Goal: Task Accomplishment & Management: Manage account settings

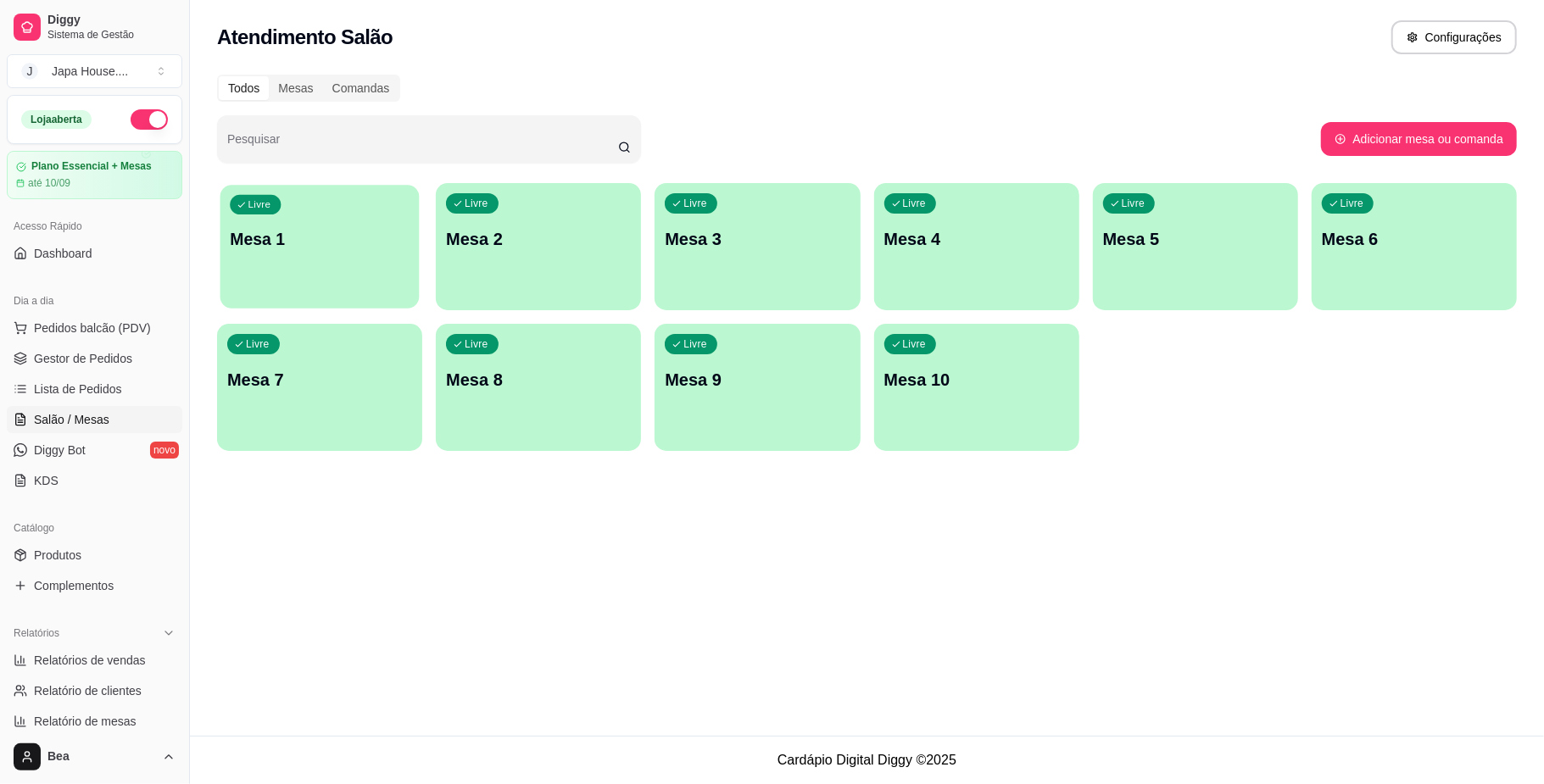
click at [331, 224] on div "Livre Mesa 1" at bounding box center [320, 236] width 200 height 103
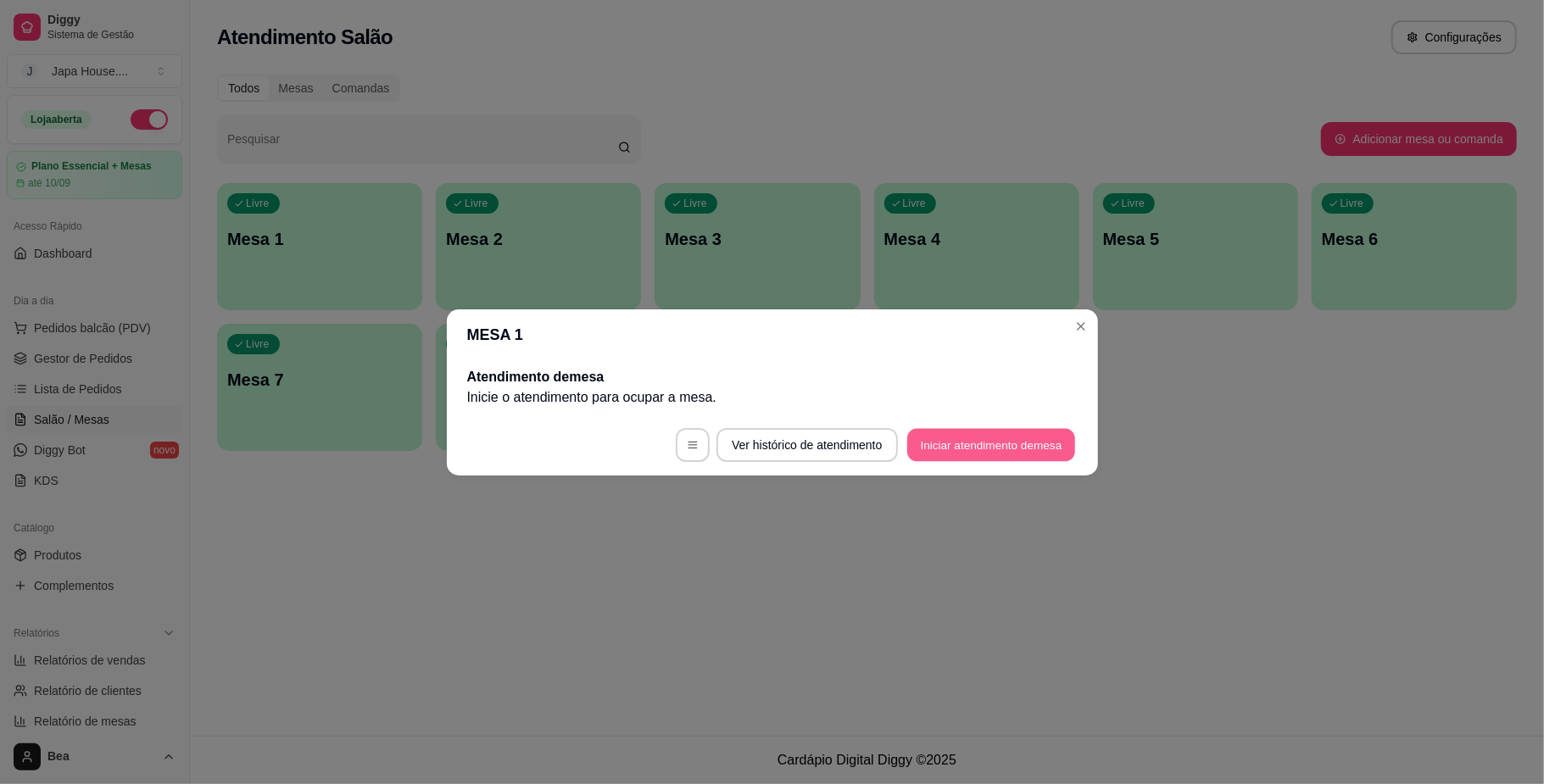
click at [968, 451] on button "Iniciar atendimento de mesa" at bounding box center [991, 444] width 168 height 33
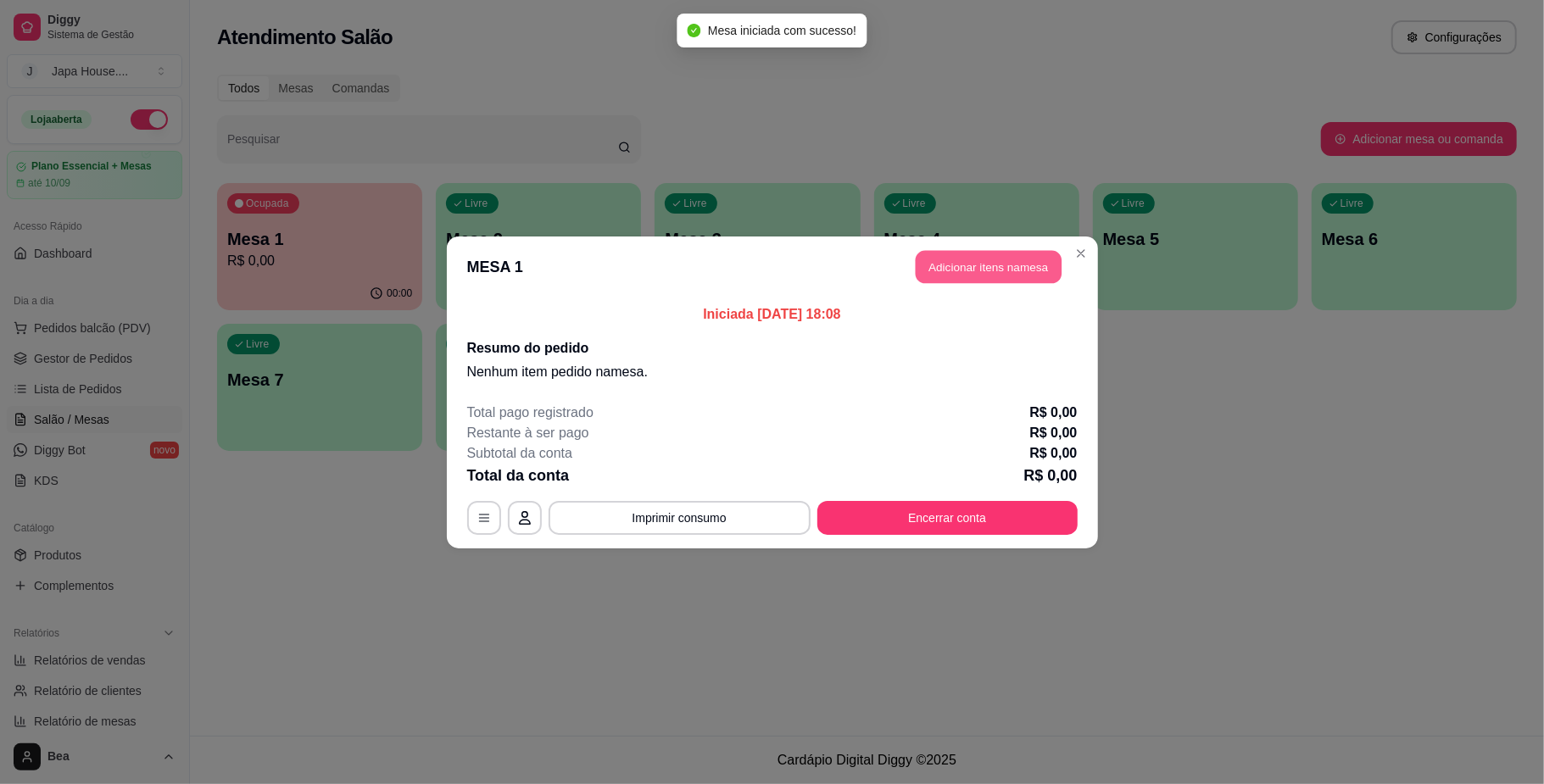
click at [980, 268] on button "Adicionar itens na mesa" at bounding box center [988, 267] width 146 height 33
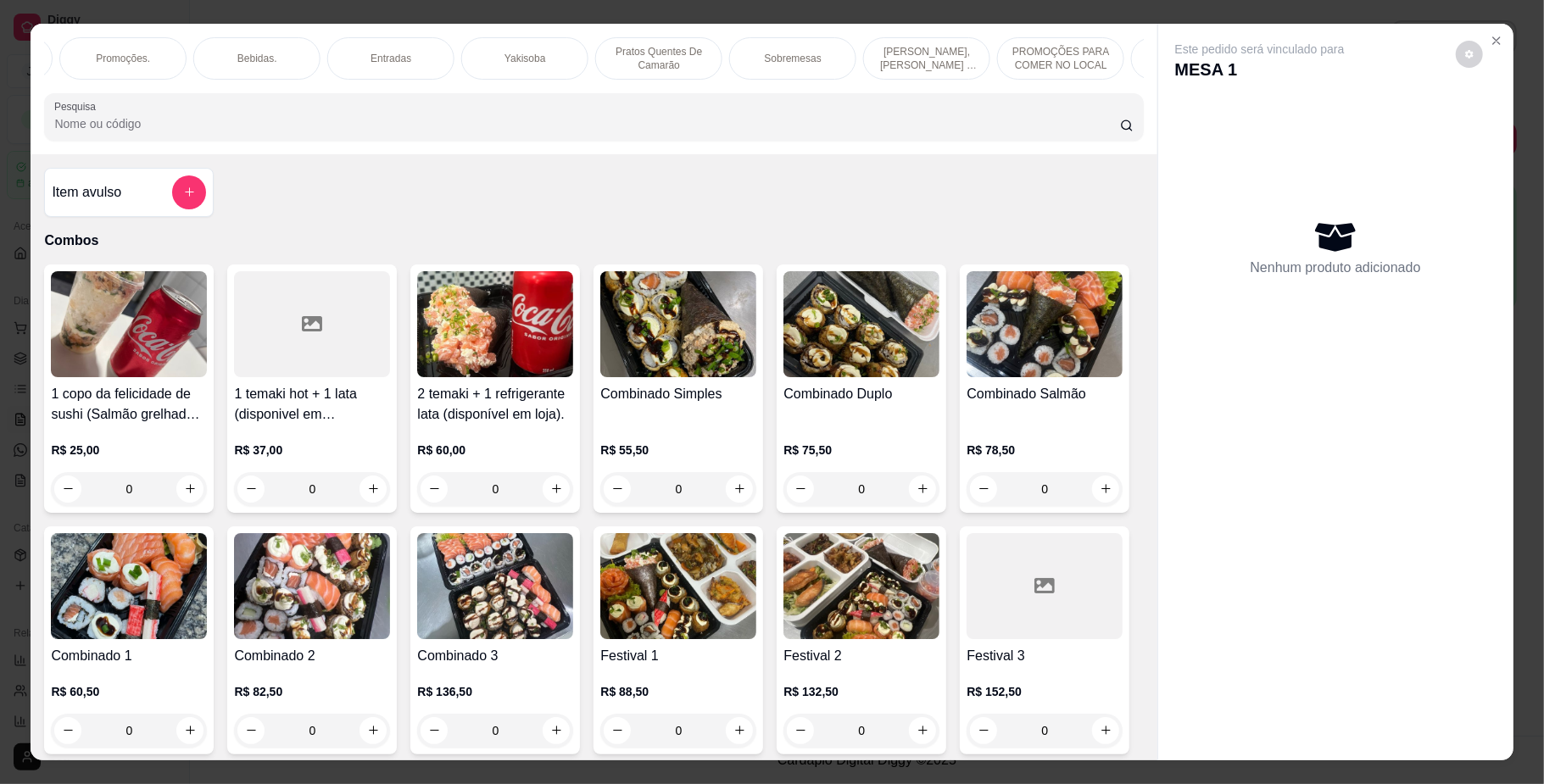
scroll to position [0, 1121]
click at [960, 67] on p "PROMOÇÕES PARA COMER NO LOCAL" at bounding box center [996, 58] width 98 height 27
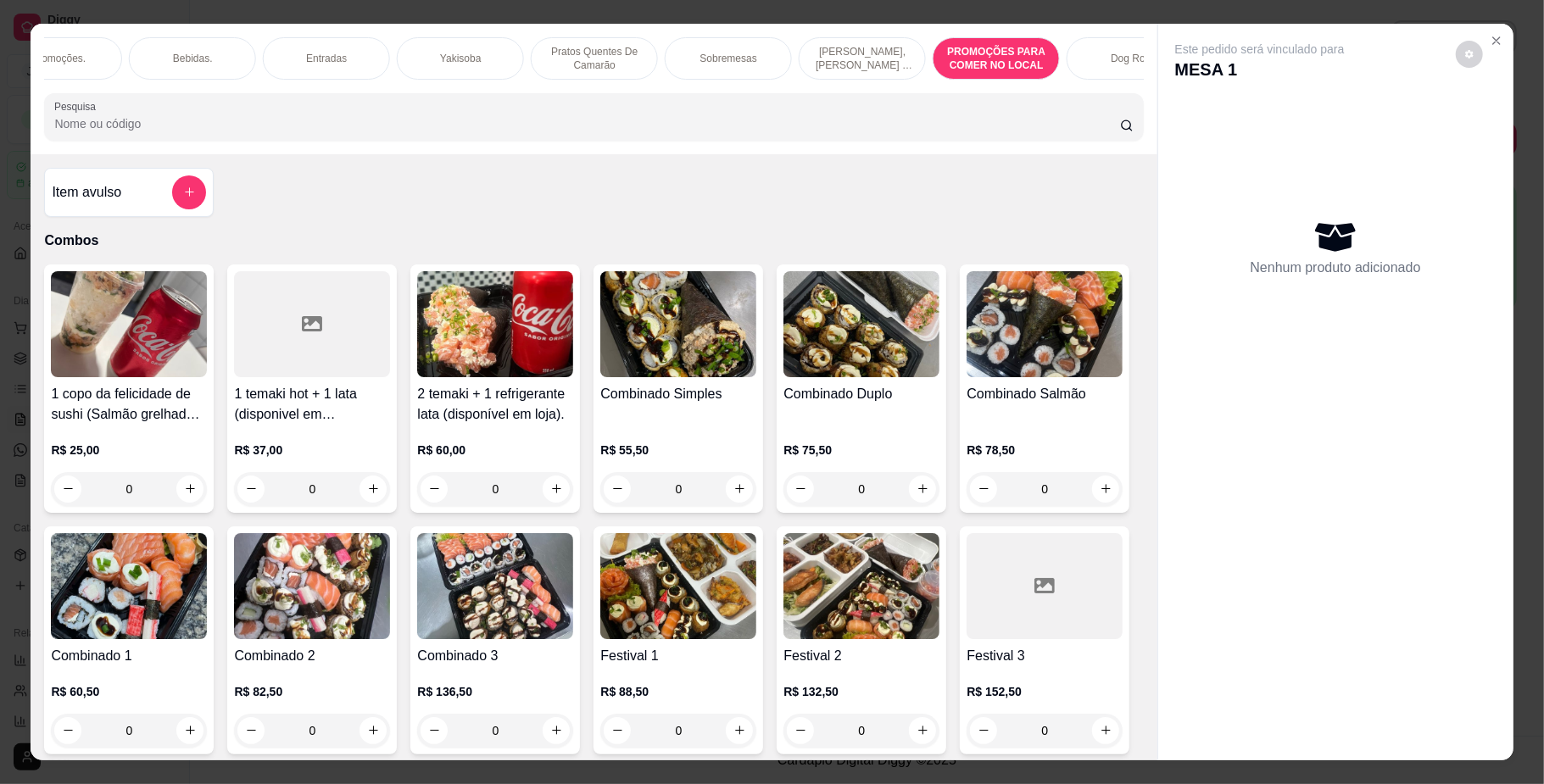
scroll to position [31, 0]
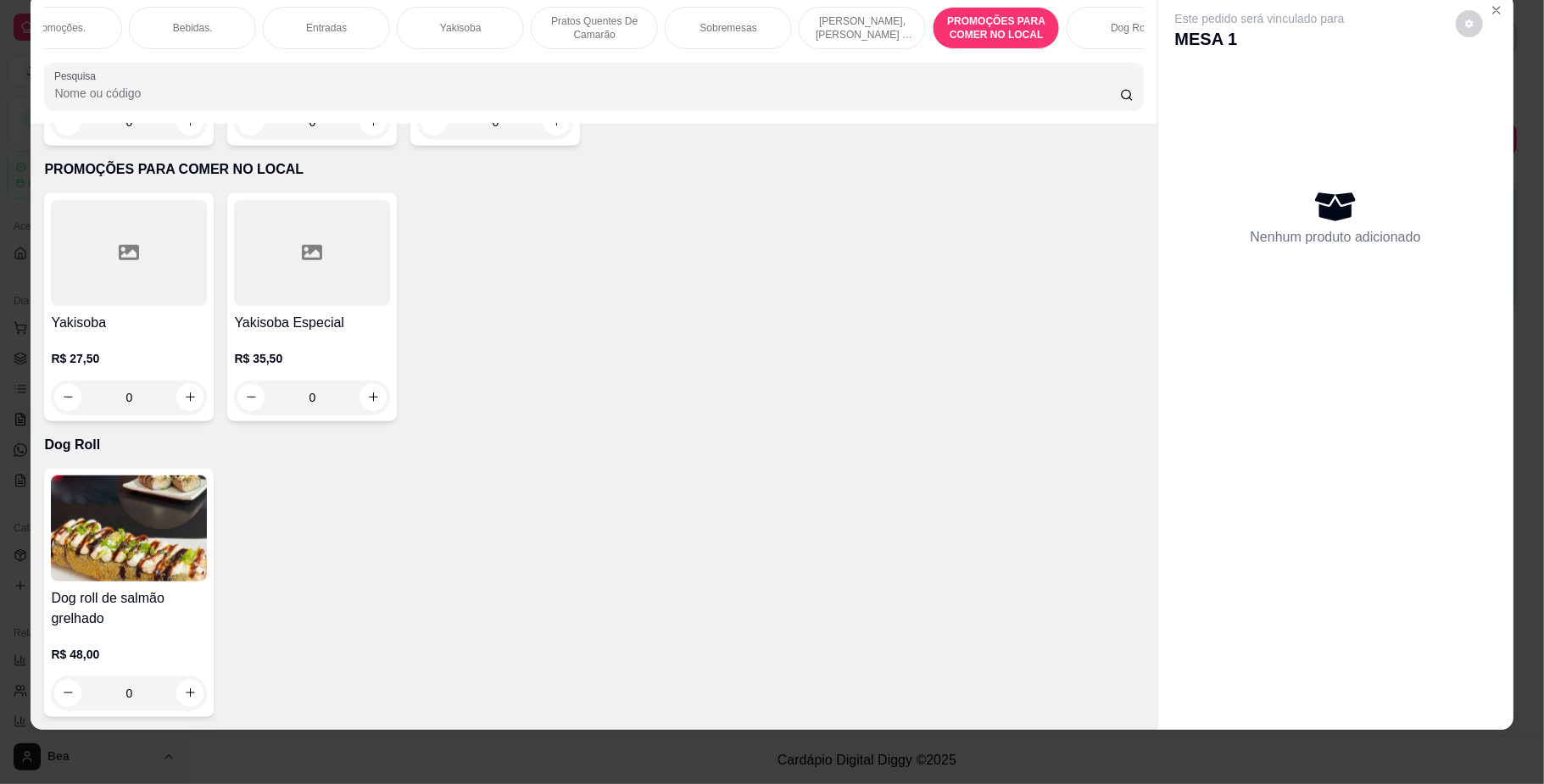
click at [280, 302] on div at bounding box center [312, 253] width 156 height 106
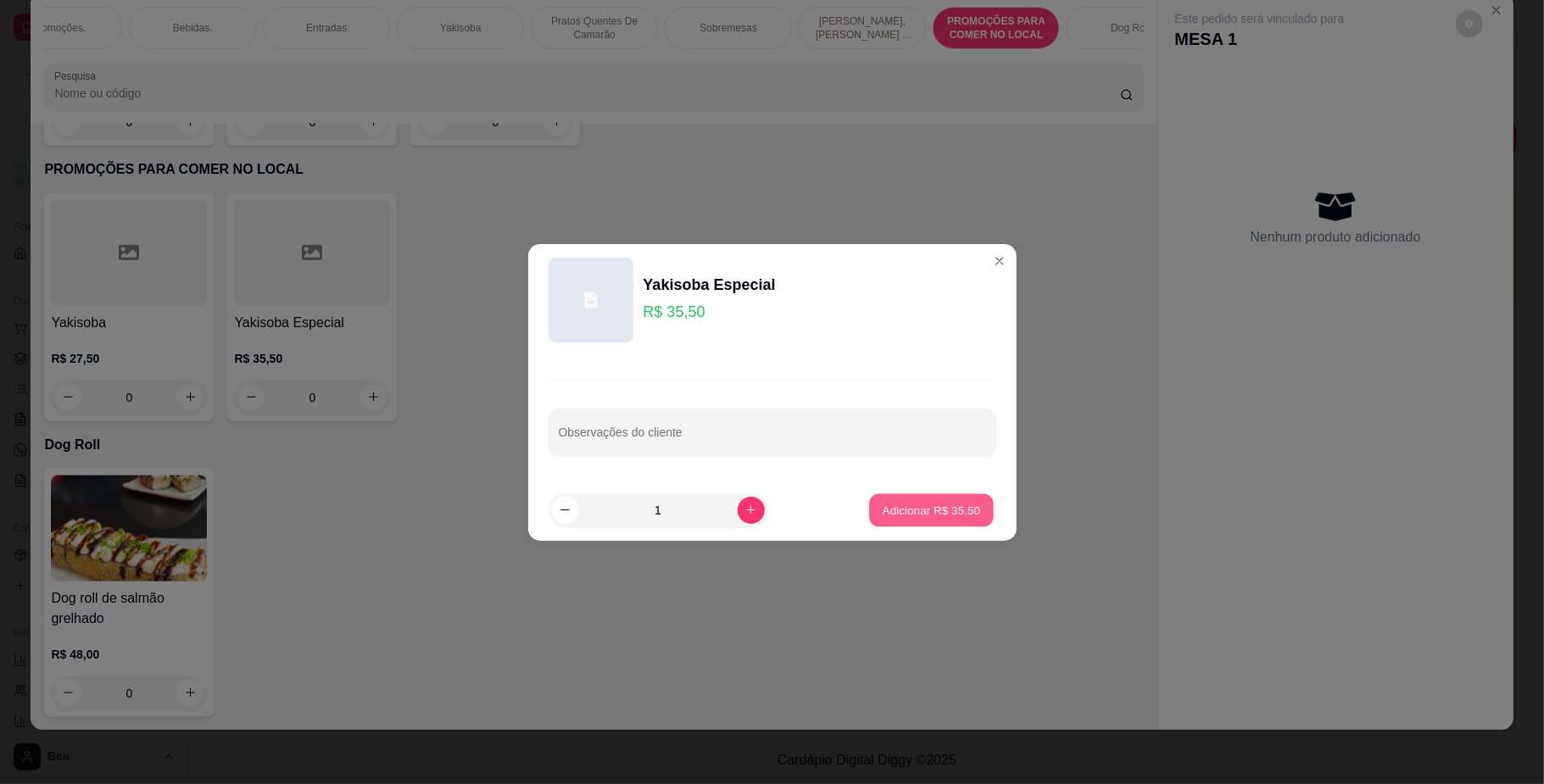
click at [883, 512] on p "Adicionar R$ 35,50" at bounding box center [931, 509] width 98 height 16
type input "1"
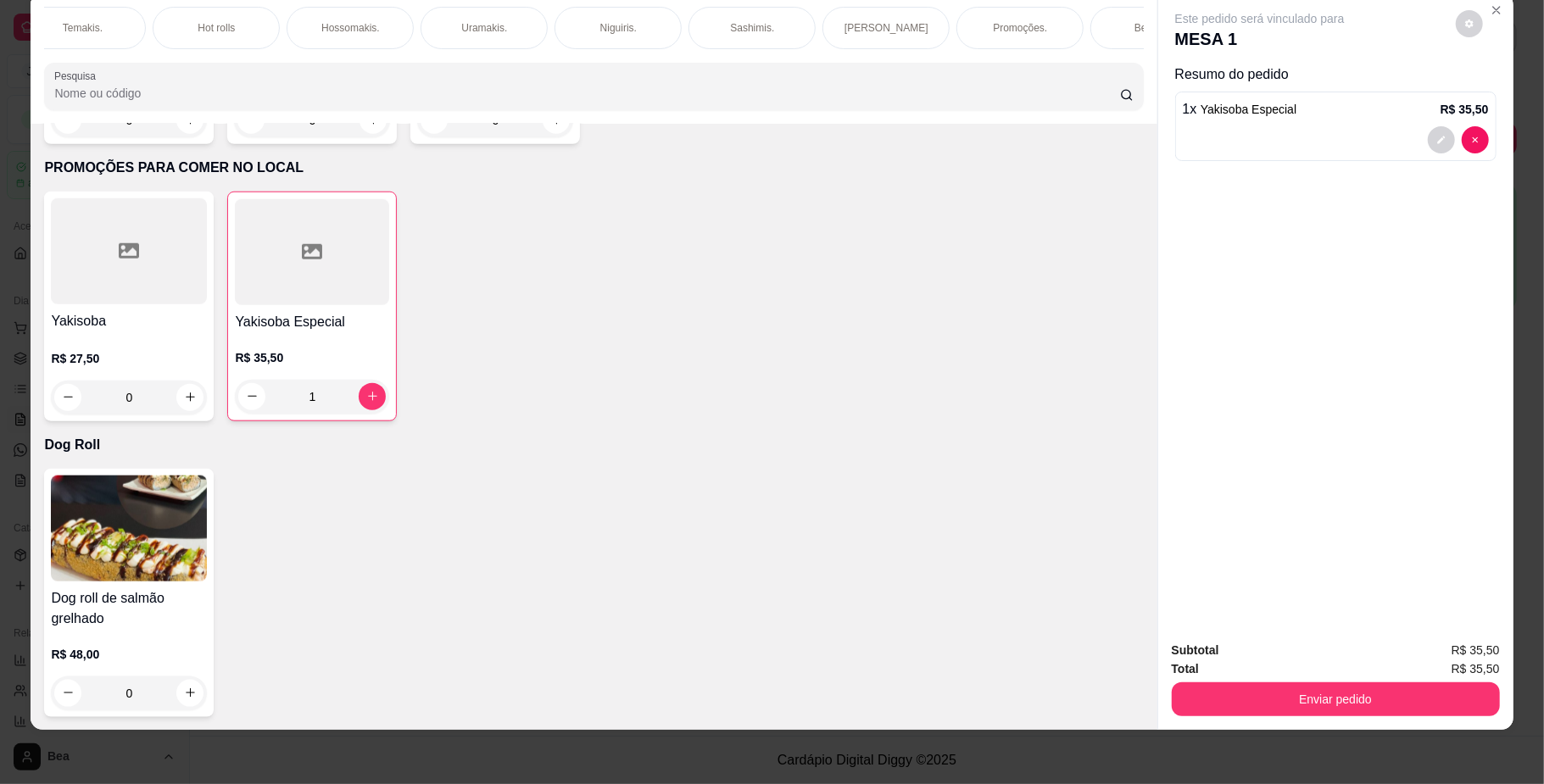
scroll to position [0, 0]
click at [391, 36] on div "Hot rolls" at bounding box center [375, 28] width 127 height 42
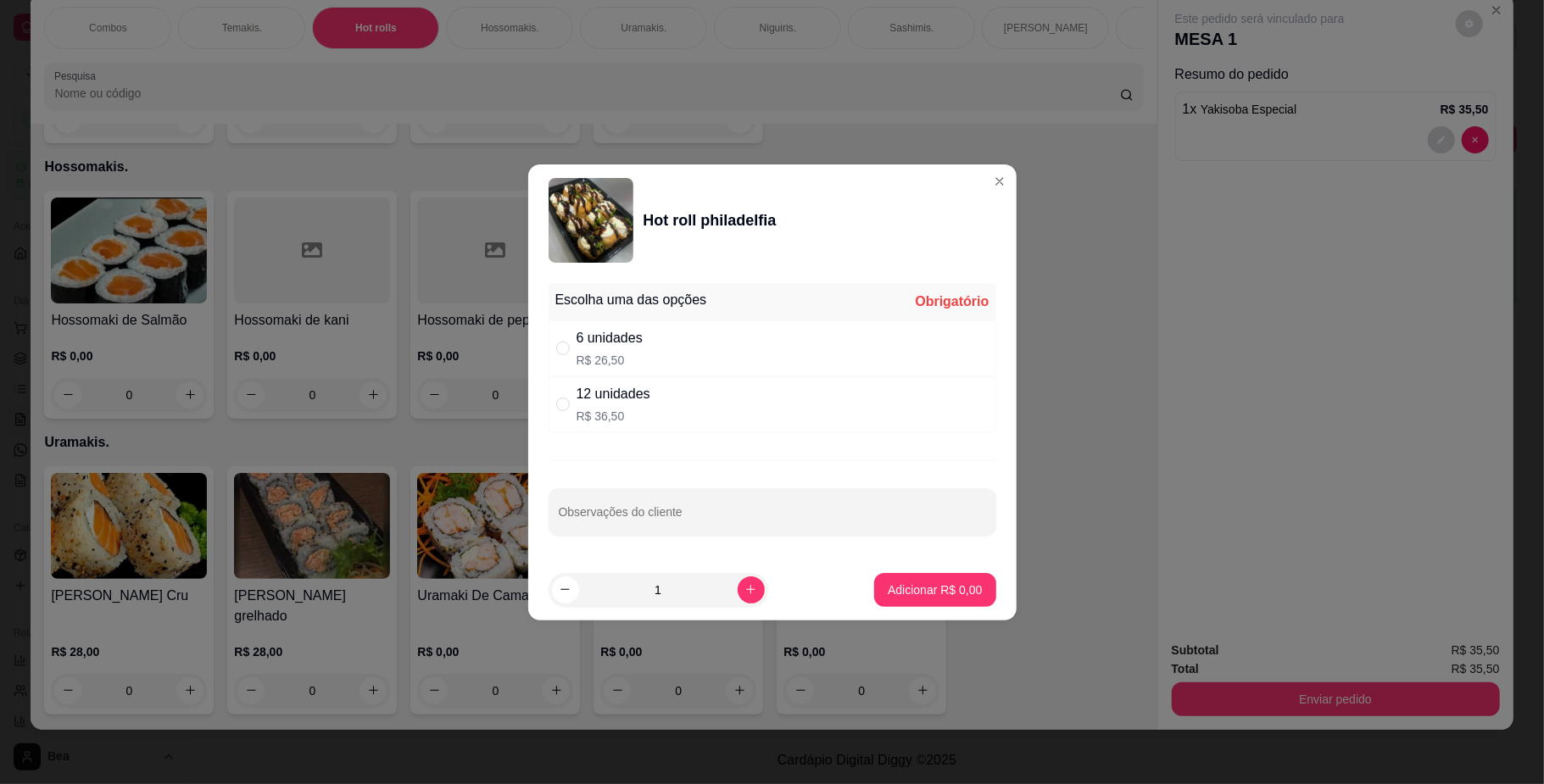
click at [660, 407] on div "12 unidades R$ 36,50" at bounding box center [772, 404] width 447 height 56
radio input "true"
click at [933, 587] on p "Adicionar R$ 36,50" at bounding box center [931, 590] width 98 height 16
type input "1"
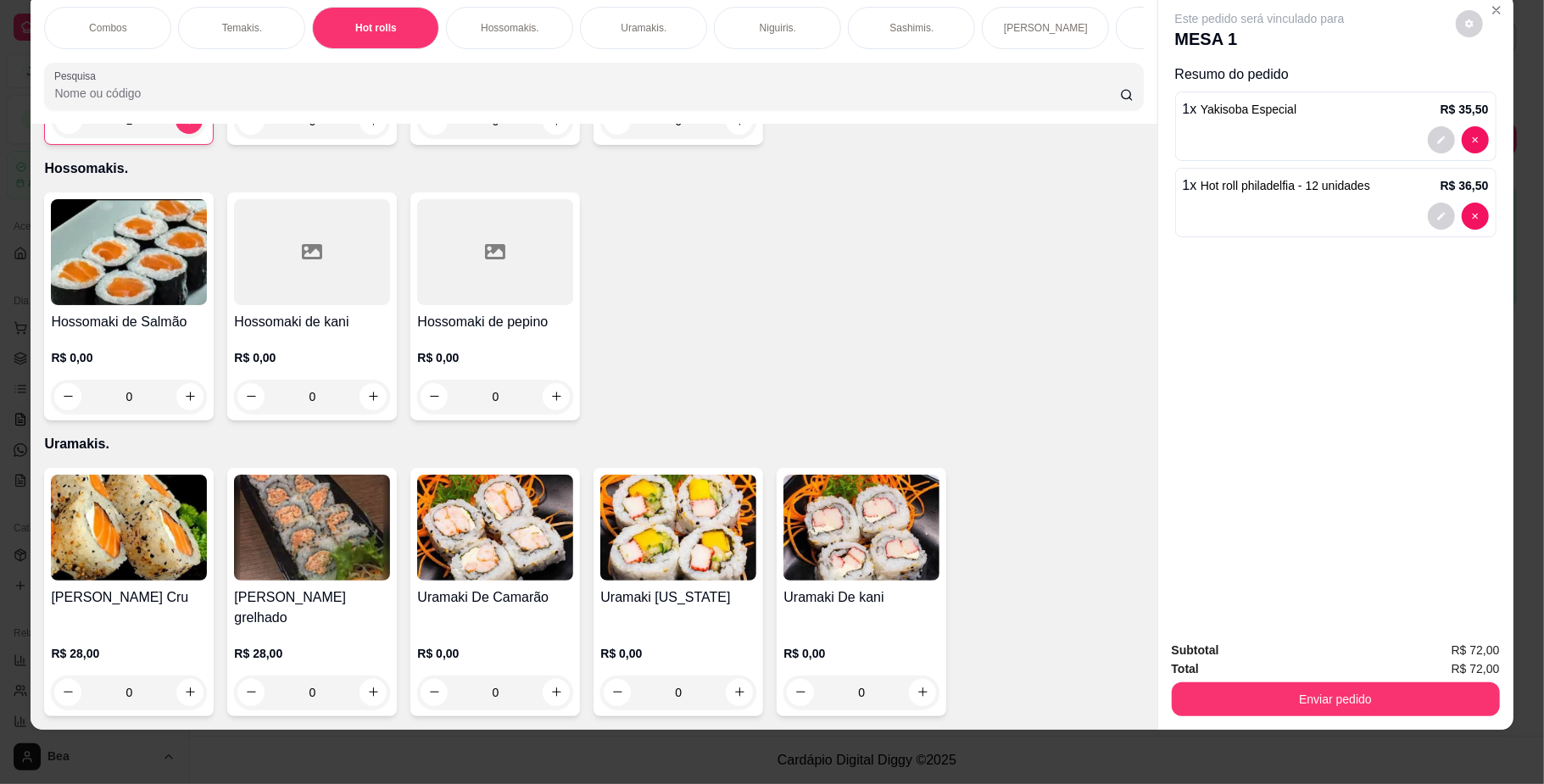
scroll to position [0, 961]
click at [365, 28] on div "Bebidas." at bounding box center [351, 28] width 127 height 42
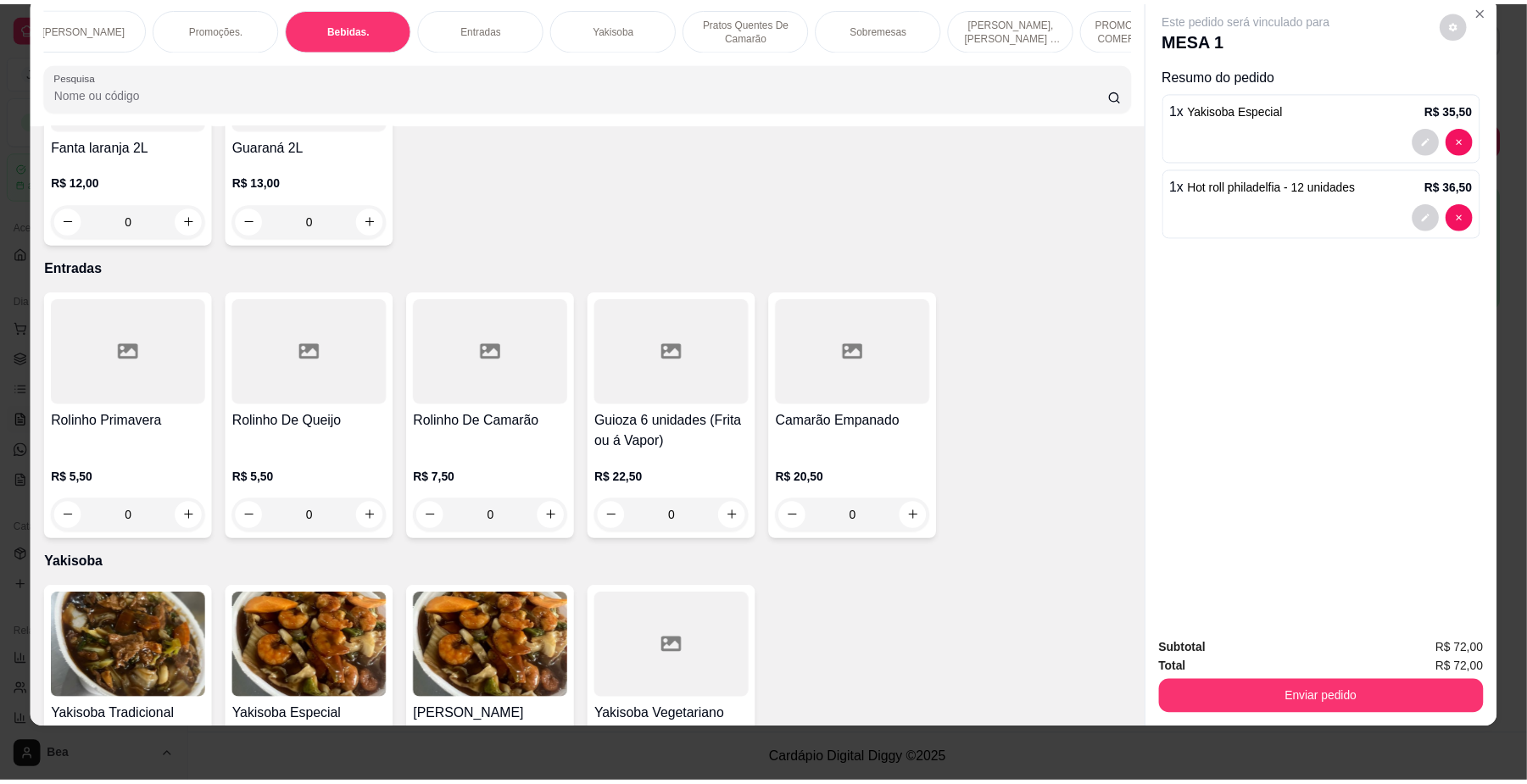
scroll to position [4326, 0]
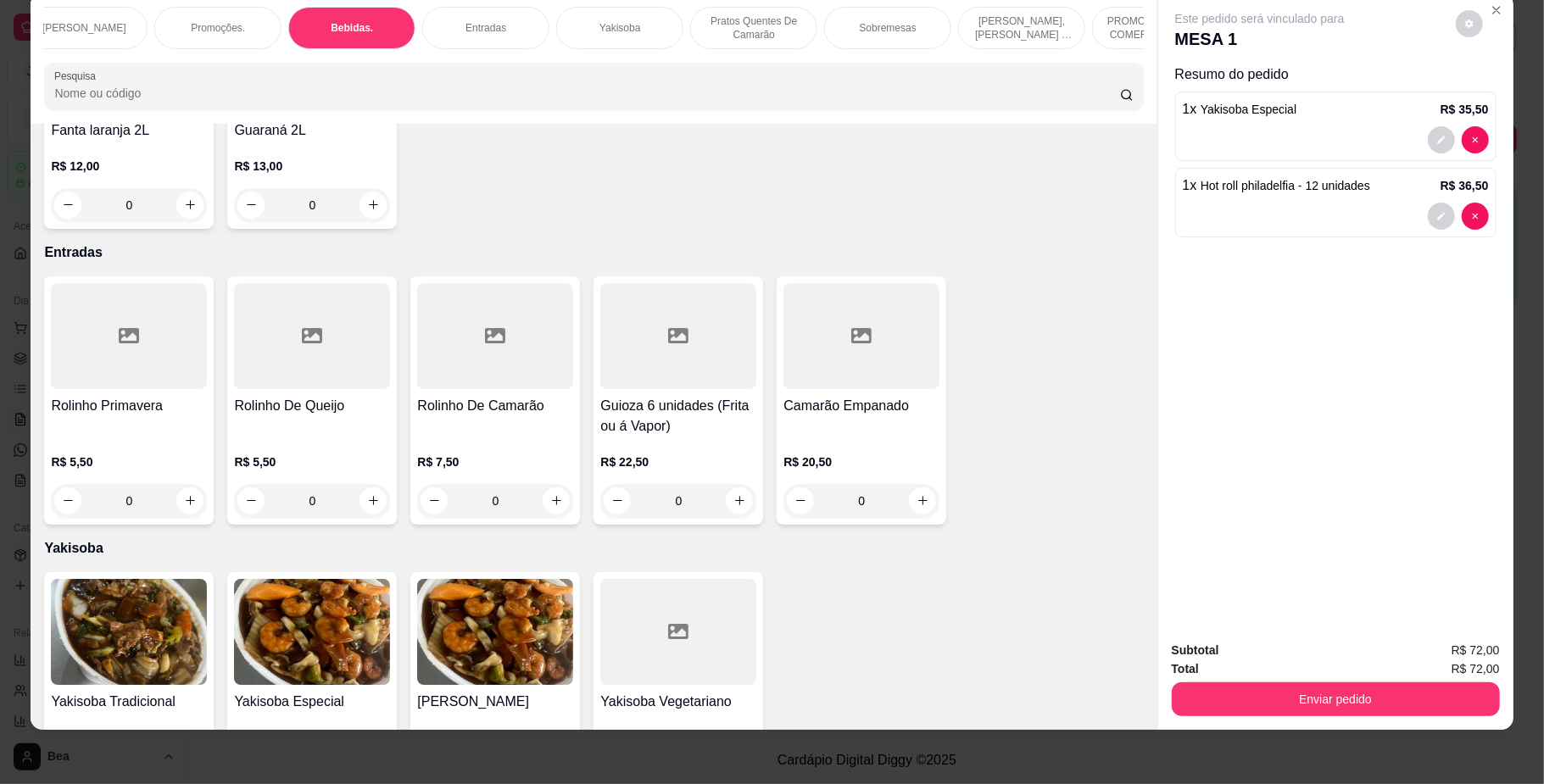
type input "1"
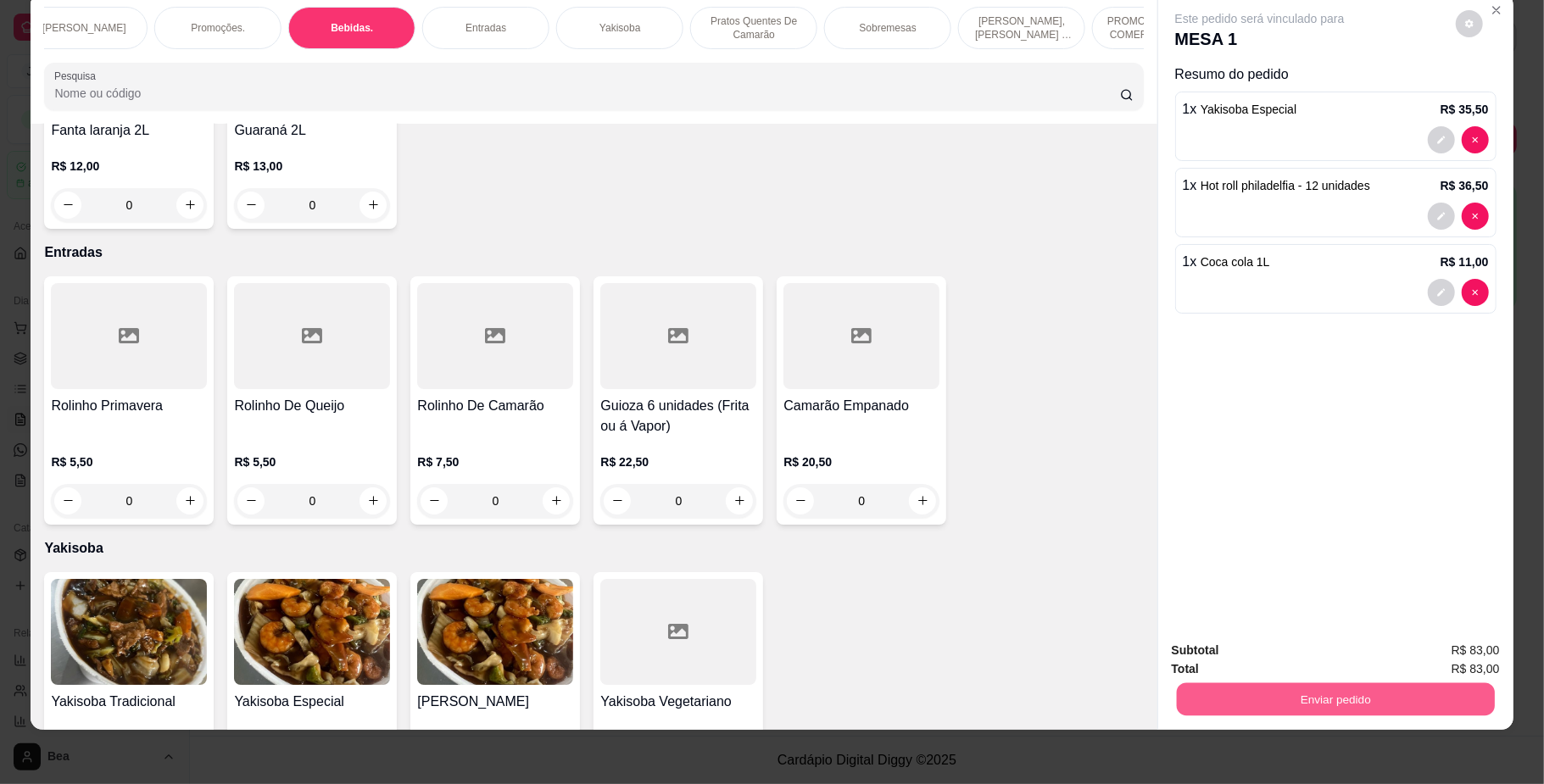
click at [1272, 696] on button "Enviar pedido" at bounding box center [1335, 700] width 318 height 33
click at [1282, 665] on button "Não registrar e enviar pedido" at bounding box center [1278, 658] width 172 height 32
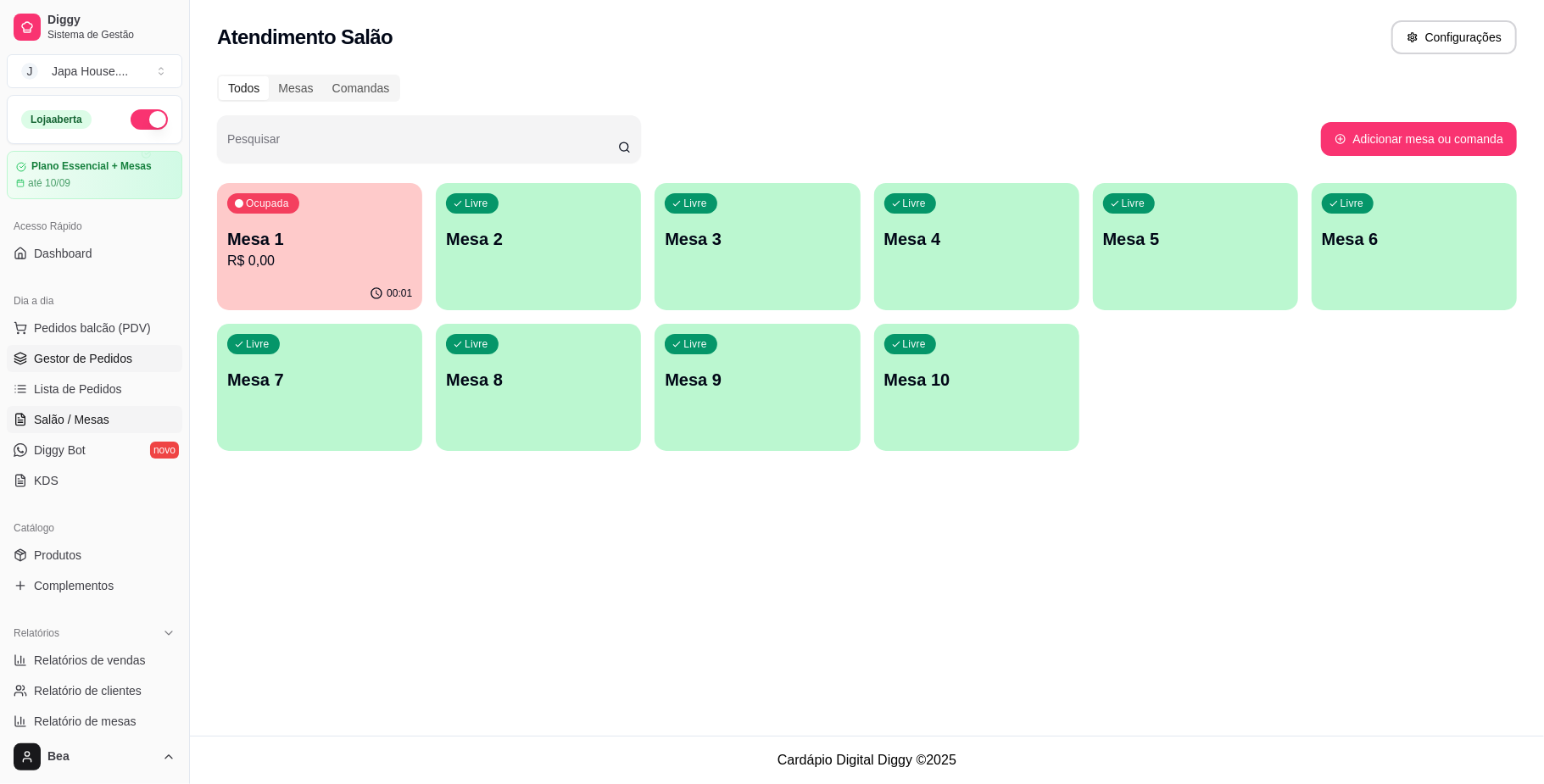
click at [105, 354] on span "Gestor de Pedidos" at bounding box center [83, 358] width 98 height 17
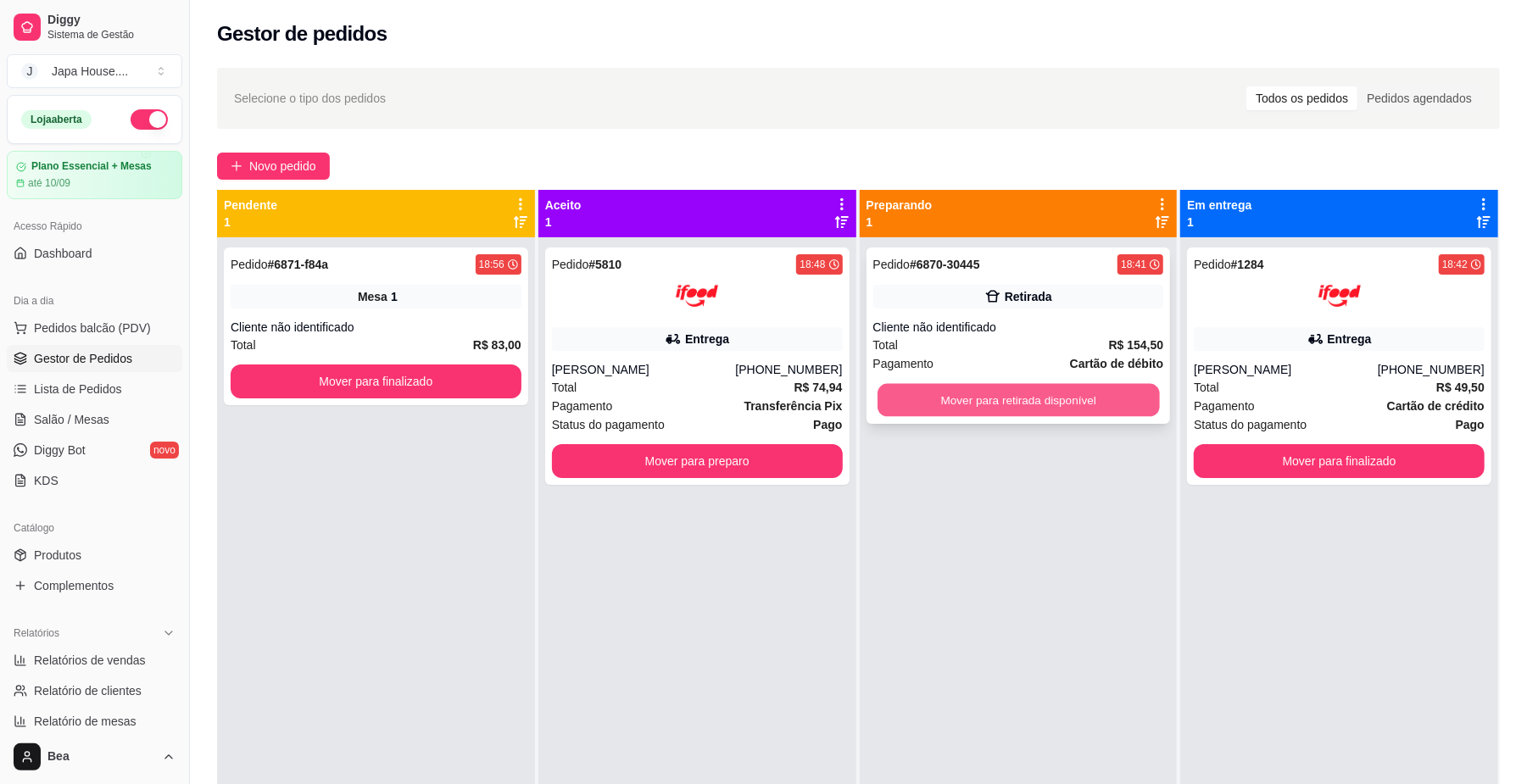
click at [1053, 401] on button "Mover para retirada disponível" at bounding box center [1019, 401] width 282 height 33
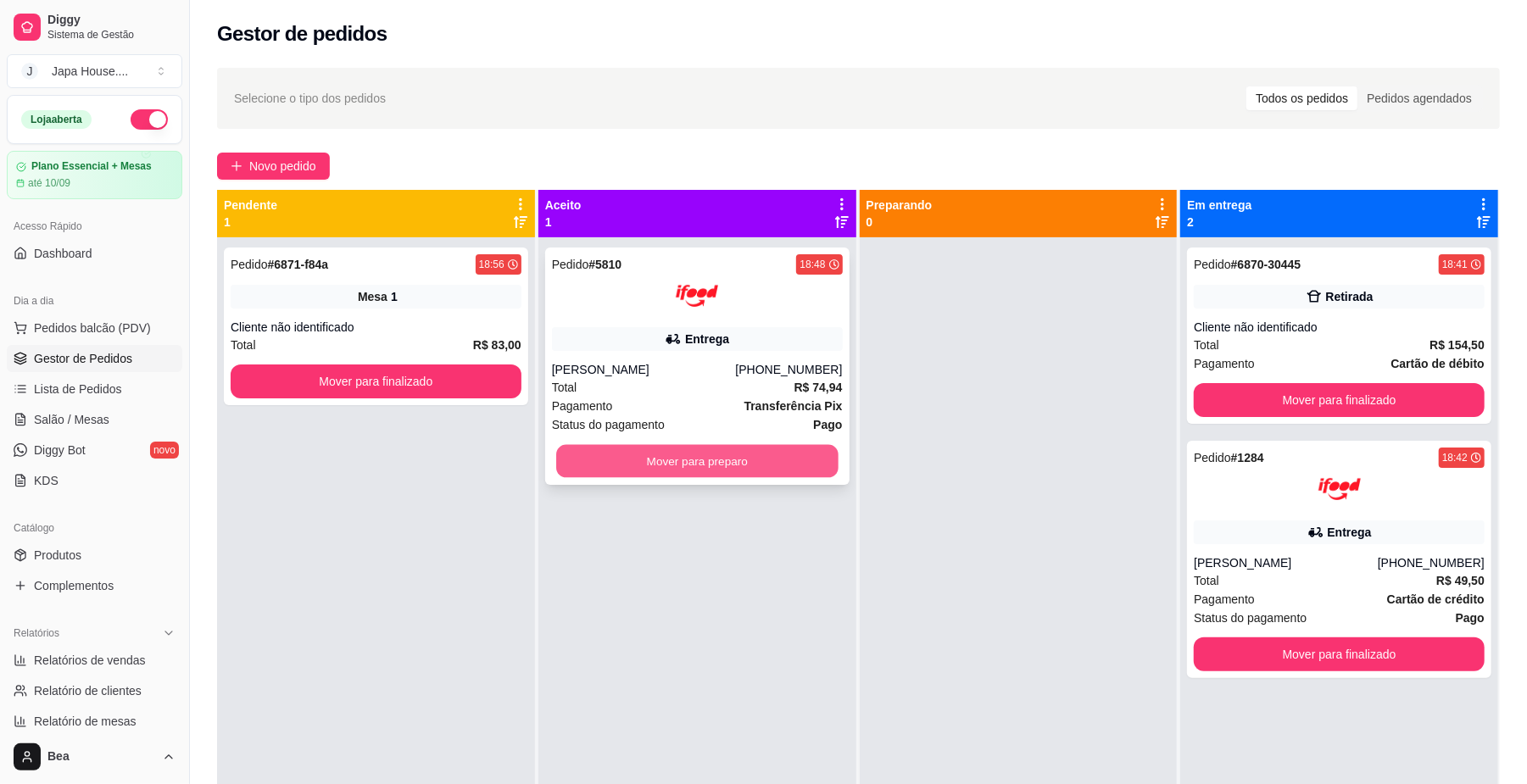
click at [780, 472] on button "Mover para preparo" at bounding box center [697, 462] width 282 height 33
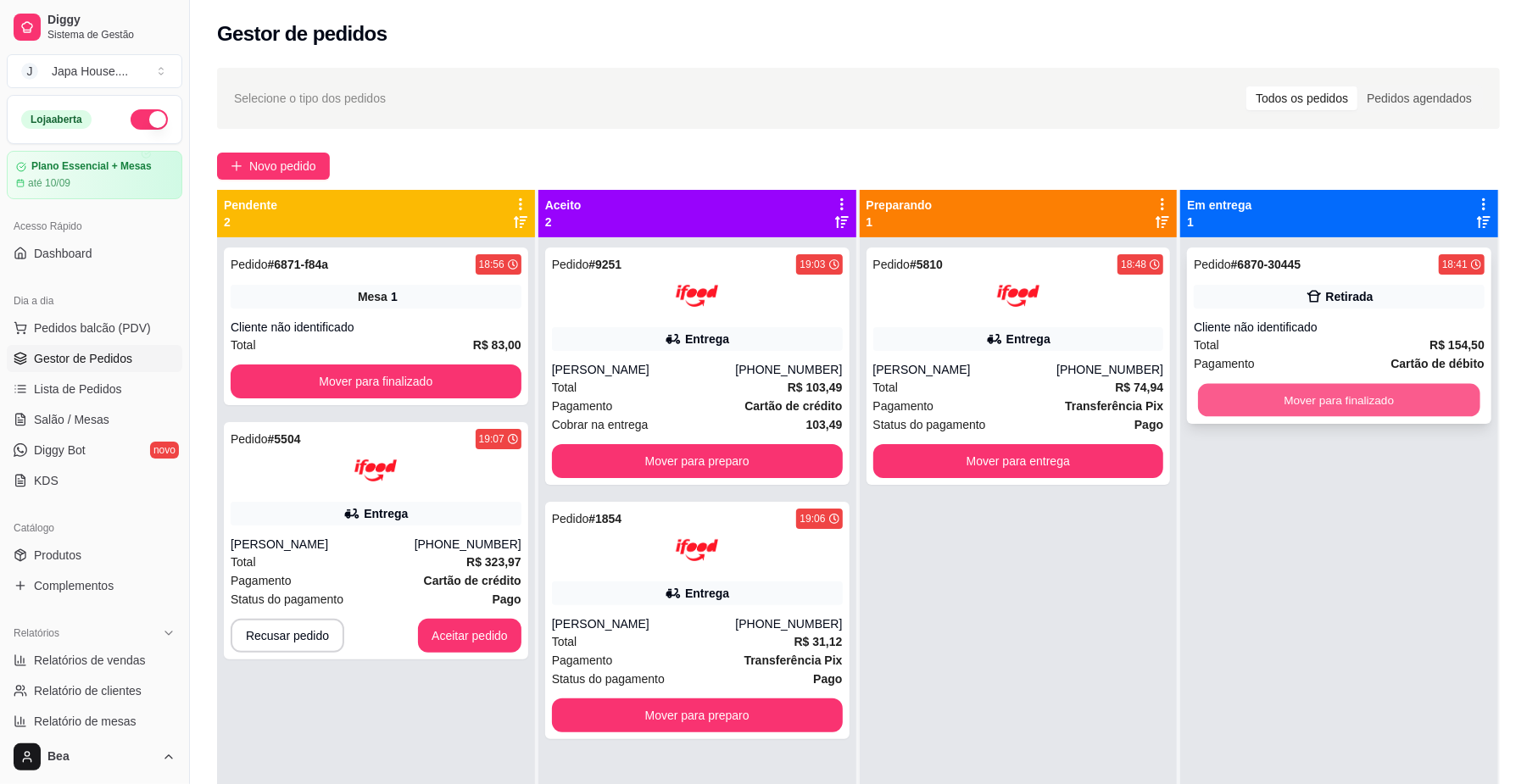
click at [1322, 395] on button "Mover para finalizado" at bounding box center [1339, 401] width 282 height 33
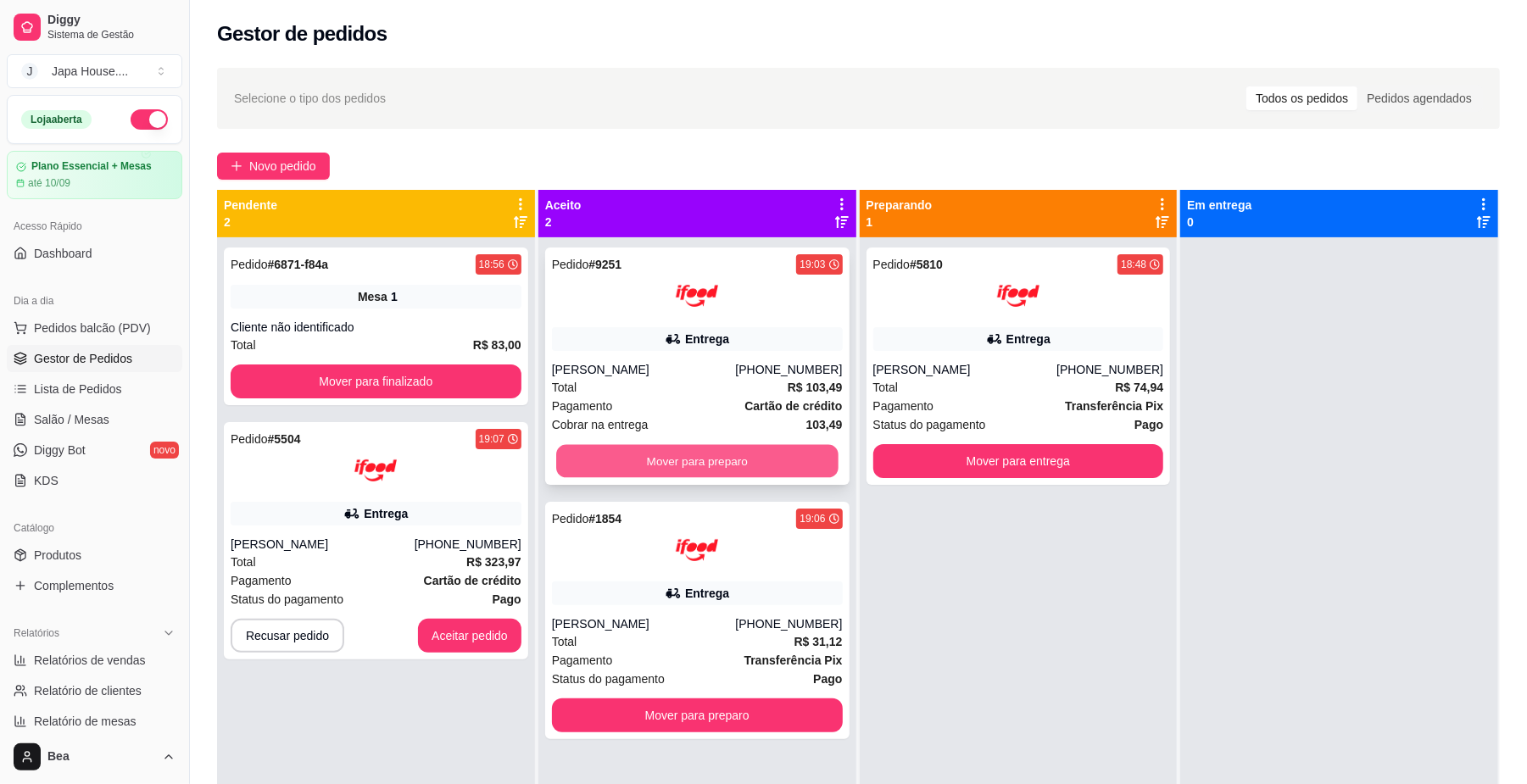
click at [707, 466] on button "Mover para preparo" at bounding box center [697, 462] width 282 height 33
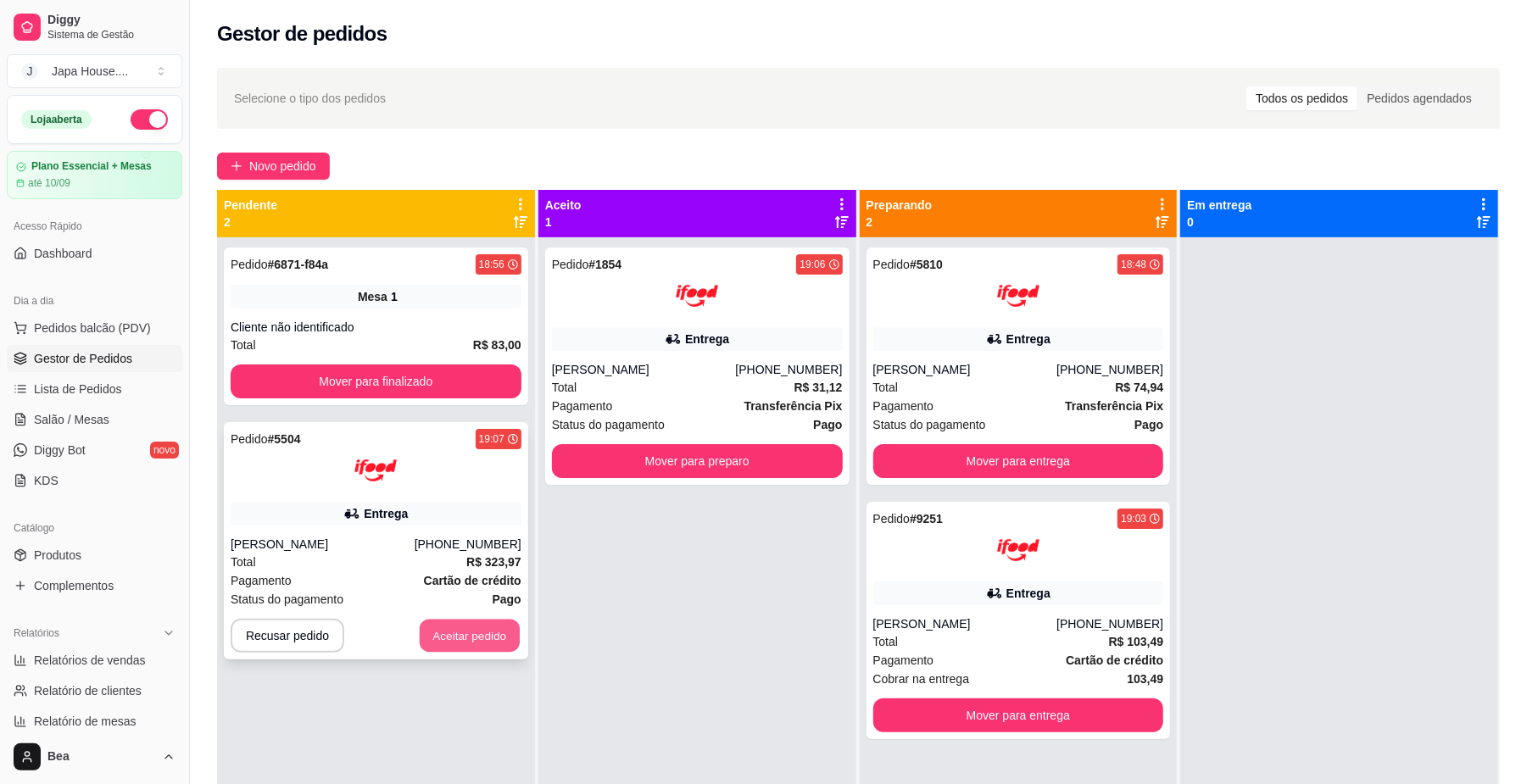
click at [470, 646] on button "Aceitar pedido" at bounding box center [469, 636] width 100 height 33
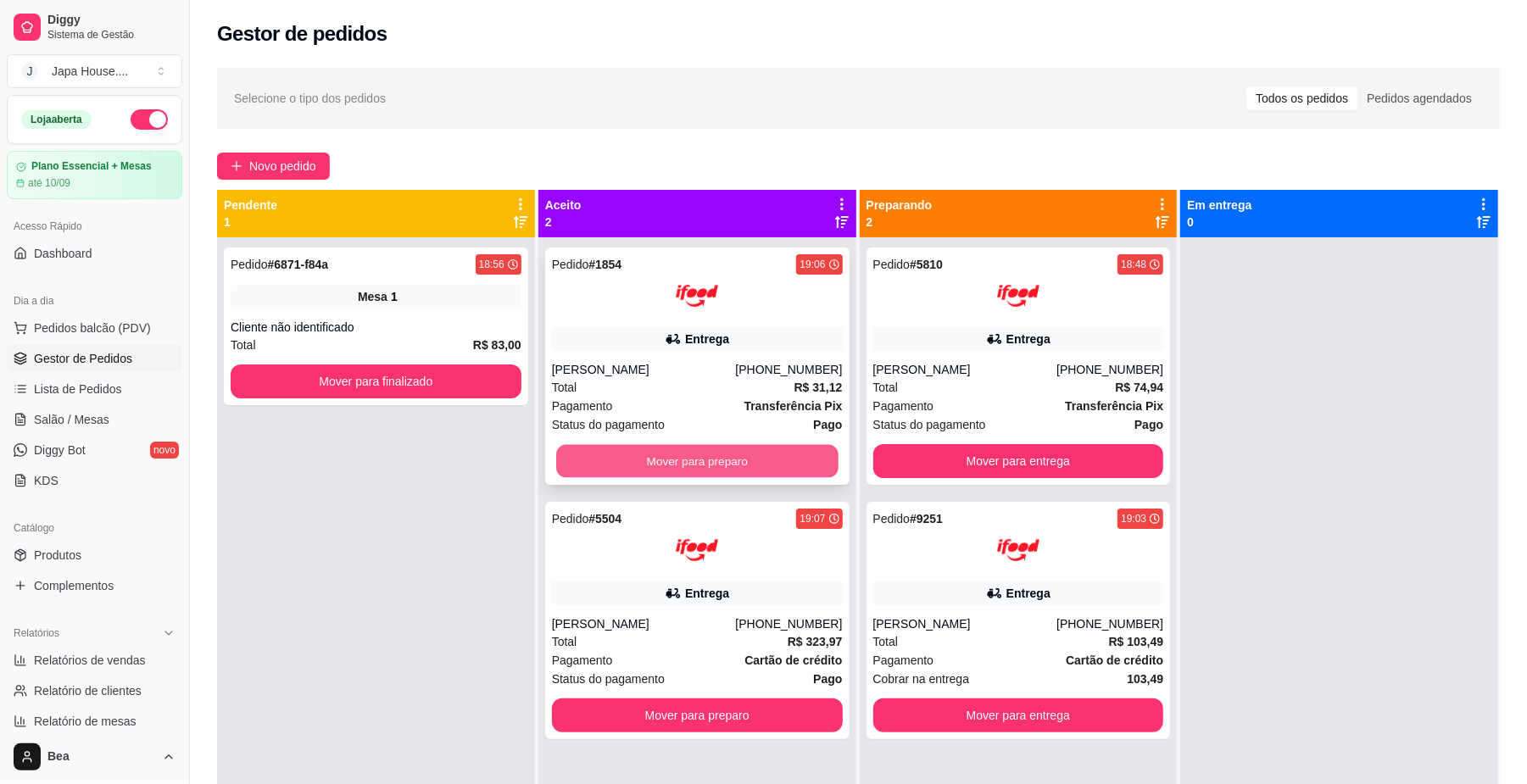
click at [697, 452] on button "Mover para preparo" at bounding box center [697, 462] width 282 height 33
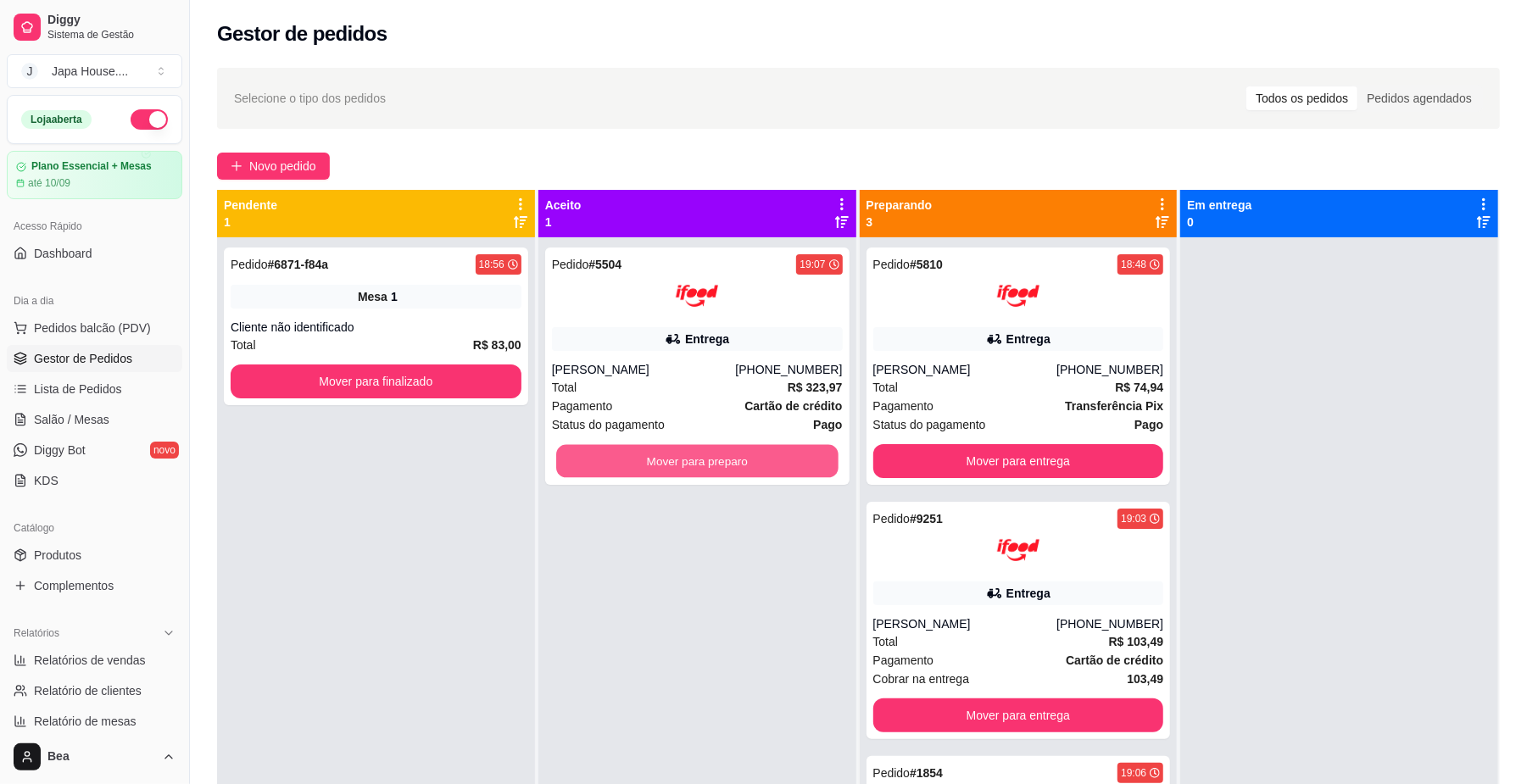
click at [697, 452] on button "Mover para preparo" at bounding box center [697, 462] width 282 height 33
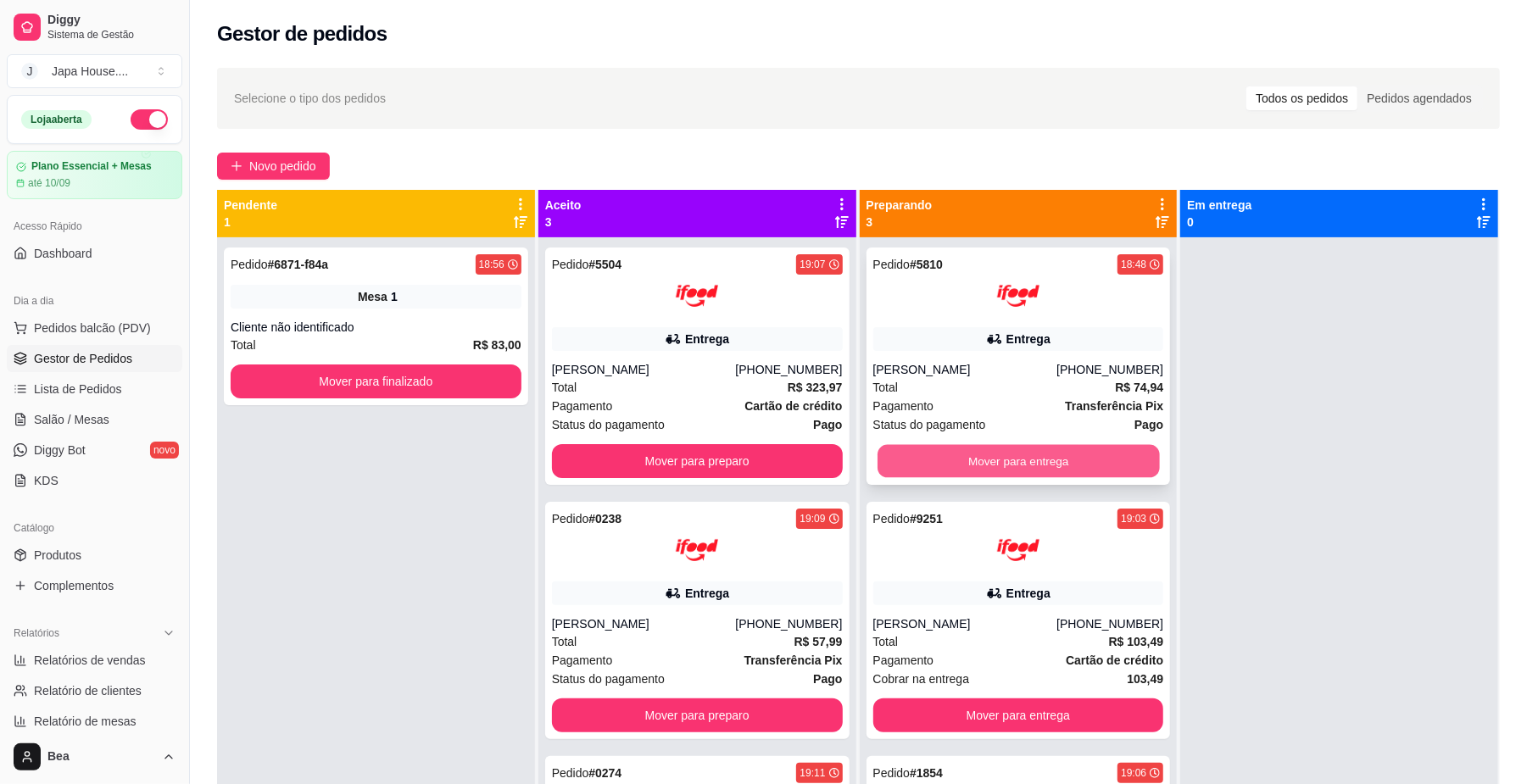
click at [991, 466] on button "Mover para entrega" at bounding box center [1019, 462] width 282 height 33
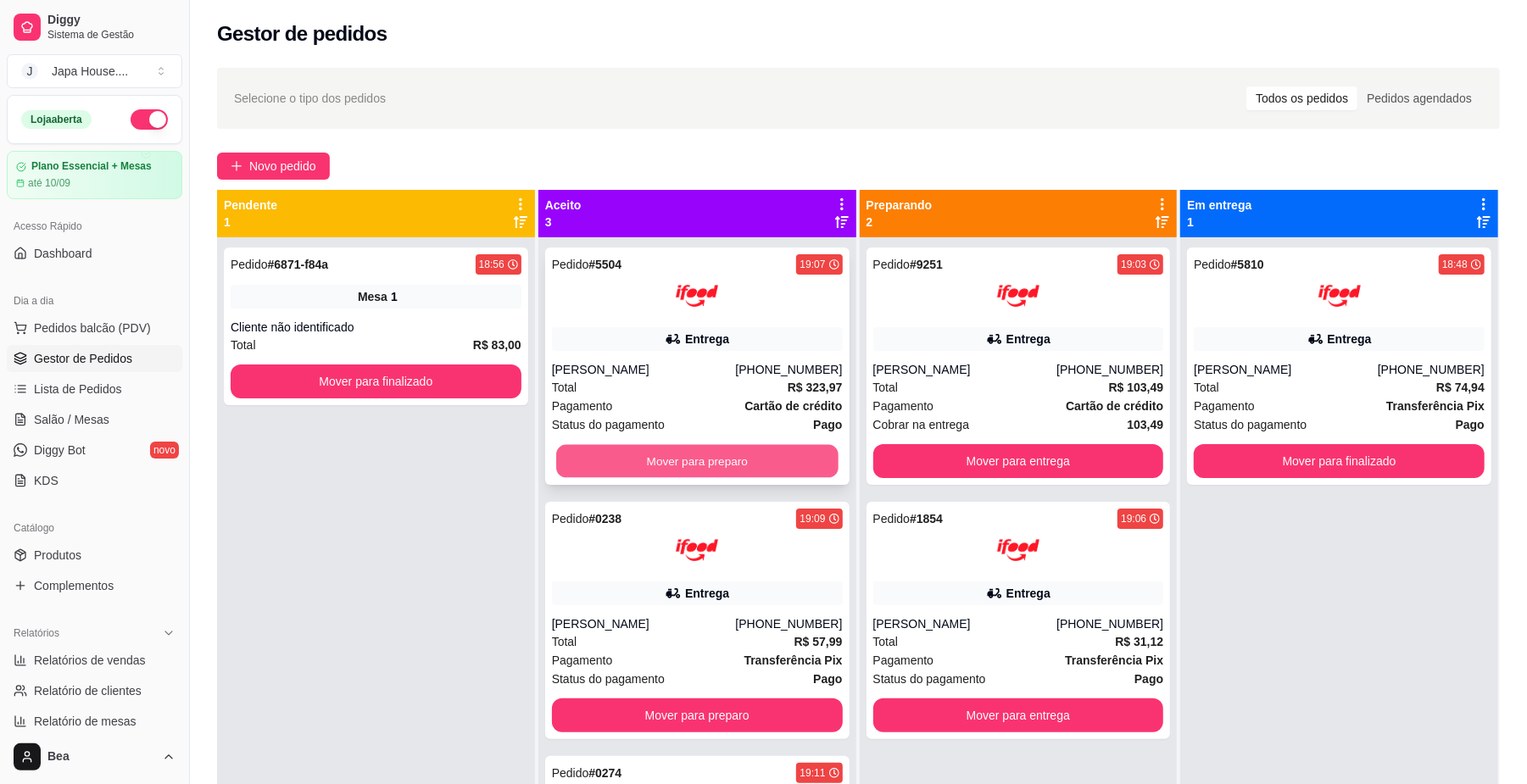
click at [791, 458] on button "Mover para preparo" at bounding box center [697, 462] width 282 height 33
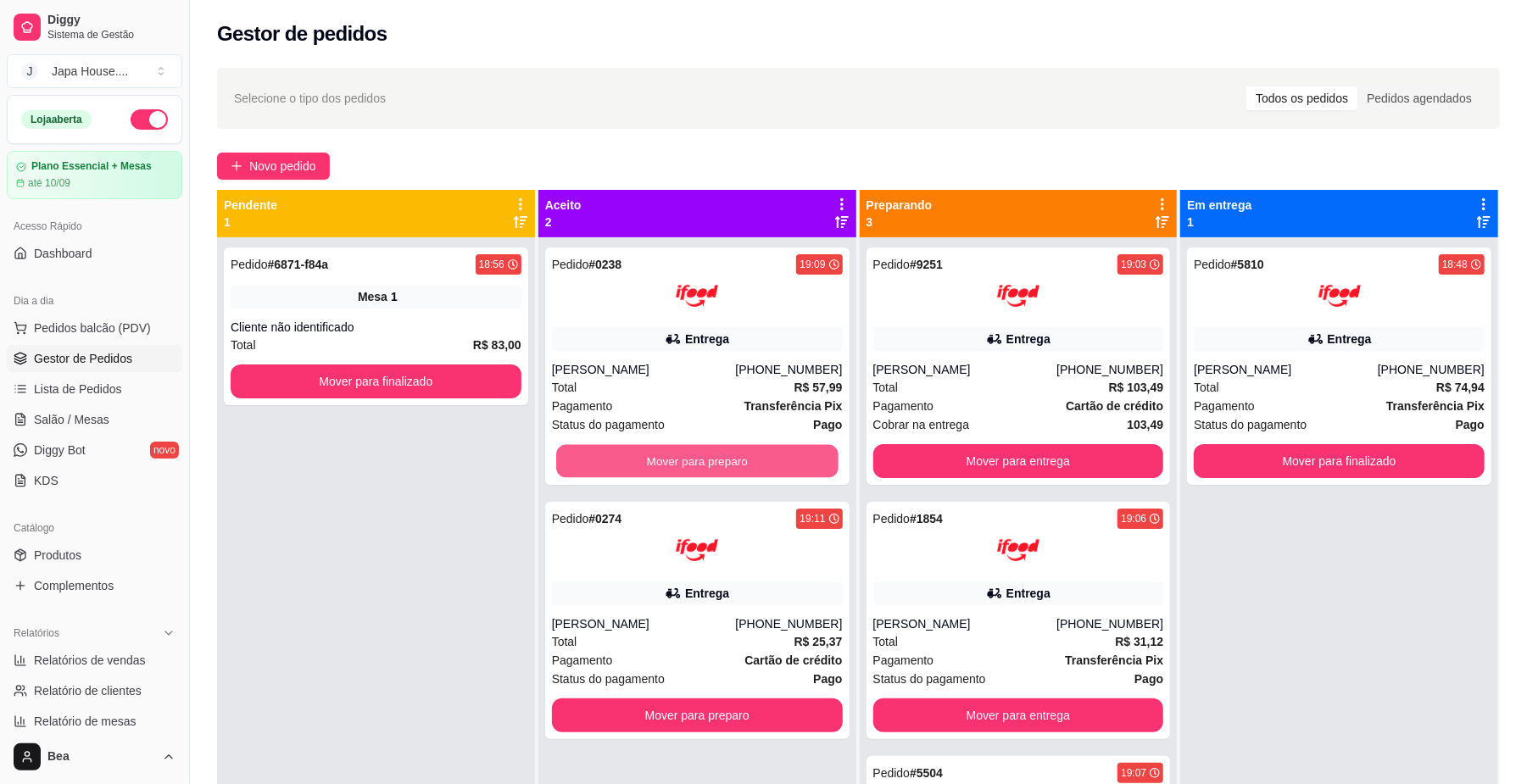
click at [791, 458] on button "Mover para preparo" at bounding box center [697, 462] width 282 height 33
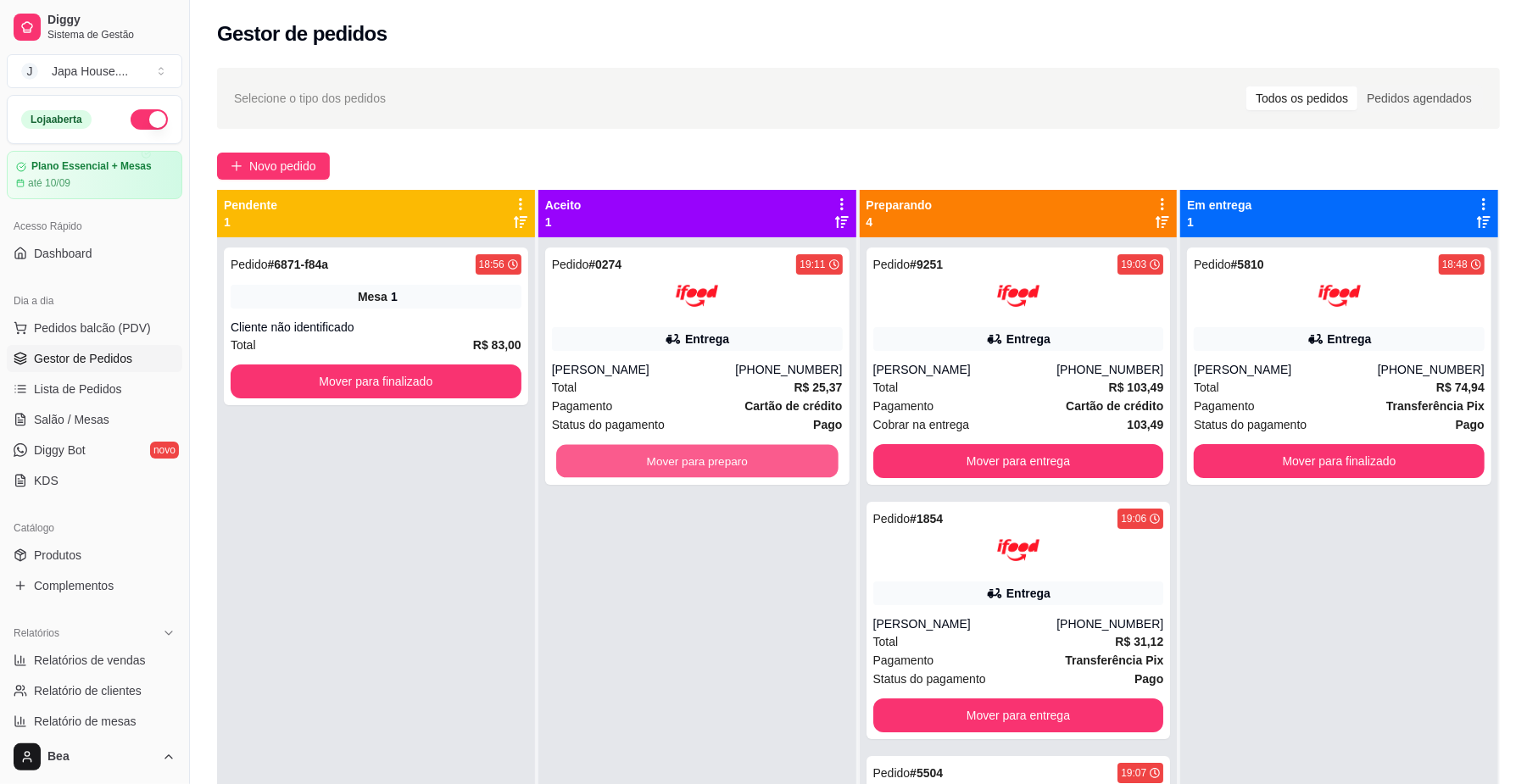
click at [791, 458] on button "Mover para preparo" at bounding box center [697, 462] width 282 height 33
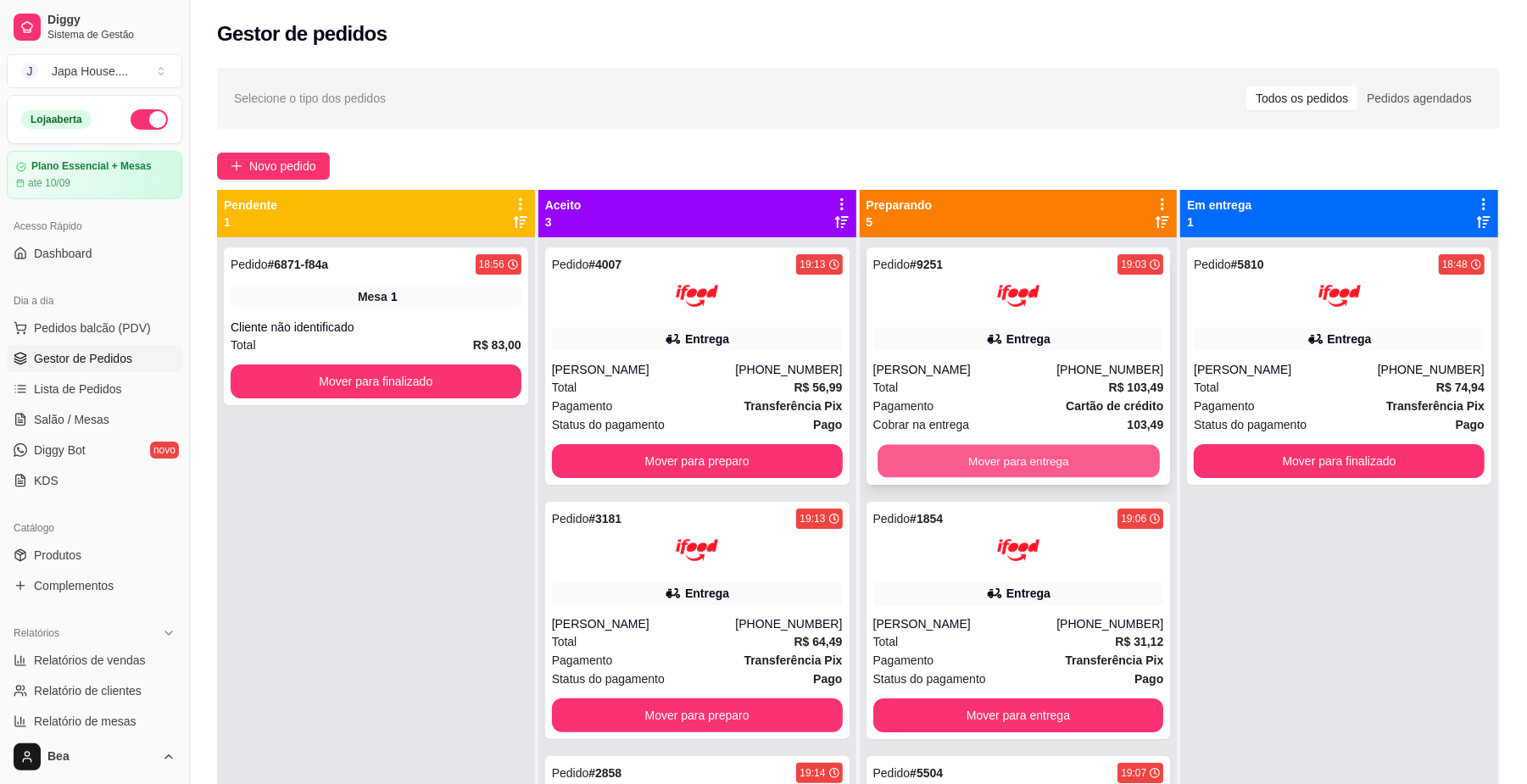
click at [953, 458] on button "Mover para entrega" at bounding box center [1019, 462] width 282 height 33
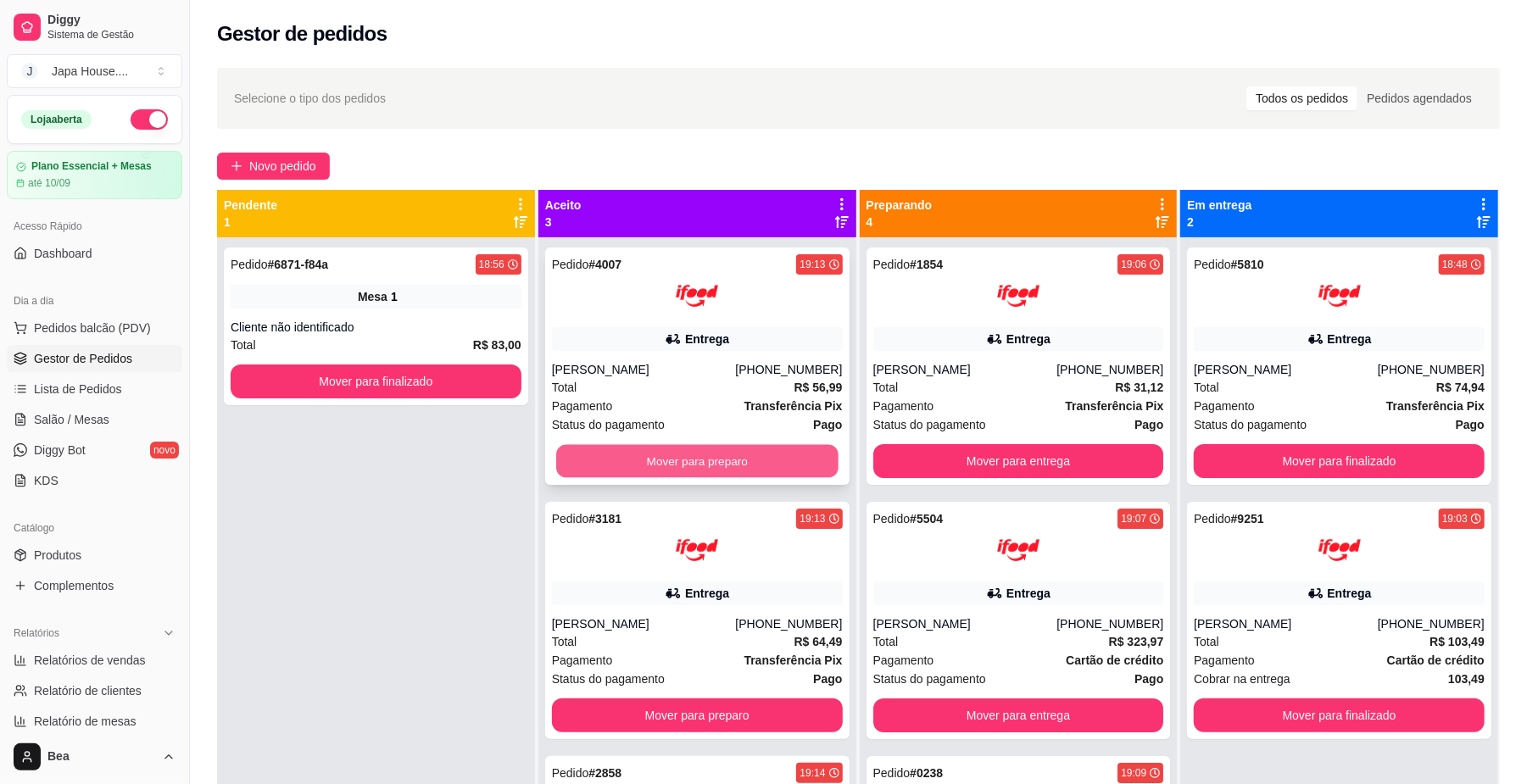
click at [801, 466] on button "Mover para preparo" at bounding box center [697, 462] width 282 height 33
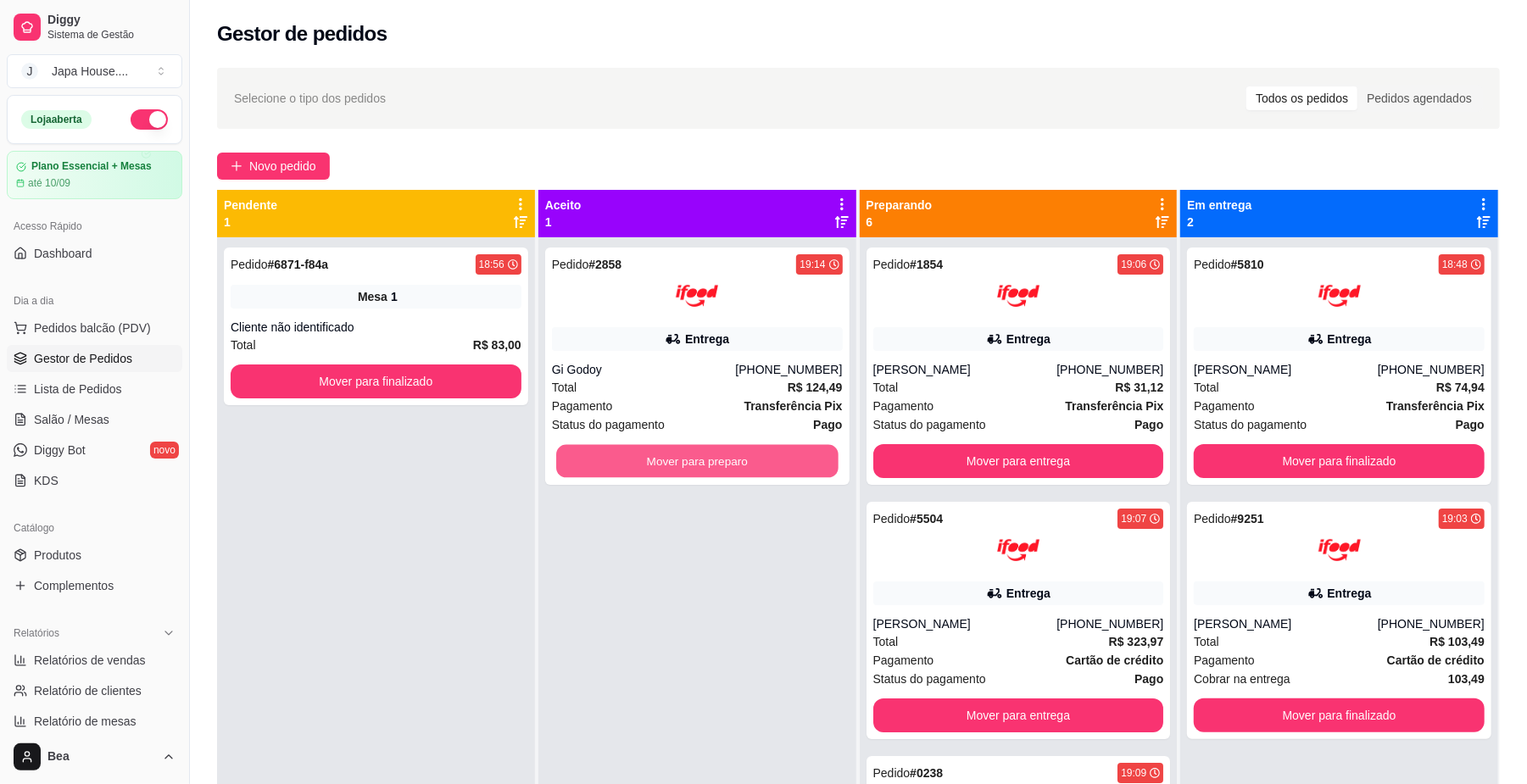
click at [801, 466] on button "Mover para preparo" at bounding box center [697, 462] width 282 height 33
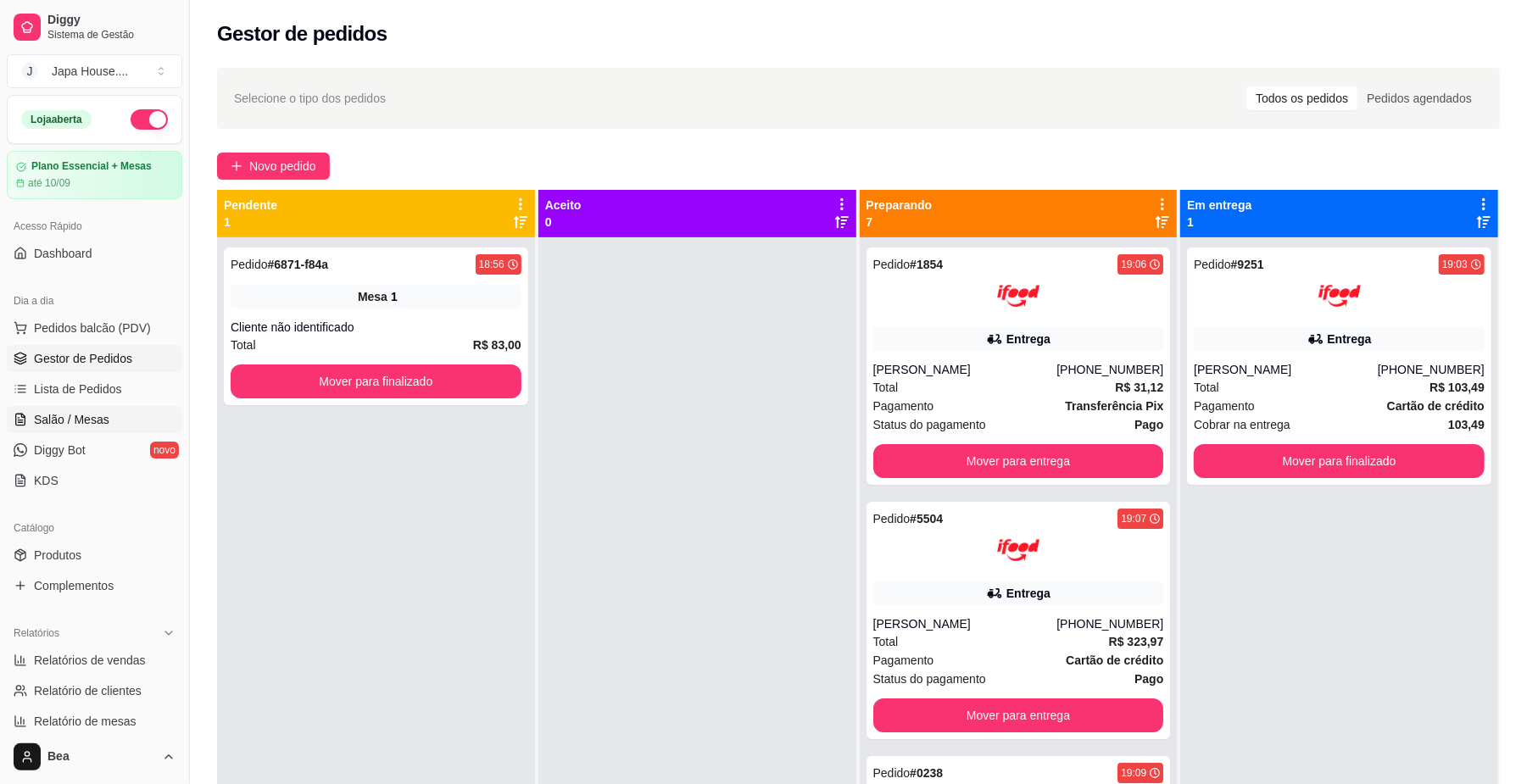
click at [96, 421] on span "Salão / Mesas" at bounding box center [72, 419] width 75 height 17
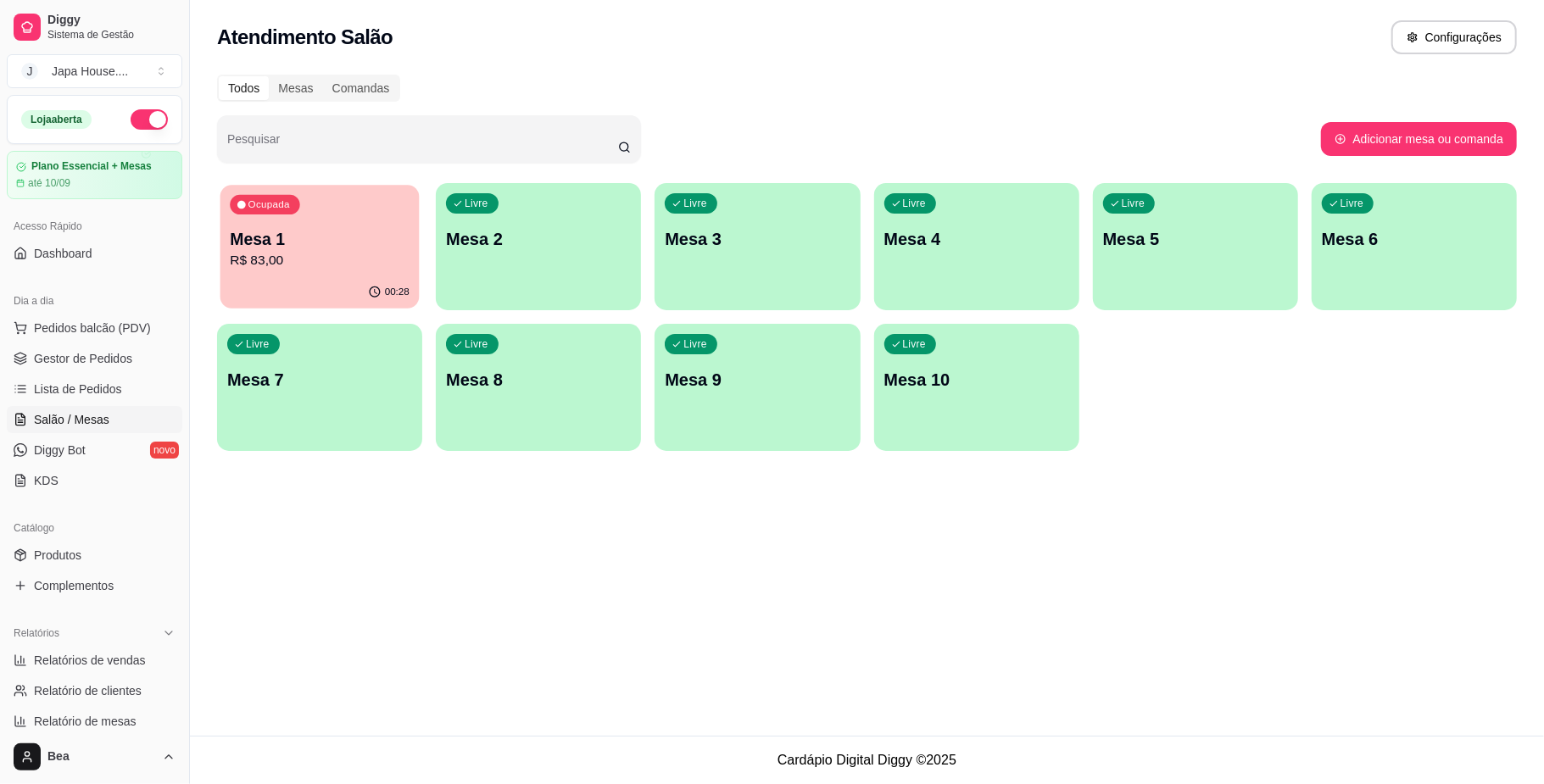
click at [302, 206] on div "Ocupada Mesa 1 R$ 83,00" at bounding box center [320, 230] width 200 height 92
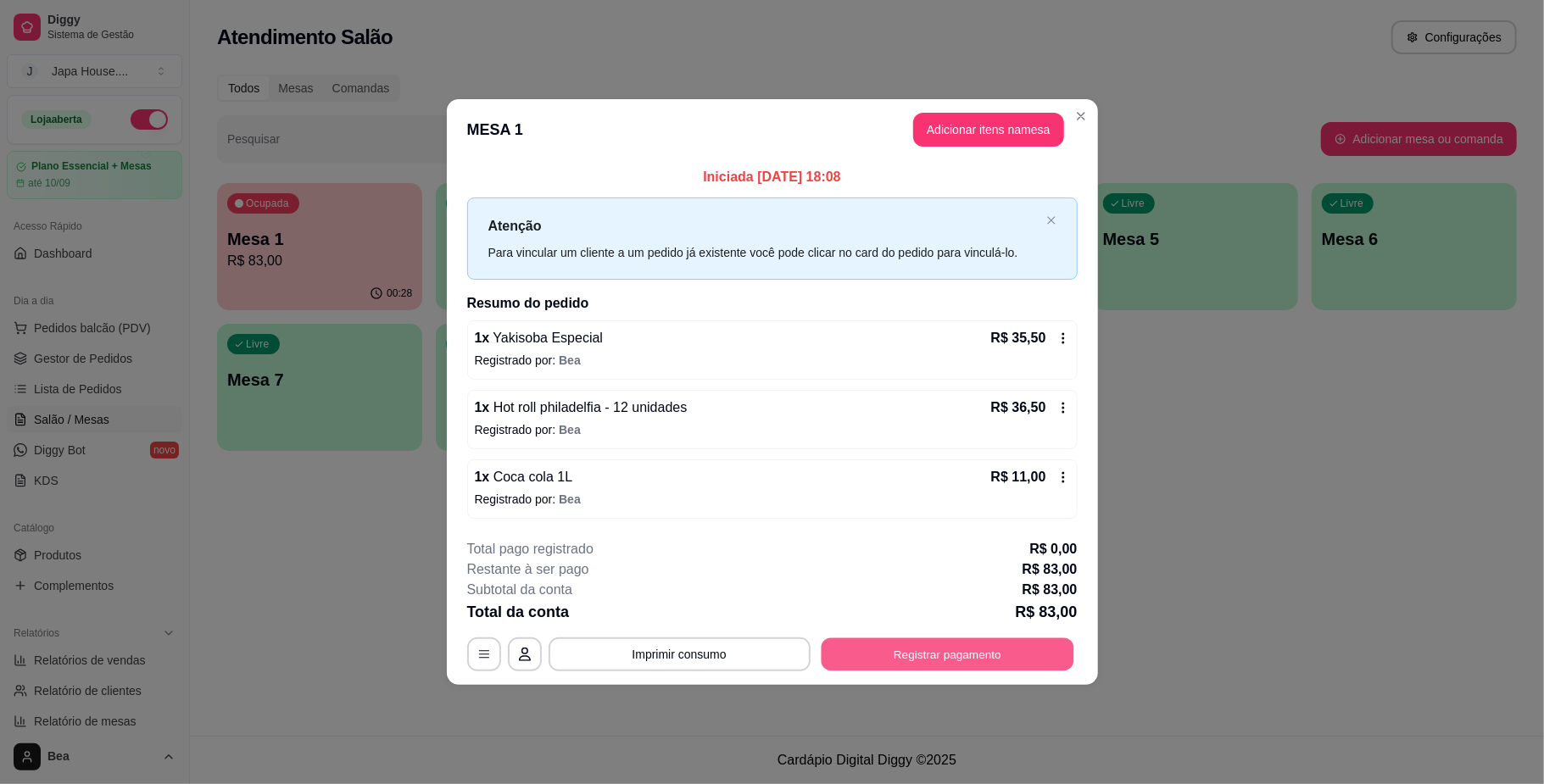
click at [893, 649] on button "Registrar pagamento" at bounding box center [947, 654] width 253 height 33
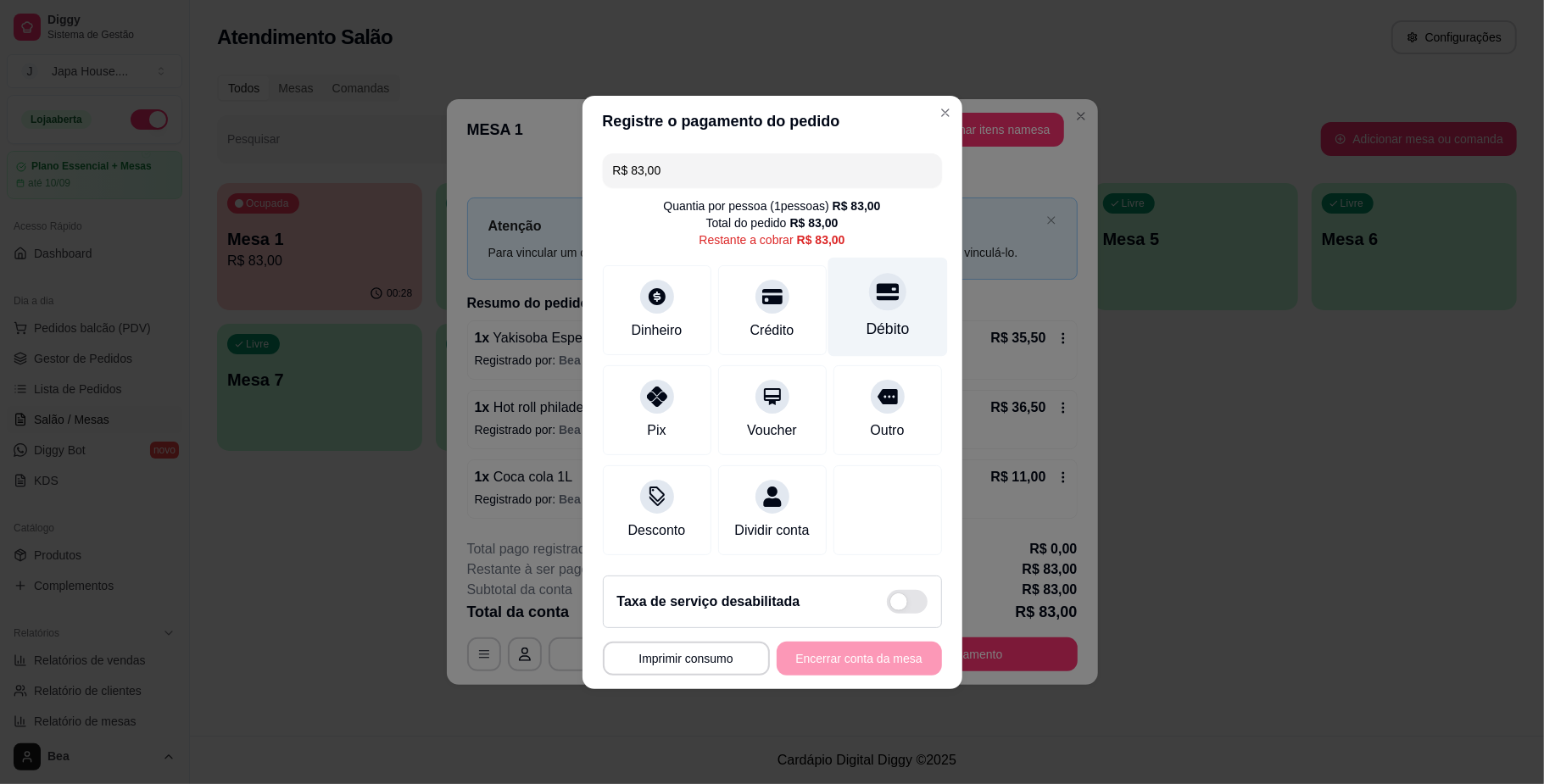
click at [866, 318] on div "Débito" at bounding box center [887, 328] width 43 height 22
type input "R$ 0,00"
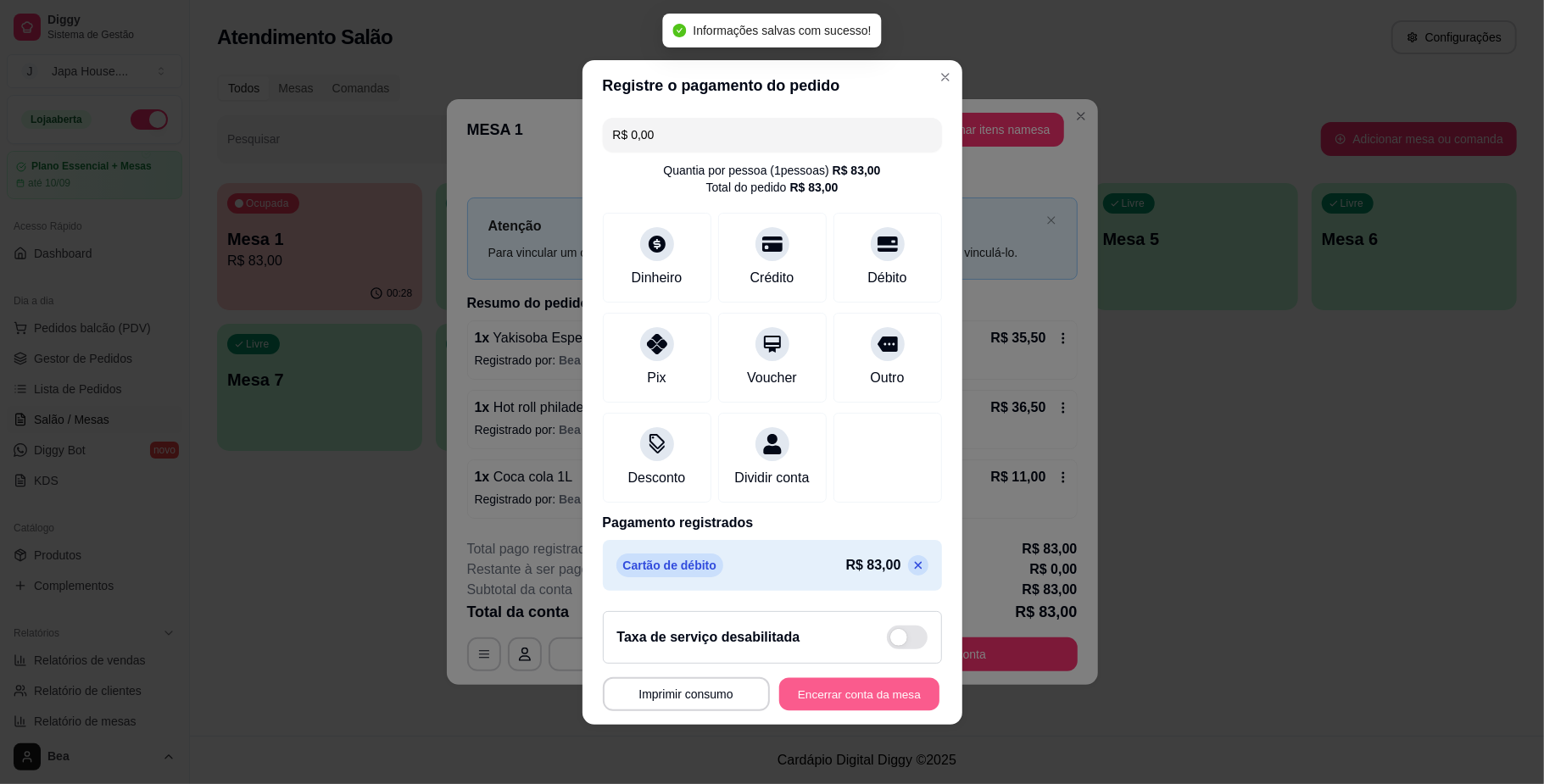
click at [836, 709] on button "Encerrar conta da mesa" at bounding box center [859, 694] width 160 height 33
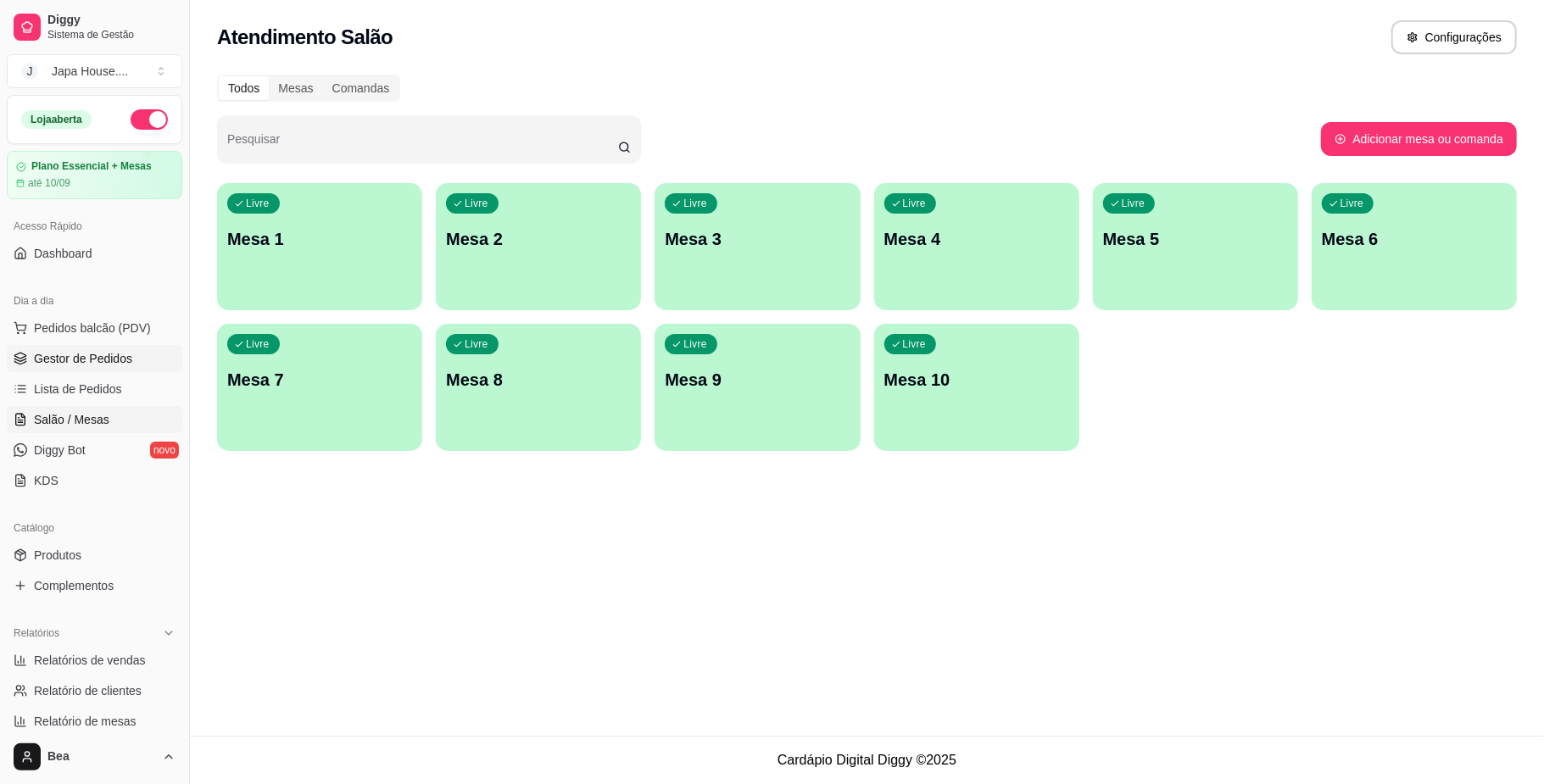
click at [117, 358] on span "Gestor de Pedidos" at bounding box center [83, 358] width 98 height 17
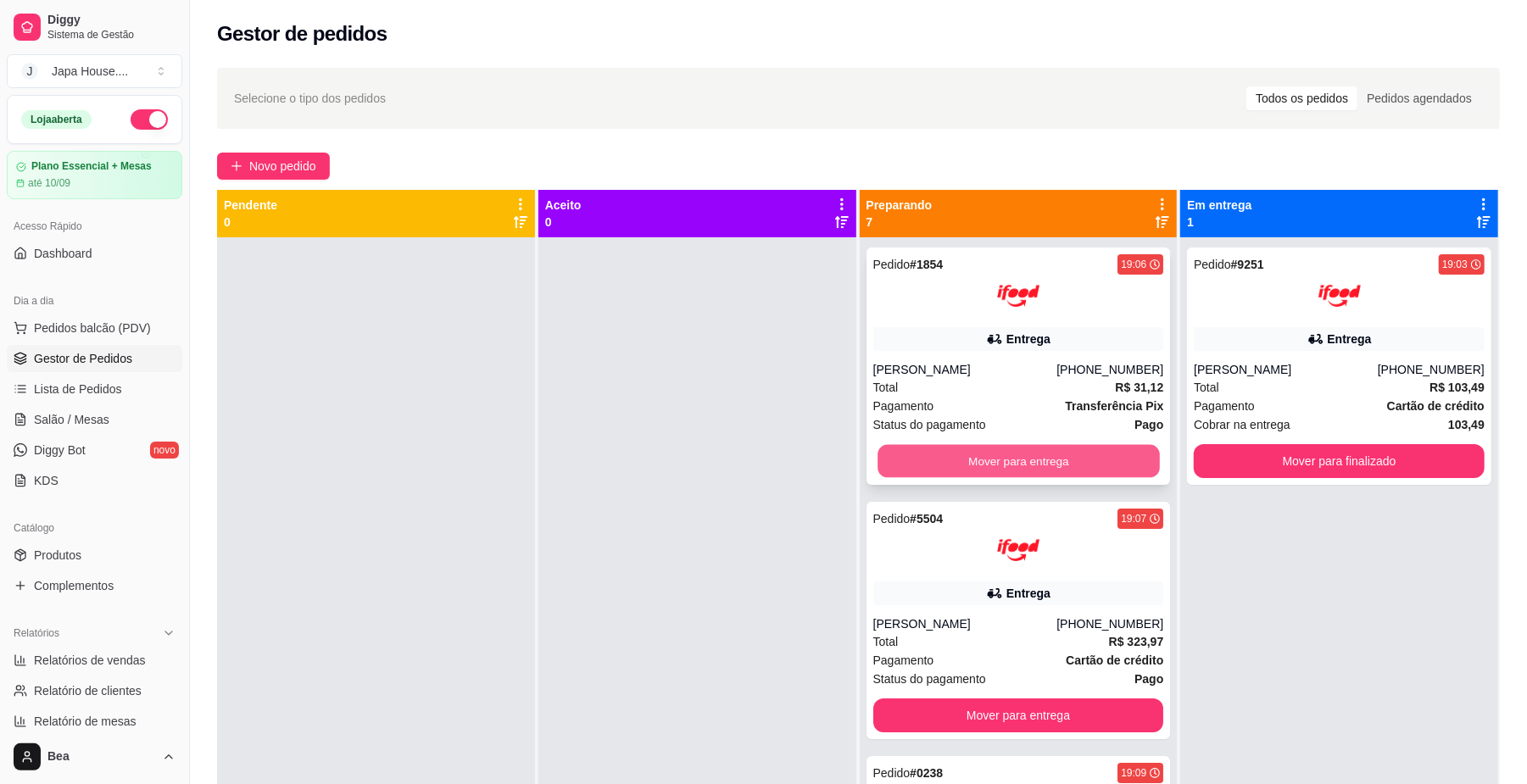
click at [991, 452] on button "Mover para entrega" at bounding box center [1019, 462] width 282 height 33
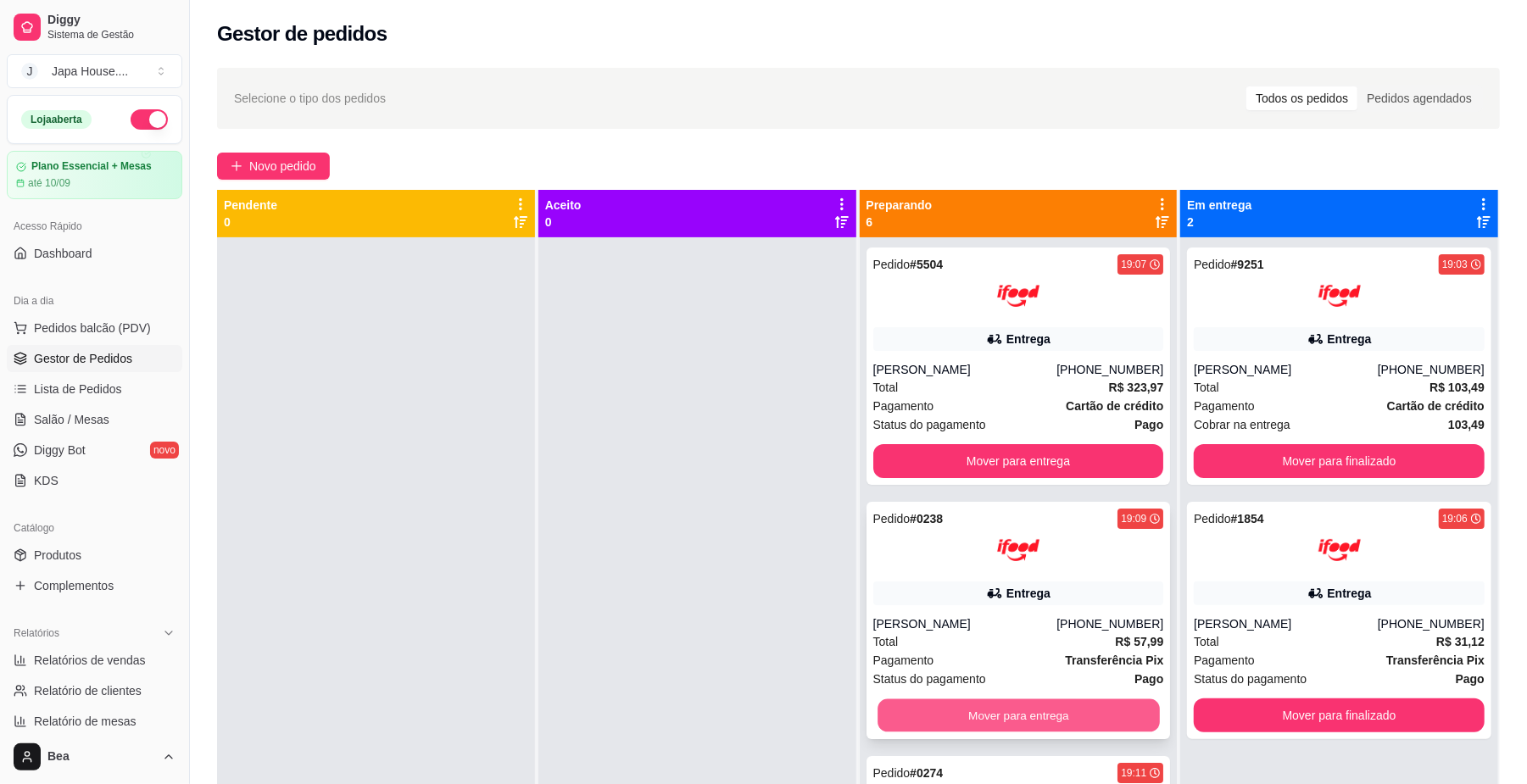
click at [1038, 709] on button "Mover para entrega" at bounding box center [1019, 716] width 282 height 33
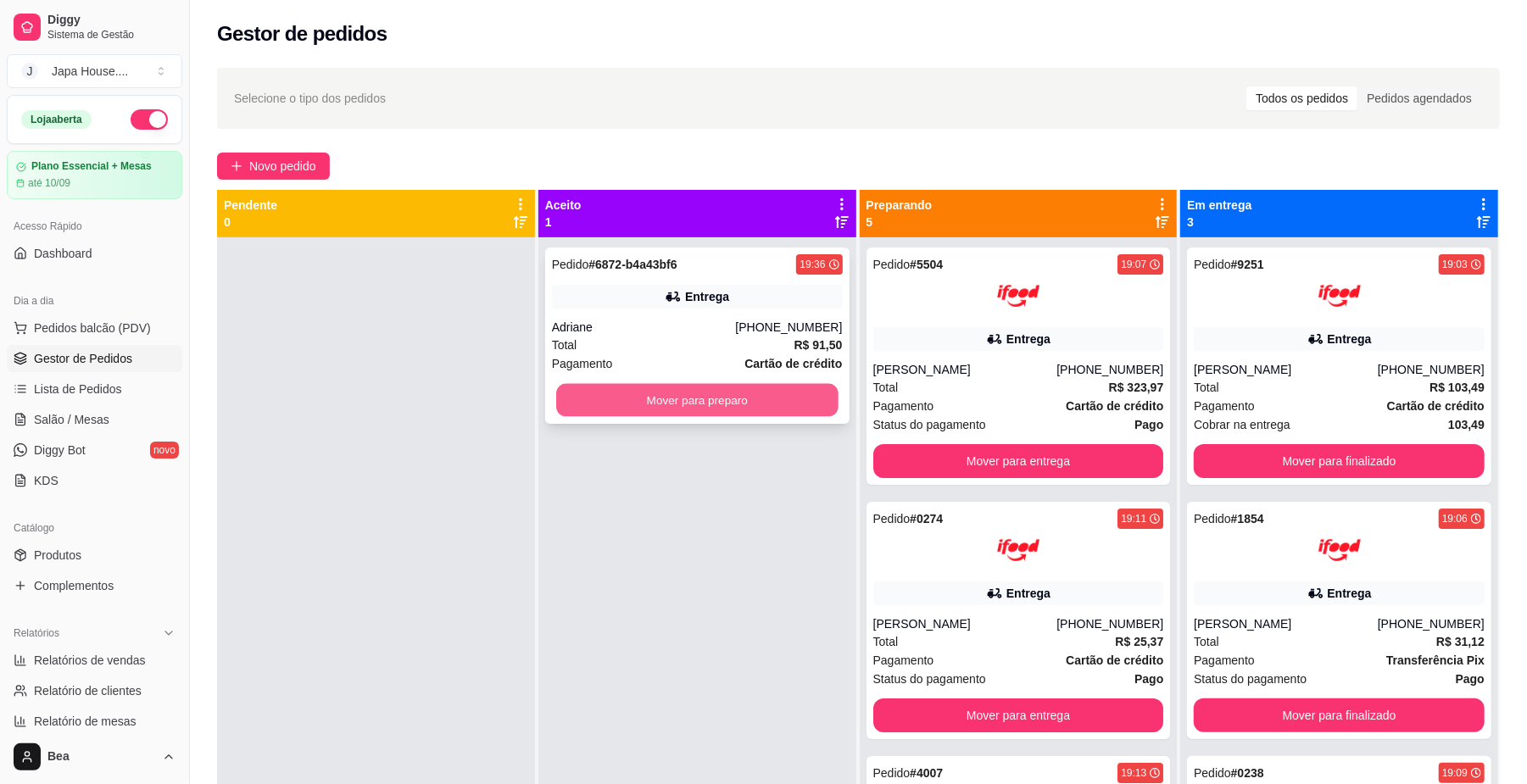
click at [706, 409] on button "Mover para preparo" at bounding box center [697, 401] width 282 height 33
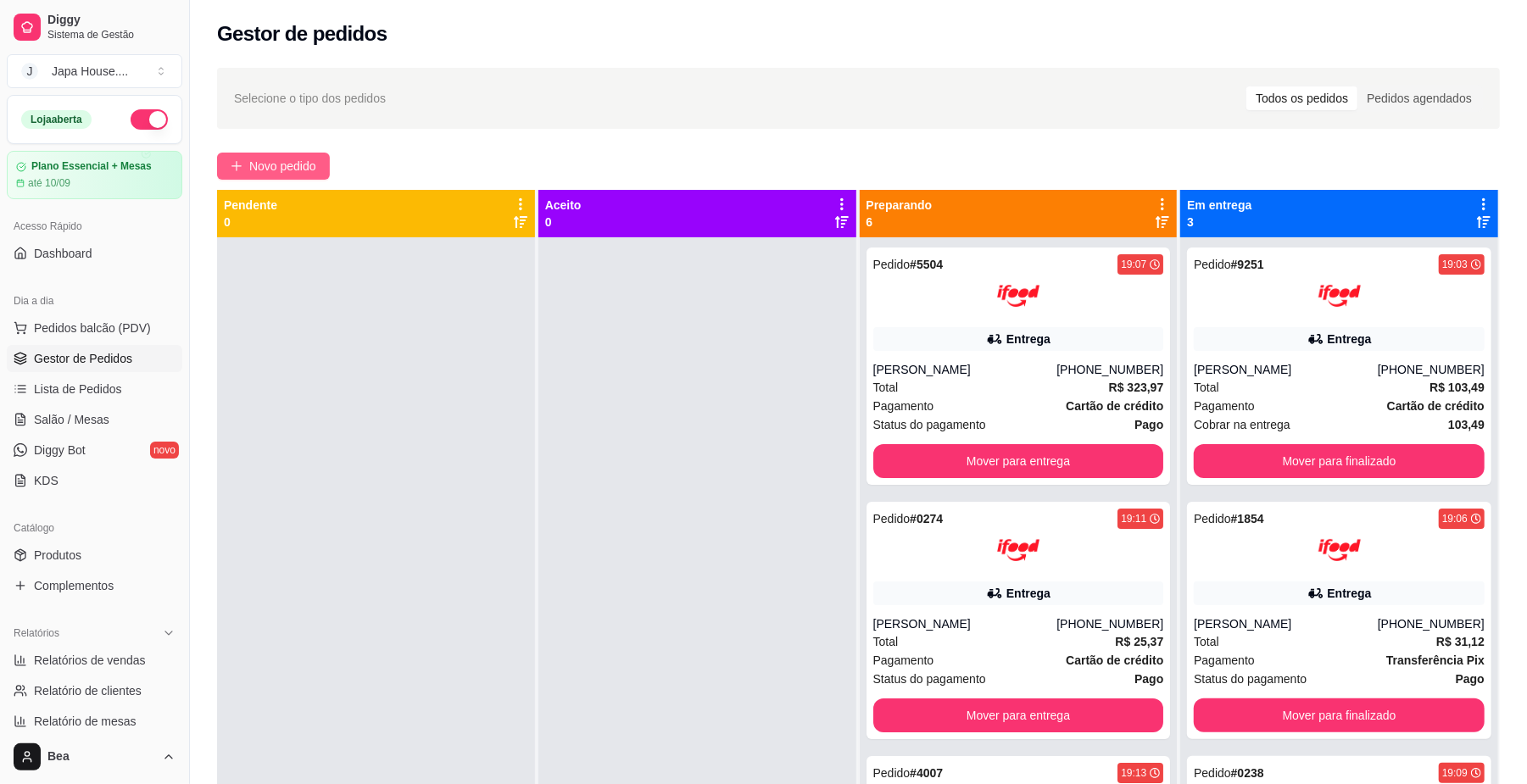
click at [306, 159] on span "Novo pedido" at bounding box center [283, 165] width 67 height 18
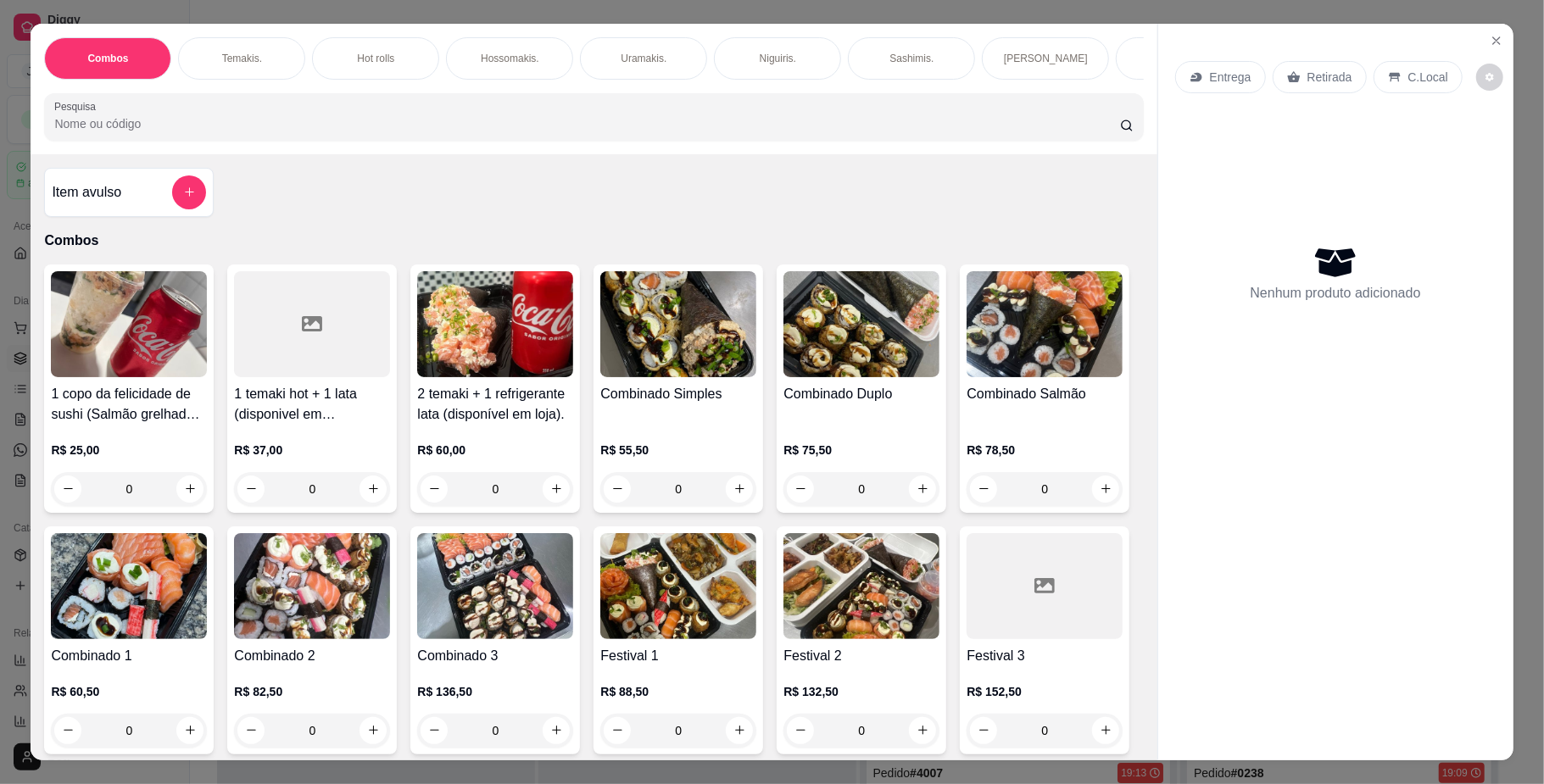
scroll to position [0, 1171]
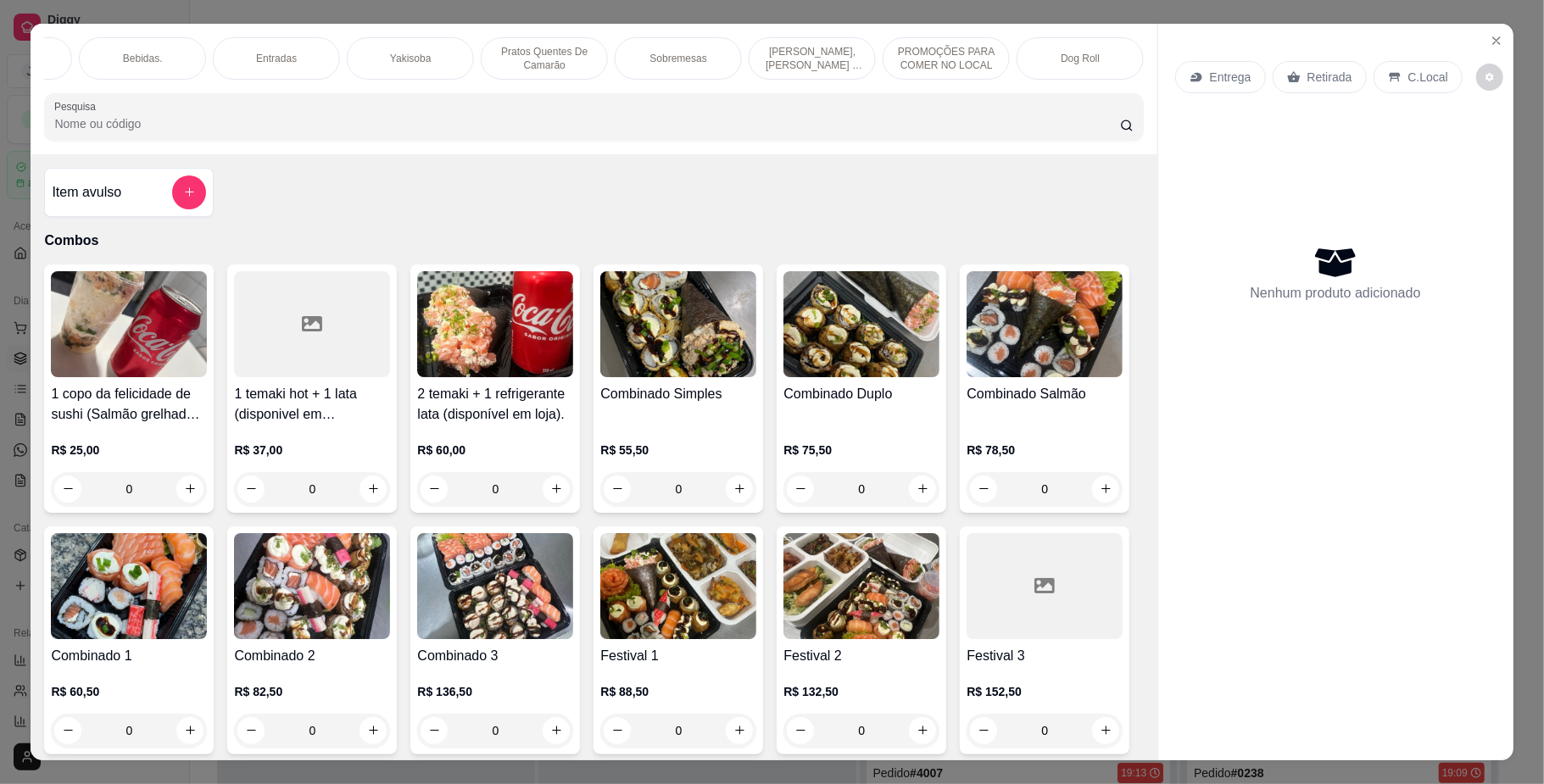
click at [378, 52] on div "Yakisoba" at bounding box center [410, 59] width 127 height 42
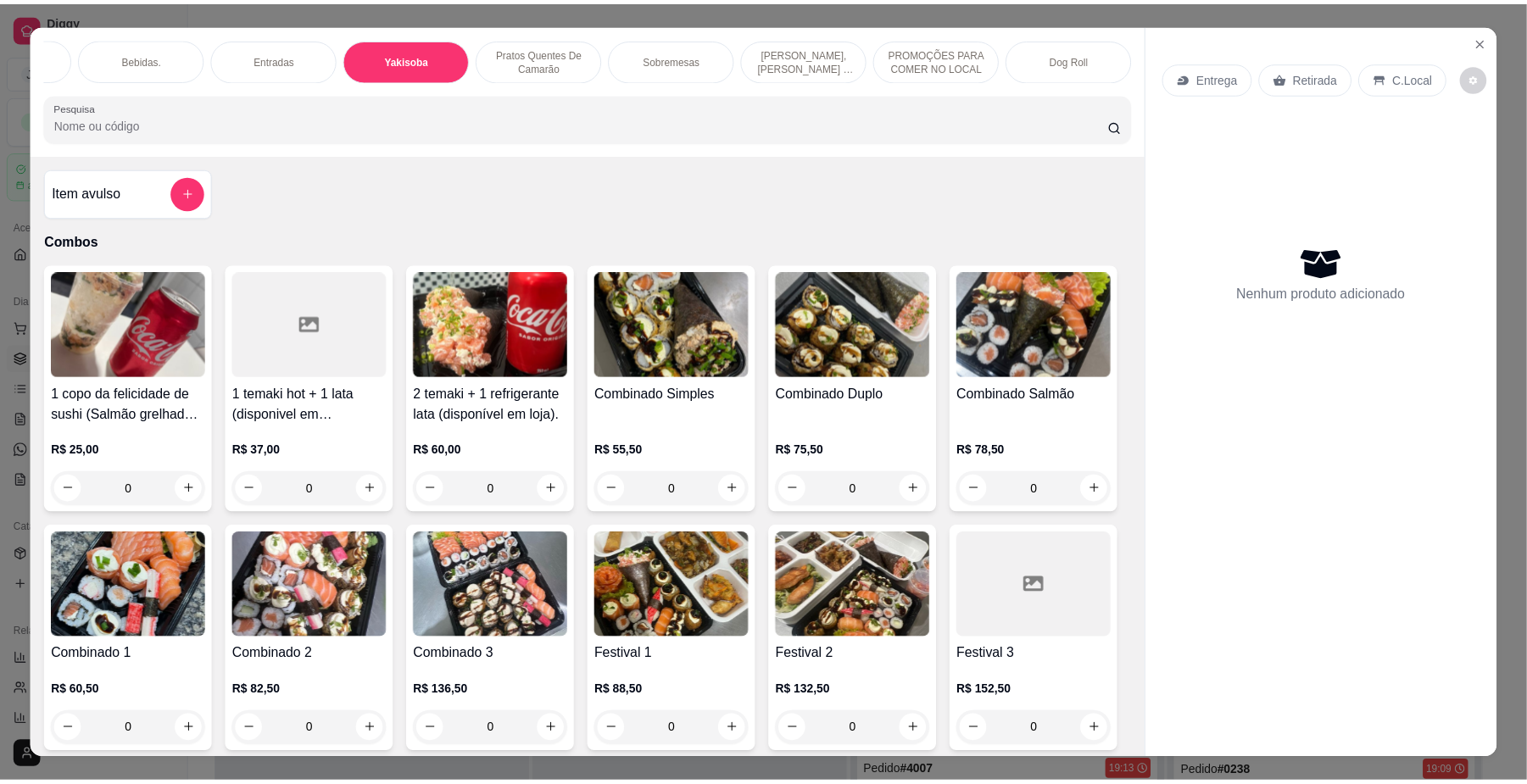
scroll to position [31, 0]
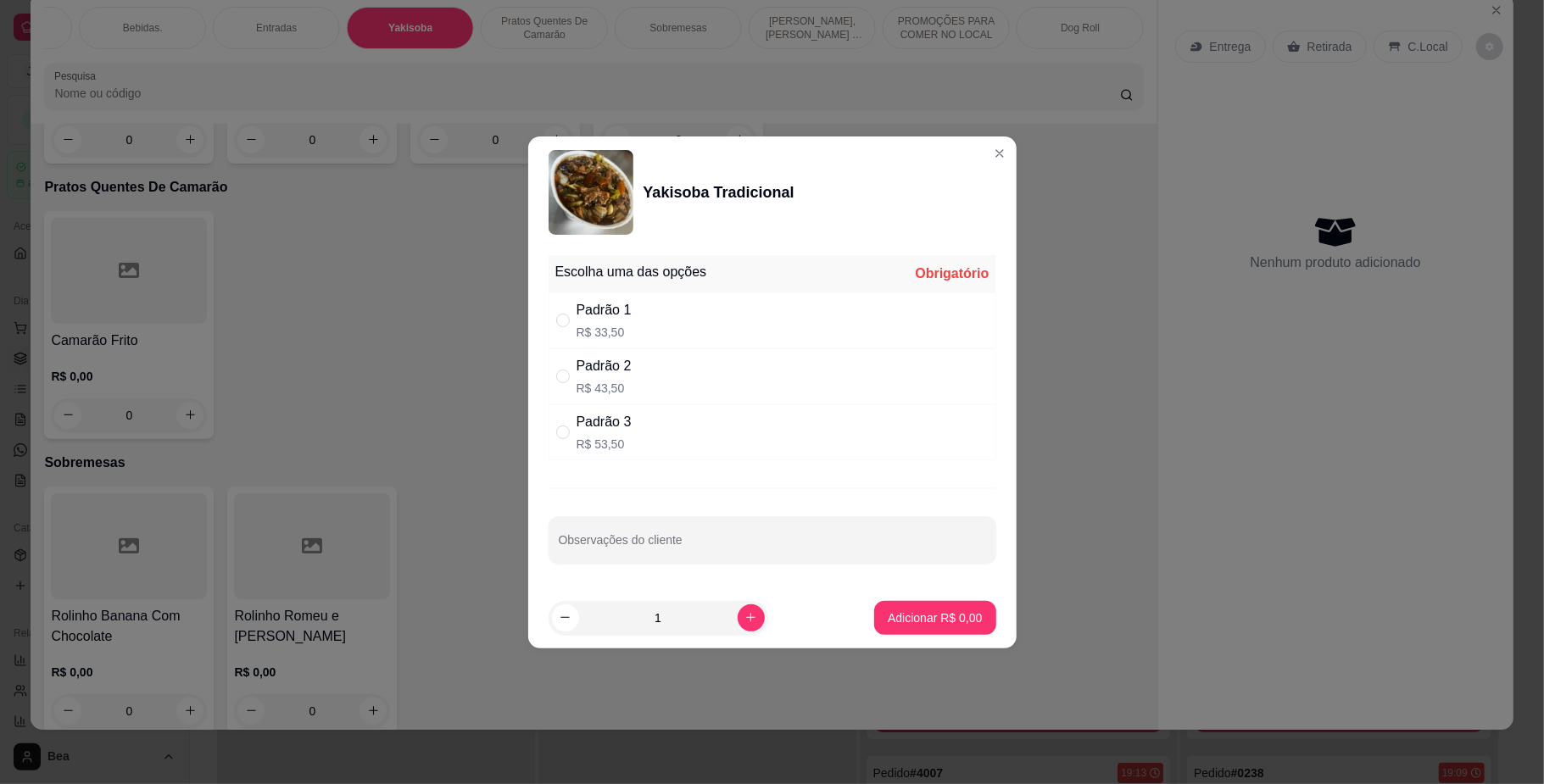
click at [693, 337] on div "Padrão 1 R$ 33,50" at bounding box center [772, 320] width 447 height 56
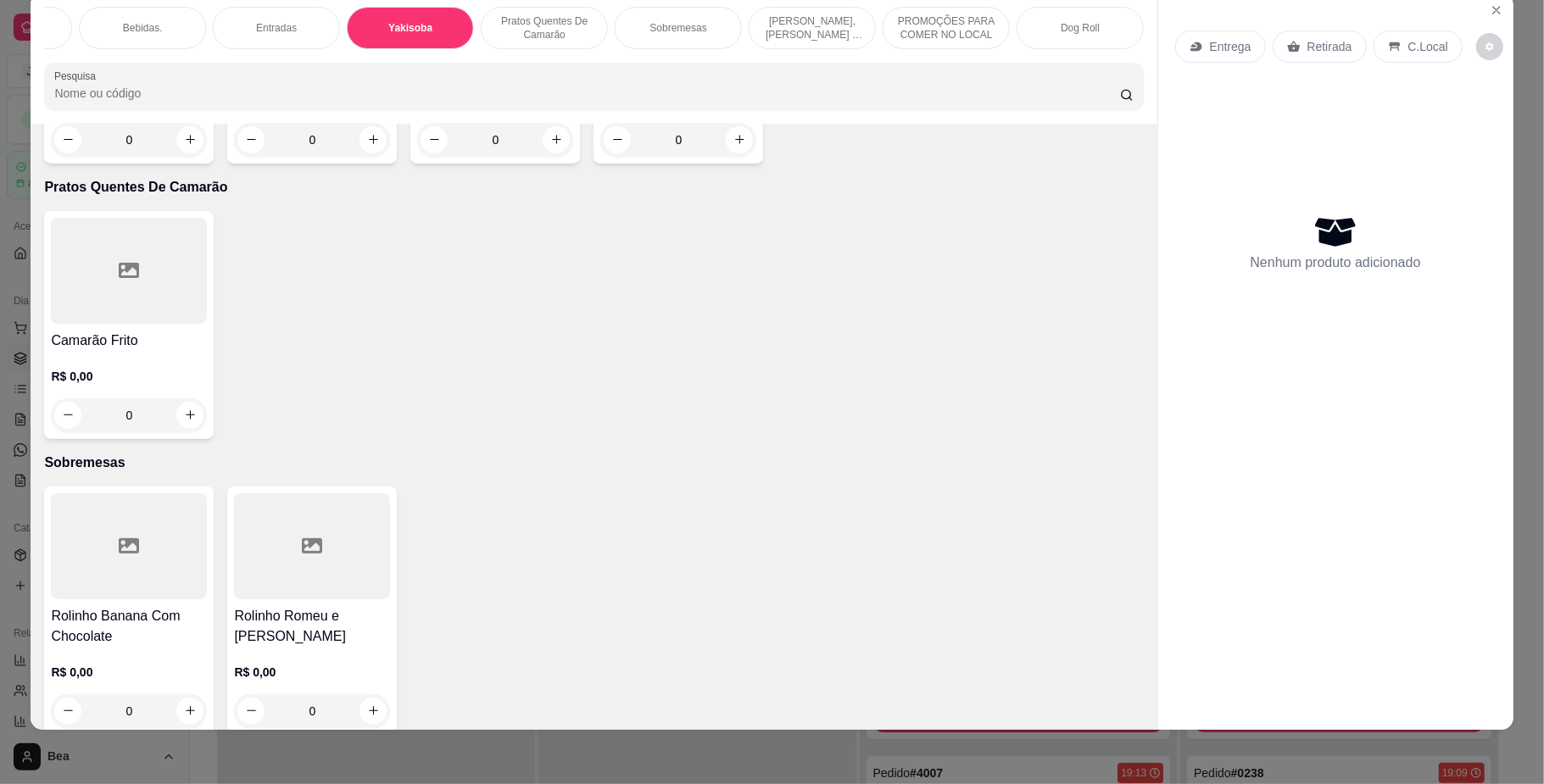
radio input "true"
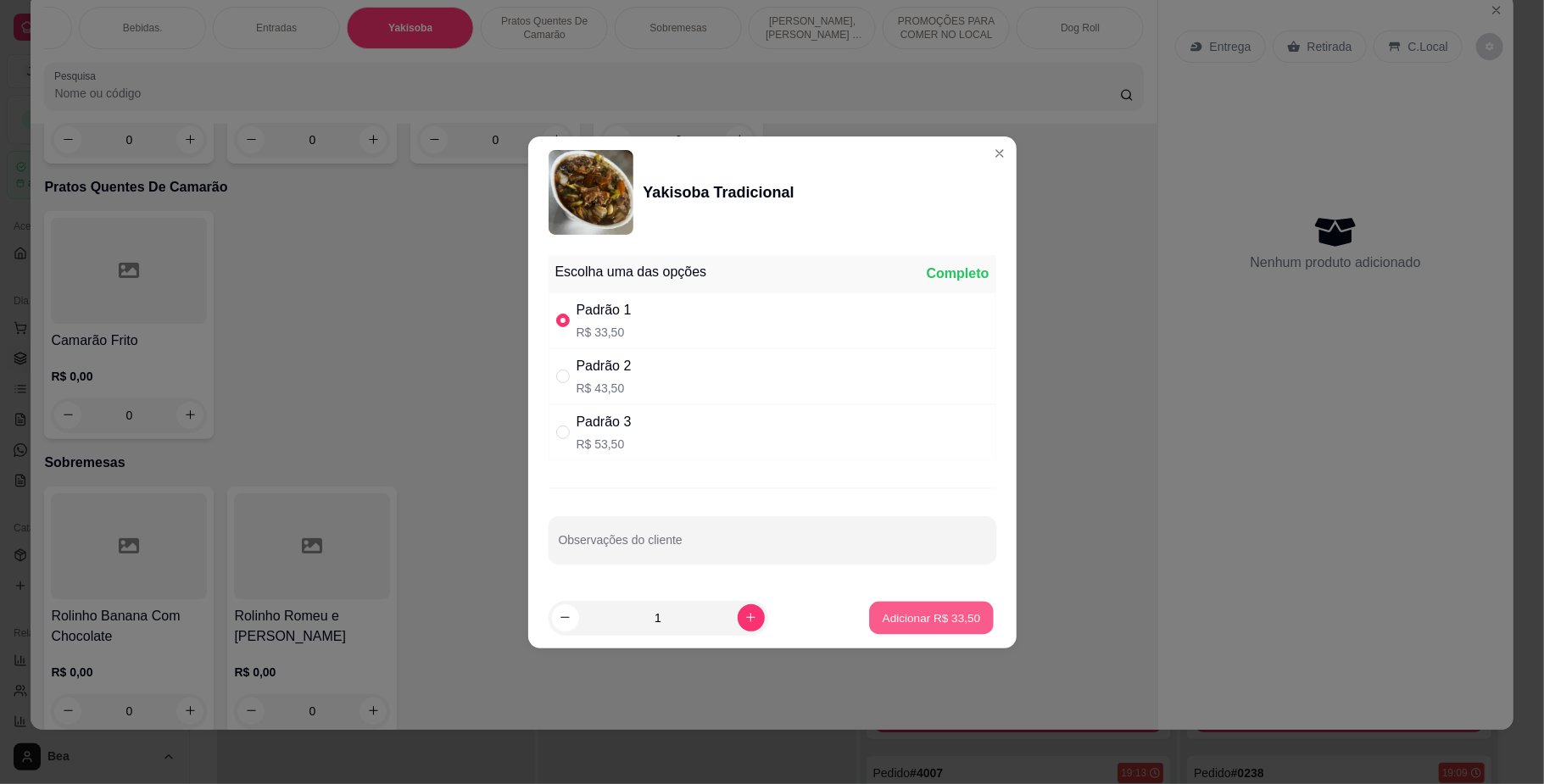
click at [917, 625] on p "Adicionar R$ 33,50" at bounding box center [931, 617] width 98 height 16
type input "1"
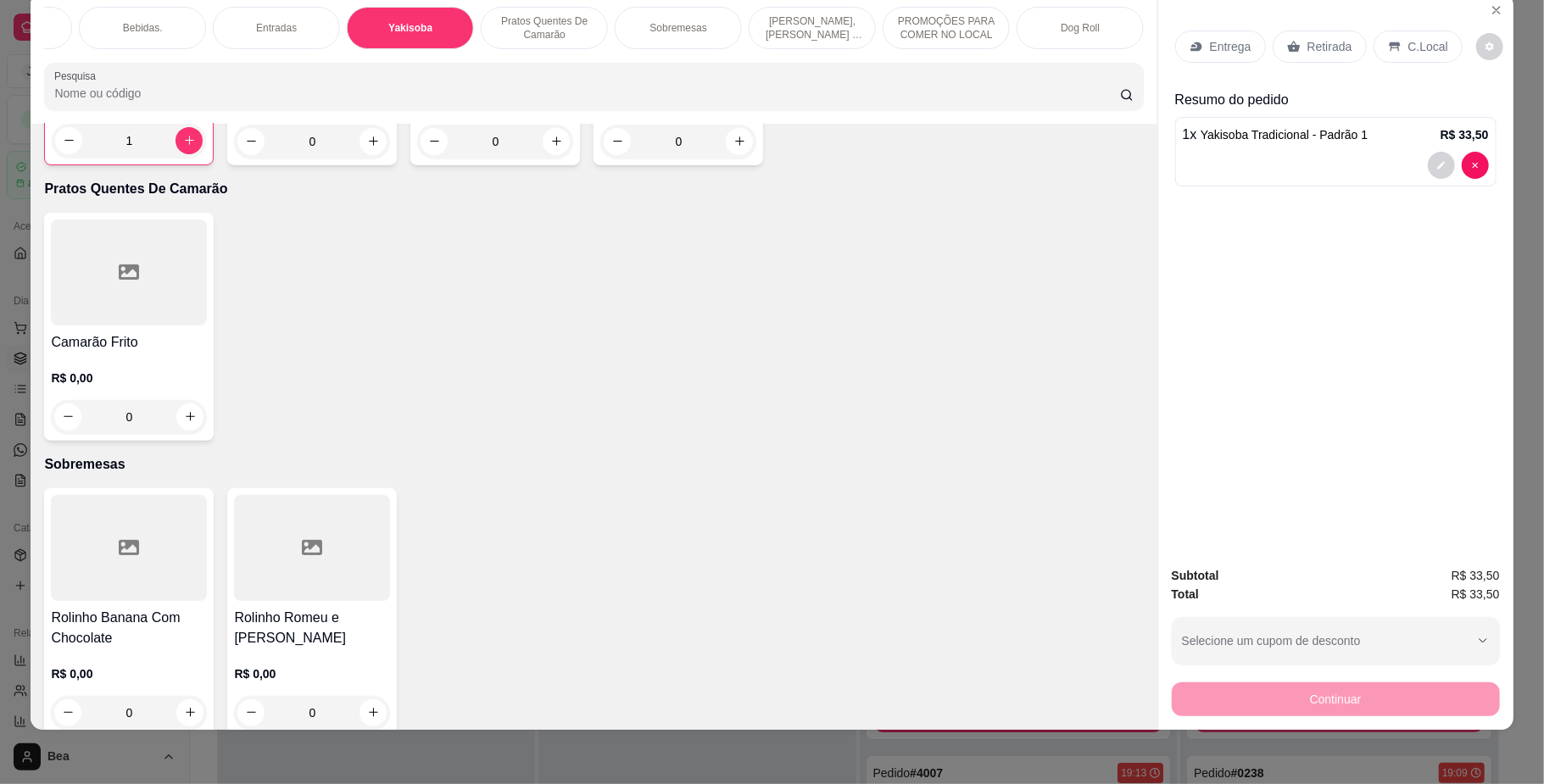
click at [1310, 52] on p "Retirada" at bounding box center [1330, 46] width 45 height 17
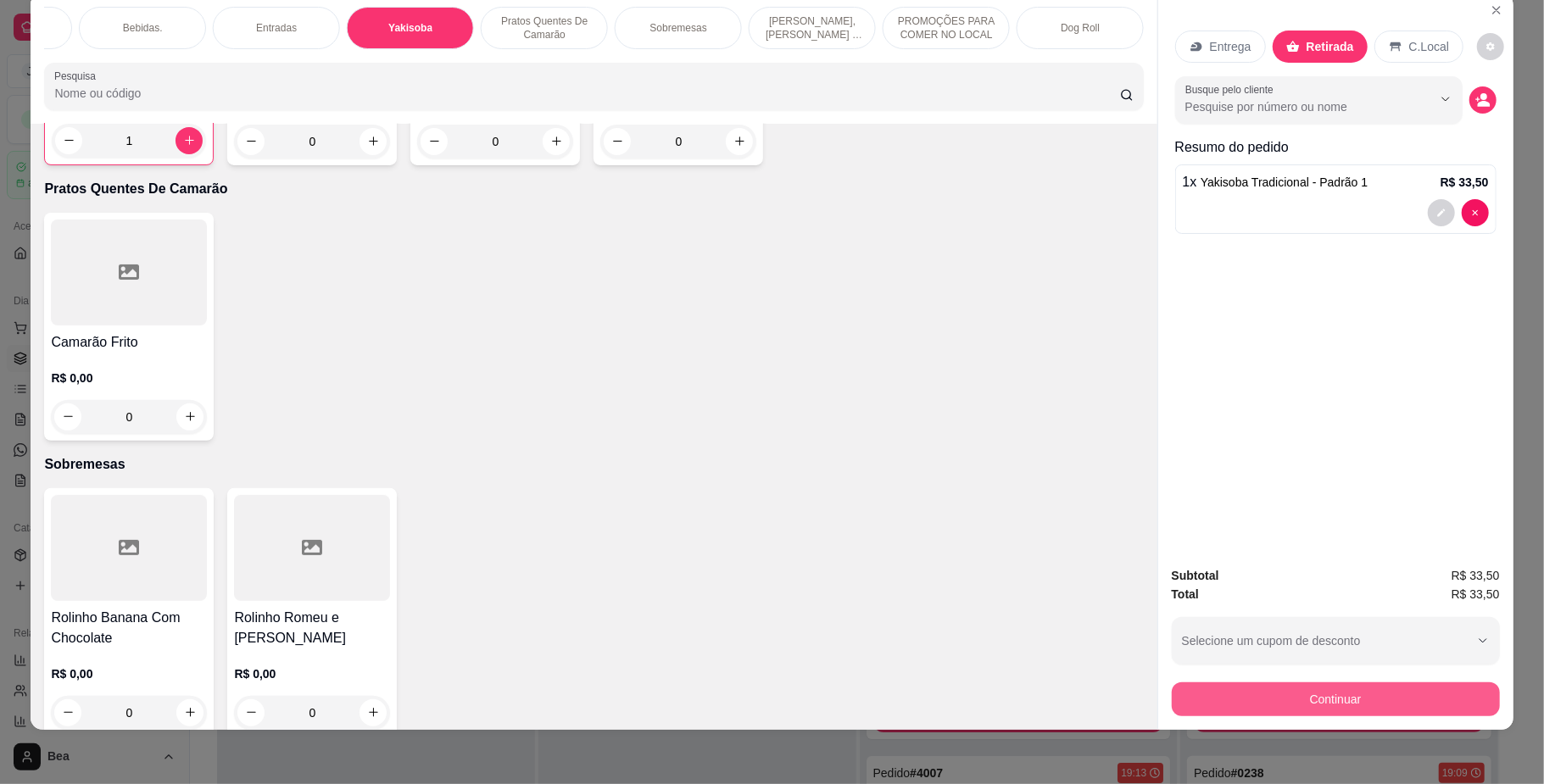
click at [1225, 690] on button "Continuar" at bounding box center [1336, 699] width 328 height 34
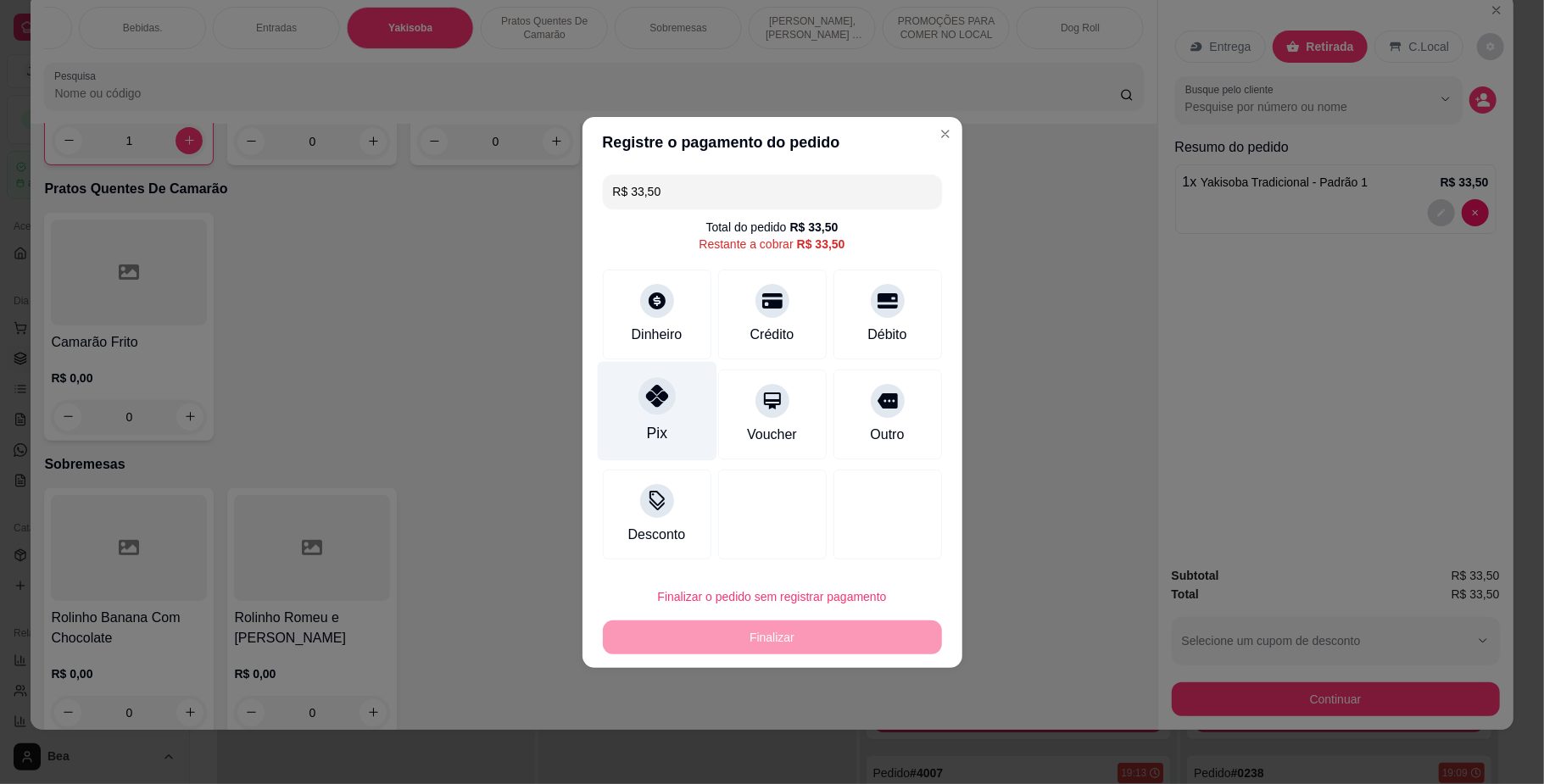
click at [659, 445] on div "Pix" at bounding box center [656, 410] width 120 height 99
type input "R$ 0,00"
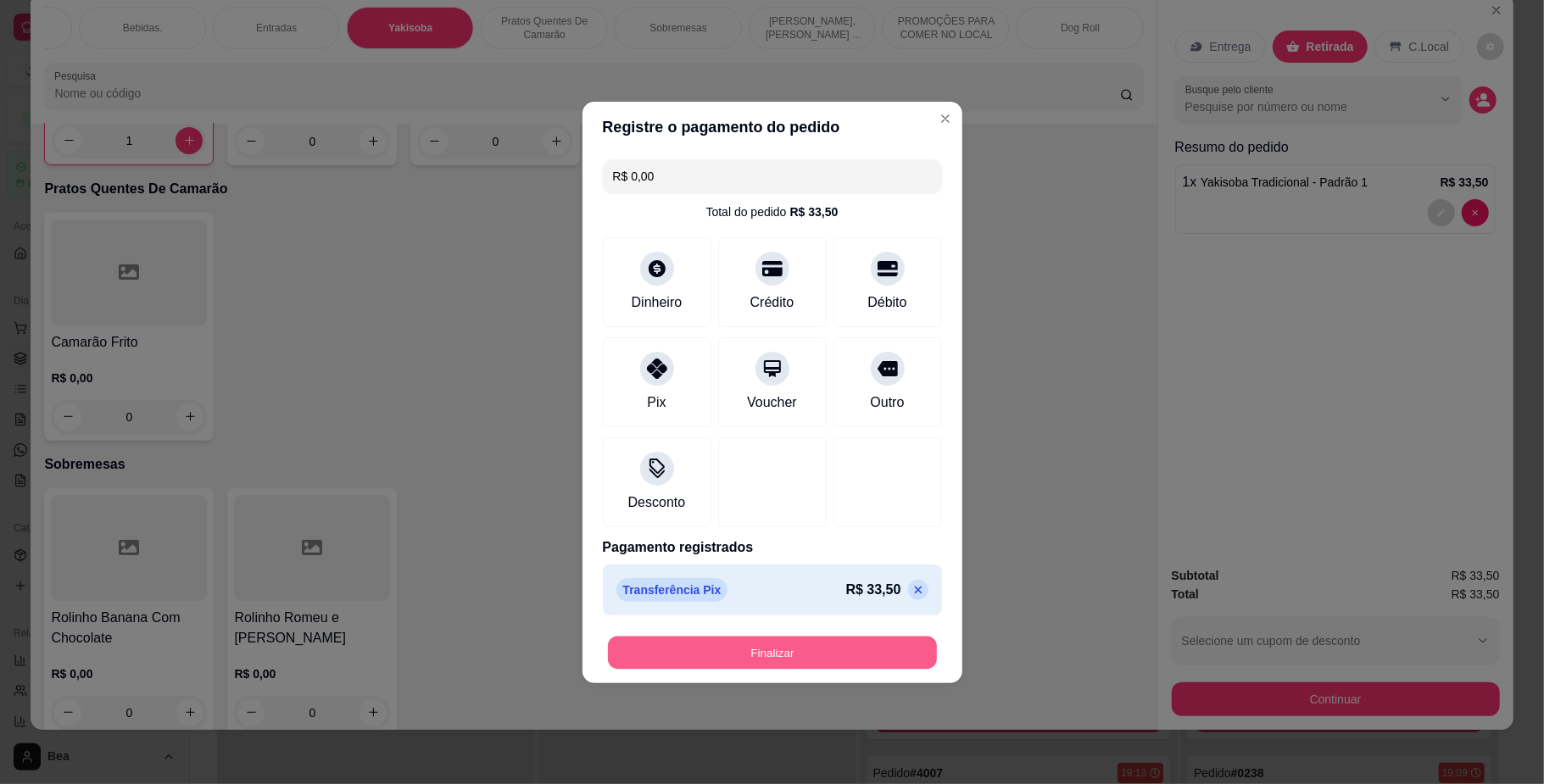
click at [763, 665] on button "Finalizar" at bounding box center [773, 653] width 329 height 33
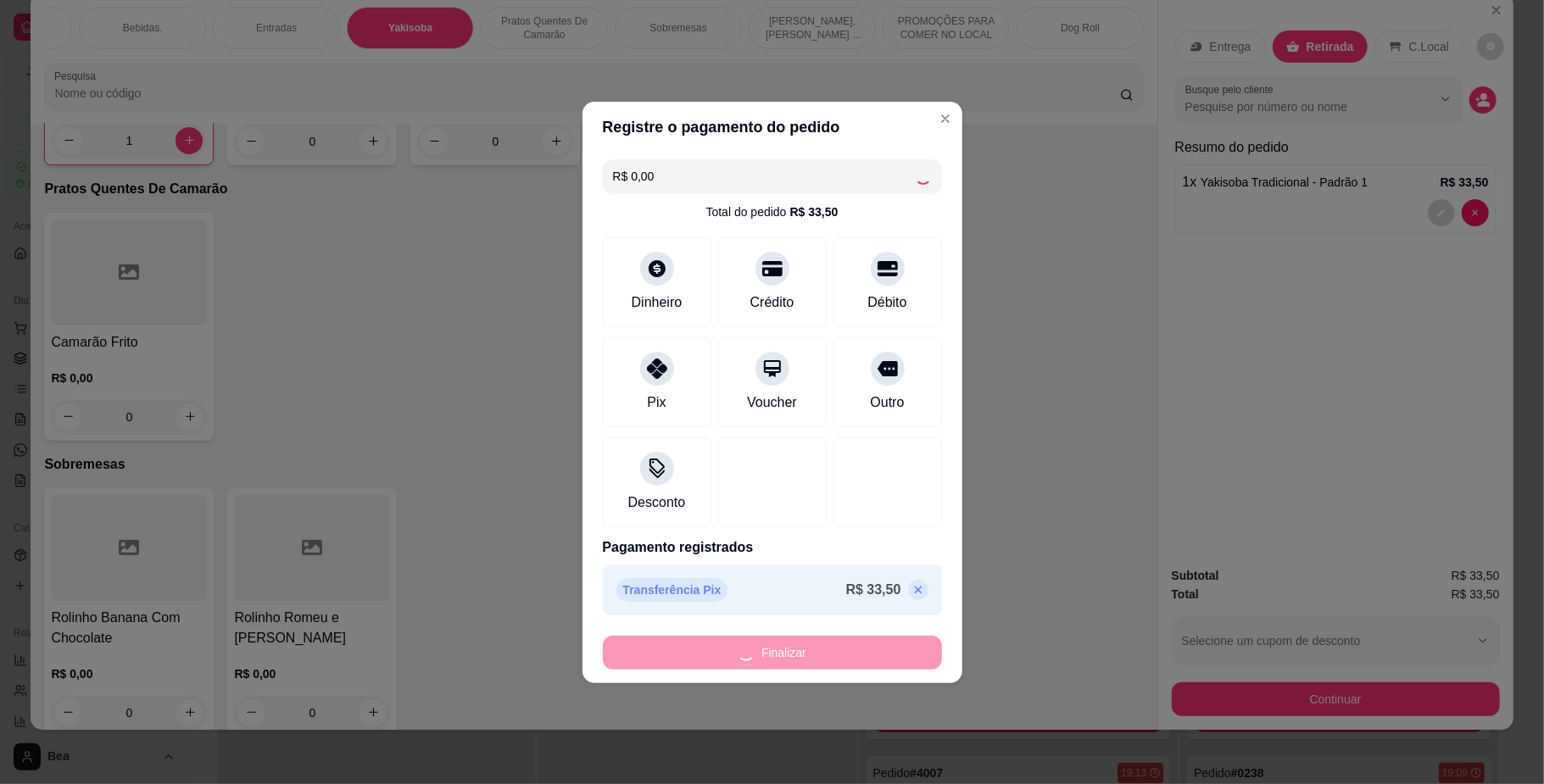
type input "0"
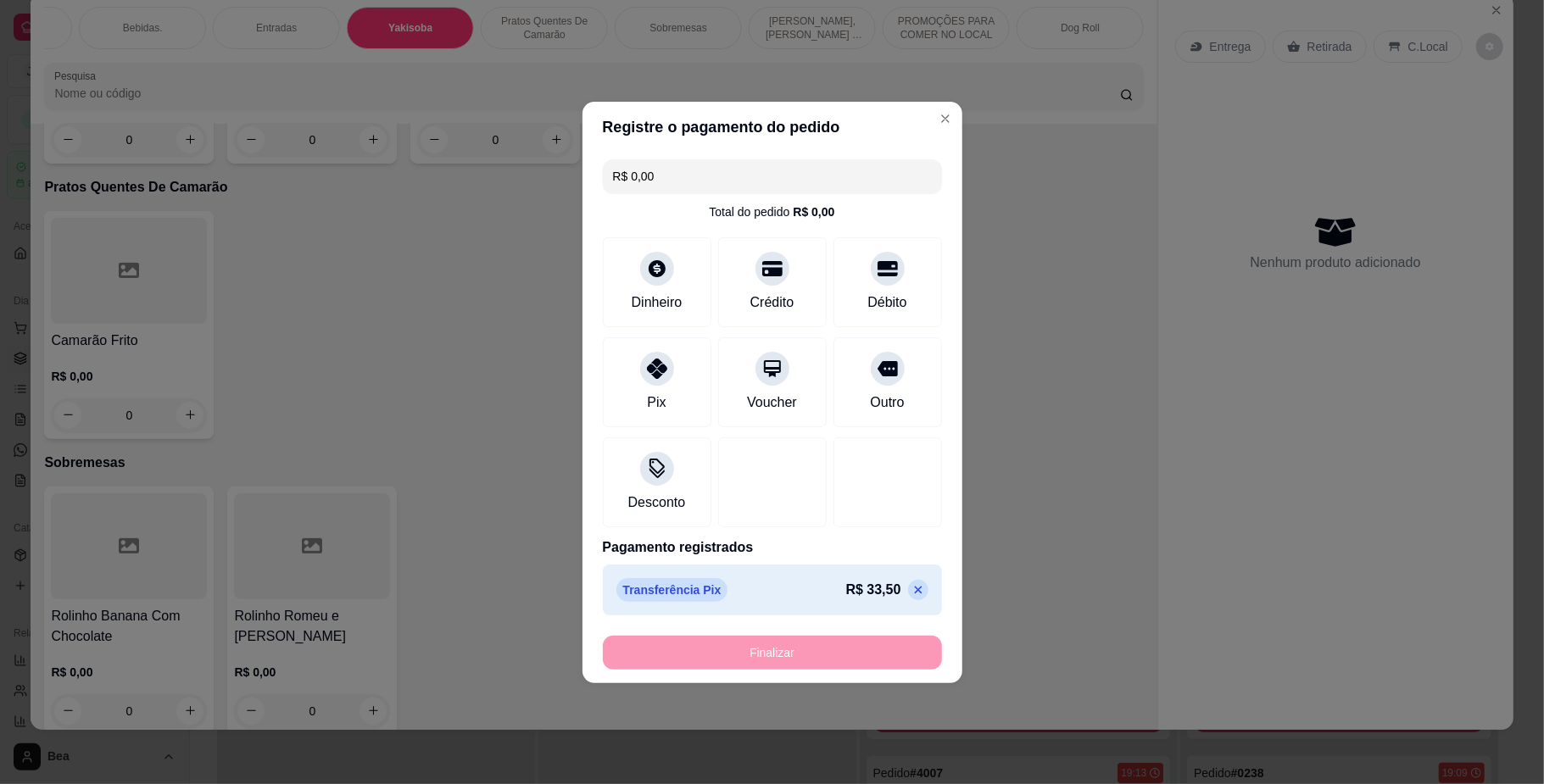
type input "-R$ 33,50"
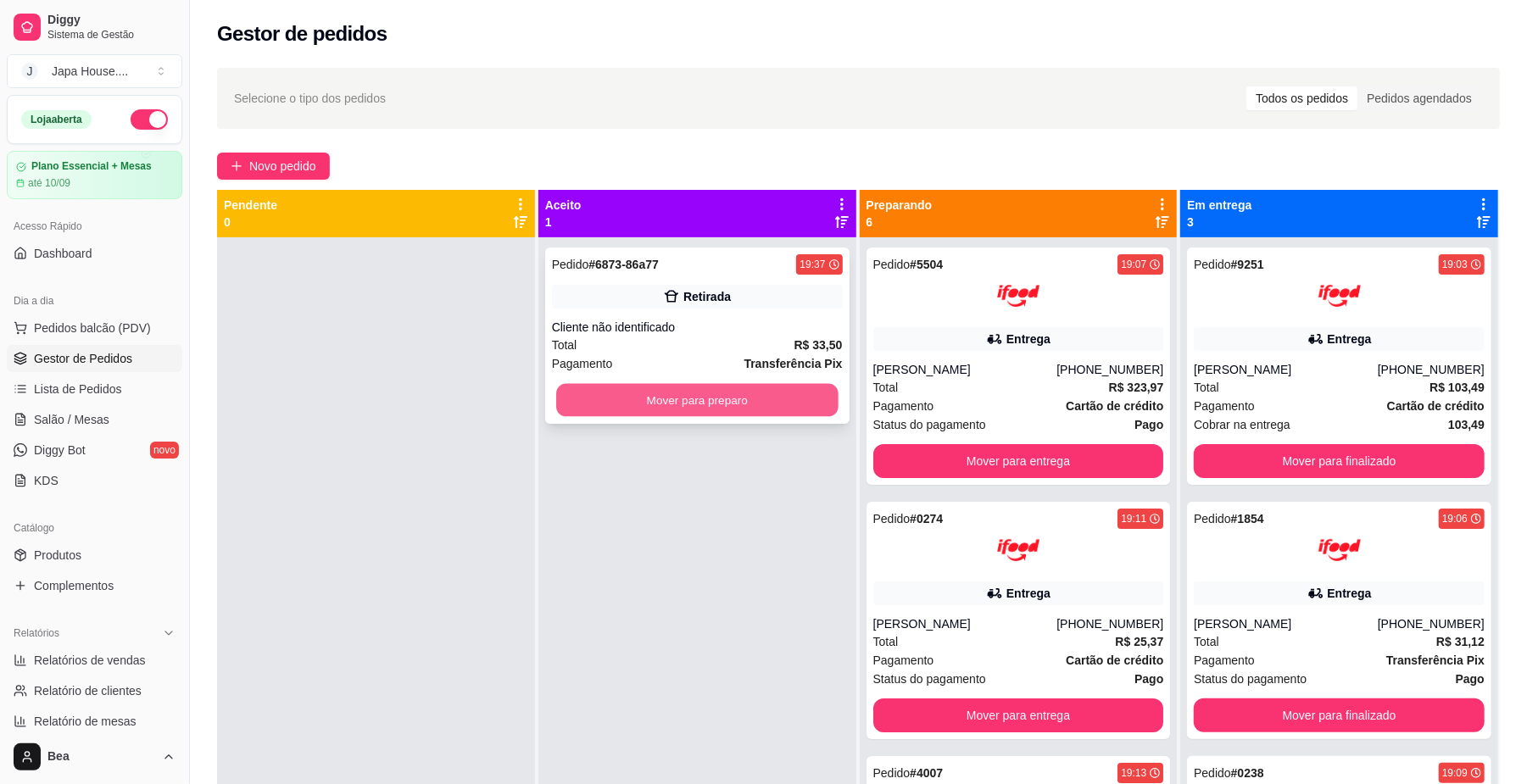
click at [811, 400] on button "Mover para preparo" at bounding box center [697, 401] width 282 height 33
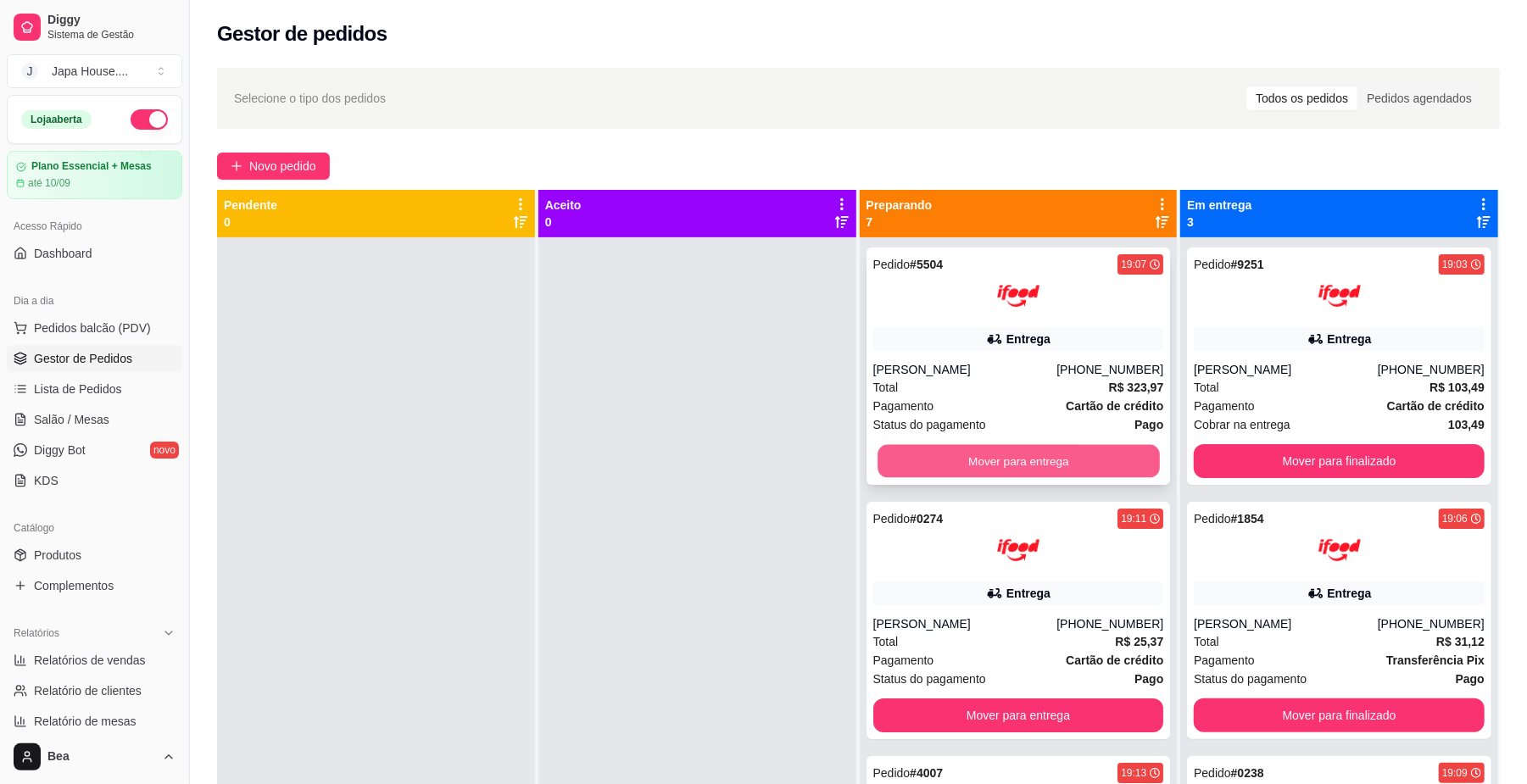
click at [984, 458] on button "Mover para entrega" at bounding box center [1019, 462] width 282 height 33
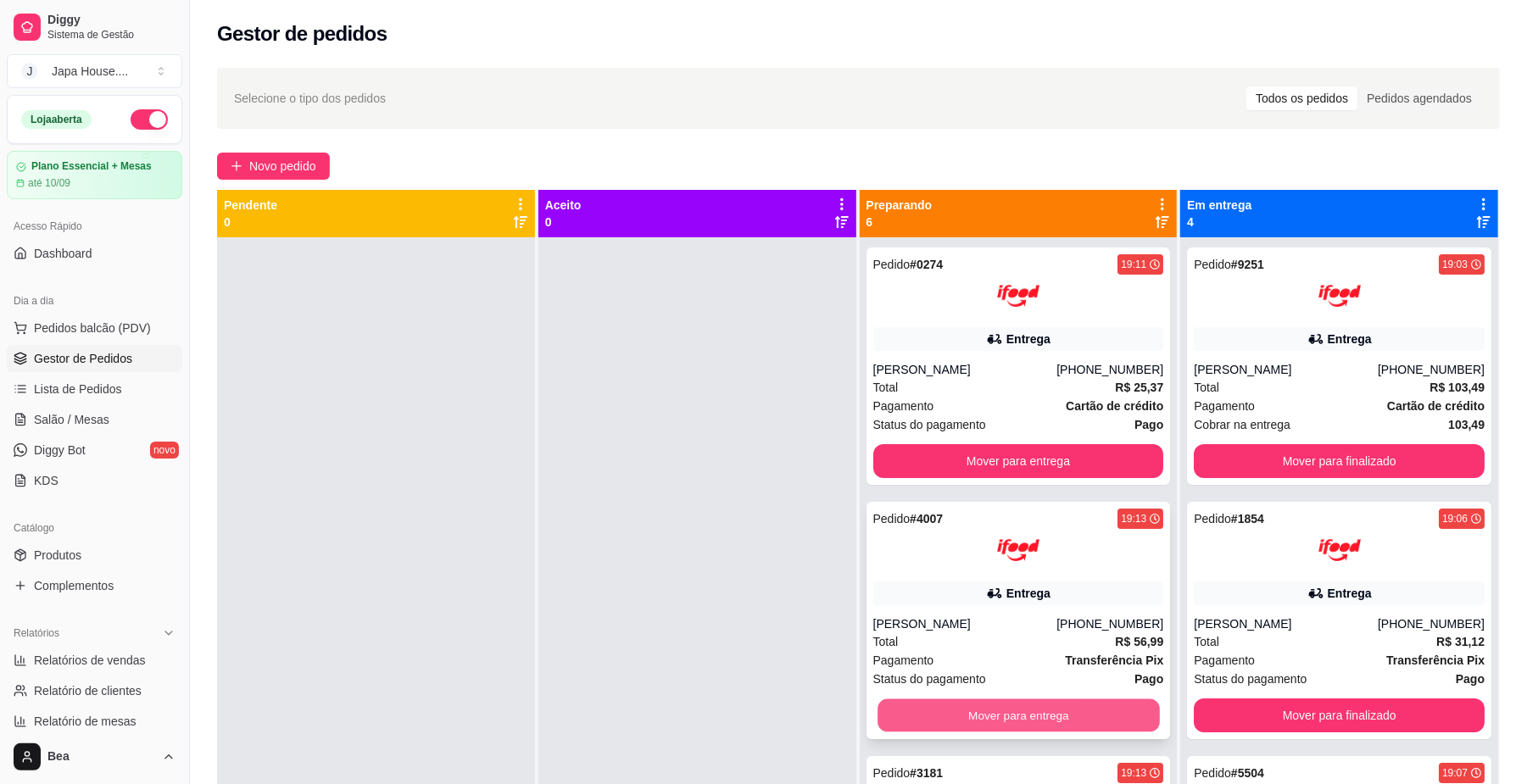
click at [1071, 720] on button "Mover para entrega" at bounding box center [1019, 716] width 282 height 33
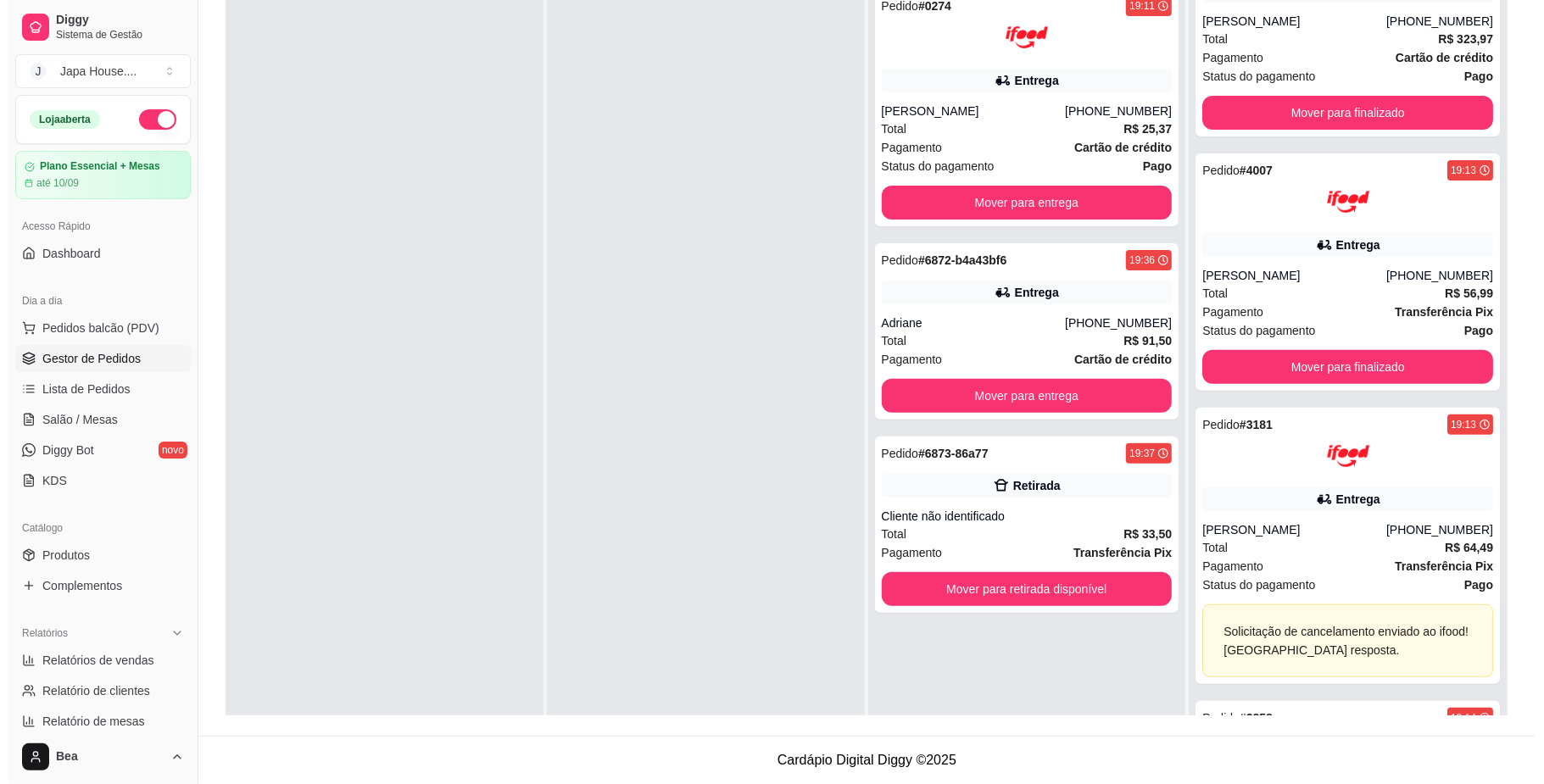
scroll to position [480, 0]
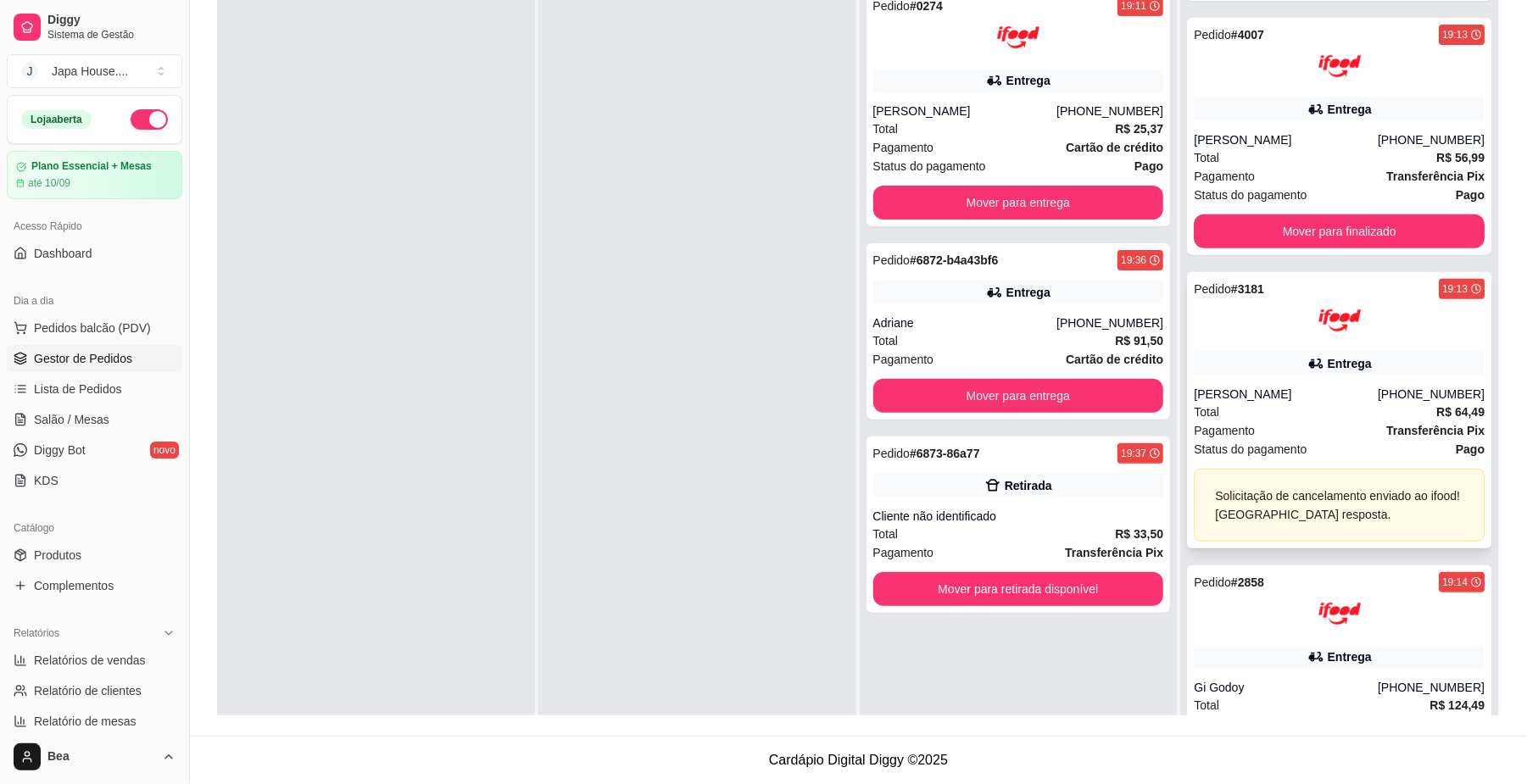
click at [1358, 494] on div "Solicitação de cancelamento enviado ao ifood! Aguardando resposta." at bounding box center [1339, 505] width 249 height 38
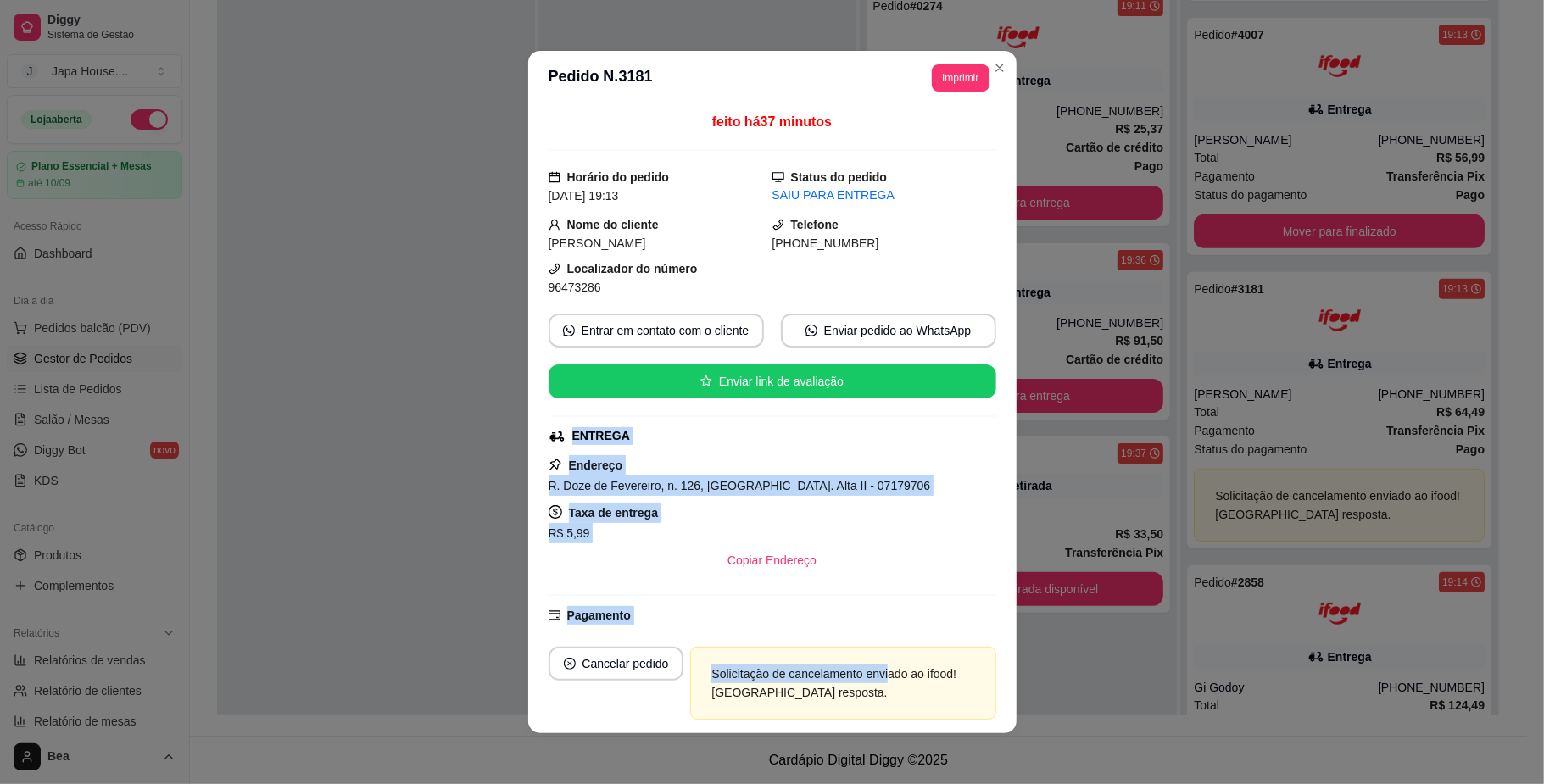
drag, startPoint x: 874, startPoint y: 682, endPoint x: 980, endPoint y: 364, distance: 335.2
click at [980, 364] on section "**********" at bounding box center [772, 392] width 488 height 682
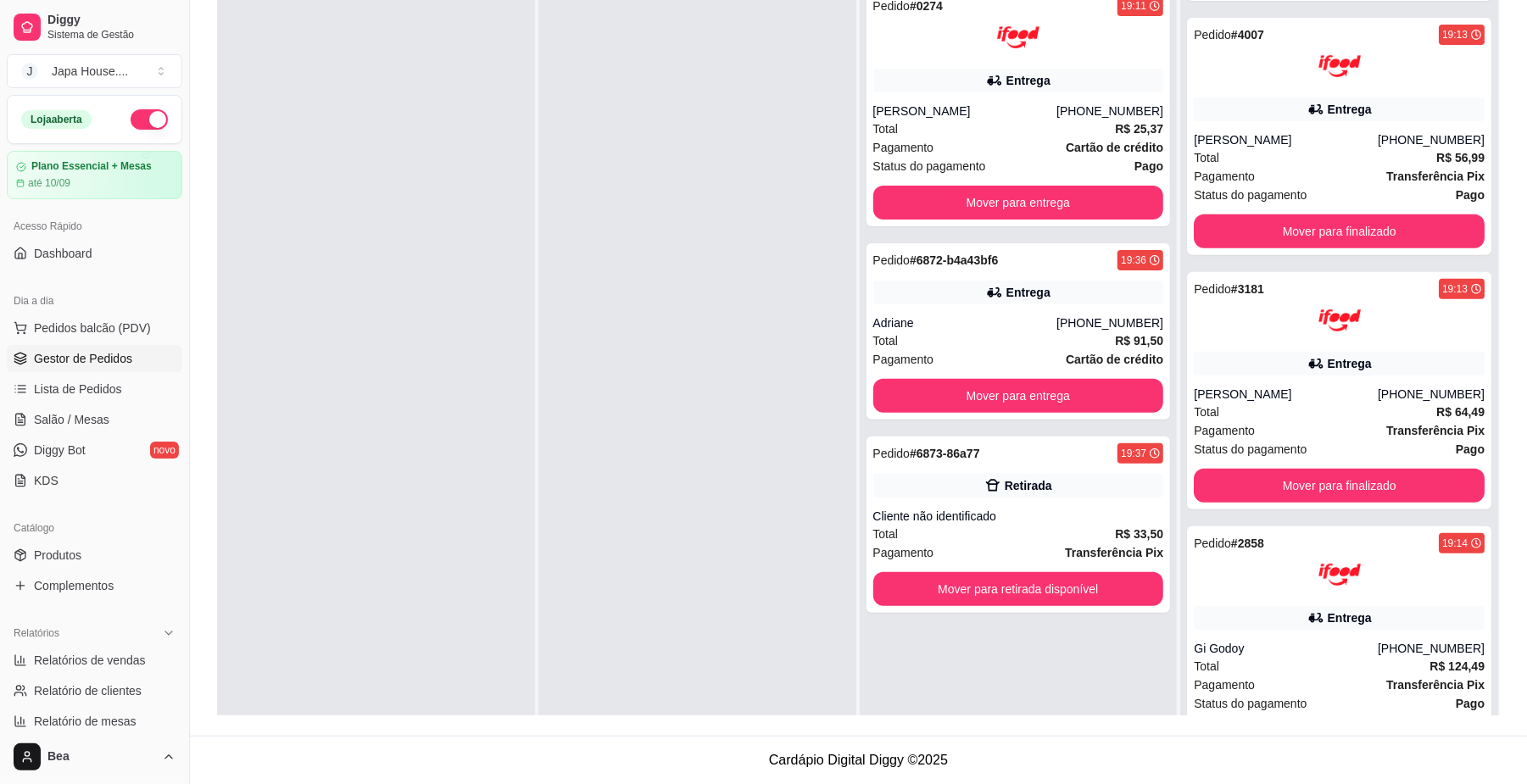
scroll to position [0, 0]
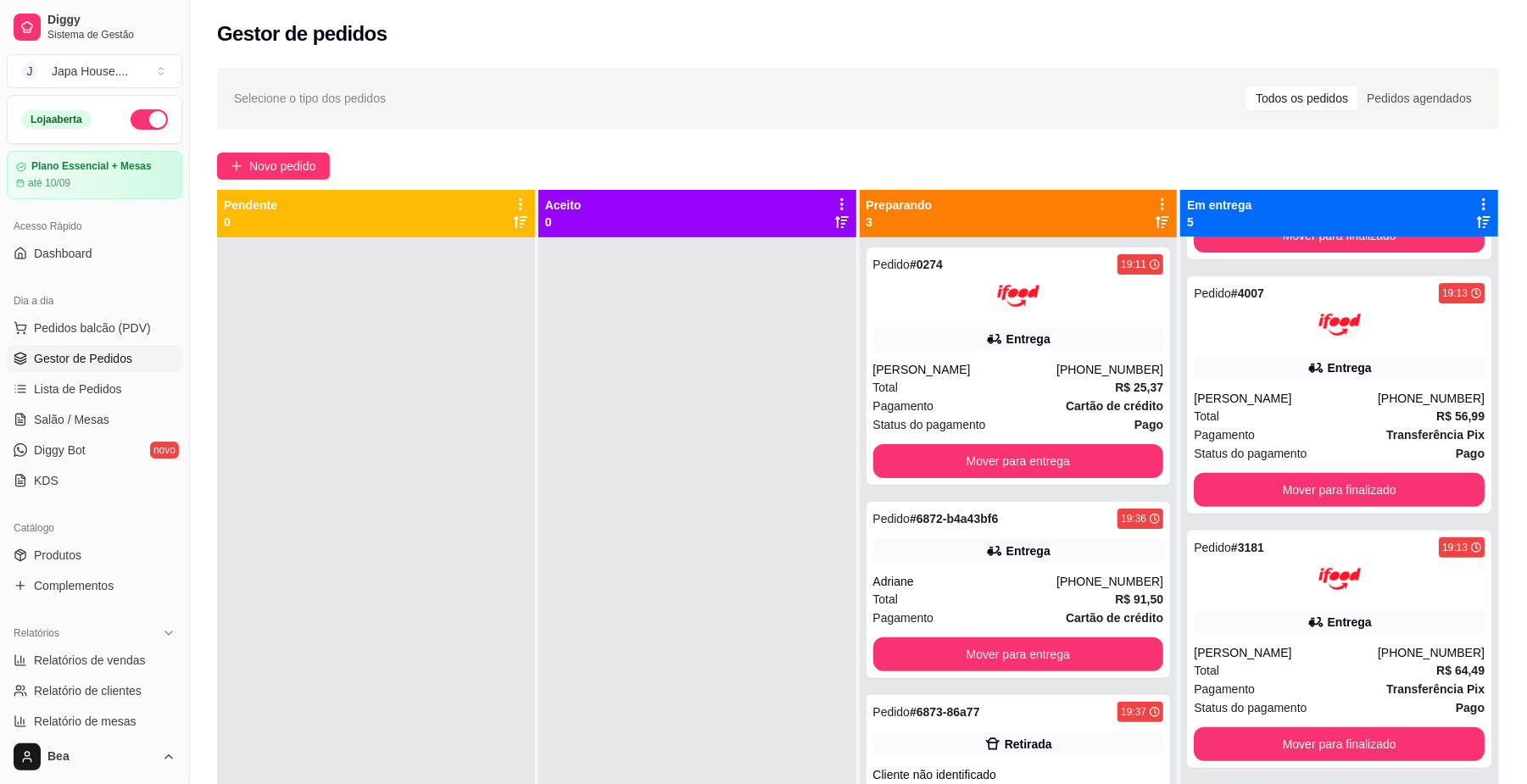
click at [1165, 306] on div "Preparando 3 Pedido # 0274 19:11 Entrega Antonia Medeiros (08) 00711-8080 Total…" at bounding box center [1019, 606] width 319 height 831
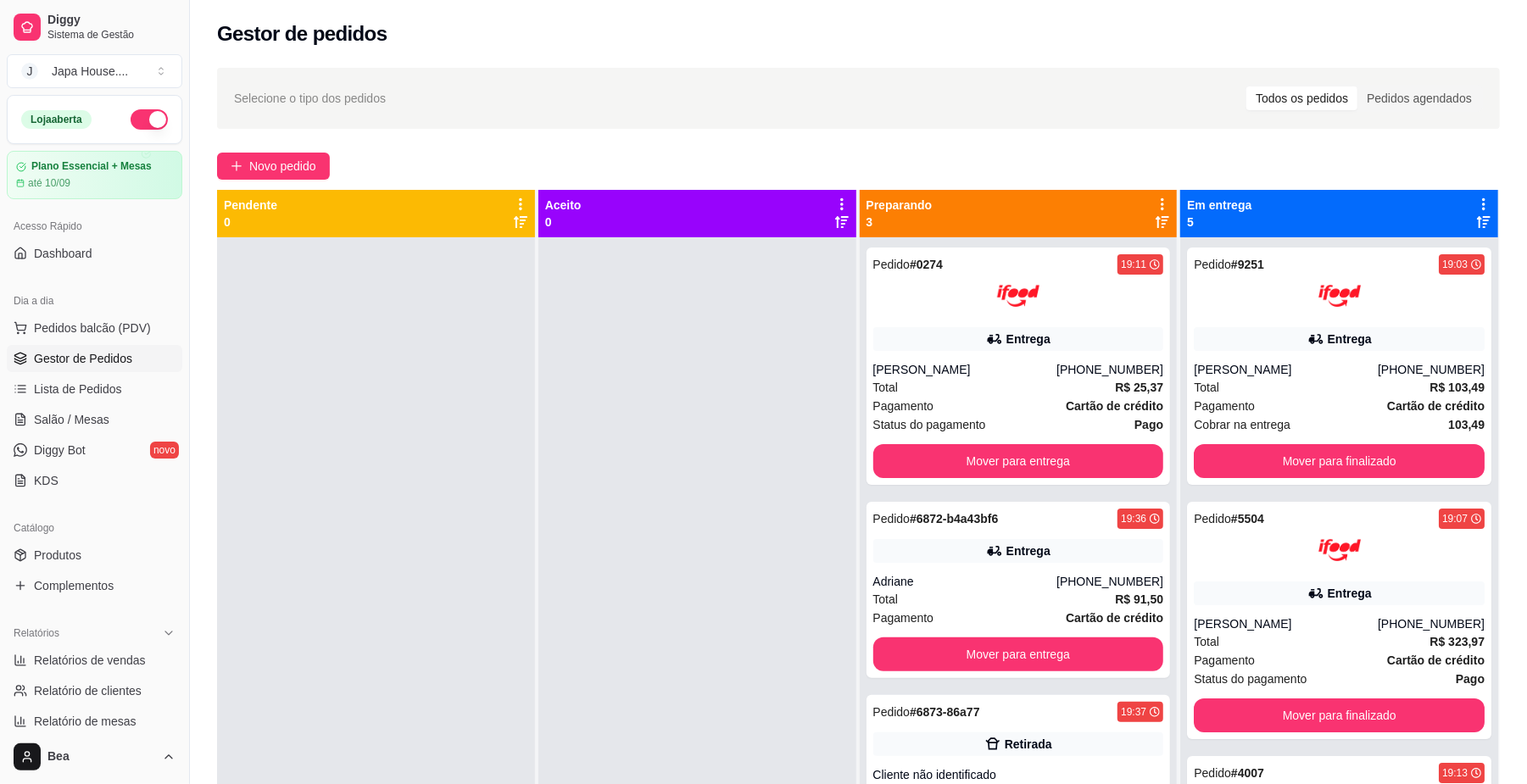
click at [656, 424] on div at bounding box center [697, 629] width 318 height 784
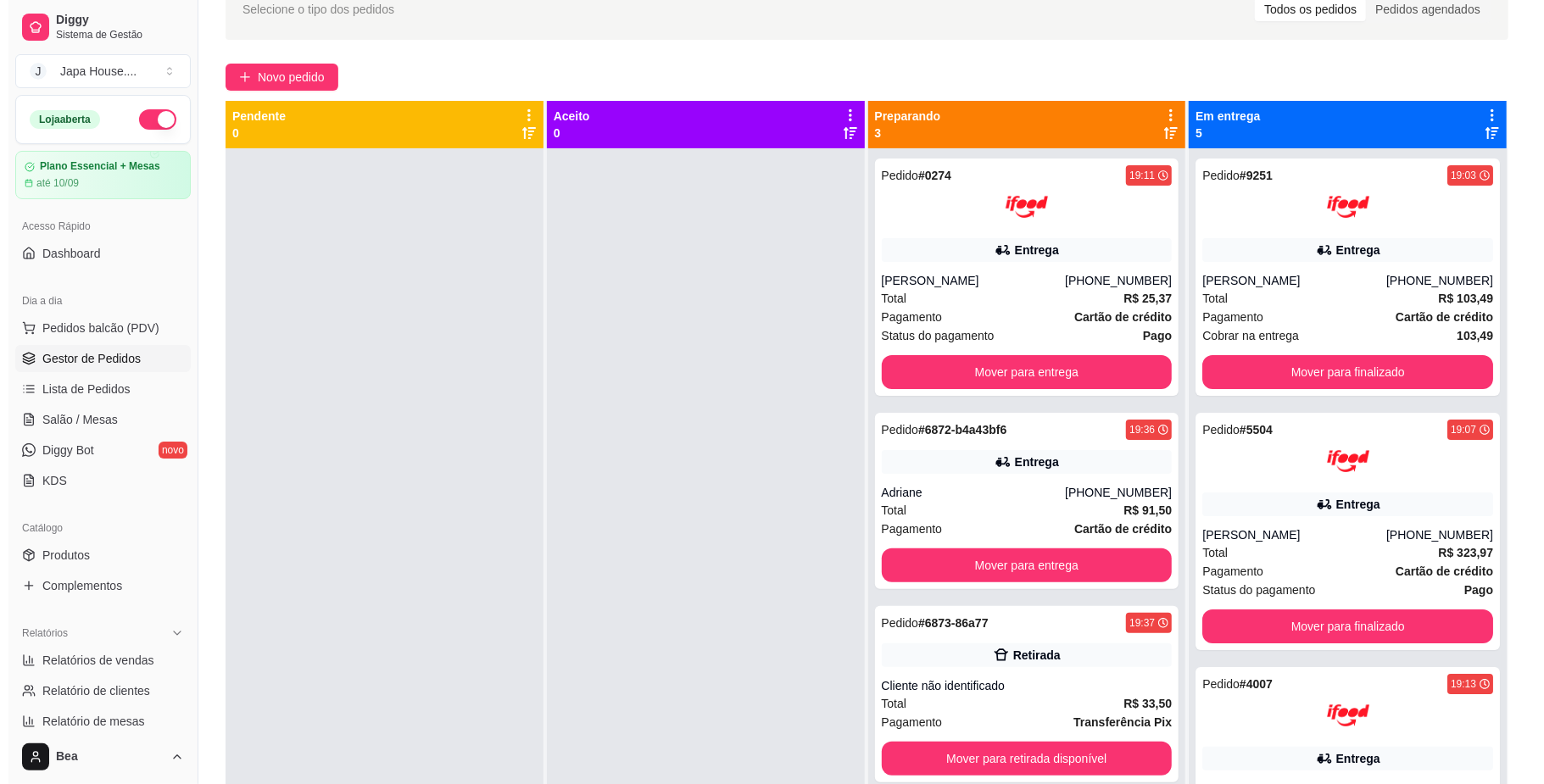
scroll to position [83, 0]
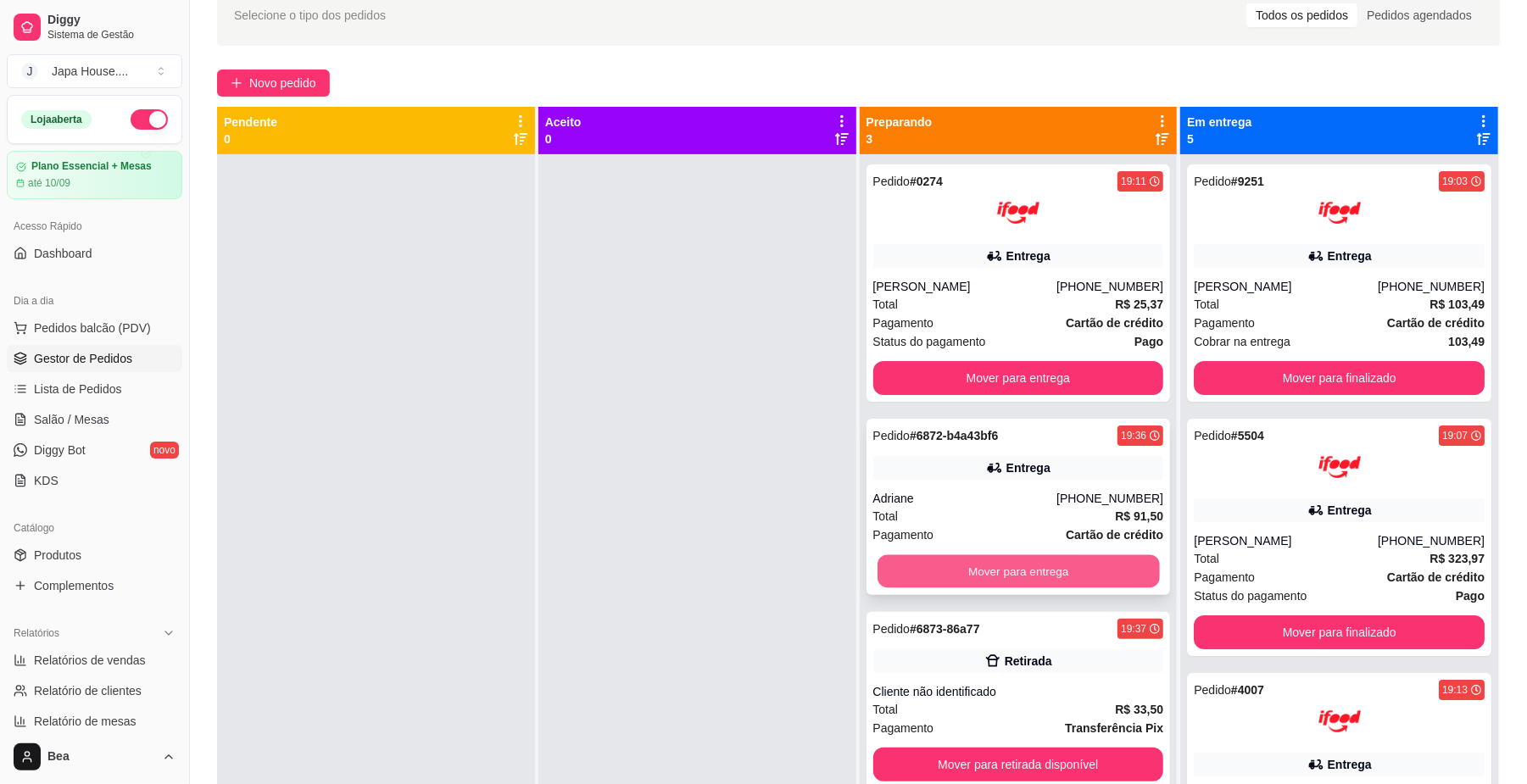
click at [1058, 556] on button "Mover para entrega" at bounding box center [1019, 571] width 282 height 33
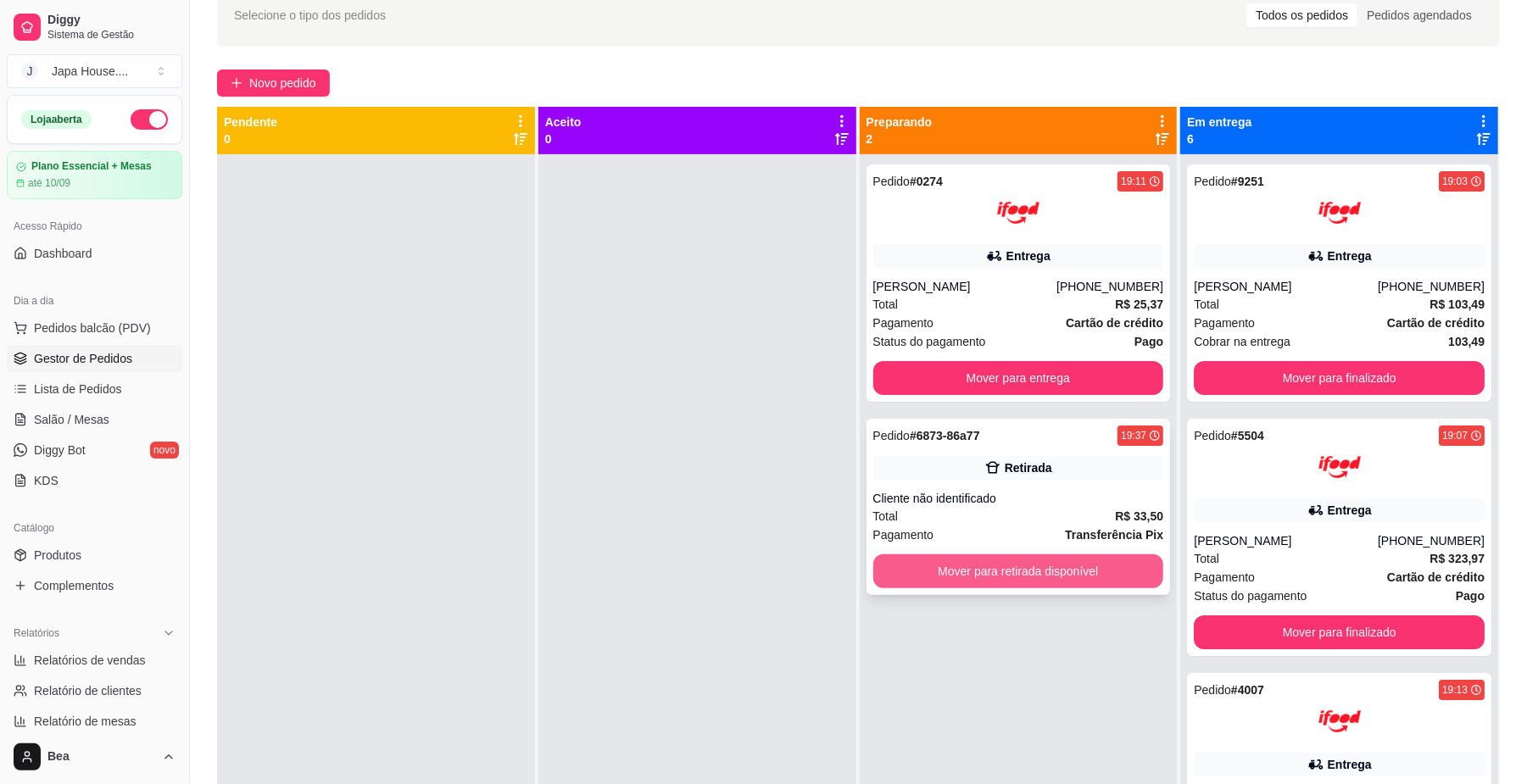
click at [1058, 564] on button "Mover para retirada disponível" at bounding box center [1019, 571] width 291 height 34
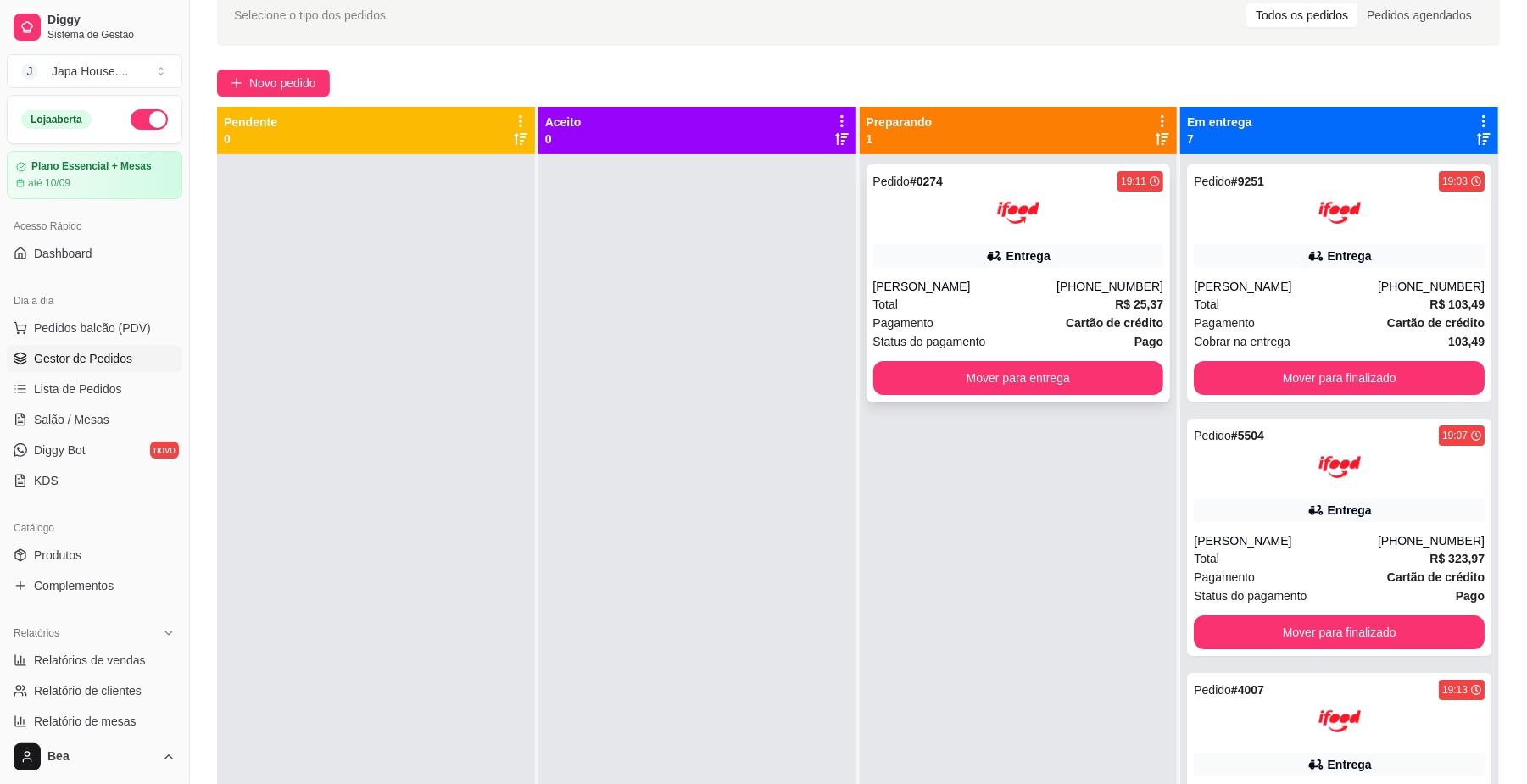
click at [997, 269] on div "Pedido # 0274 19:11 Entrega Antonia Medeiros (08) 00711-8080 Total R$ 25,37 Pag…" at bounding box center [1019, 283] width 305 height 237
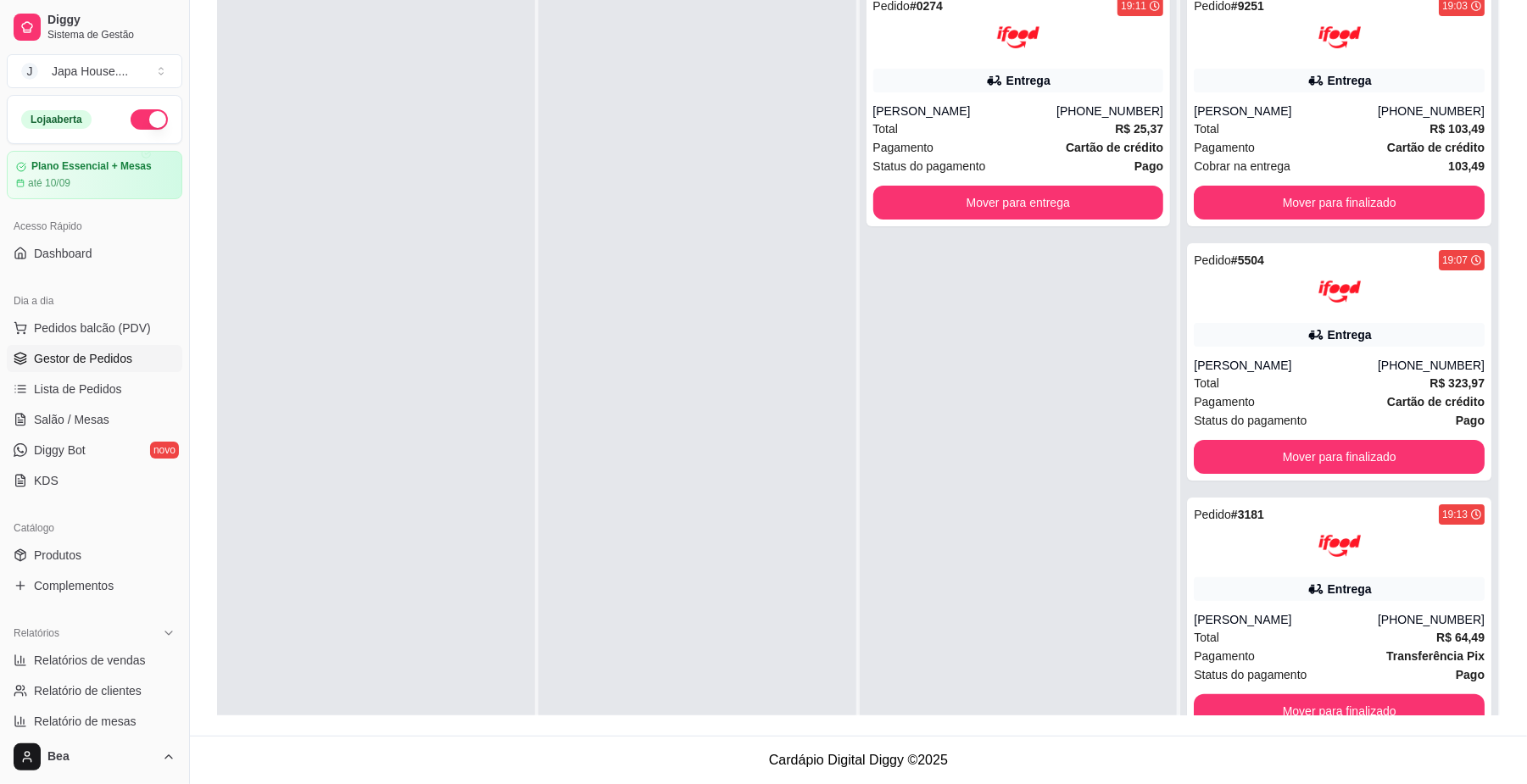
scroll to position [0, 0]
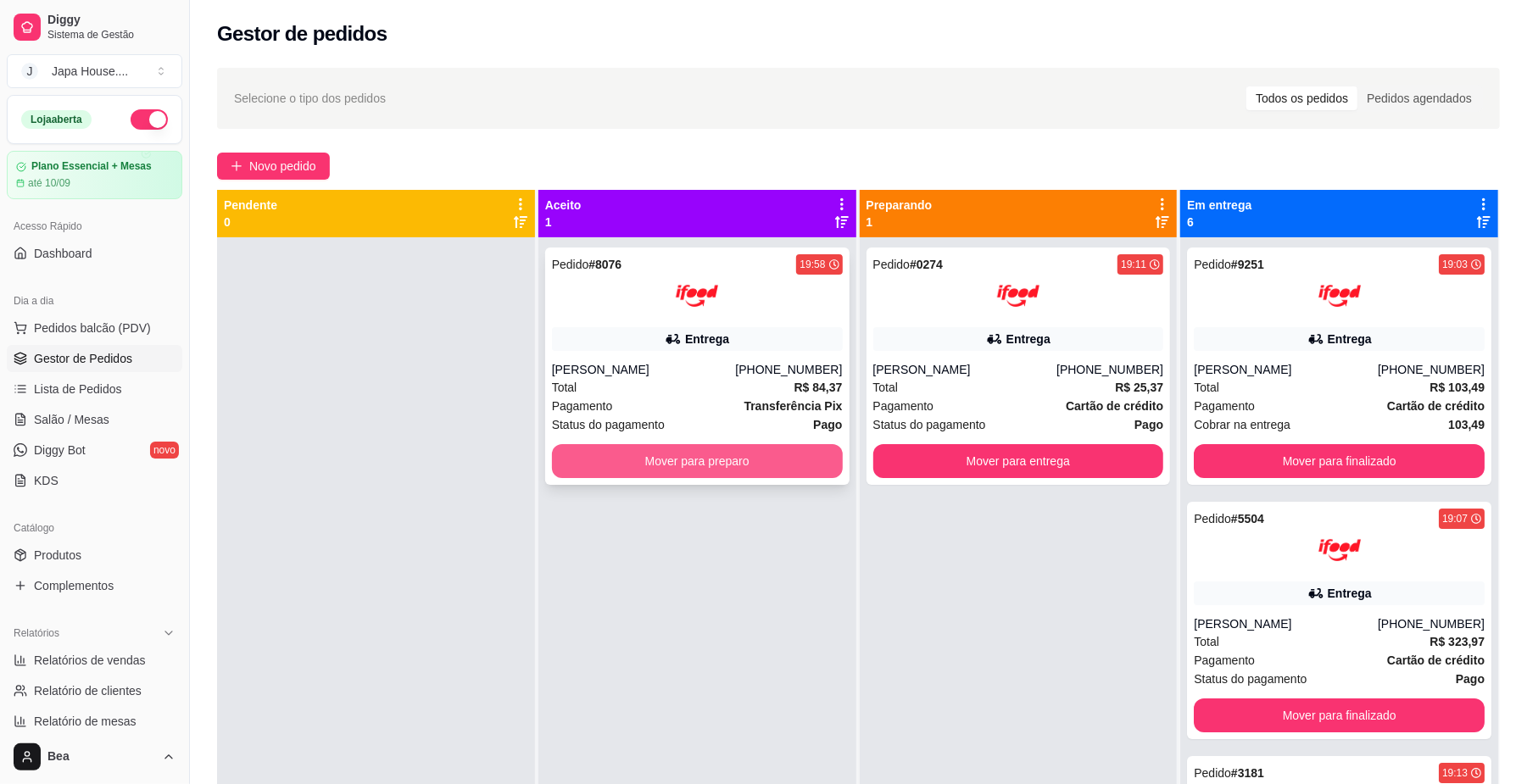
click at [805, 461] on button "Mover para preparo" at bounding box center [697, 461] width 291 height 34
click at [655, 459] on button "Mover para preparo" at bounding box center [697, 461] width 291 height 34
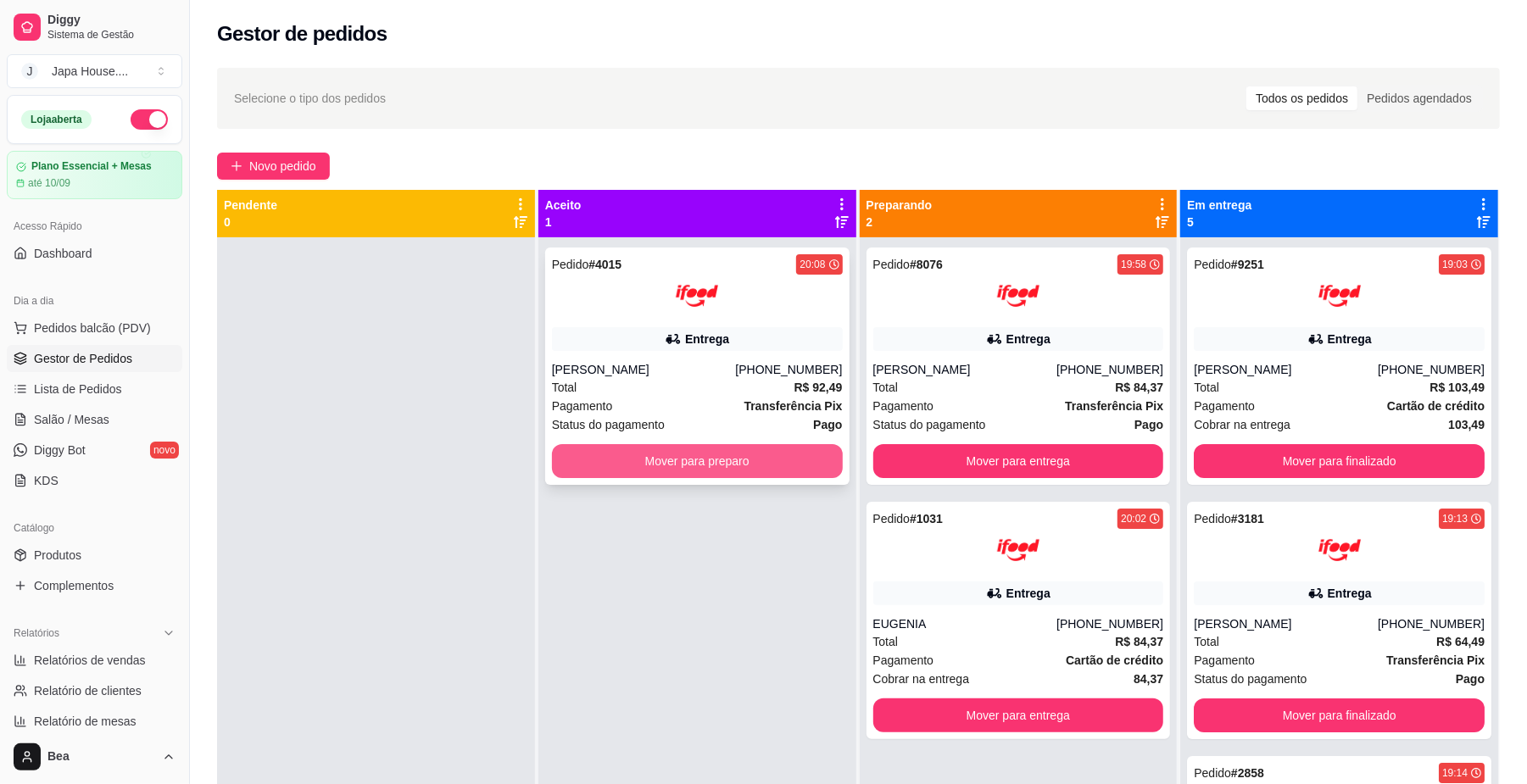
click at [720, 466] on button "Mover para preparo" at bounding box center [697, 461] width 291 height 34
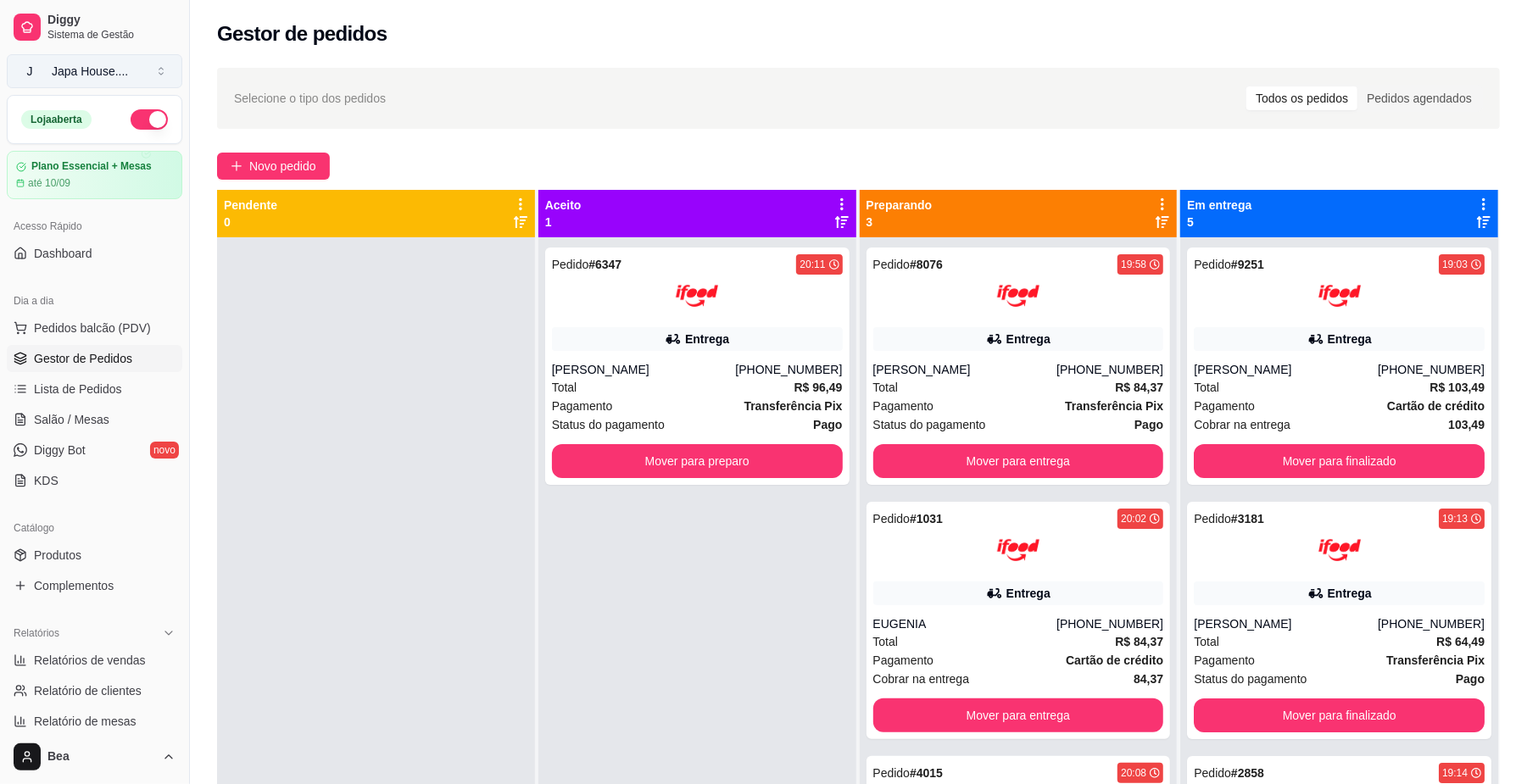
click at [96, 66] on div "Japa House. ..." at bounding box center [89, 71] width 76 height 17
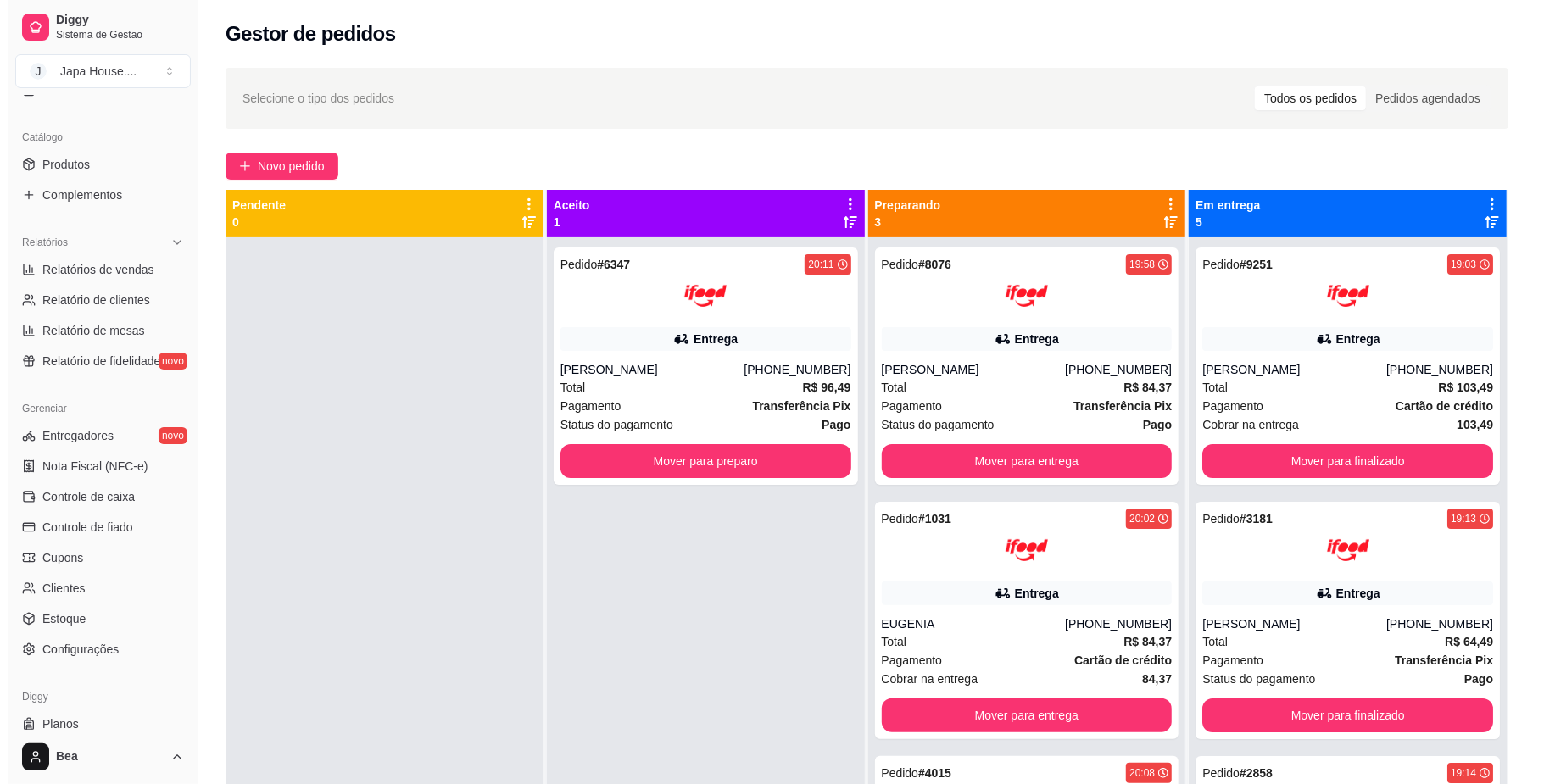
scroll to position [393, 0]
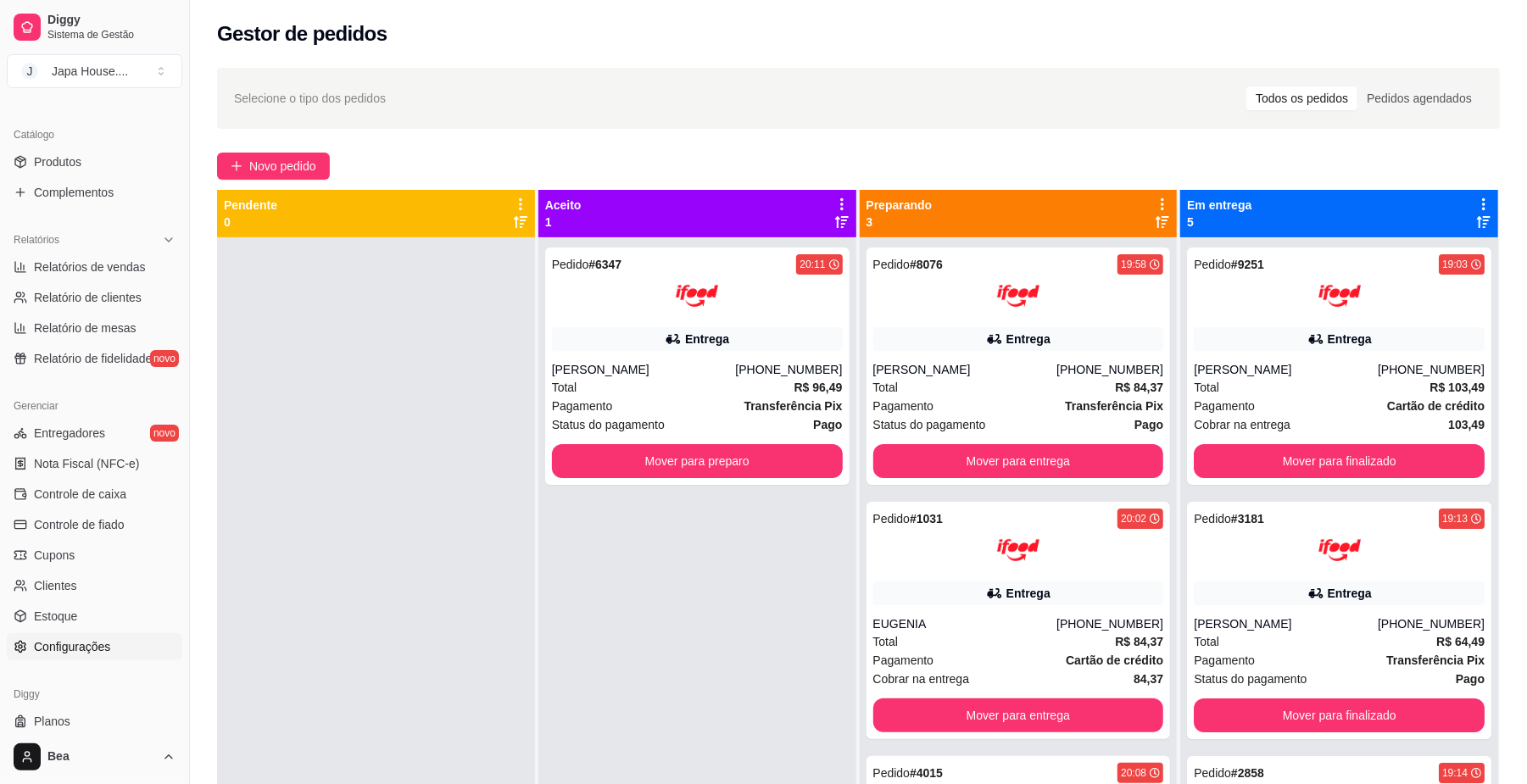
click at [112, 636] on link "Configurações" at bounding box center [95, 647] width 176 height 27
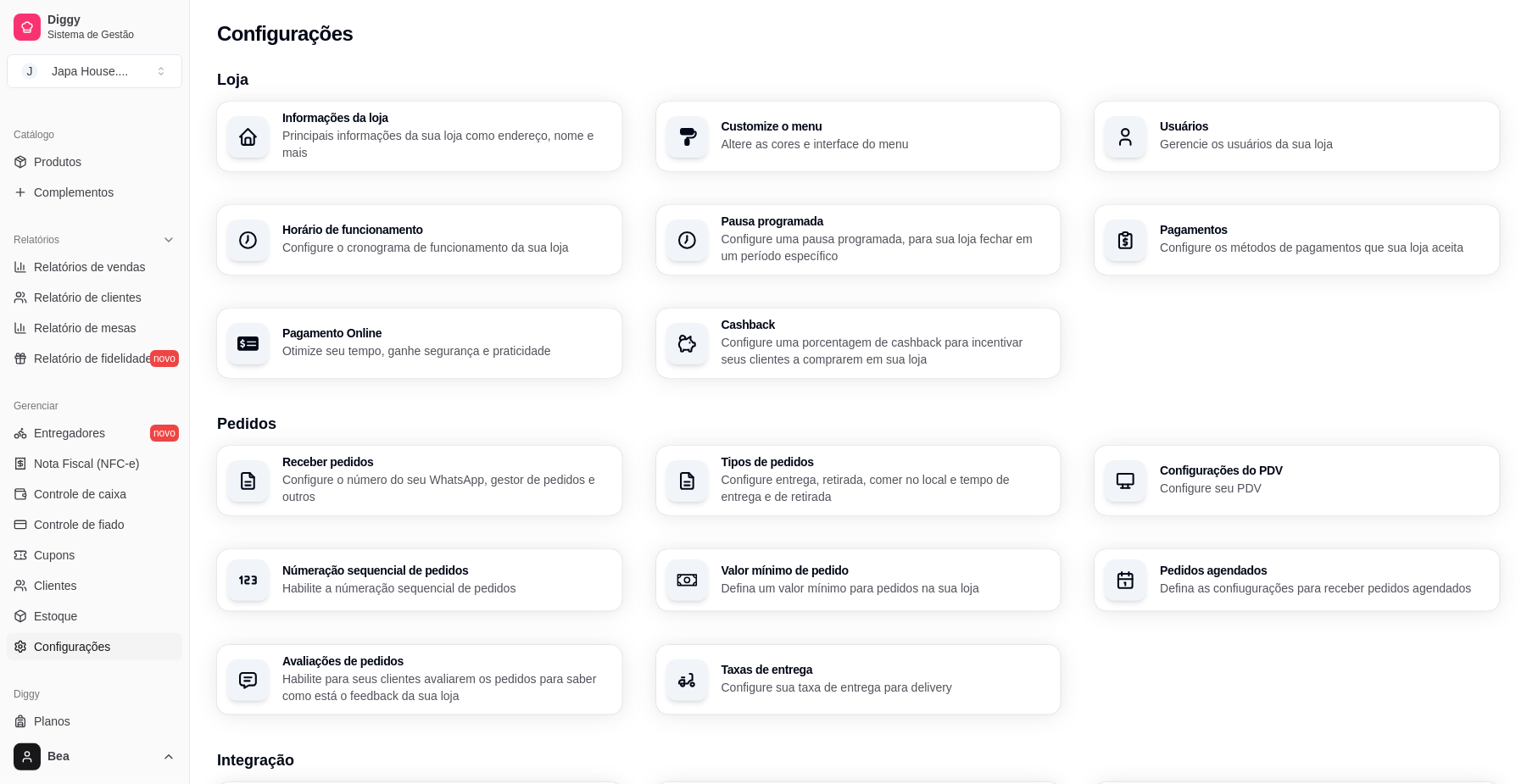
click at [465, 121] on h3 "Informações da loja" at bounding box center [447, 118] width 330 height 12
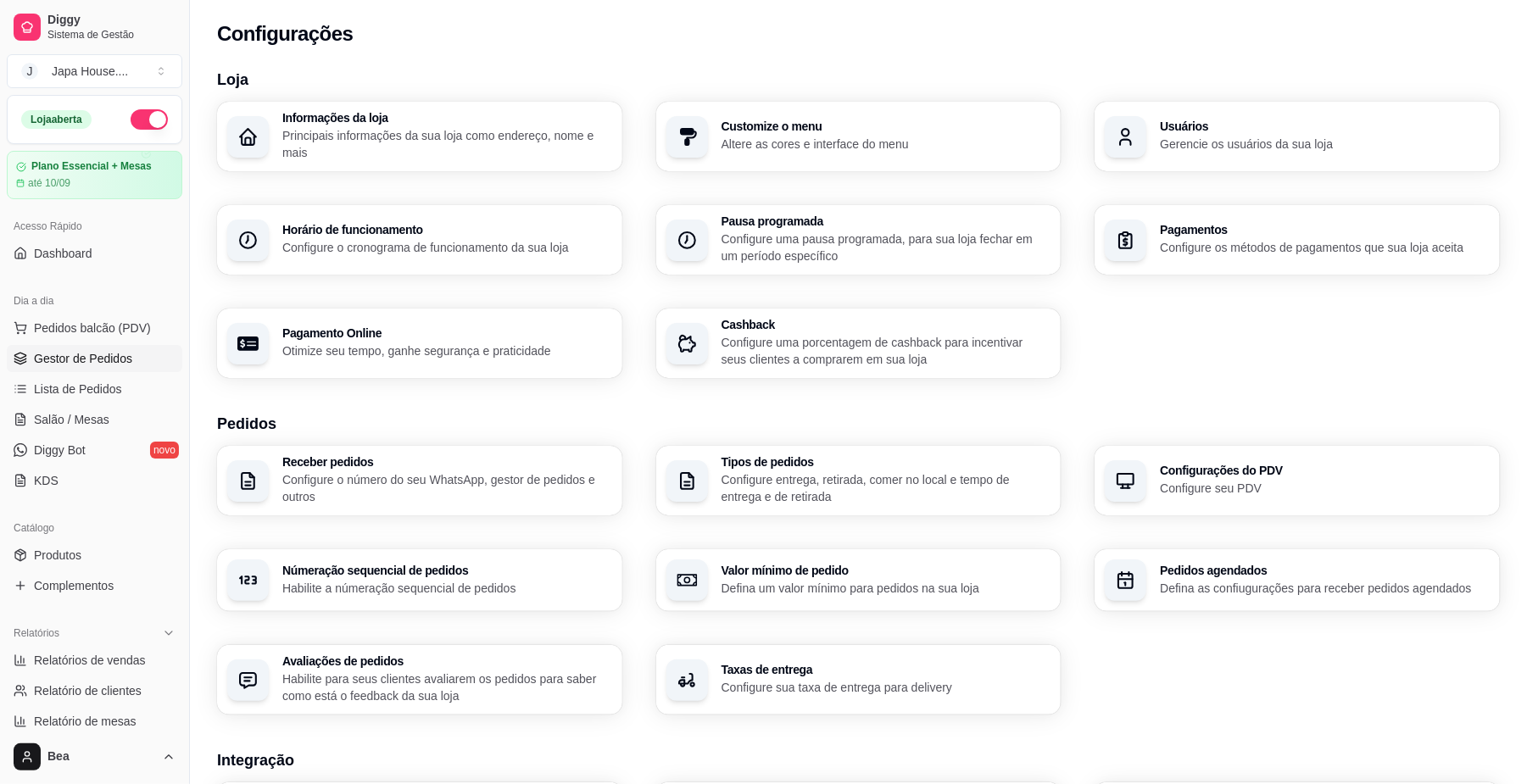
click at [85, 364] on span "Gestor de Pedidos" at bounding box center [83, 358] width 98 height 17
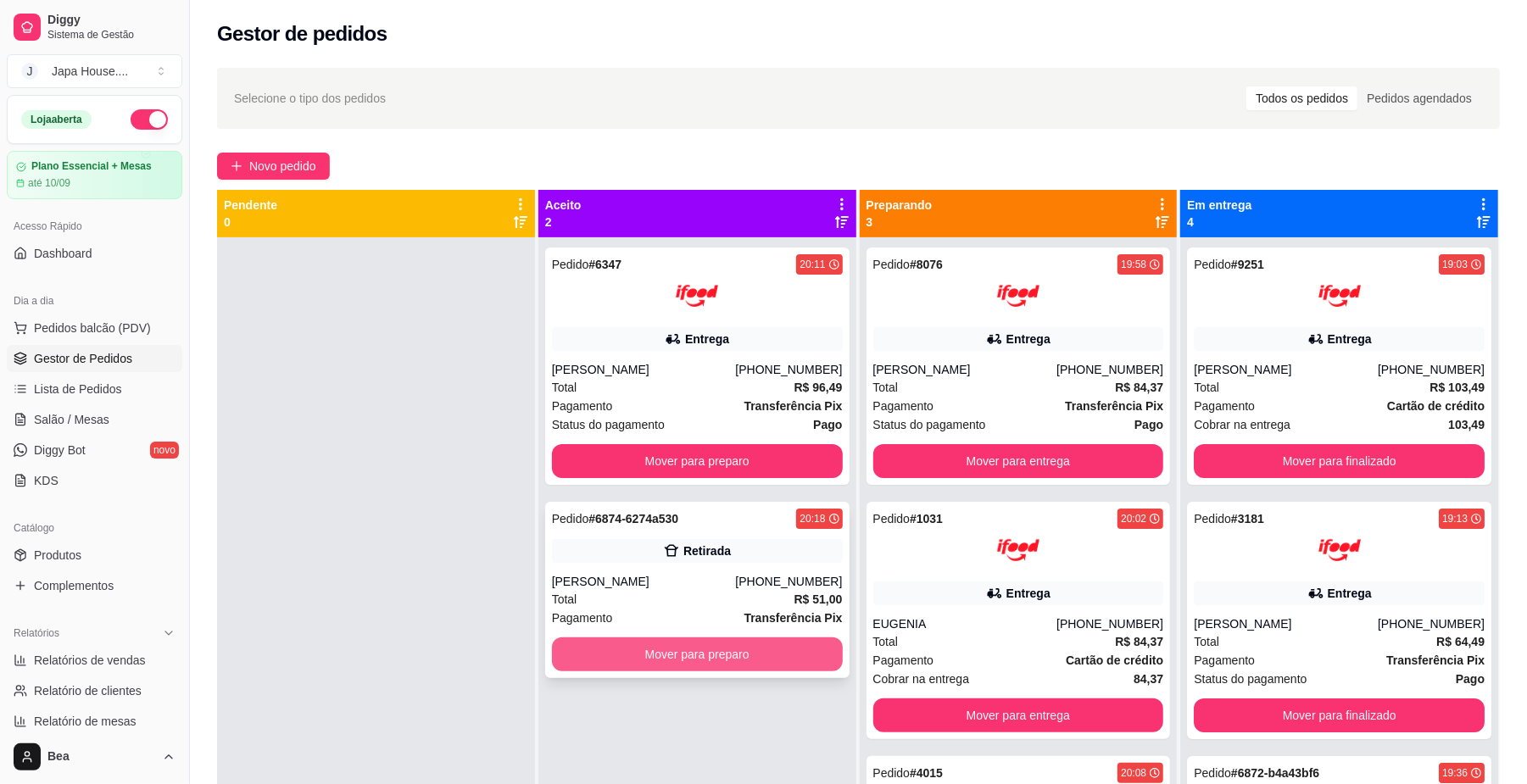
click at [608, 648] on button "Mover para preparo" at bounding box center [697, 654] width 291 height 34
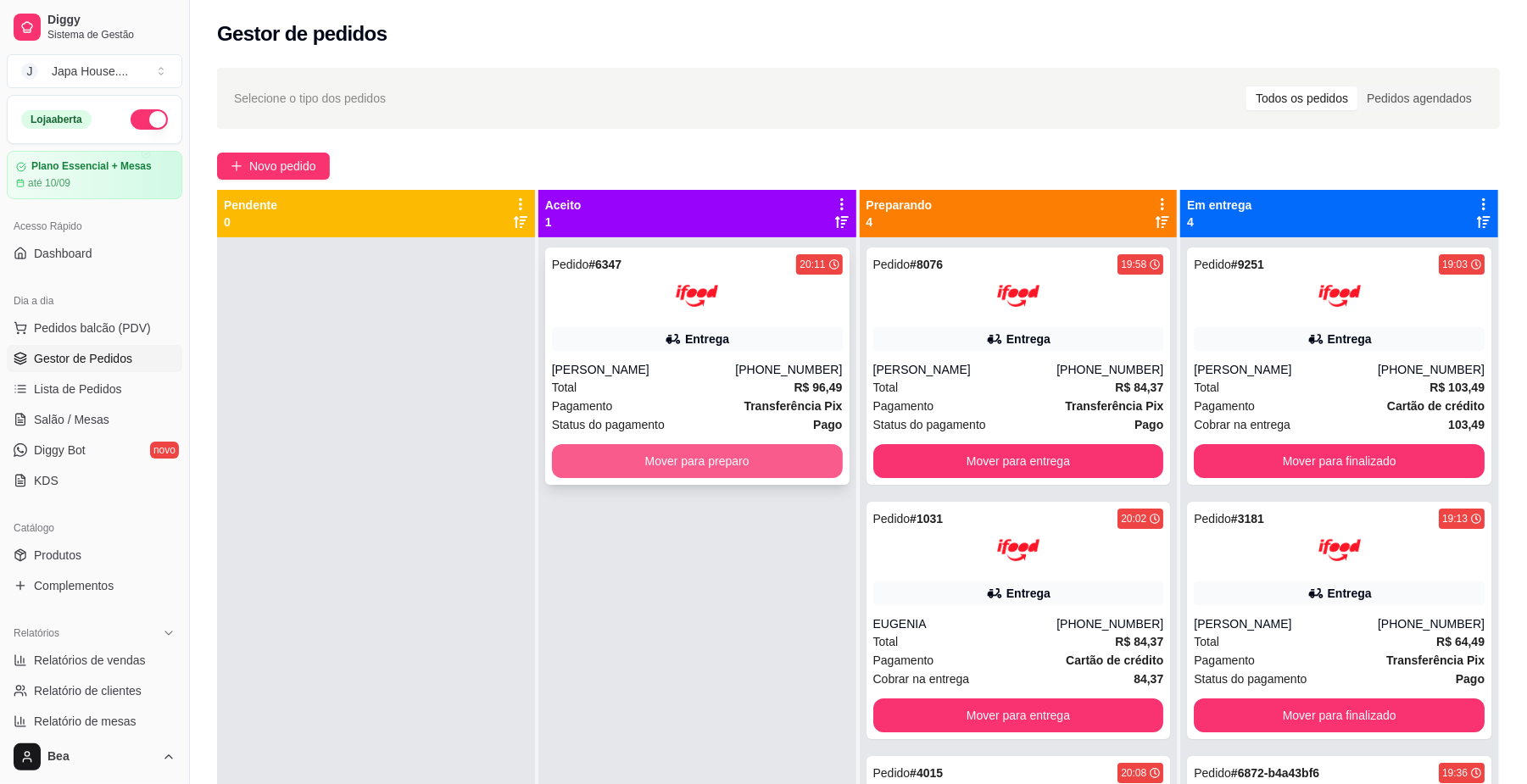
click at [756, 470] on button "Mover para preparo" at bounding box center [697, 461] width 291 height 34
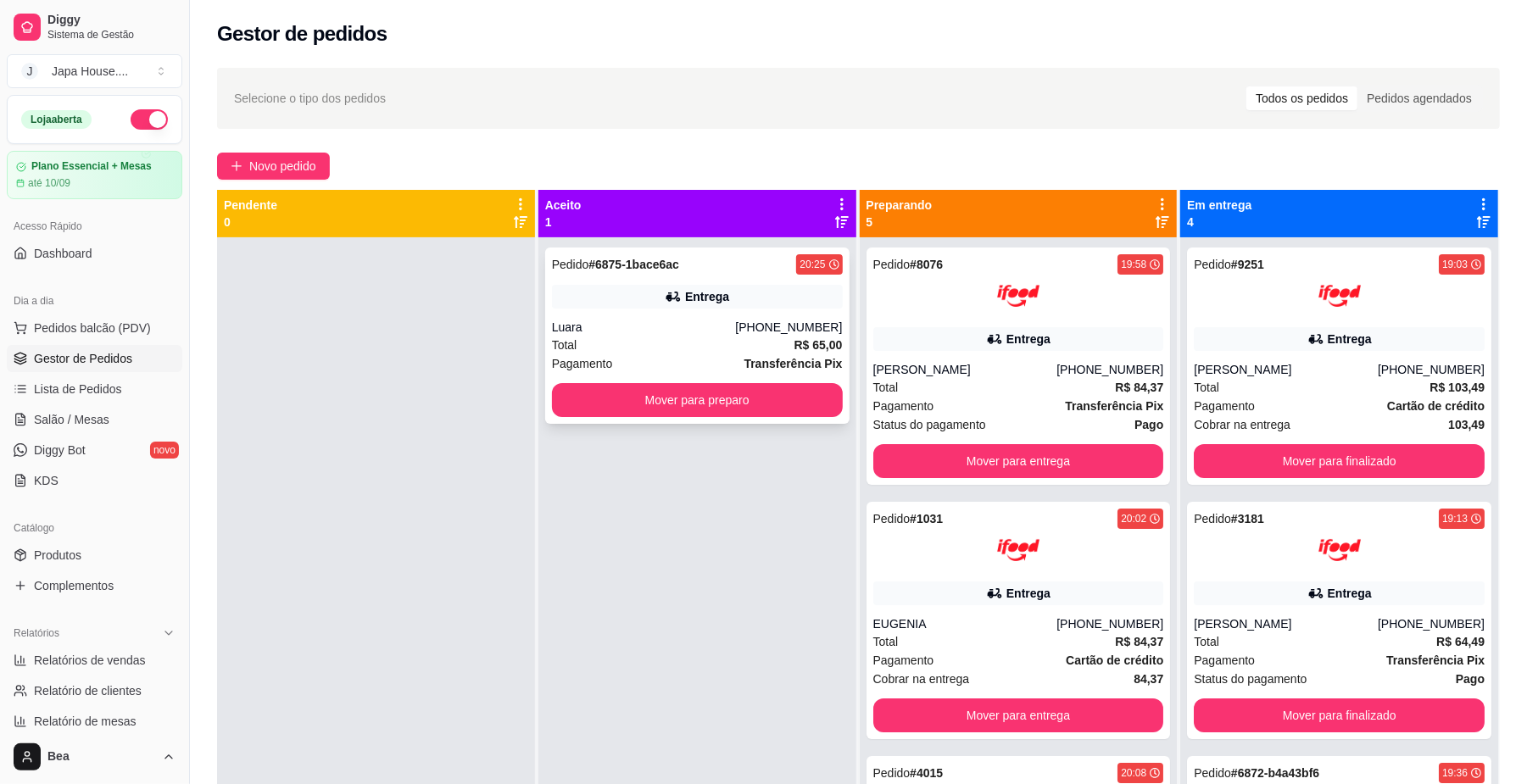
click at [668, 404] on button "Mover para preparo" at bounding box center [697, 400] width 291 height 34
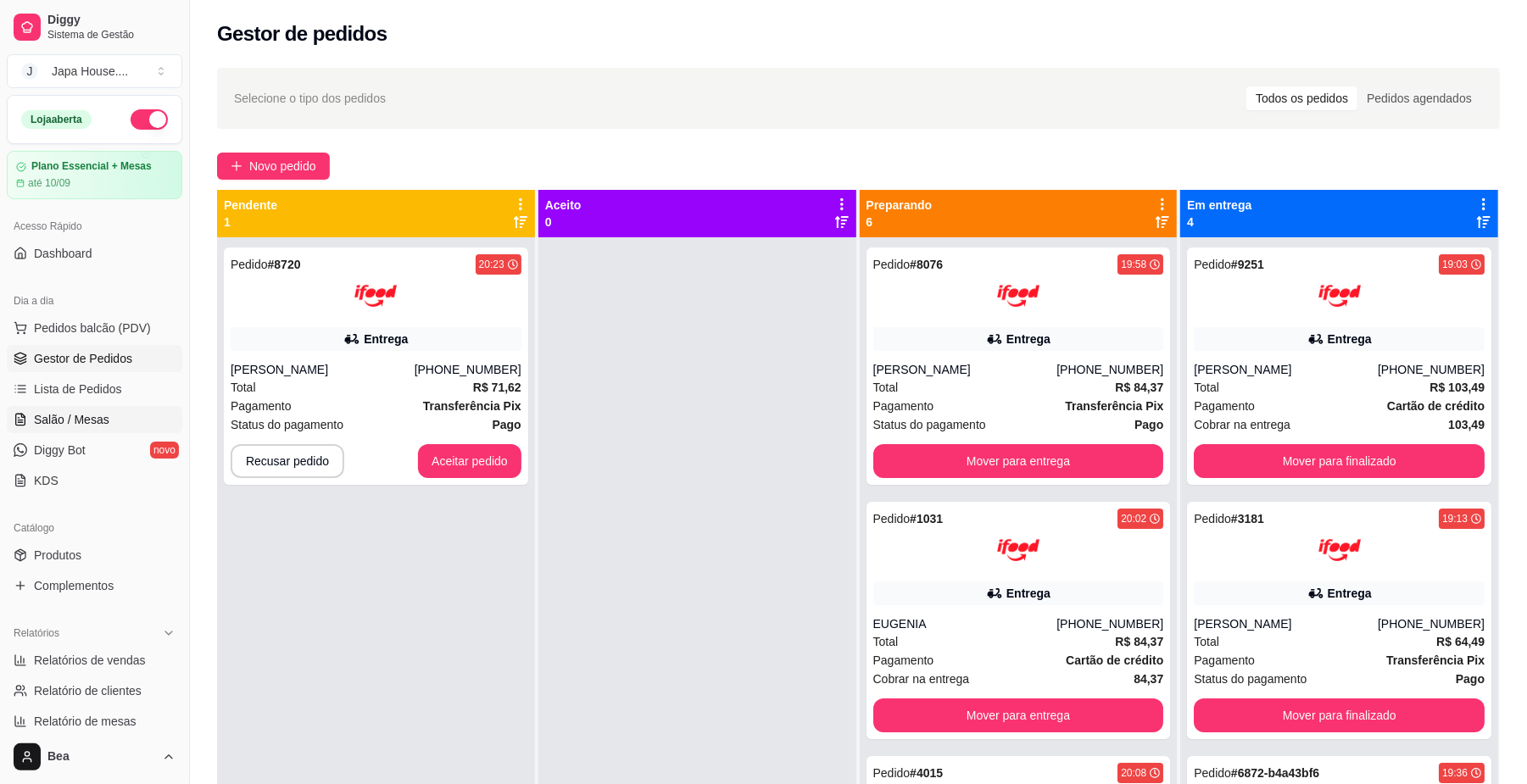
click at [112, 409] on link "Salão / Mesas" at bounding box center [95, 419] width 176 height 27
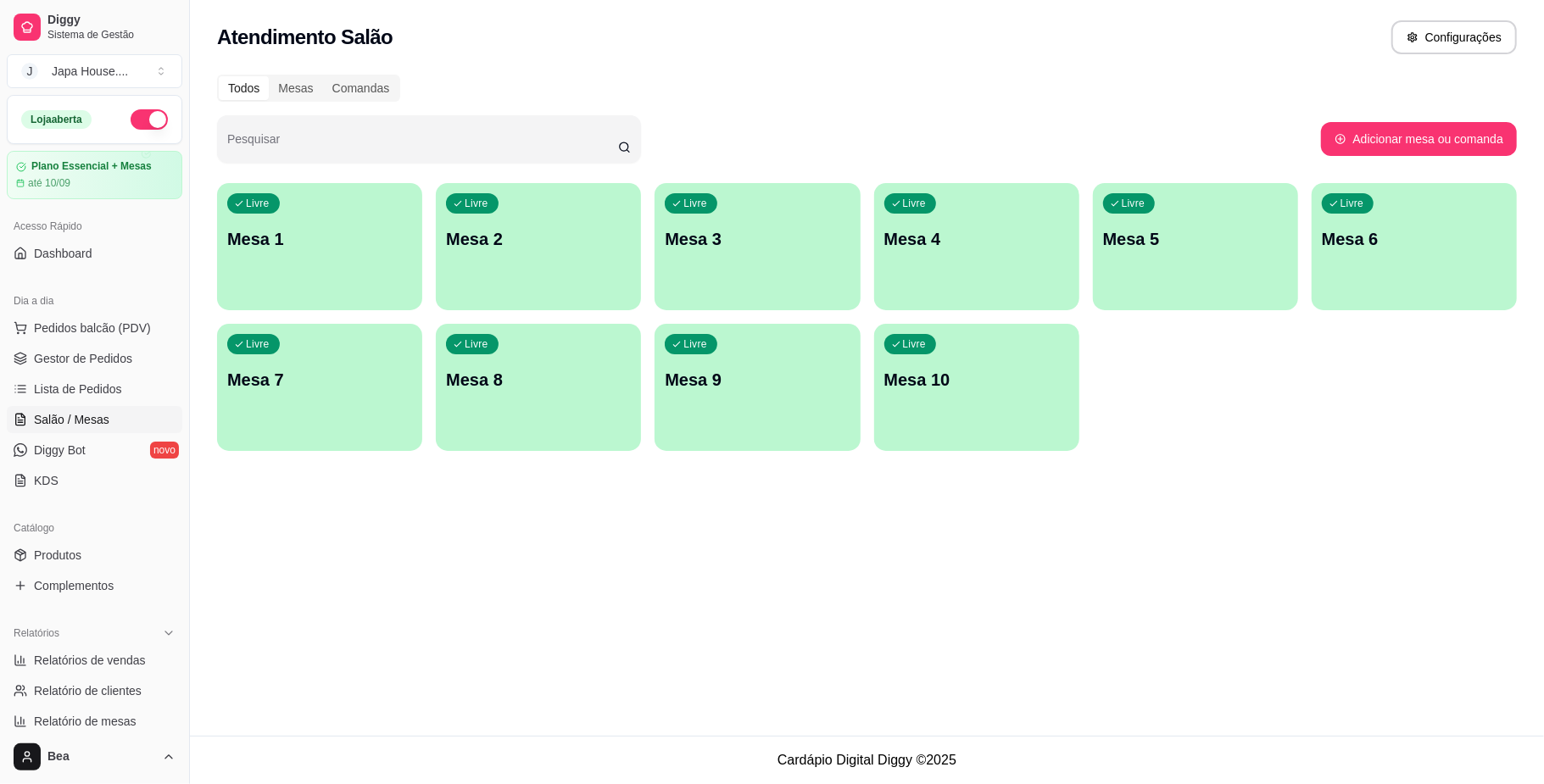
click at [502, 387] on p "Mesa 8" at bounding box center [538, 379] width 185 height 24
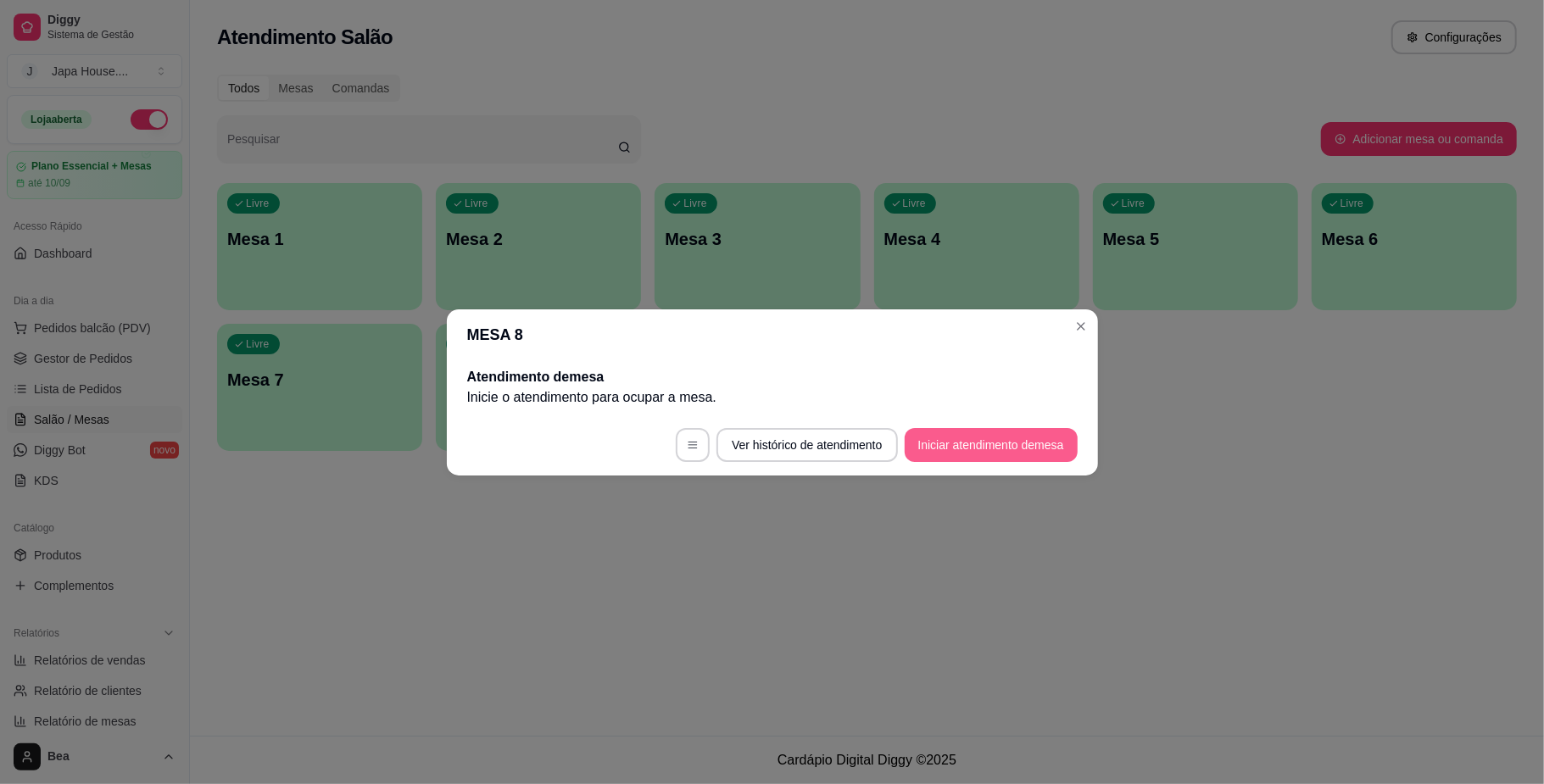
click at [1015, 444] on button "Iniciar atendimento de mesa" at bounding box center [992, 444] width 173 height 34
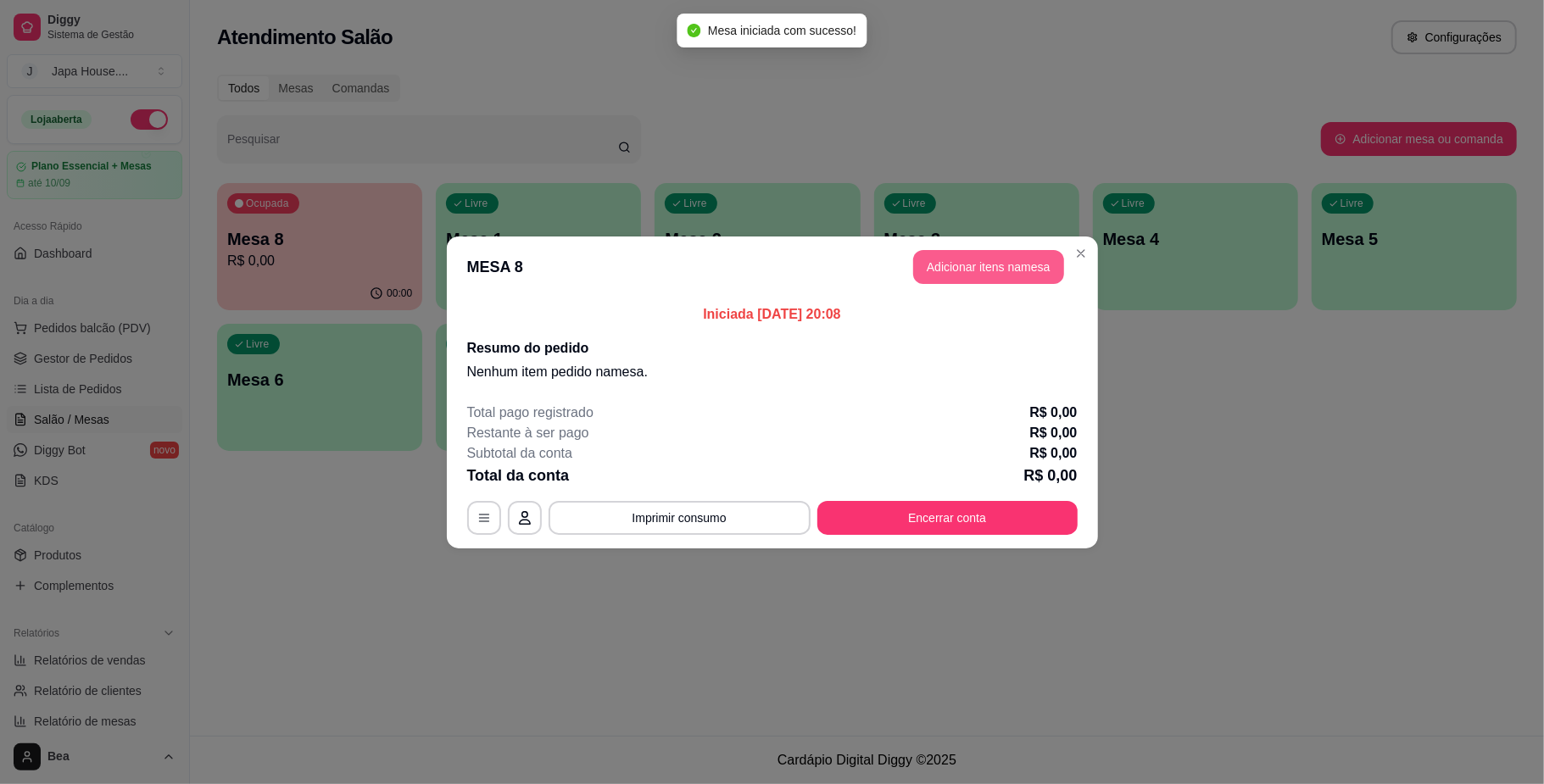
click at [1013, 268] on button "Adicionar itens na mesa" at bounding box center [988, 267] width 151 height 34
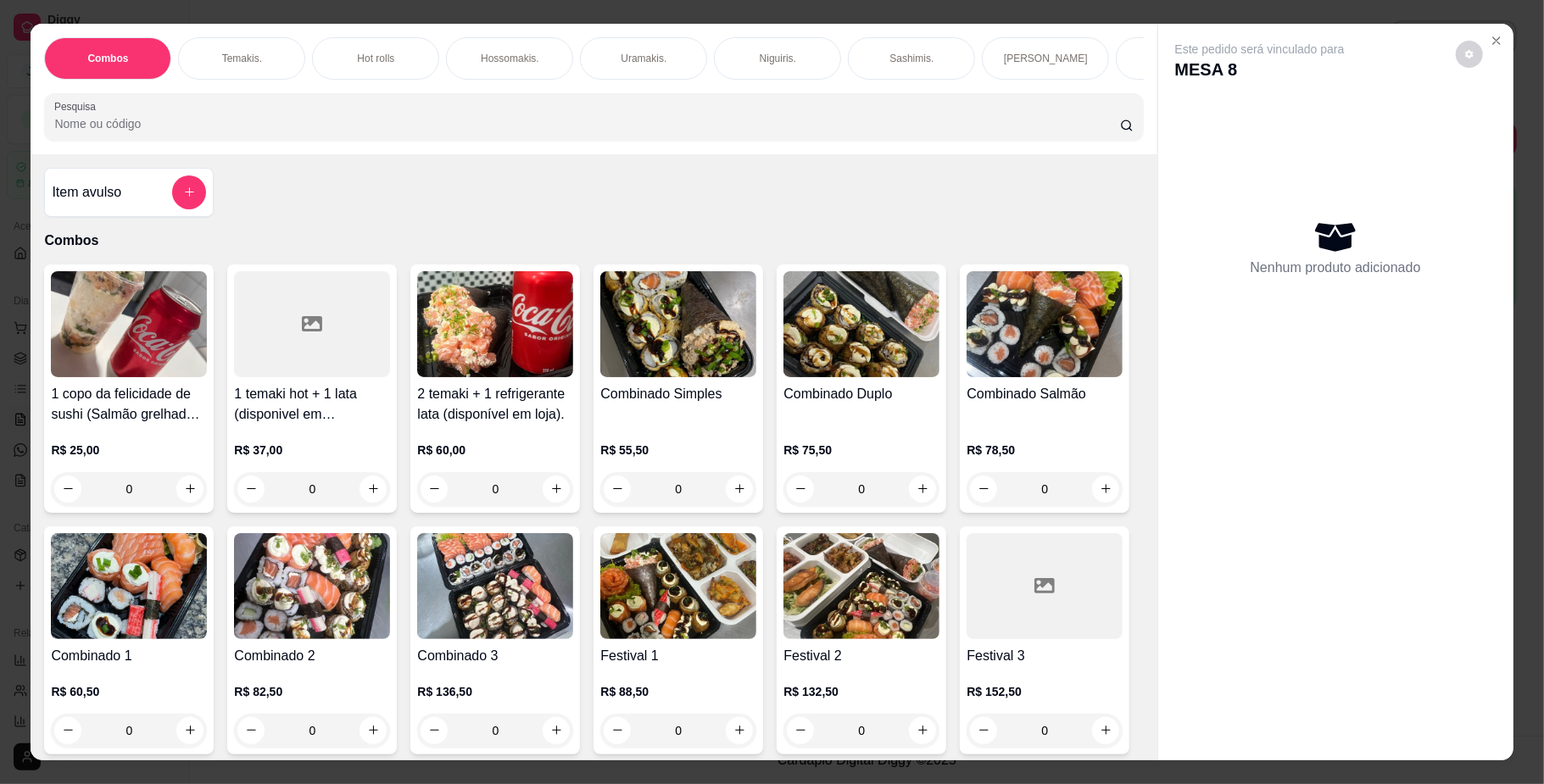
scroll to position [0, 961]
click at [628, 56] on p "Yakisoba" at bounding box center [620, 58] width 40 height 13
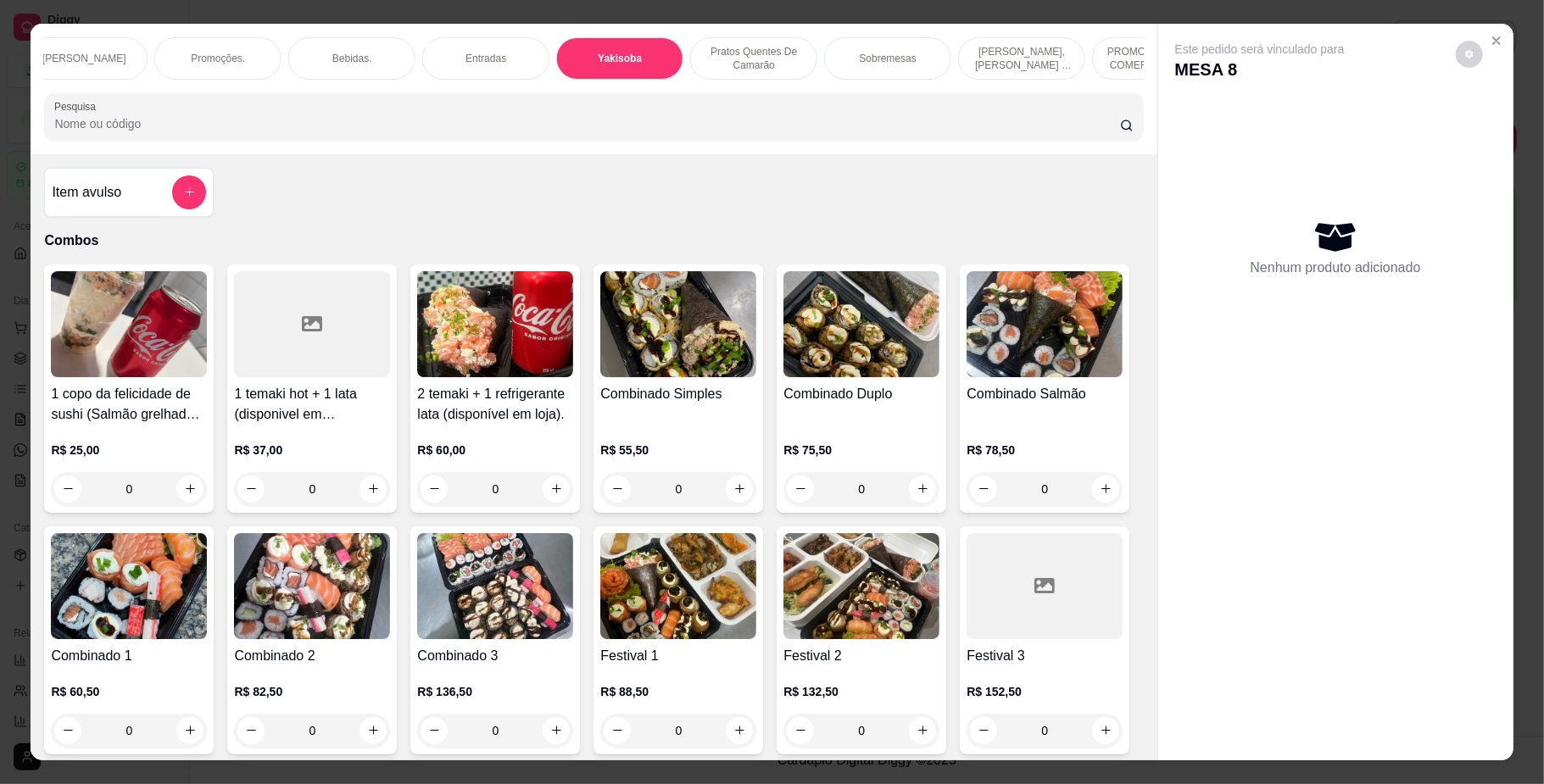
scroll to position [31, 0]
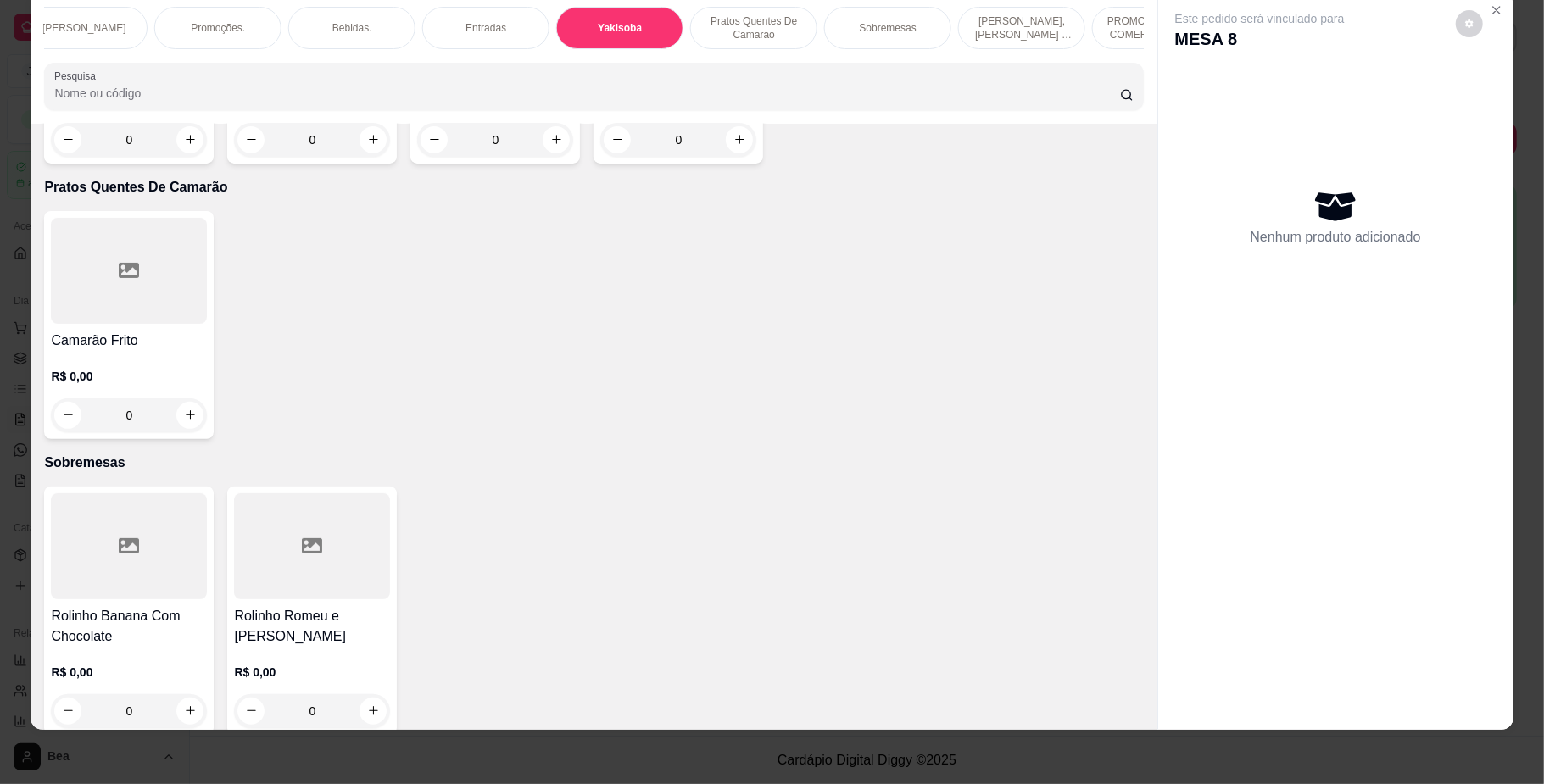
click at [354, 157] on div "0" at bounding box center [312, 139] width 156 height 34
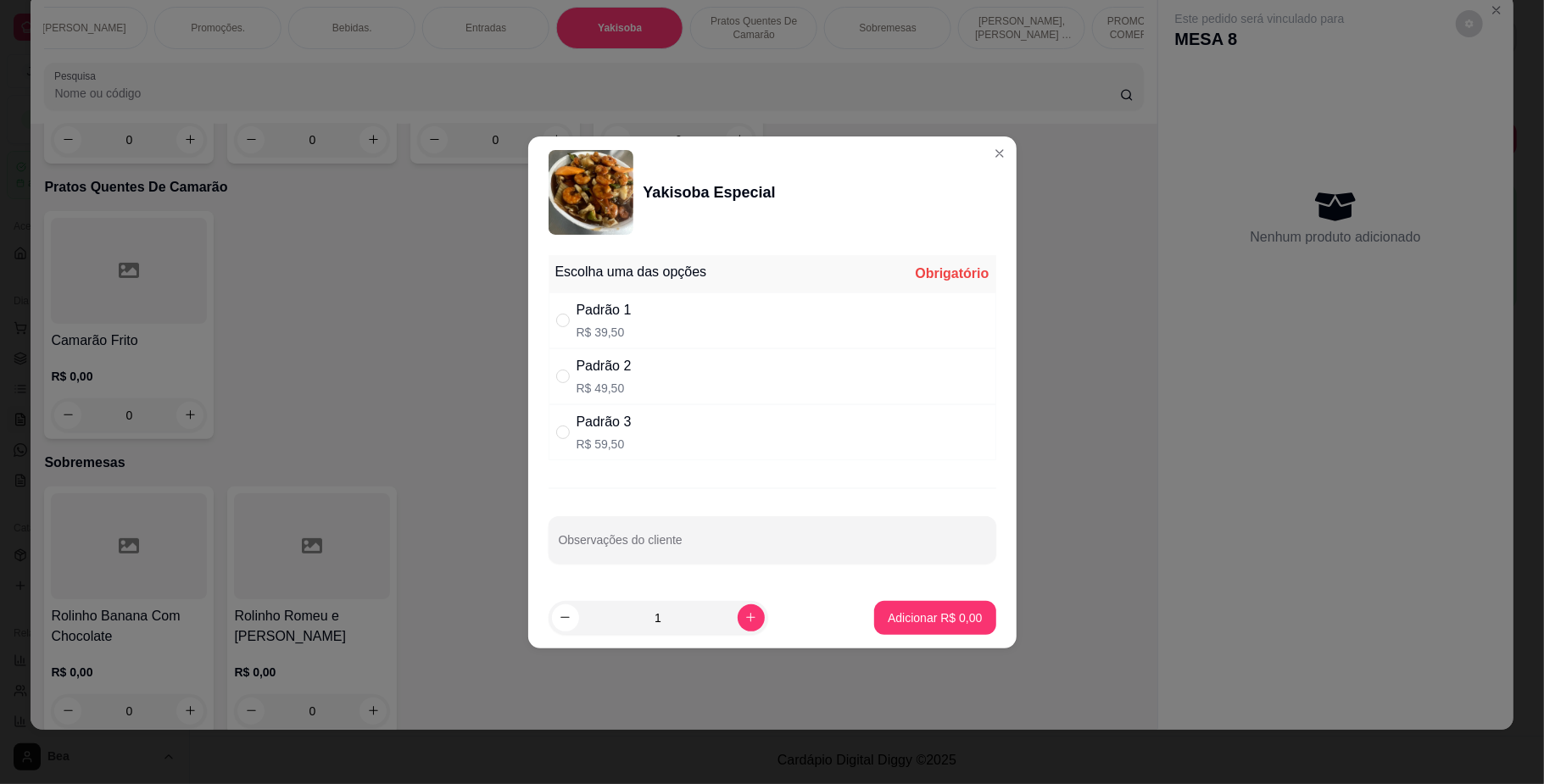
click at [710, 438] on div "Padrão 3 R$ 59,50" at bounding box center [772, 432] width 447 height 56
radio input "true"
click at [904, 618] on p "Adicionar R$ 59,50" at bounding box center [930, 617] width 101 height 17
type input "1"
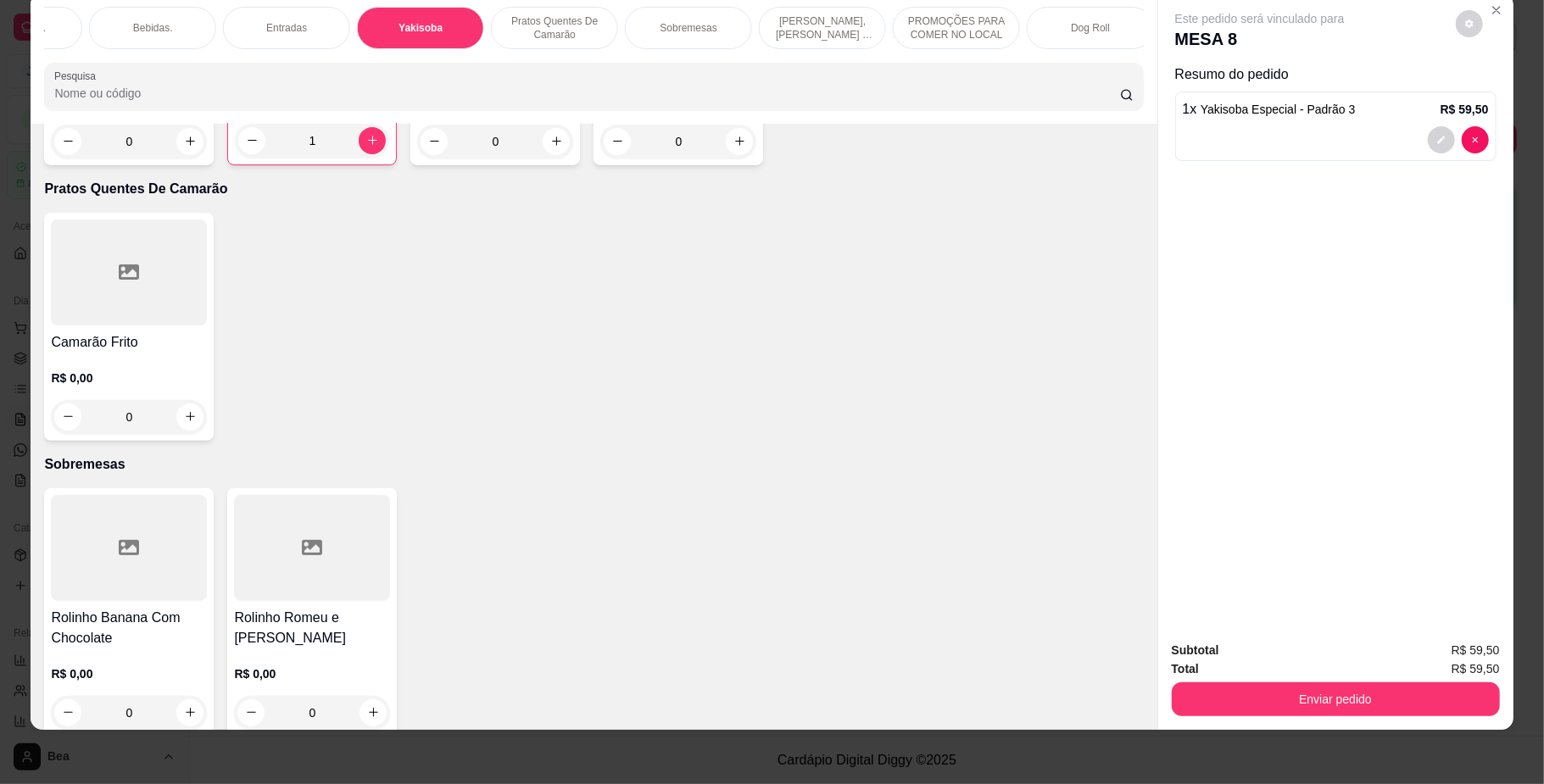
scroll to position [0, 948]
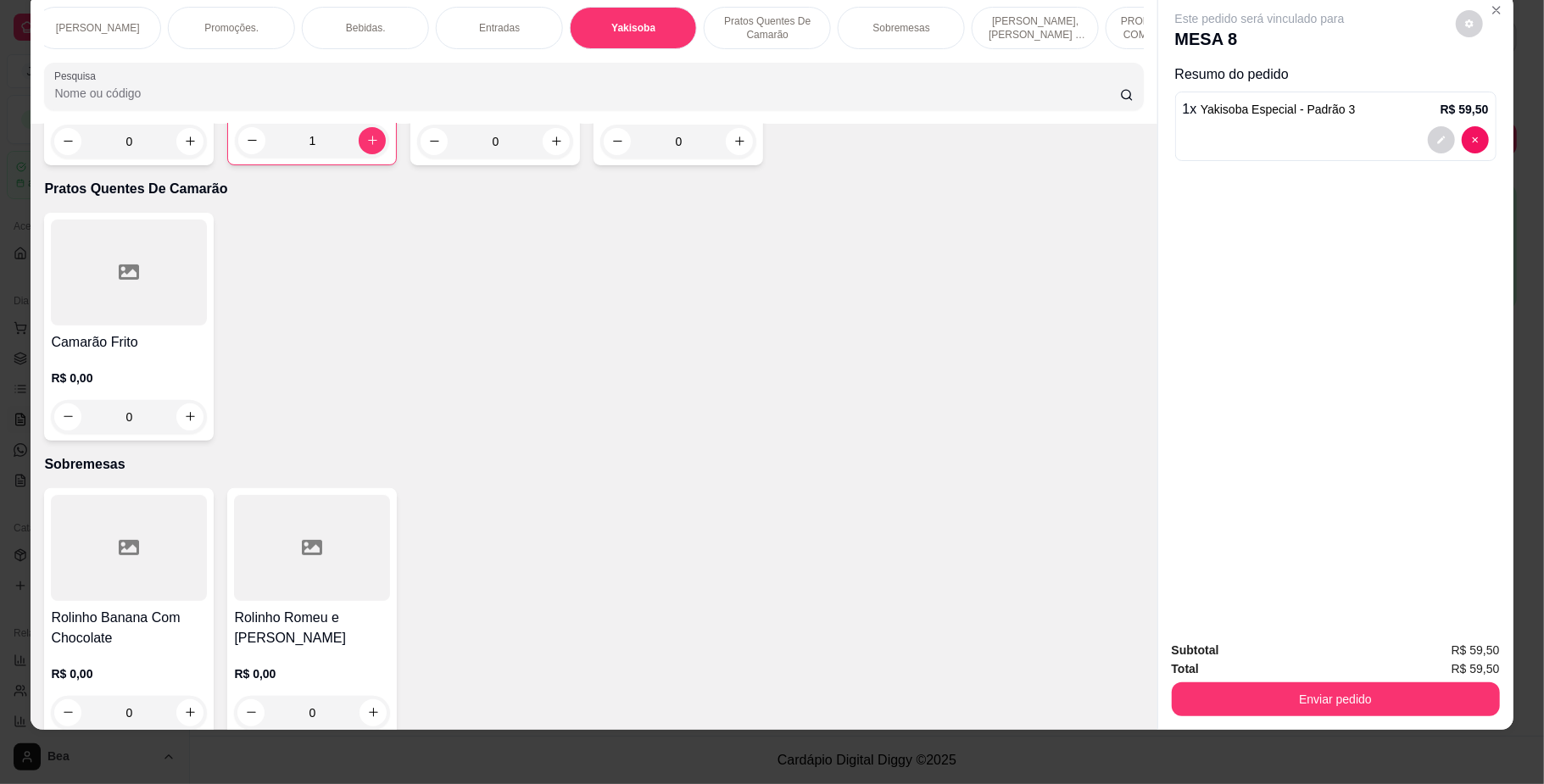
click at [523, 20] on div "Entradas" at bounding box center [499, 28] width 127 height 42
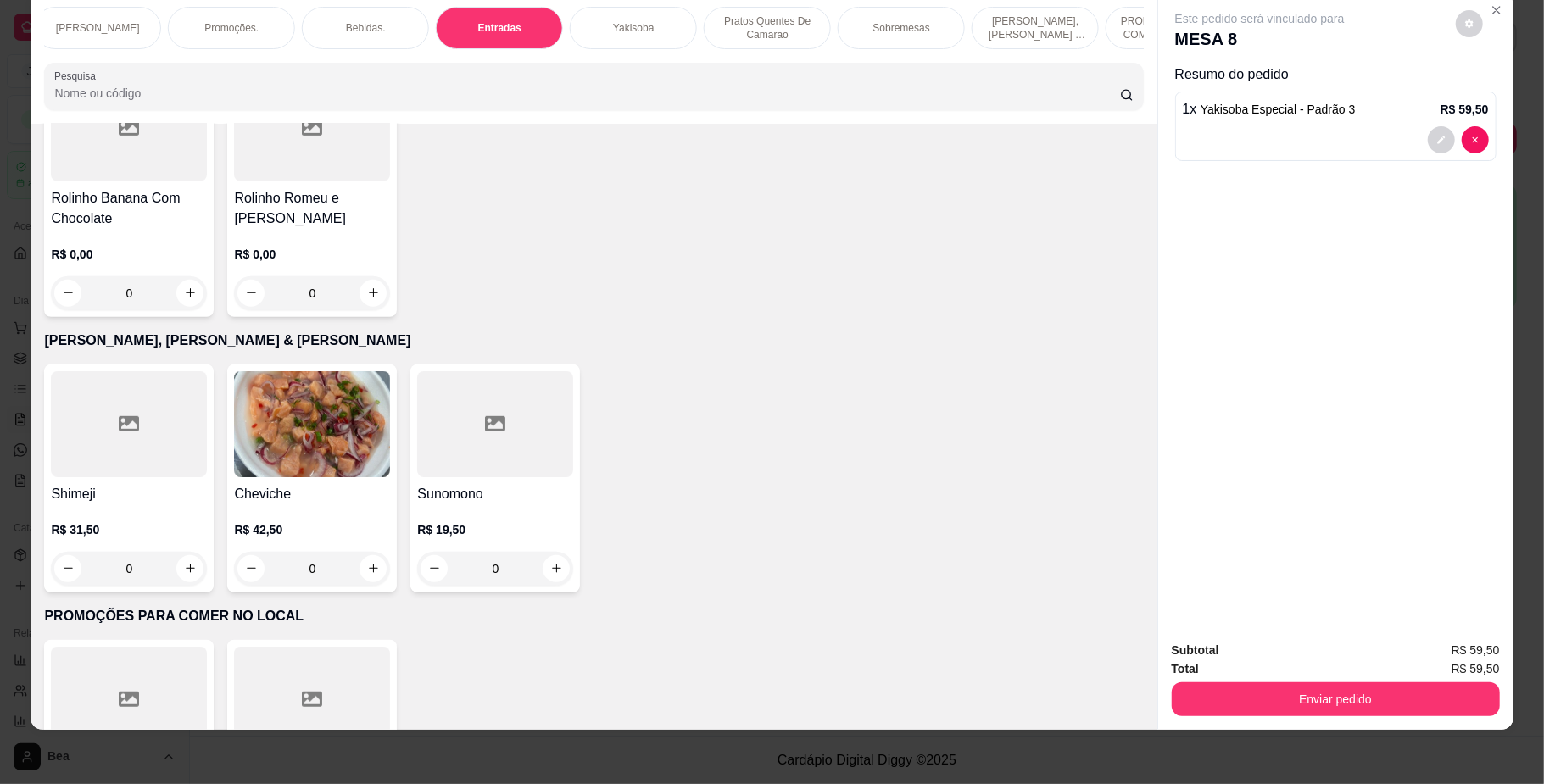
scroll to position [5422, 0]
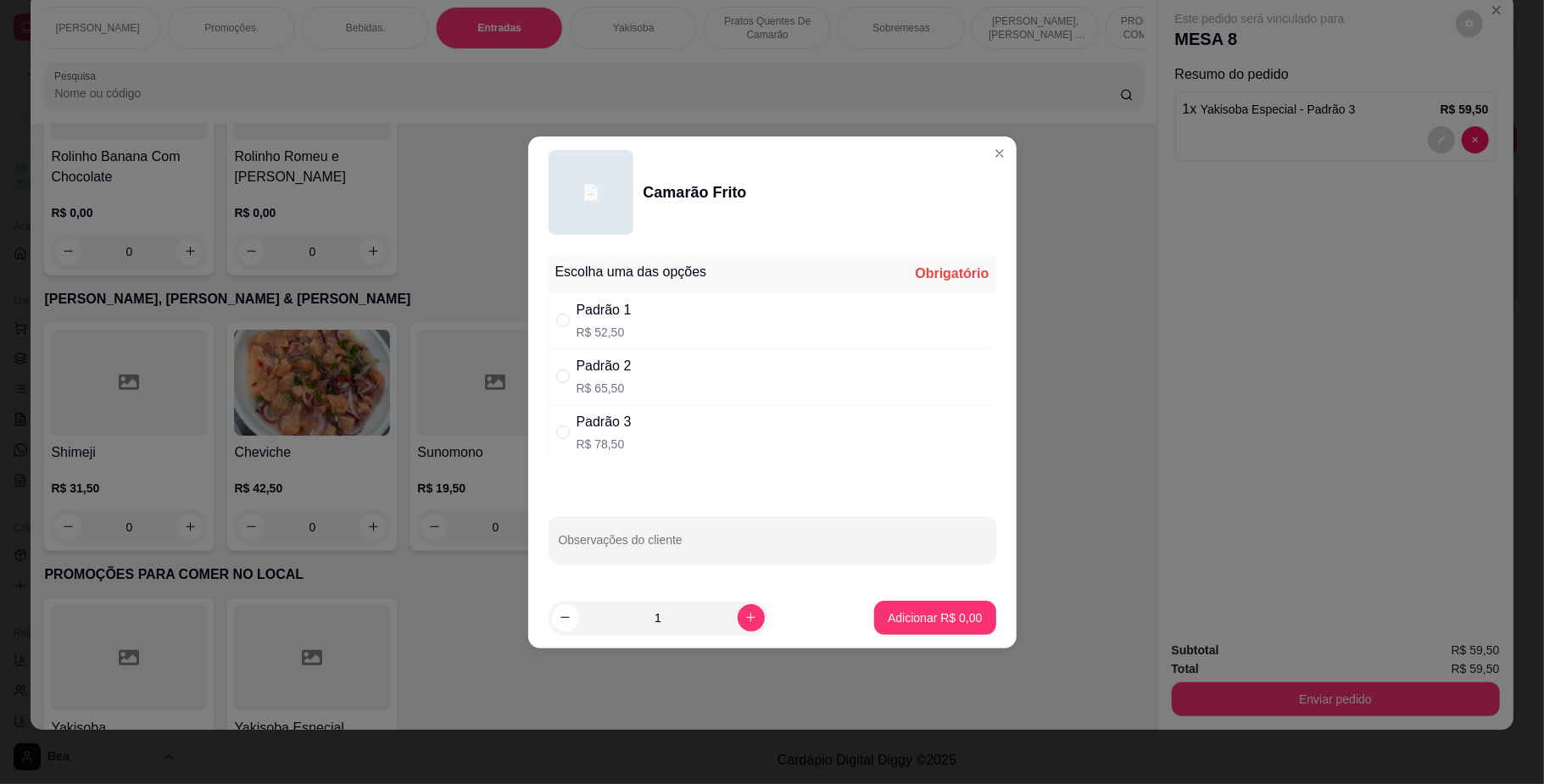
click at [710, 365] on div "Padrão 2 R$ 65,50" at bounding box center [772, 376] width 447 height 56
radio input "true"
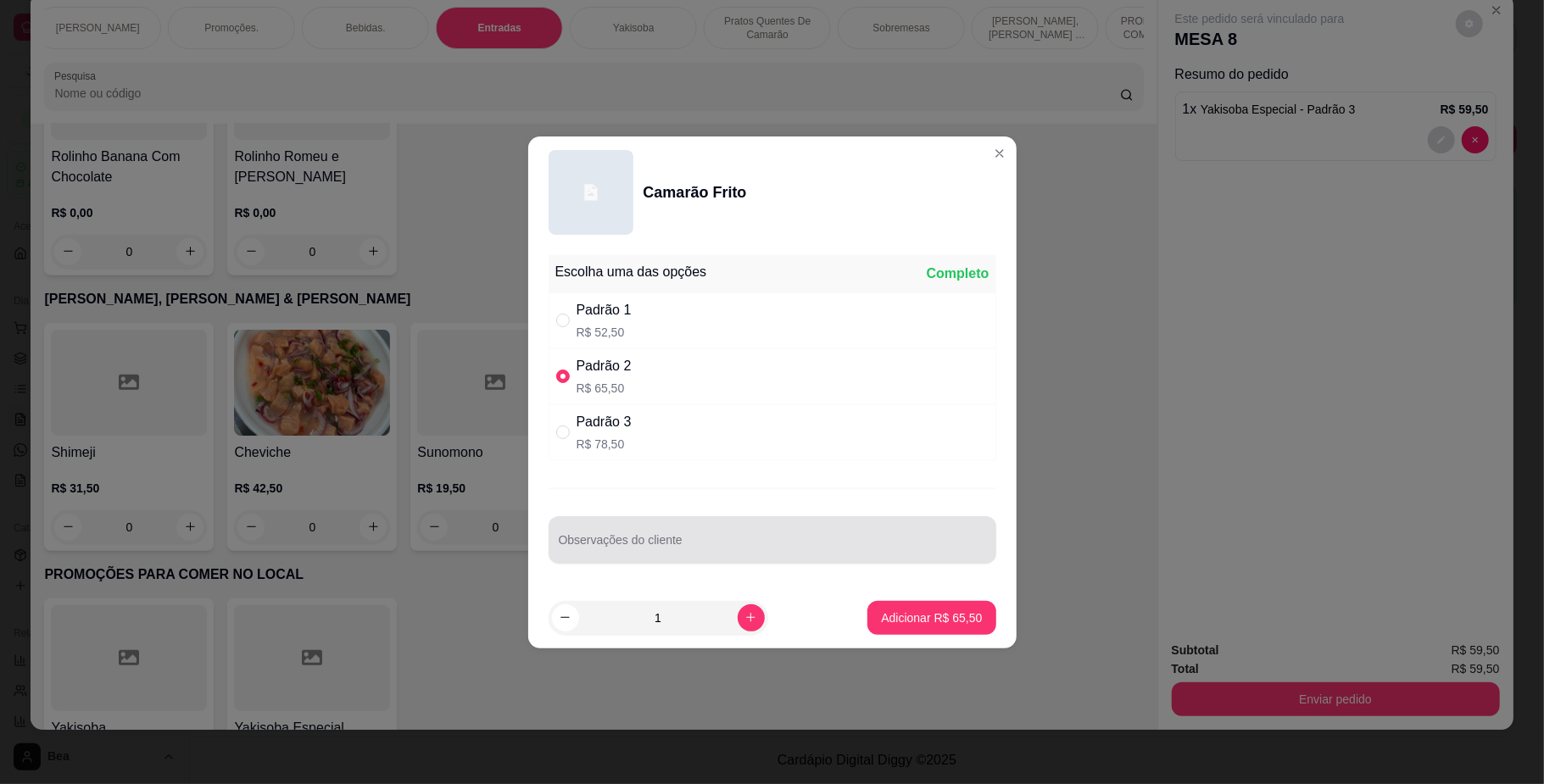
click at [913, 625] on p "Adicionar R$ 65,50" at bounding box center [930, 617] width 101 height 17
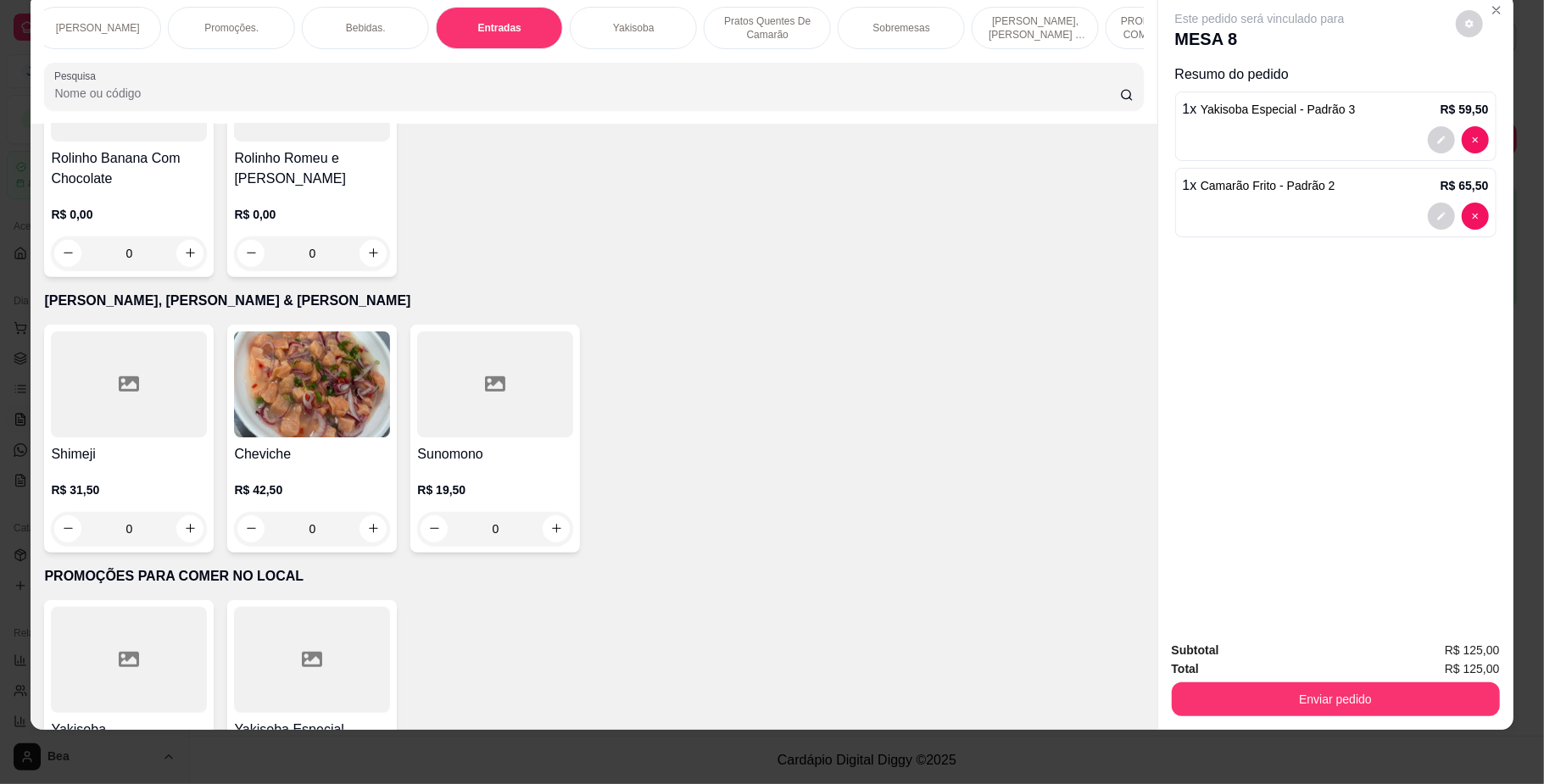
type input "1"
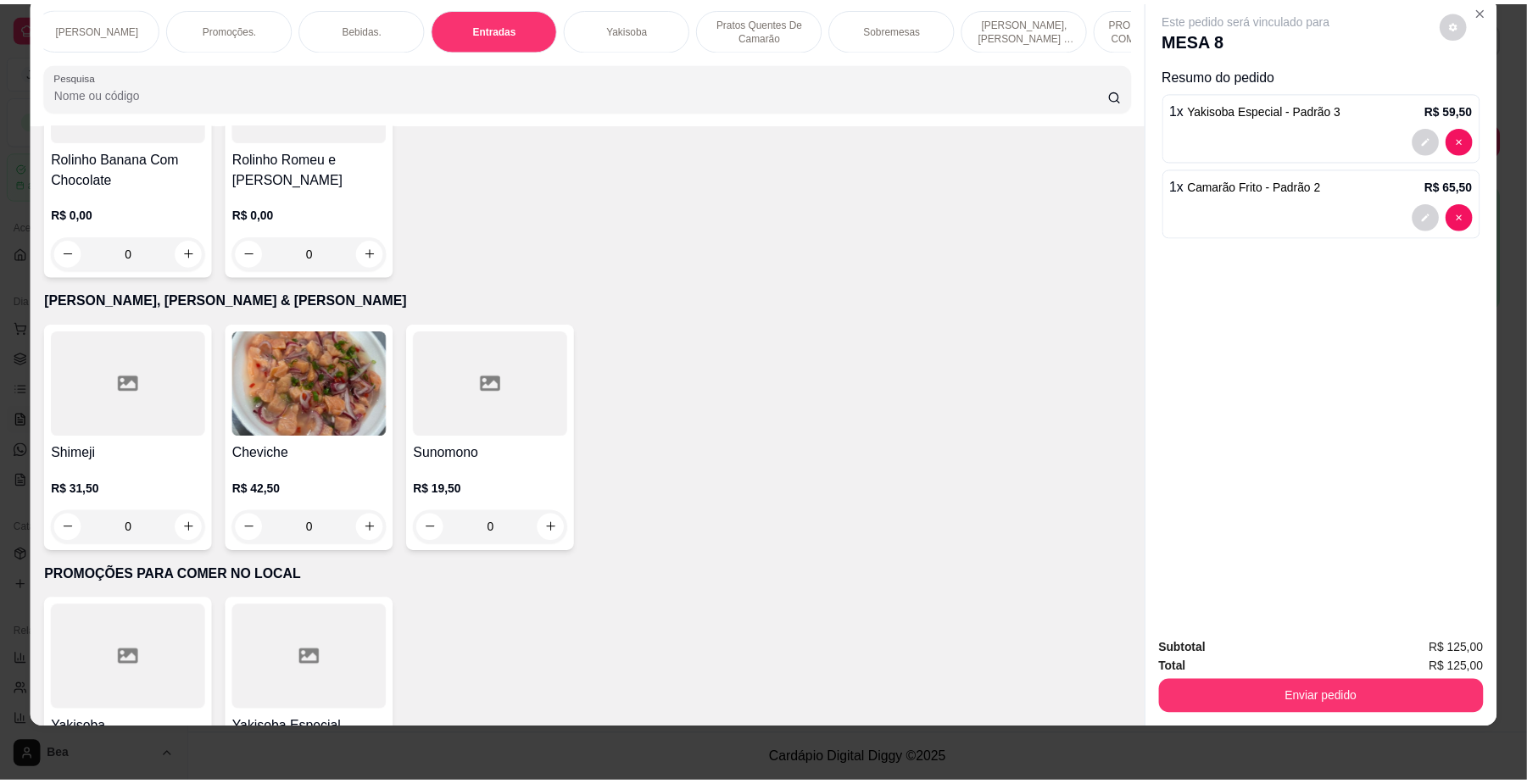
scroll to position [5423, 0]
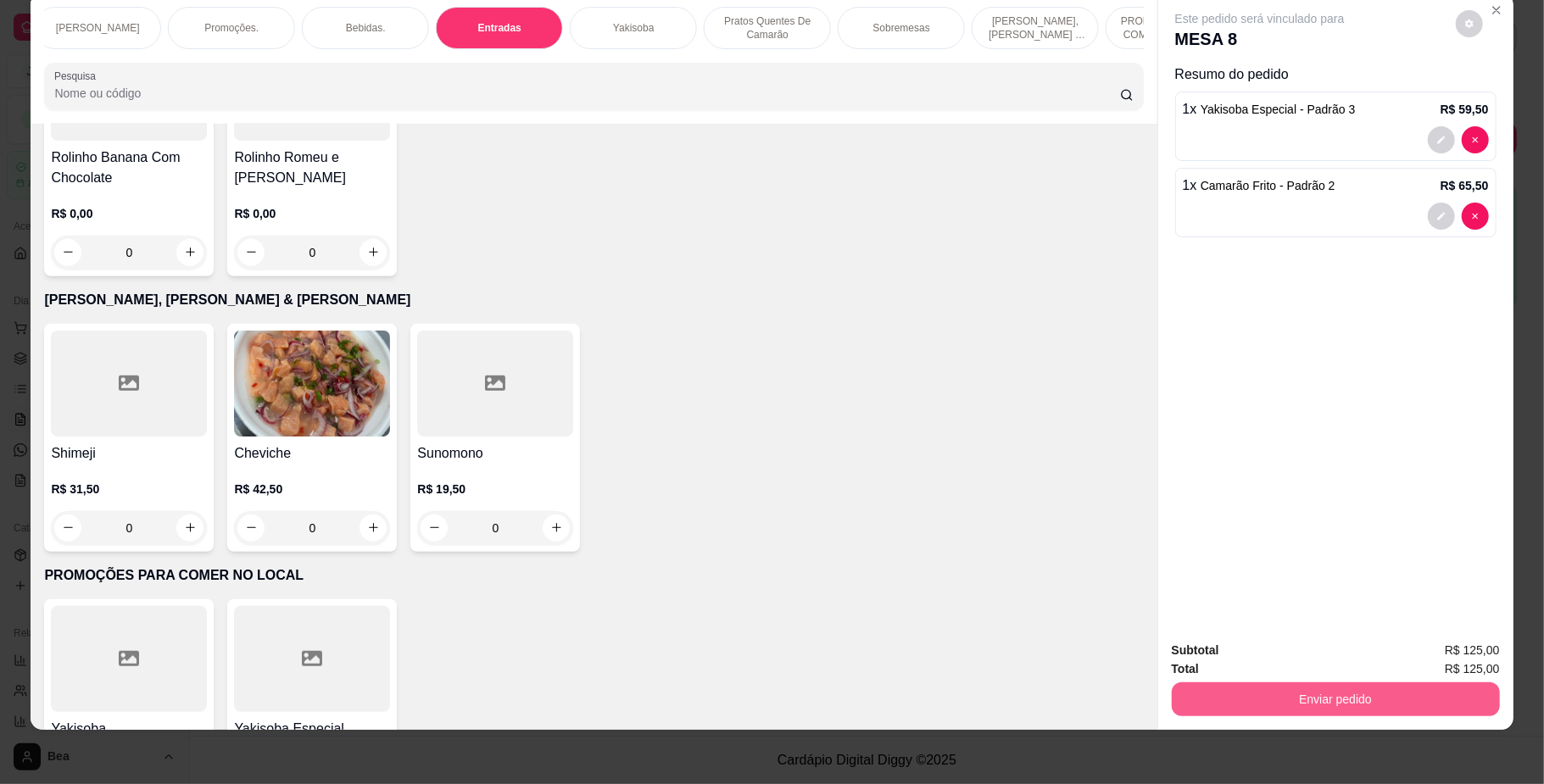
click at [1351, 713] on button "Enviar pedido" at bounding box center [1336, 699] width 328 height 34
click at [1296, 642] on button "Não registrar e enviar pedido" at bounding box center [1278, 658] width 172 height 32
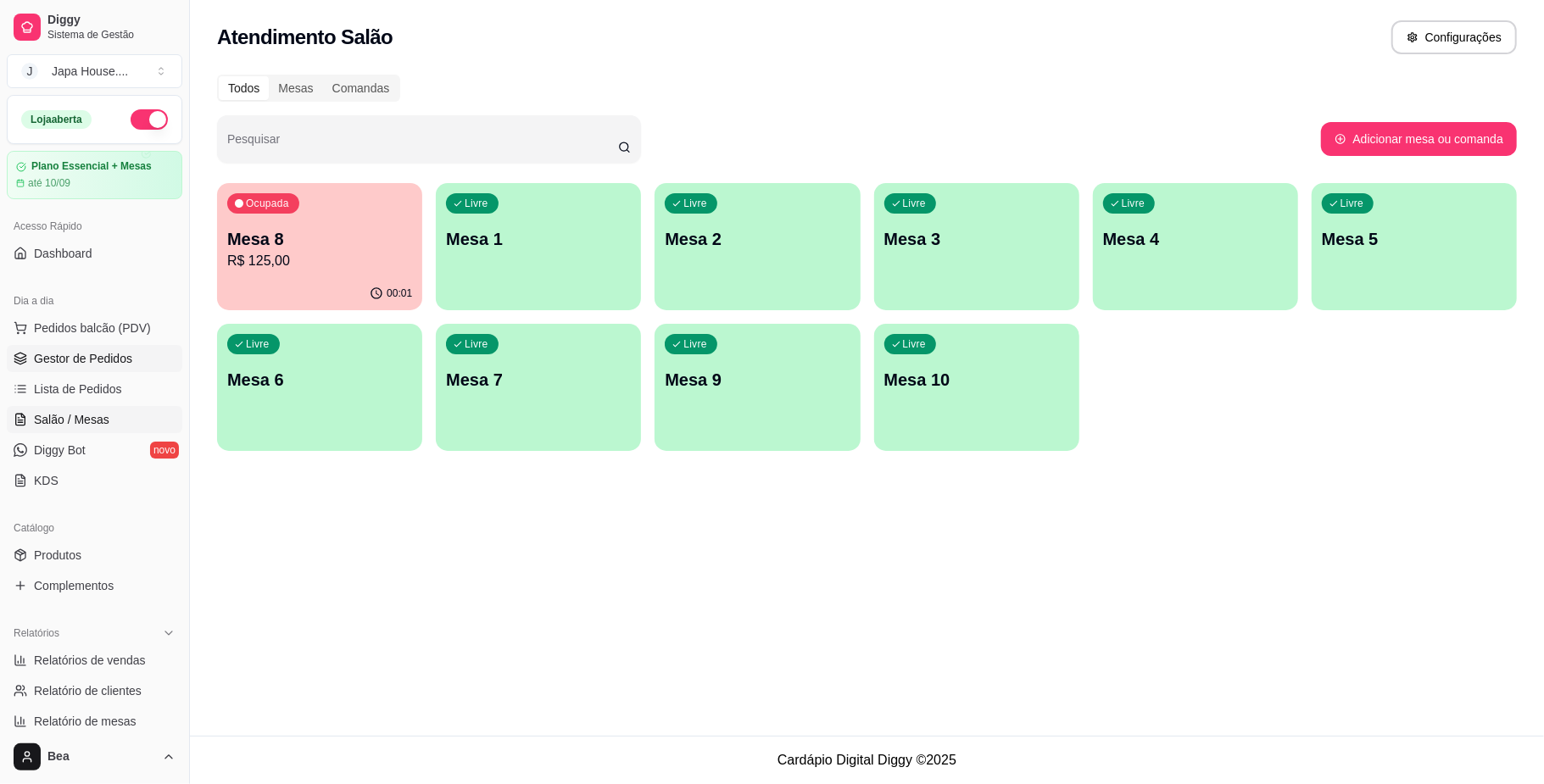
click at [60, 356] on span "Gestor de Pedidos" at bounding box center [83, 358] width 98 height 17
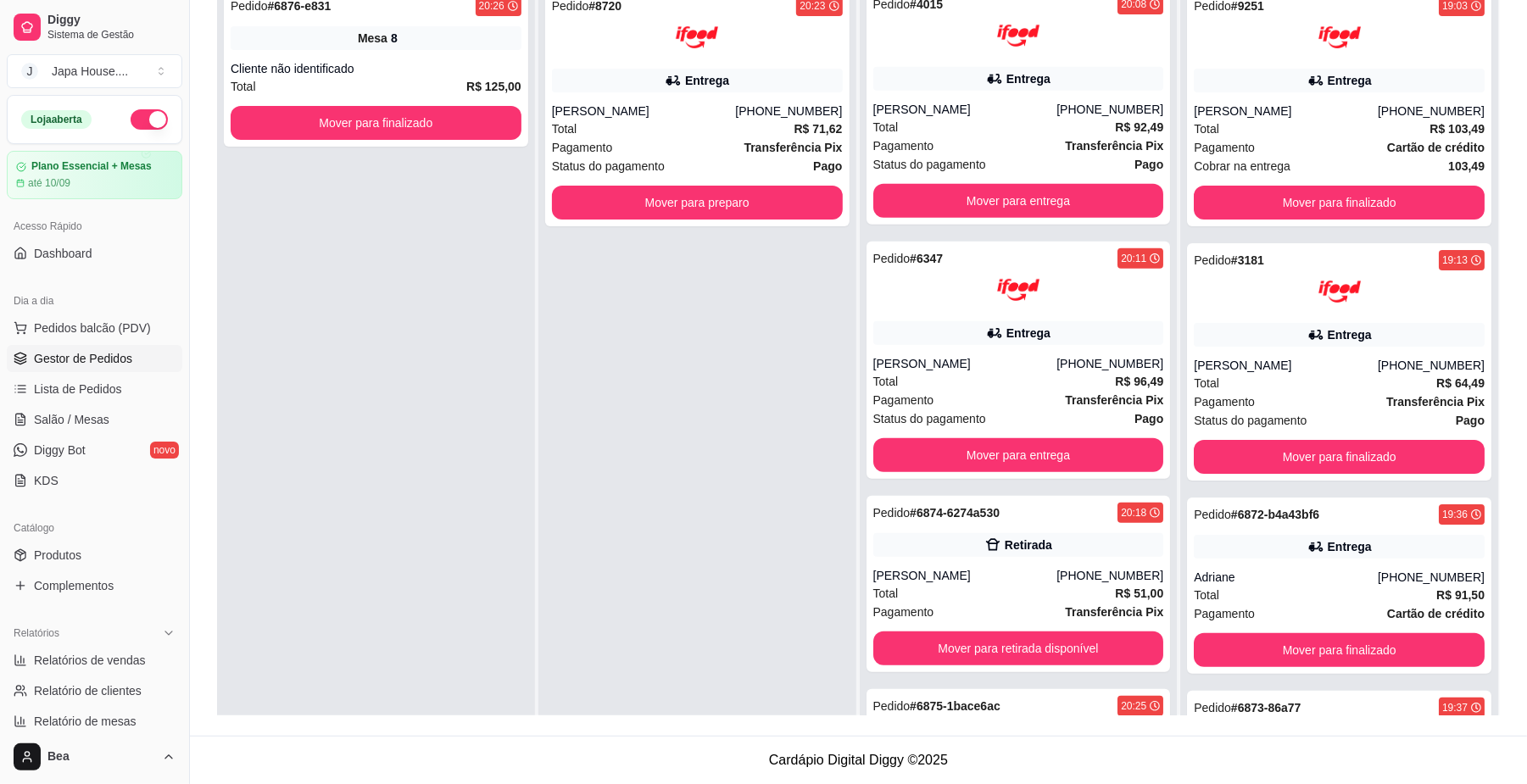
scroll to position [512, 0]
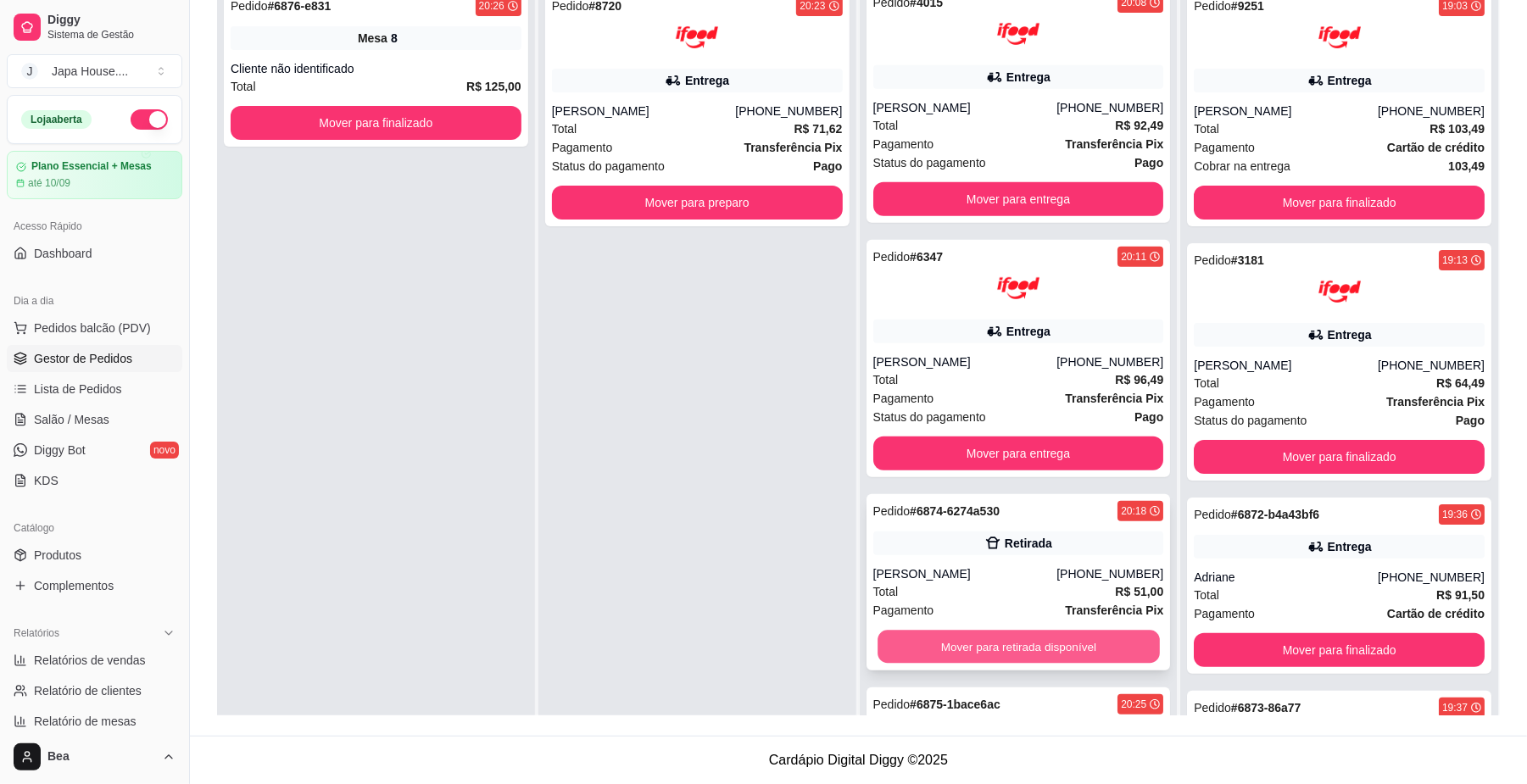
click at [1076, 645] on button "Mover para retirada disponível" at bounding box center [1019, 648] width 282 height 33
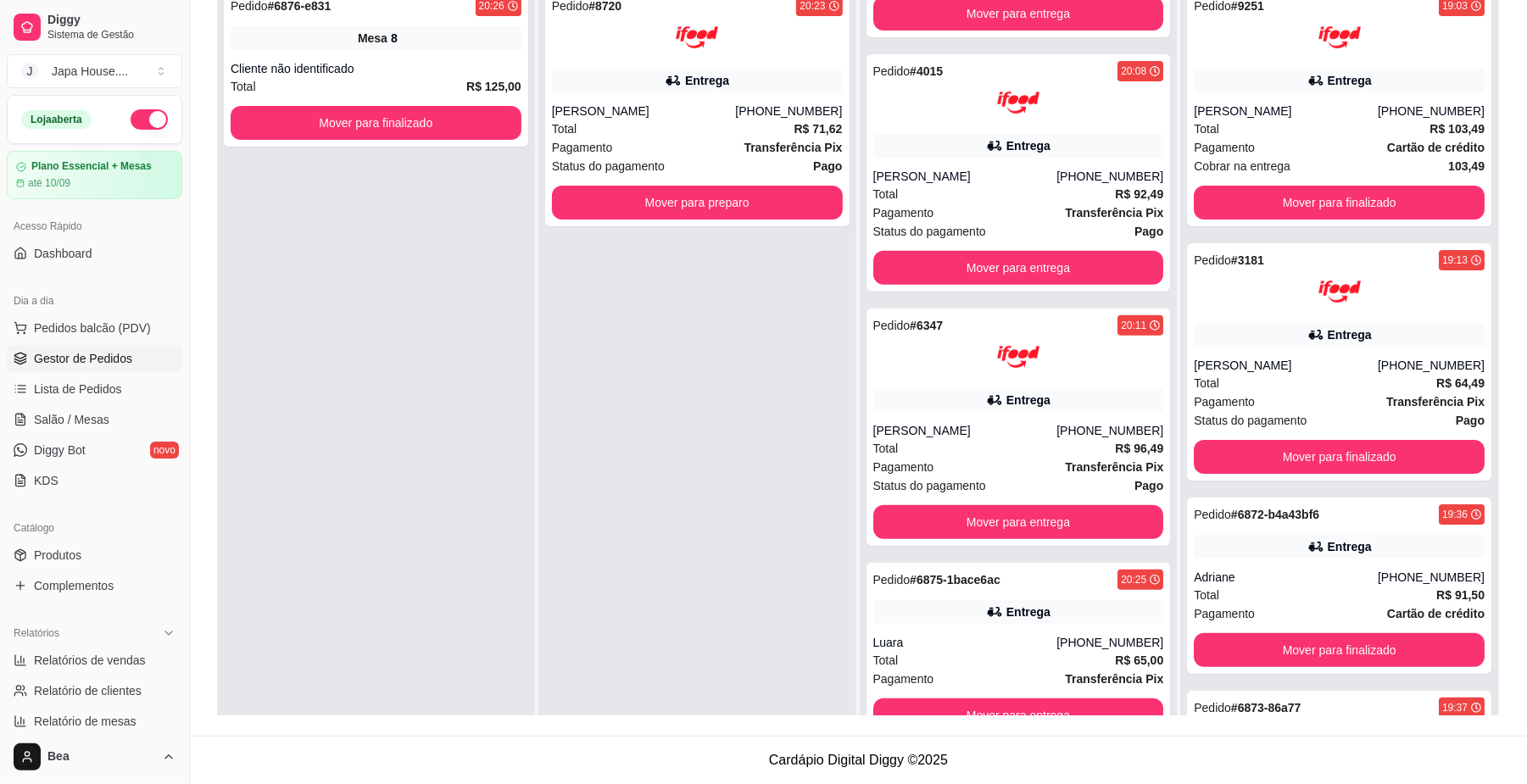
scroll to position [446, 0]
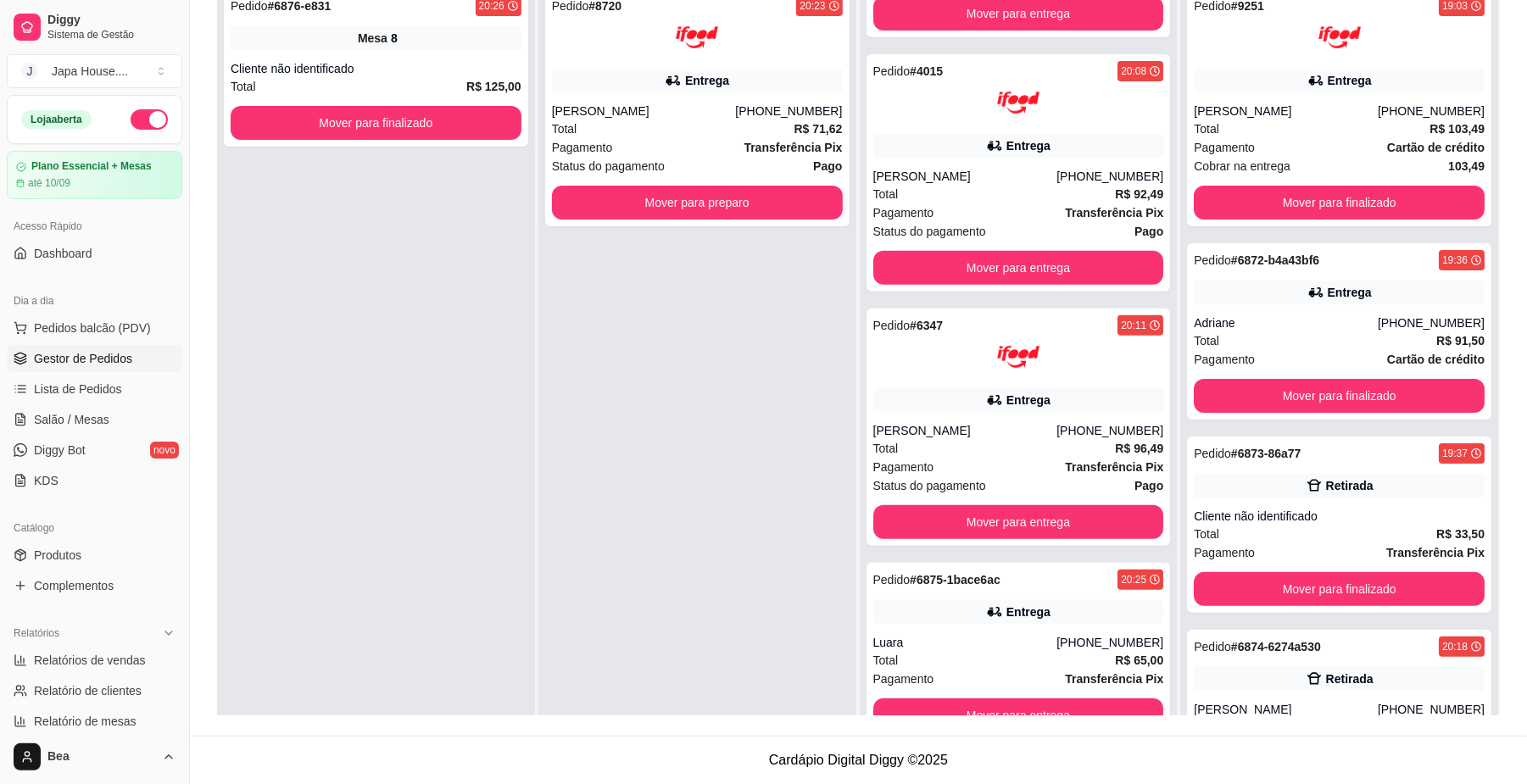
click at [1519, 177] on div "Selecione o tipo dos pedidos Todos os pedidos Pedidos agendados Novo pedido Pen…" at bounding box center [858, 267] width 1337 height 936
click at [1326, 588] on button "Mover para finalizado" at bounding box center [1339, 590] width 282 height 33
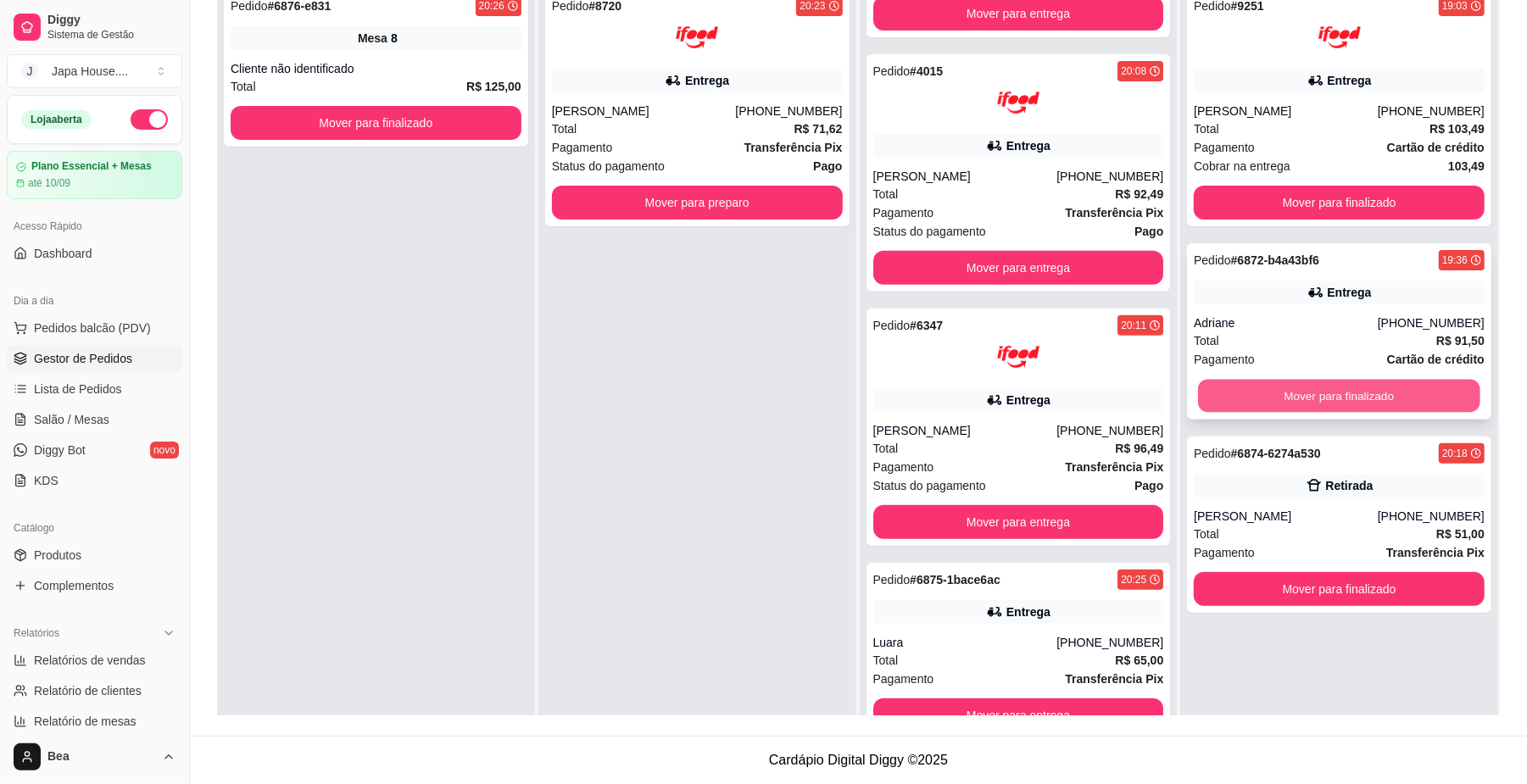
click at [1320, 390] on button "Mover para finalizado" at bounding box center [1339, 396] width 282 height 33
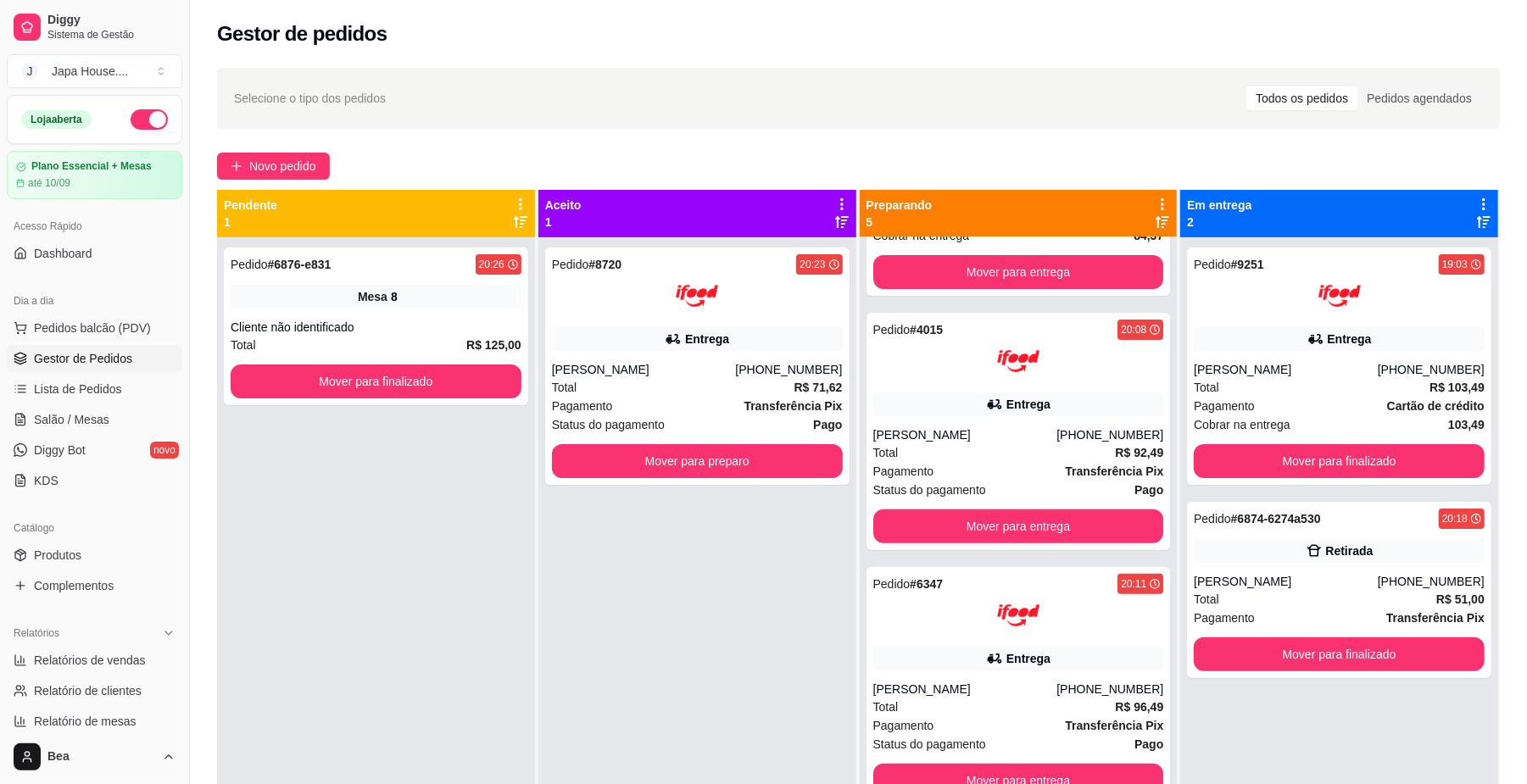
scroll to position [0, 0]
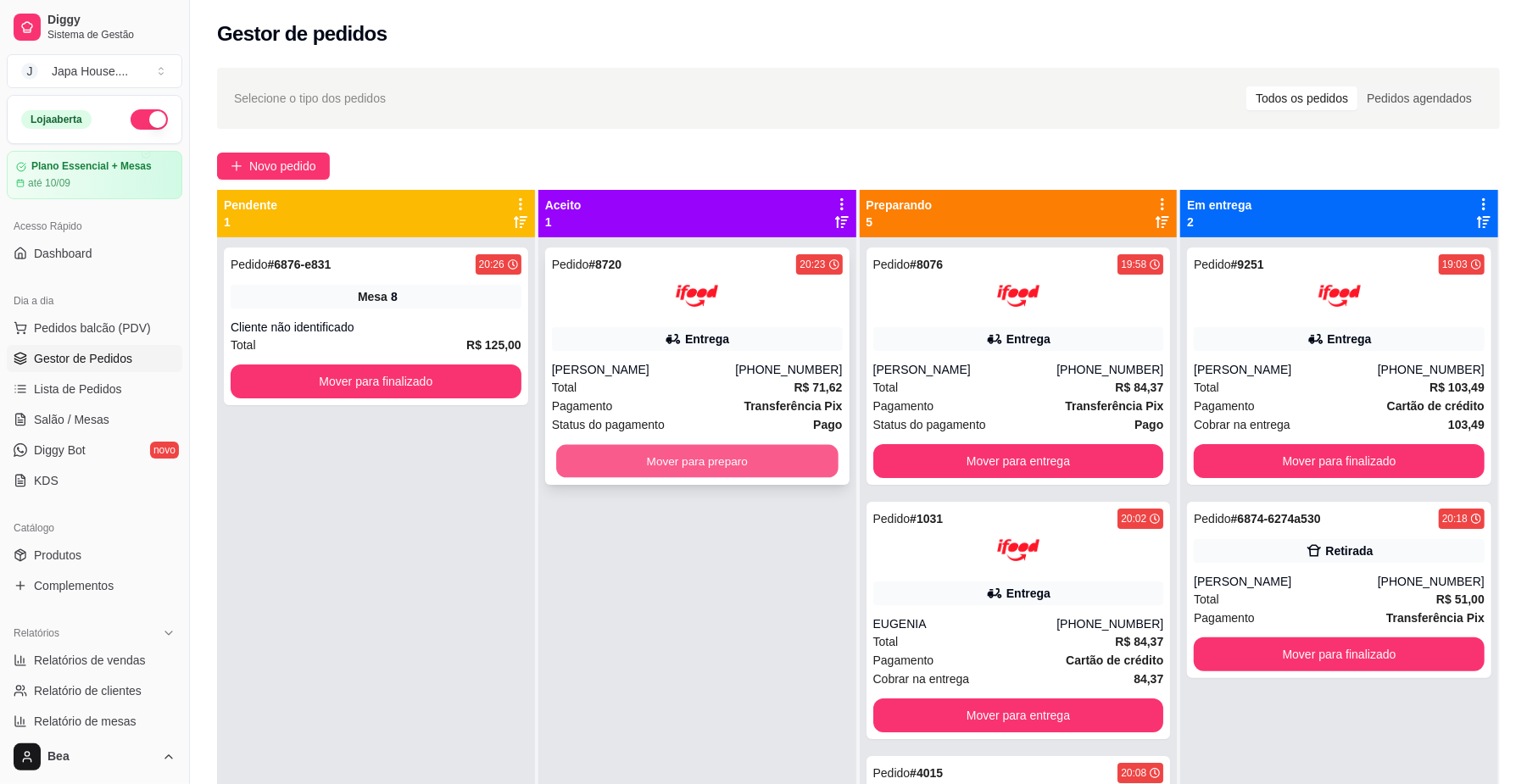
click at [753, 469] on button "Mover para preparo" at bounding box center [697, 462] width 282 height 33
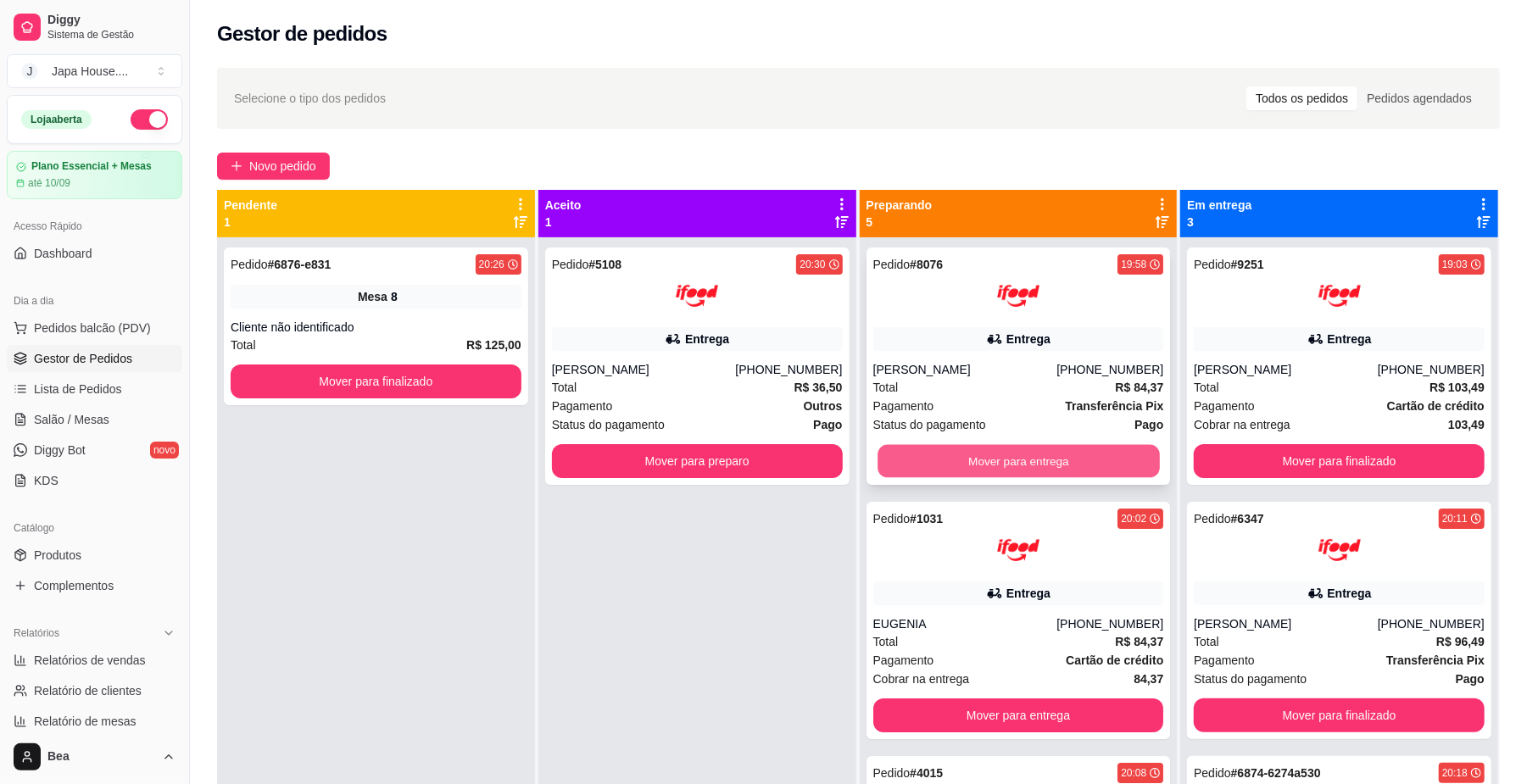
click at [1060, 452] on button "Mover para entrega" at bounding box center [1019, 462] width 282 height 33
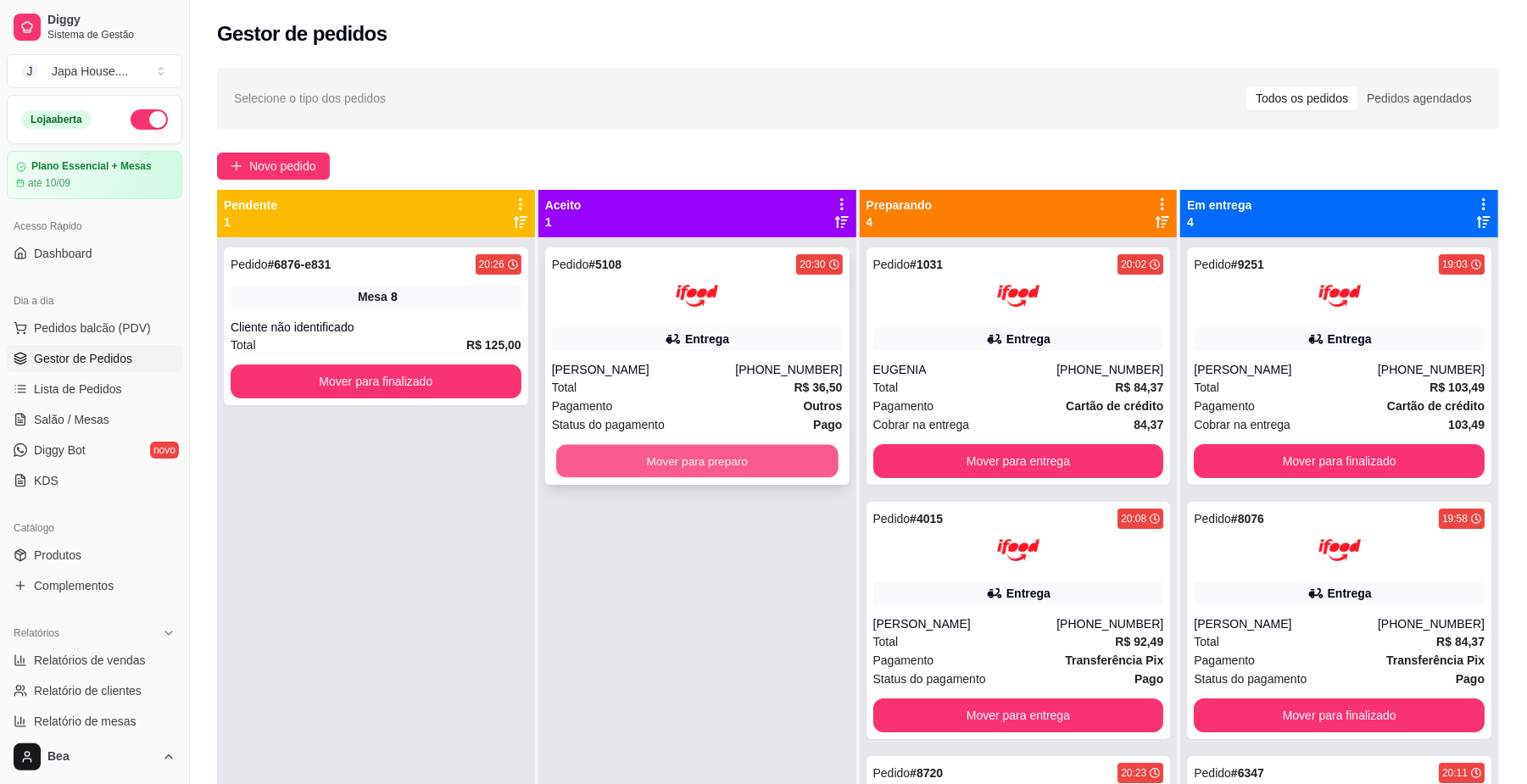
click at [800, 466] on button "Mover para preparo" at bounding box center [697, 462] width 282 height 33
click at [804, 449] on button "Mover para preparo" at bounding box center [697, 462] width 282 height 33
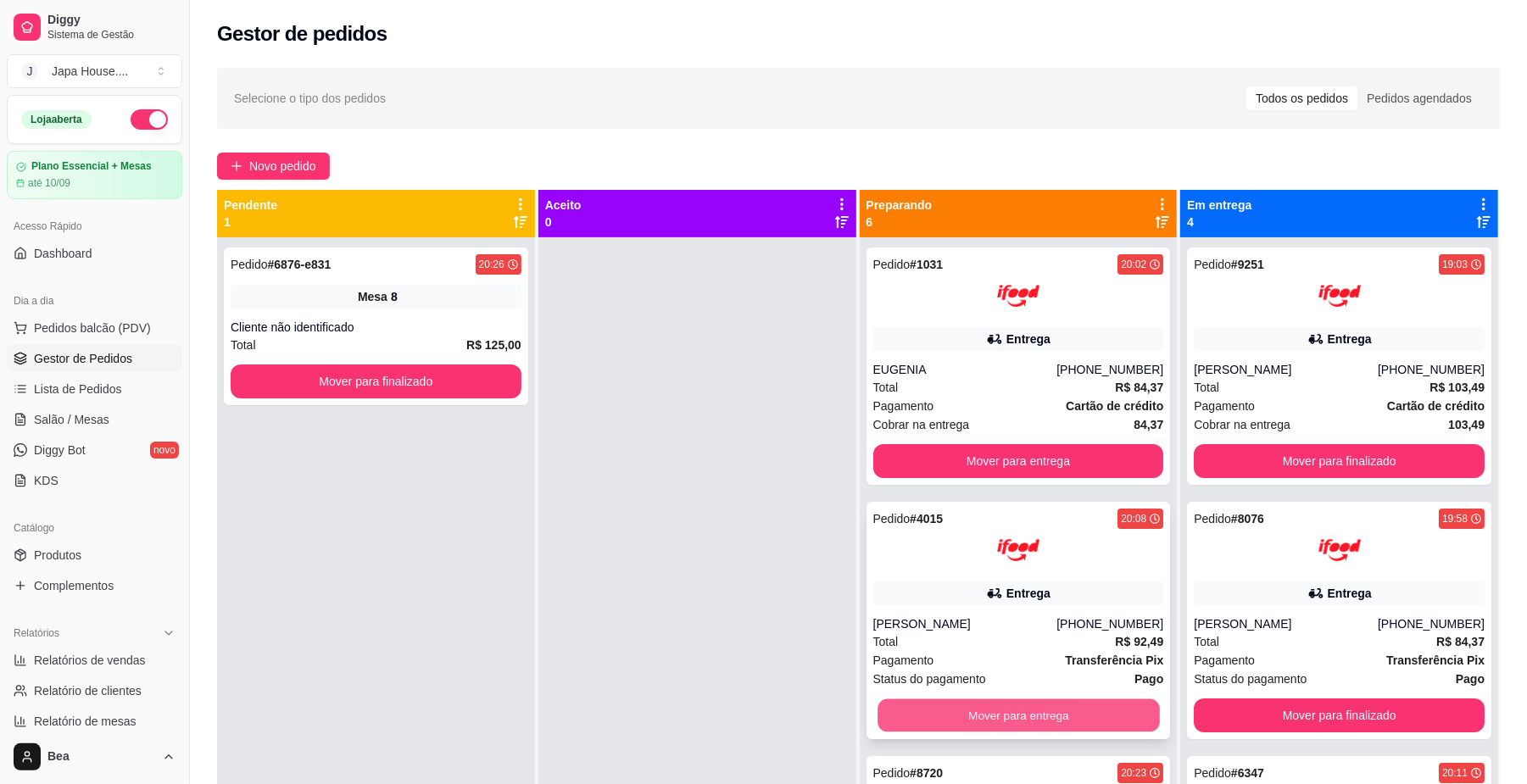
click at [1103, 712] on button "Mover para entrega" at bounding box center [1019, 716] width 282 height 33
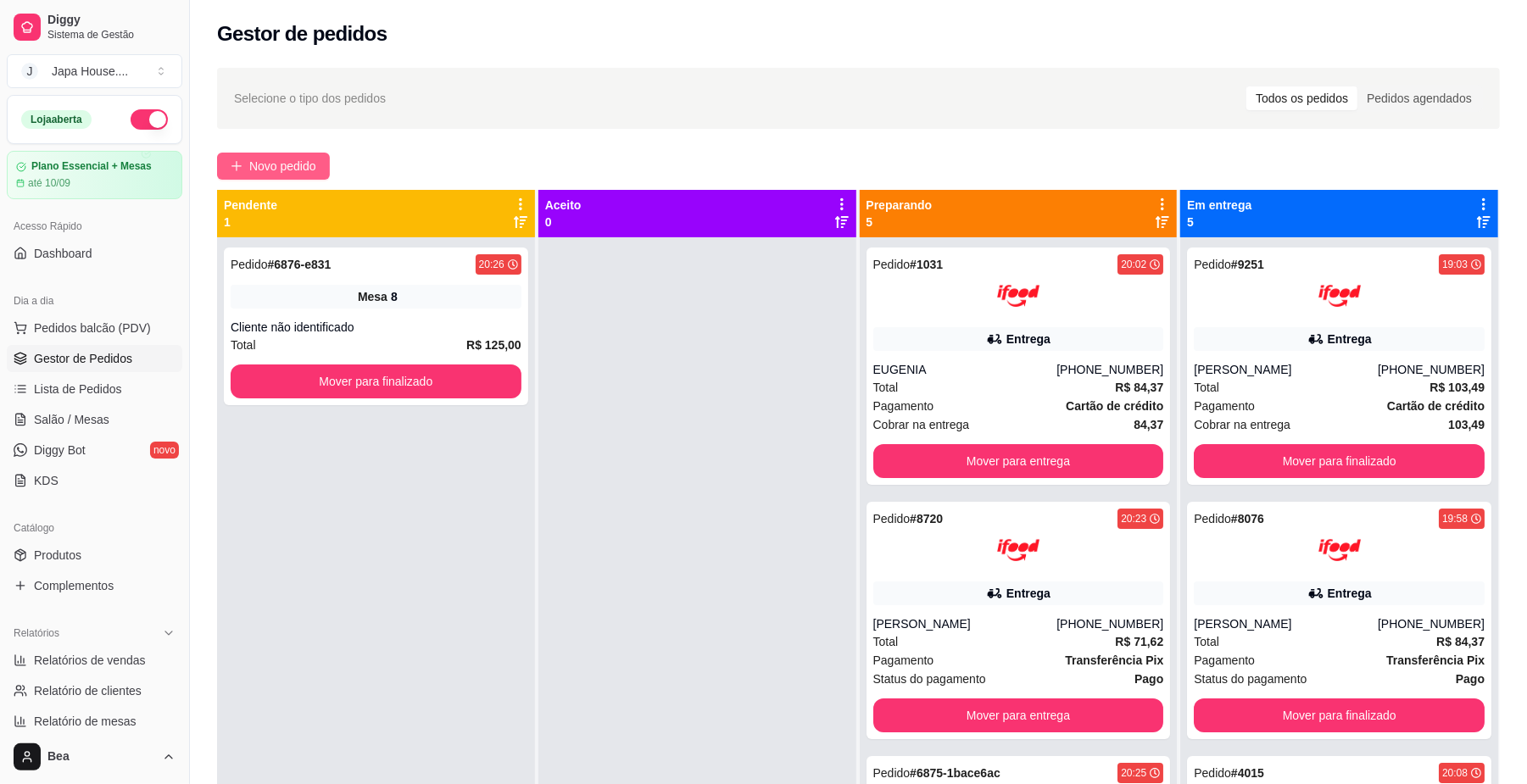
click at [304, 167] on span "Novo pedido" at bounding box center [283, 165] width 67 height 18
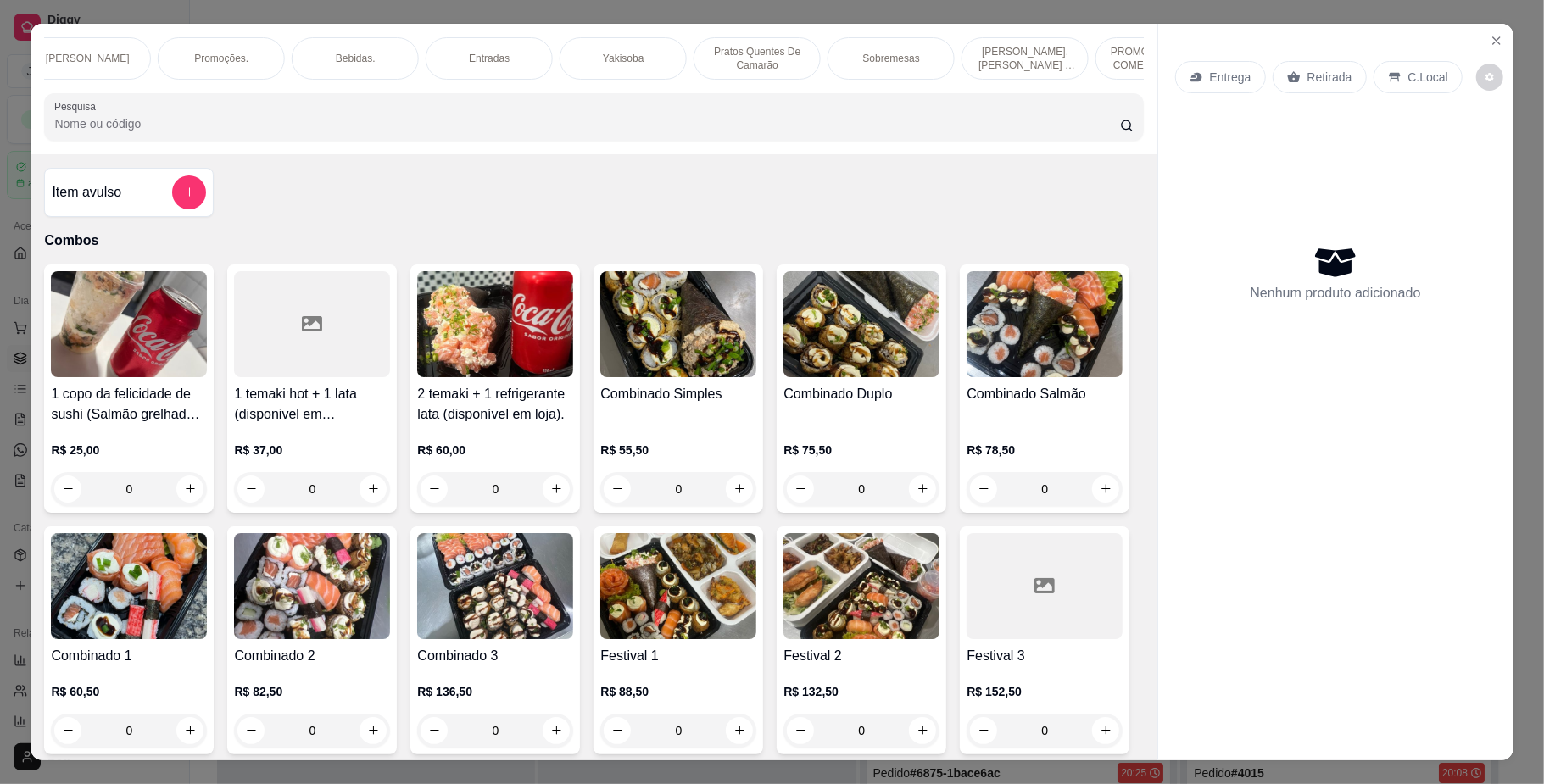
scroll to position [0, 821]
click at [601, 48] on div "Entradas" at bounding box center [626, 59] width 127 height 42
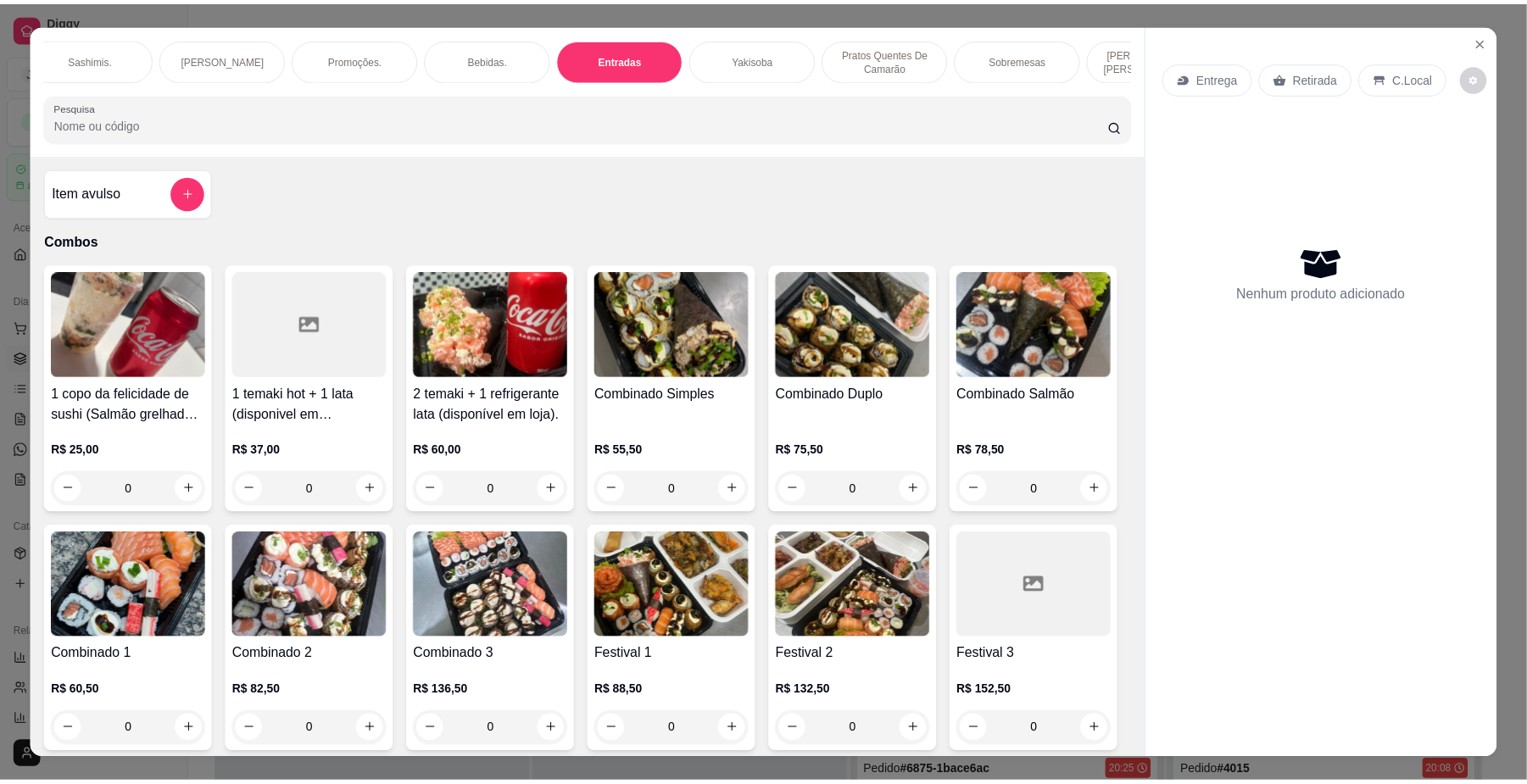
scroll to position [31, 0]
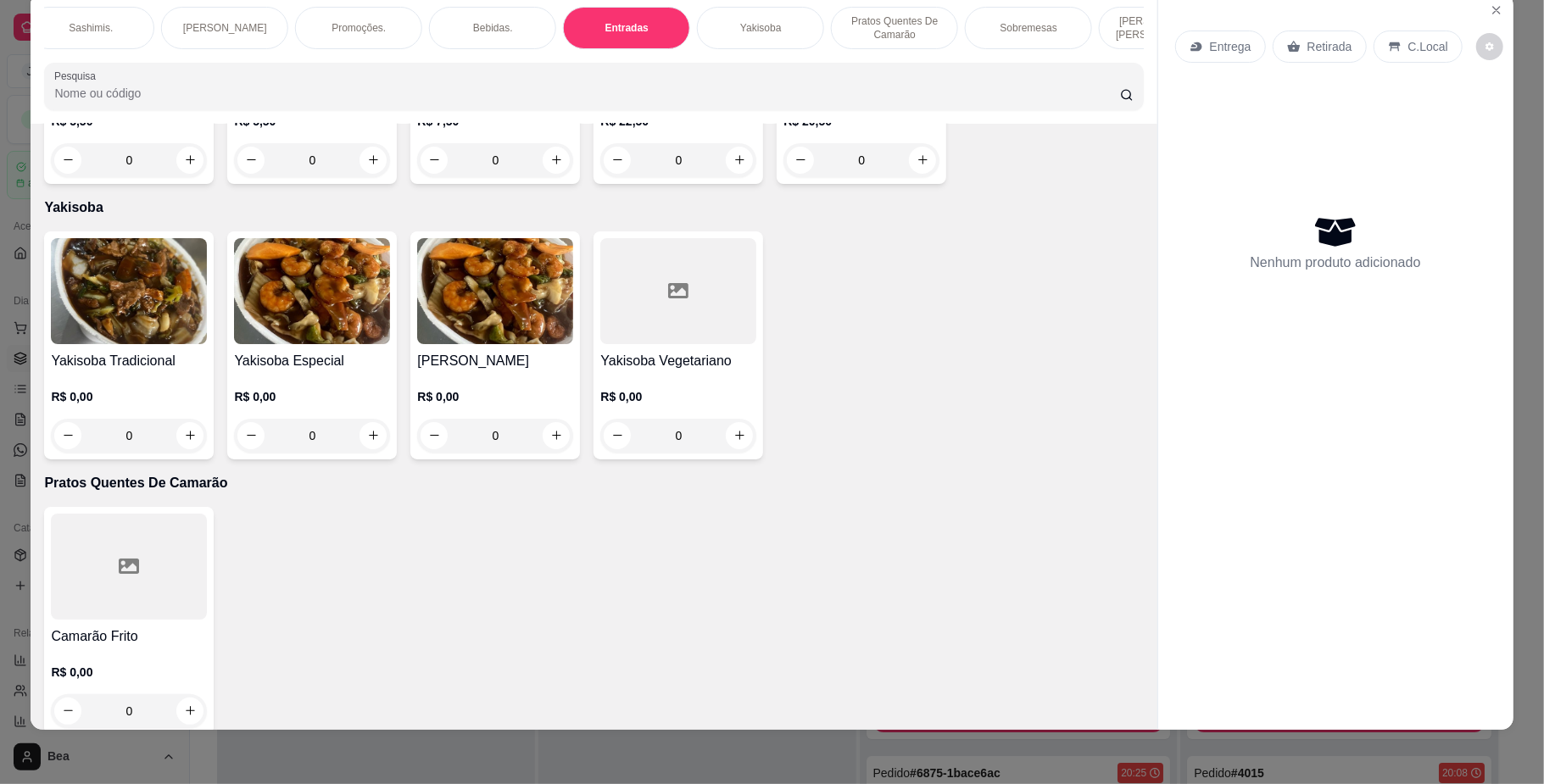
click at [543, 177] on div "R$ 7,50 0" at bounding box center [495, 136] width 156 height 81
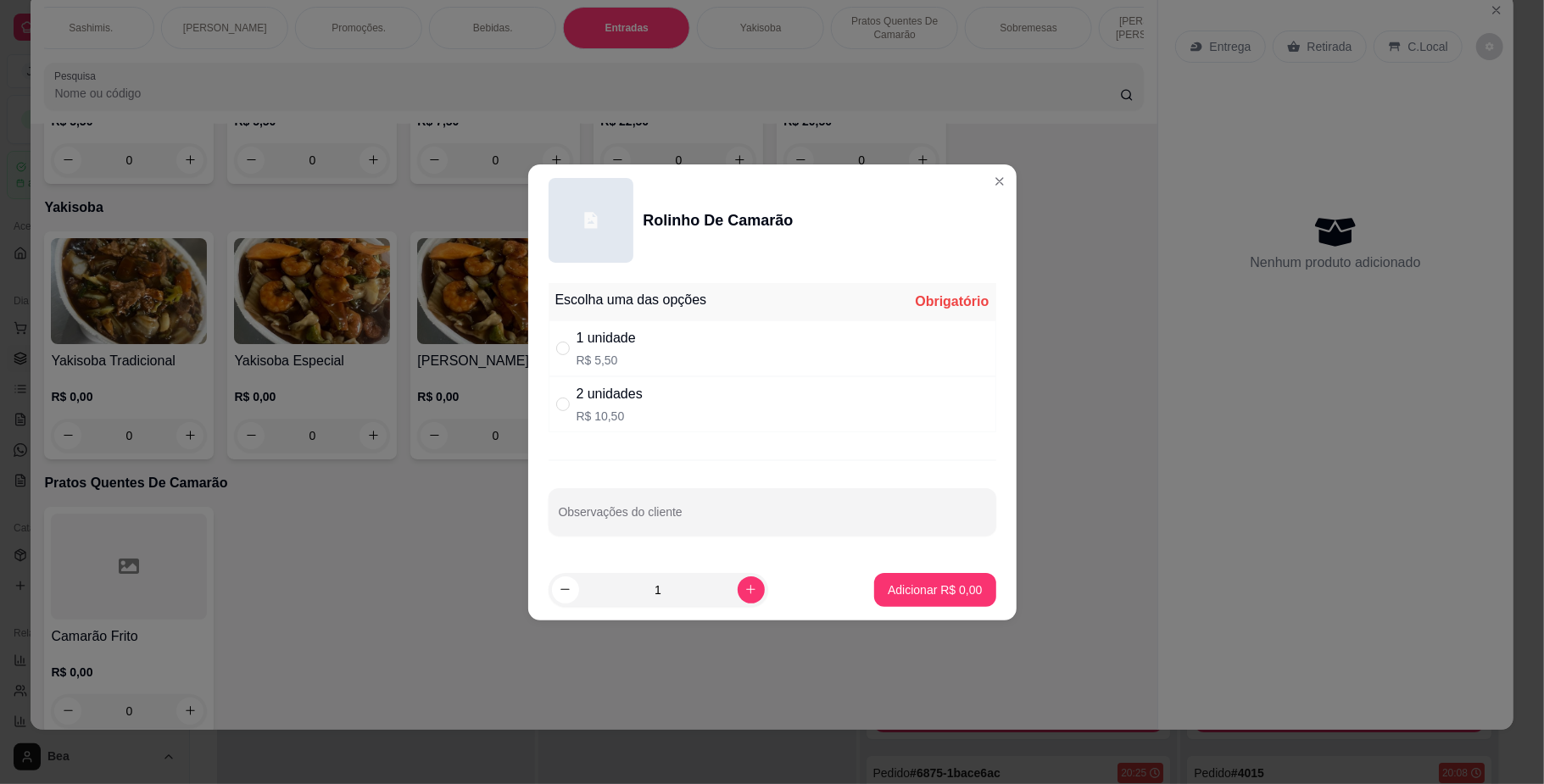
click at [600, 400] on div "2 unidades" at bounding box center [610, 394] width 67 height 20
radio input "true"
click at [738, 595] on button "increase-product-quantity" at bounding box center [751, 590] width 26 height 26
type input "2"
click at [916, 580] on button "Adicionar R$ 21,00" at bounding box center [932, 590] width 124 height 33
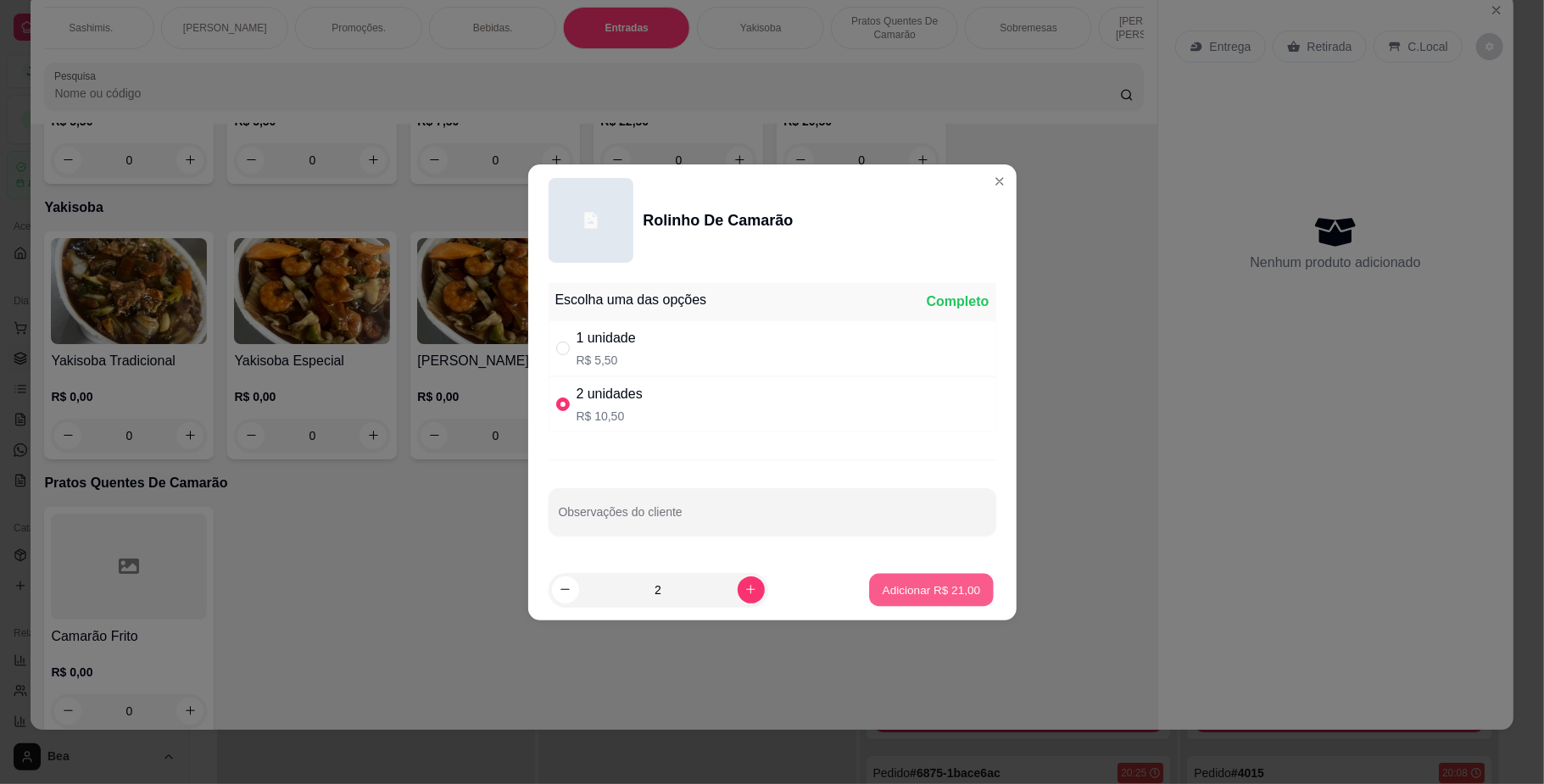
type input "2"
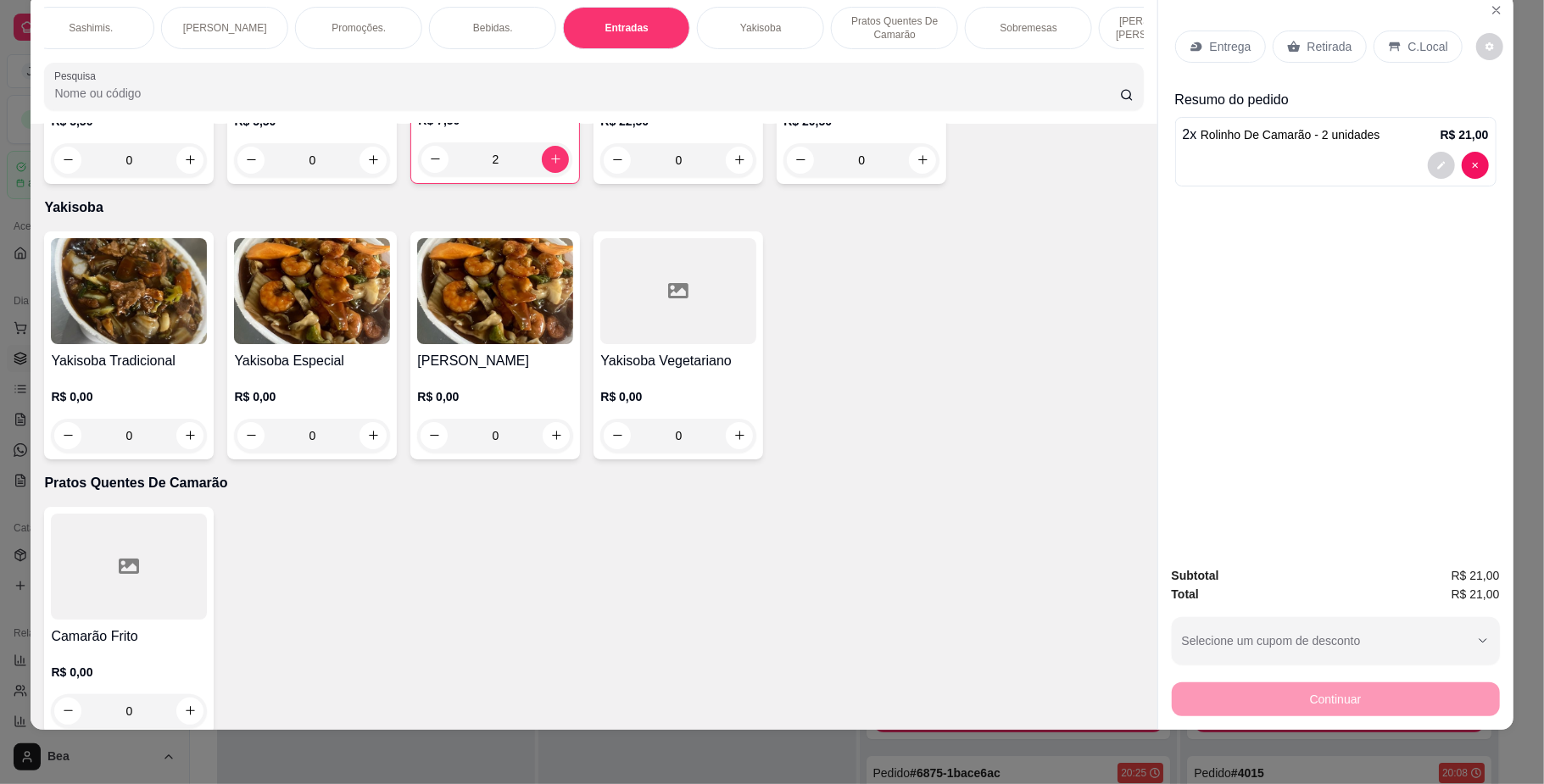
click at [1320, 46] on p "Retirada" at bounding box center [1330, 46] width 45 height 17
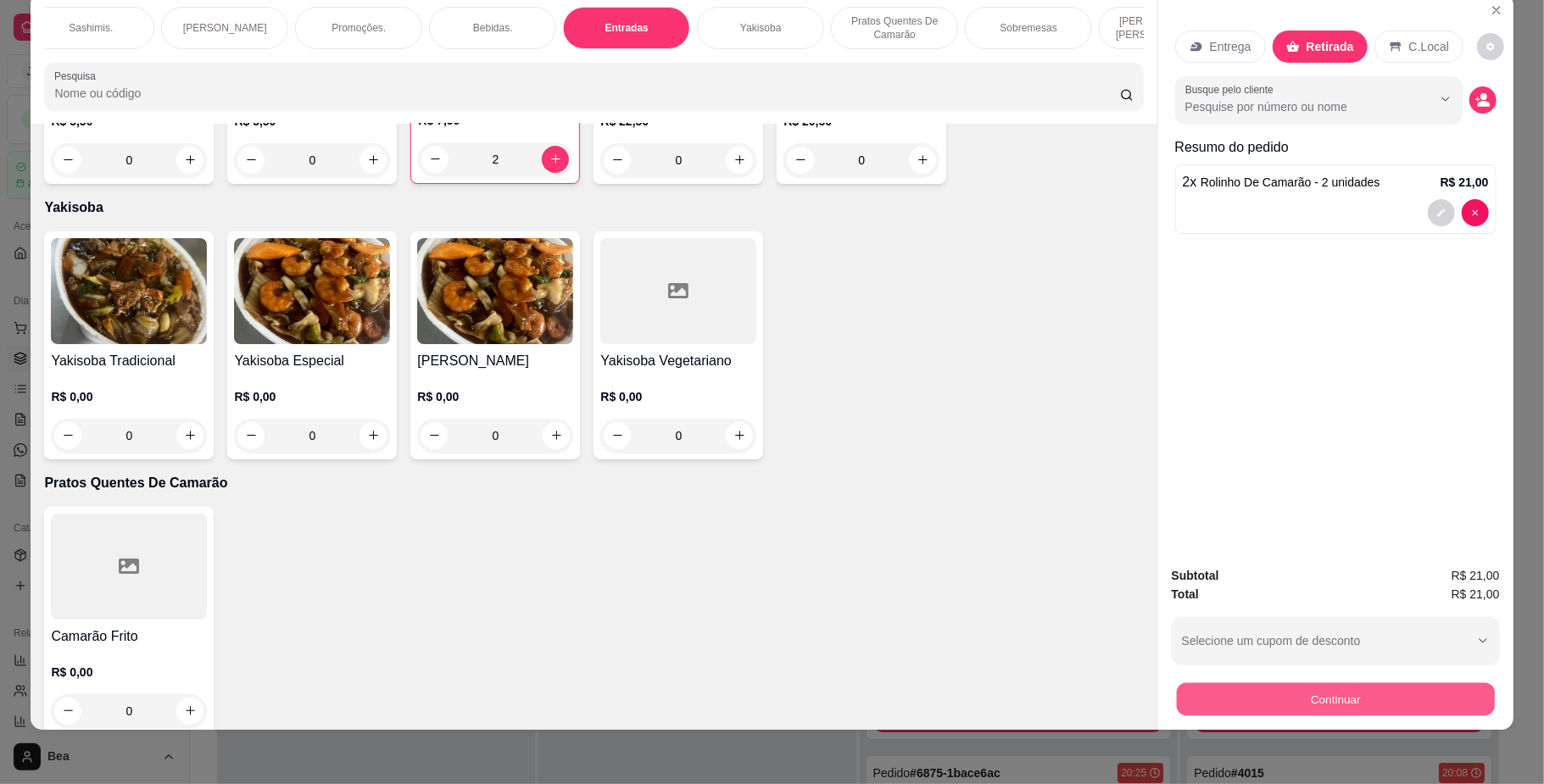
click at [1260, 702] on button "Continuar" at bounding box center [1335, 700] width 318 height 33
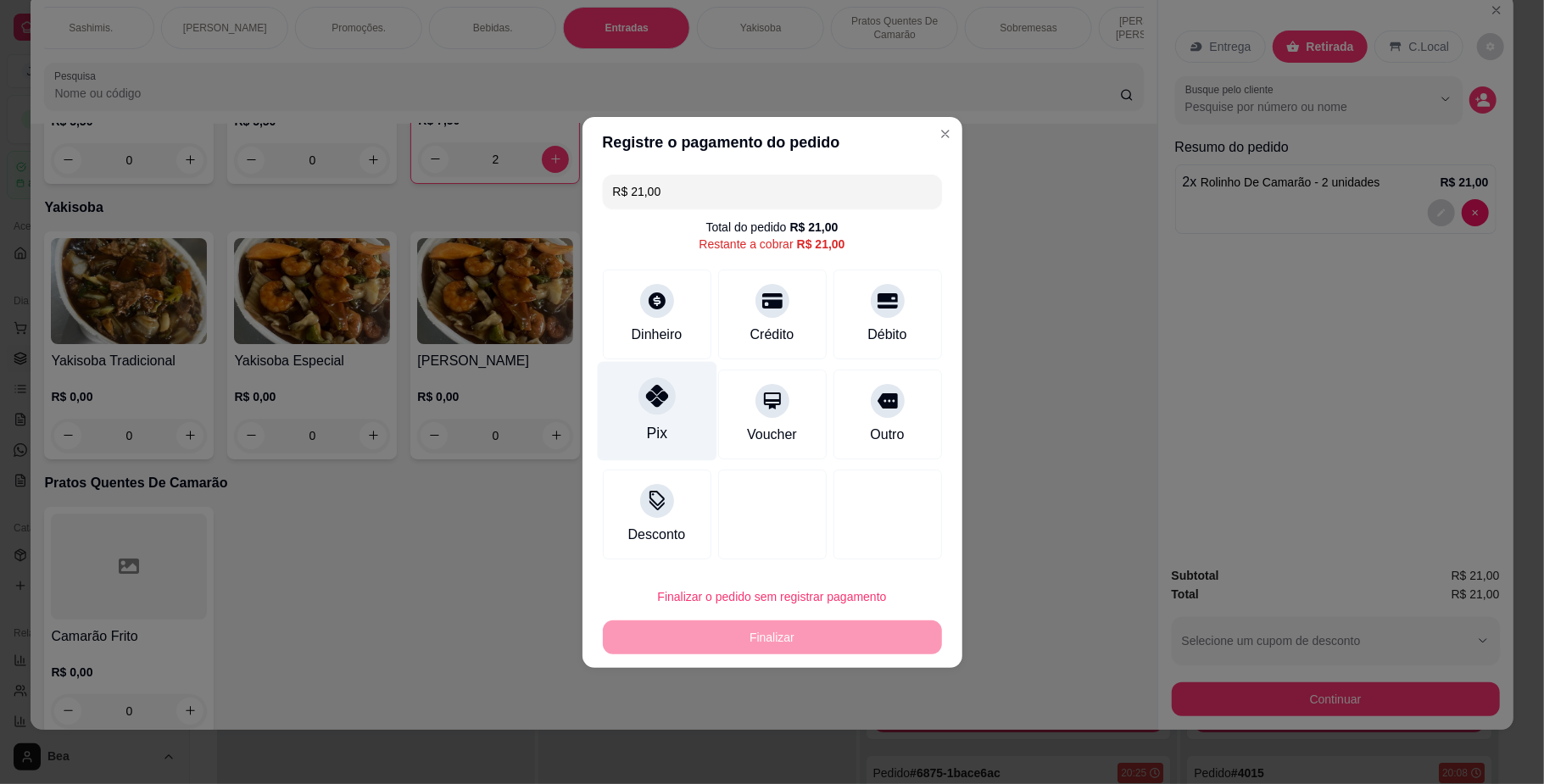
click at [635, 418] on div "Pix" at bounding box center [656, 410] width 120 height 99
type input "R$ 0,00"
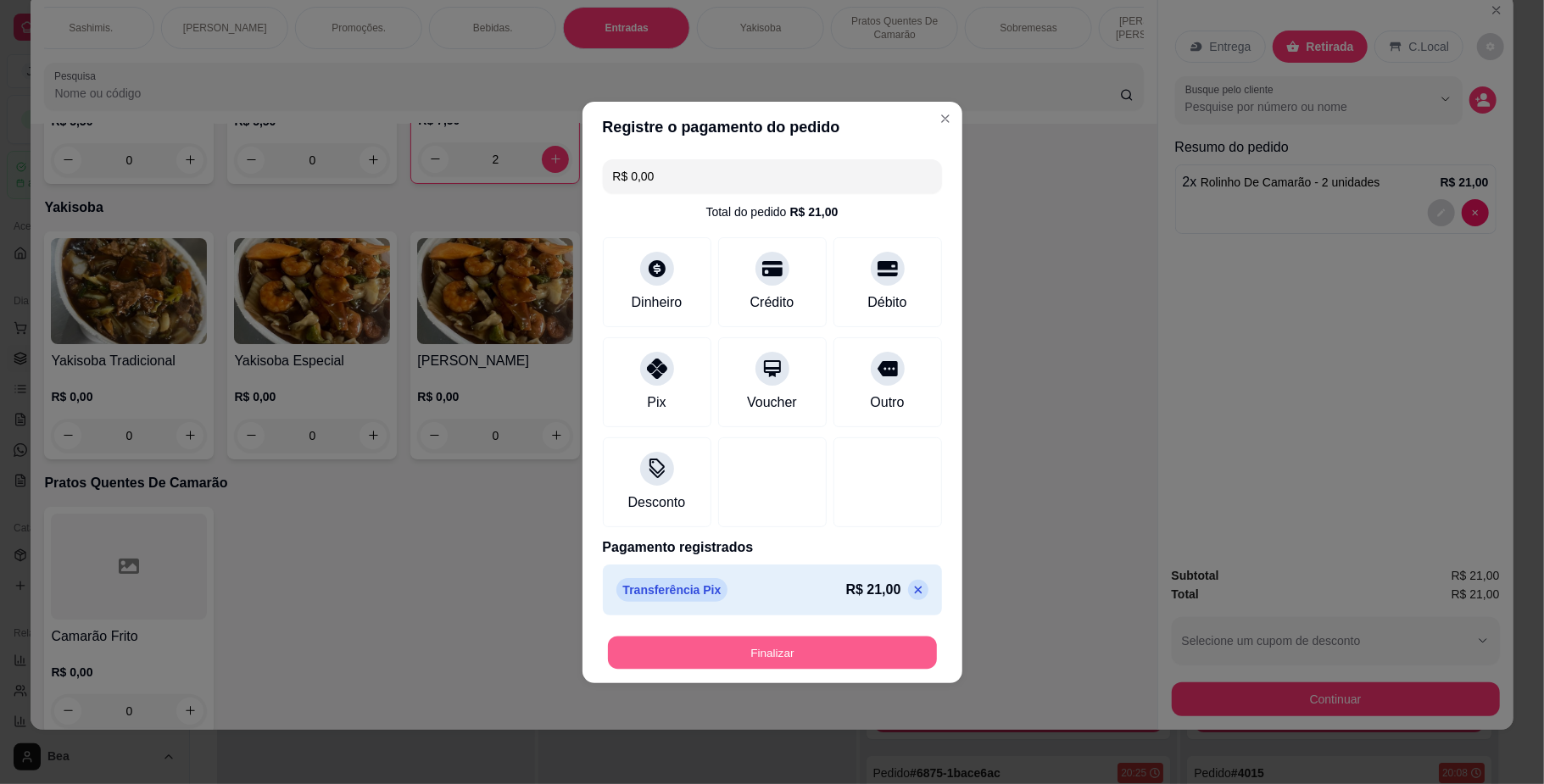
click at [749, 648] on button "Finalizar" at bounding box center [773, 653] width 329 height 33
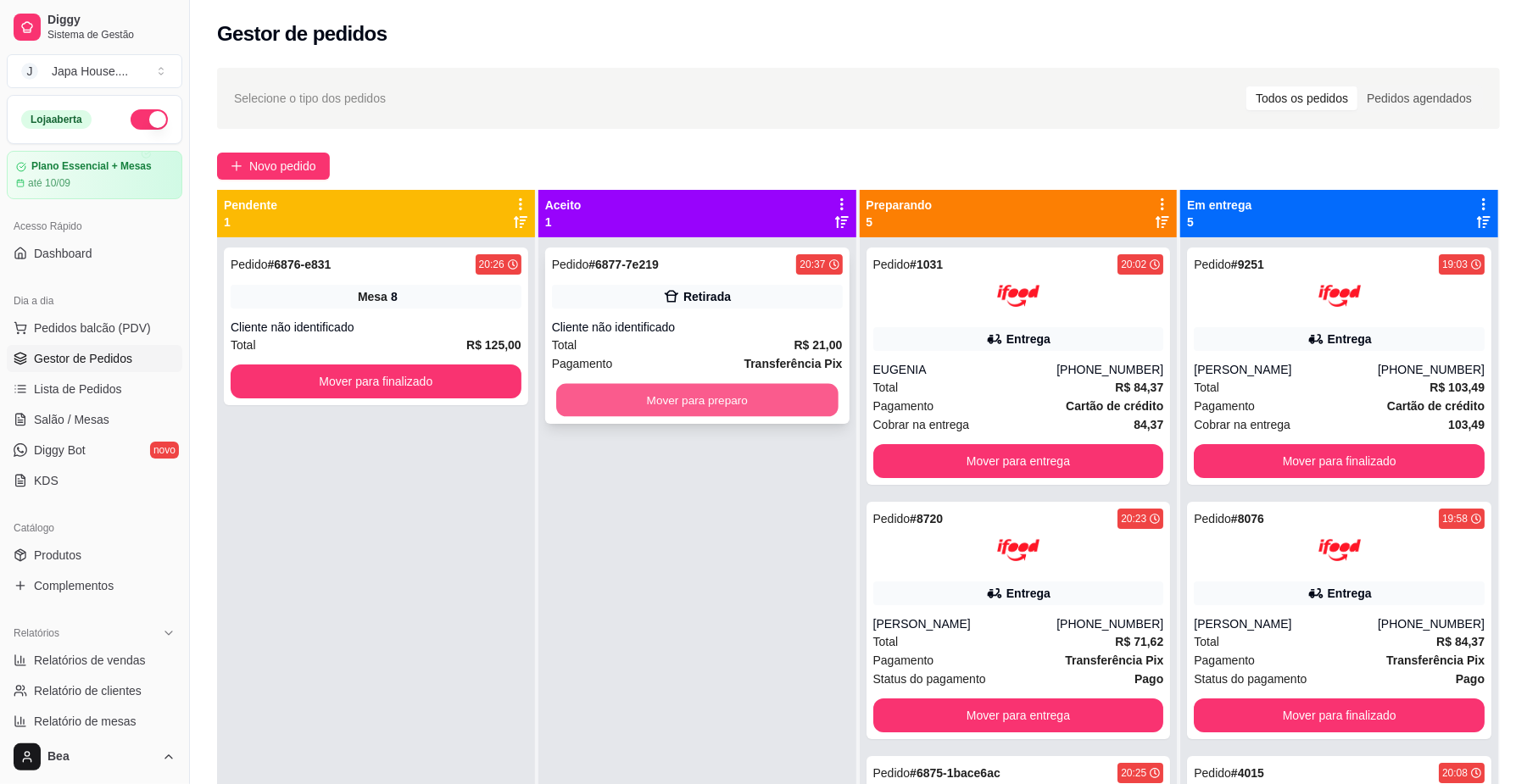
click at [781, 402] on button "Mover para preparo" at bounding box center [697, 401] width 282 height 33
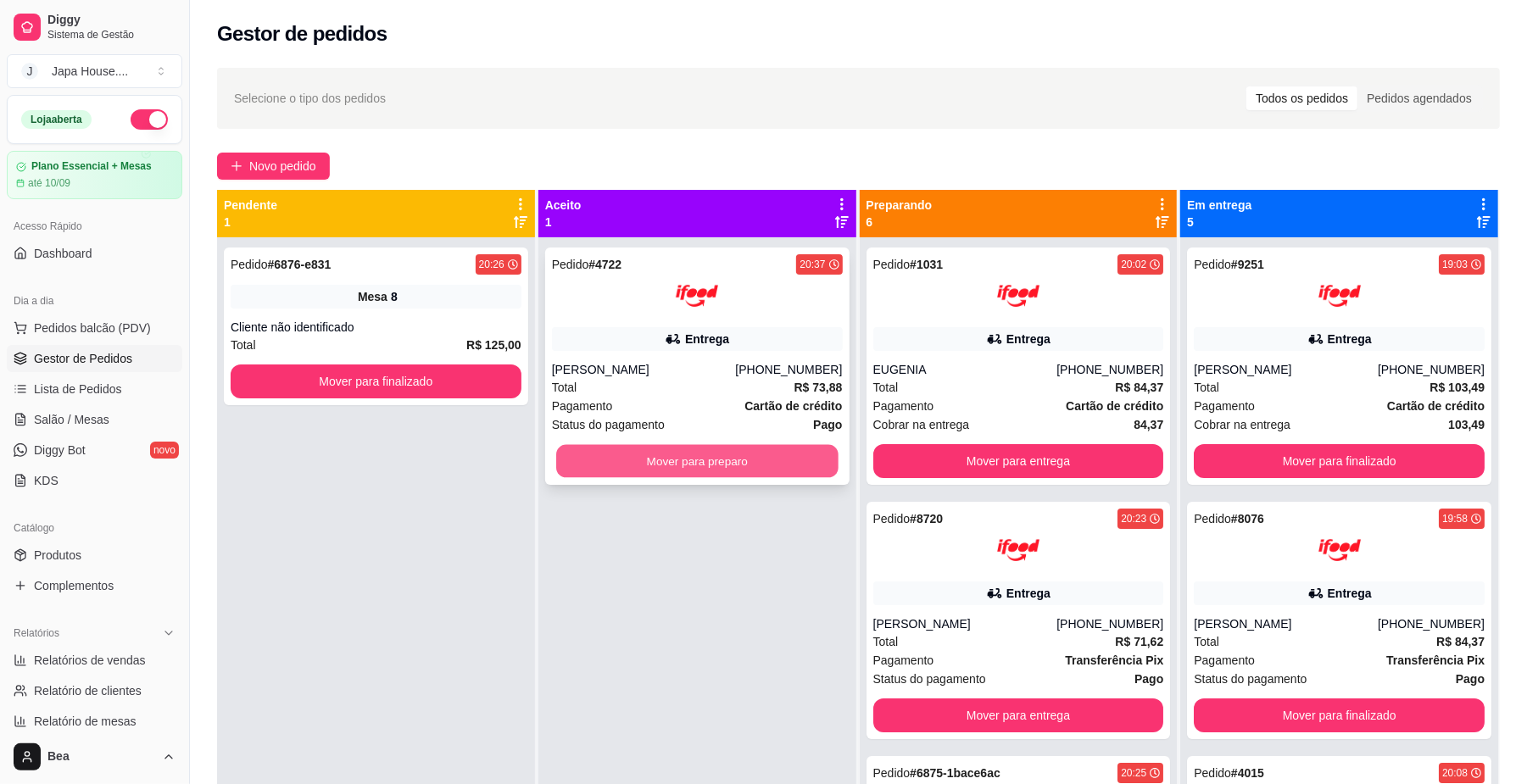
click at [671, 466] on button "Mover para preparo" at bounding box center [697, 462] width 282 height 33
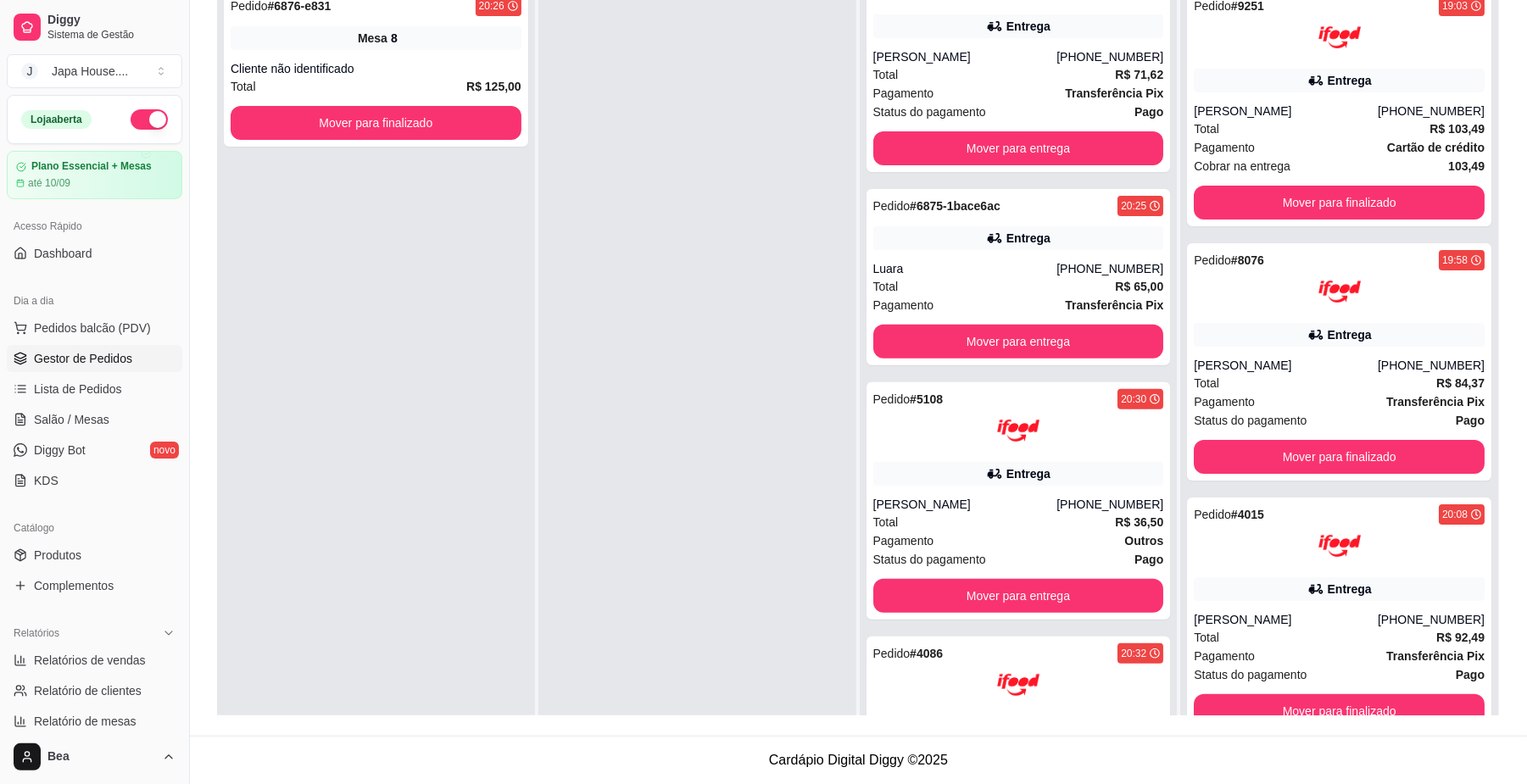
scroll to position [311, 0]
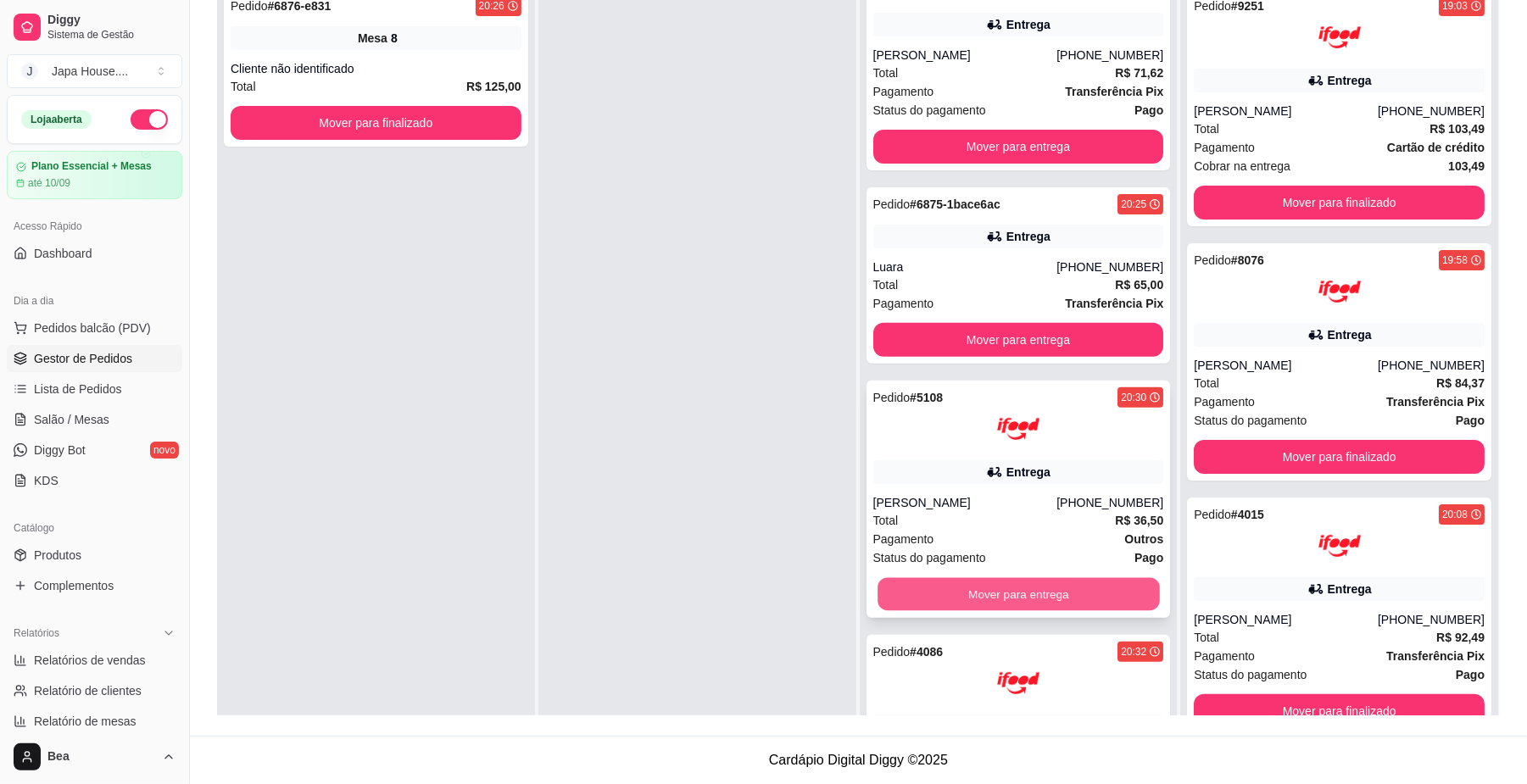
click at [1103, 581] on button "Mover para entrega" at bounding box center [1019, 595] width 282 height 33
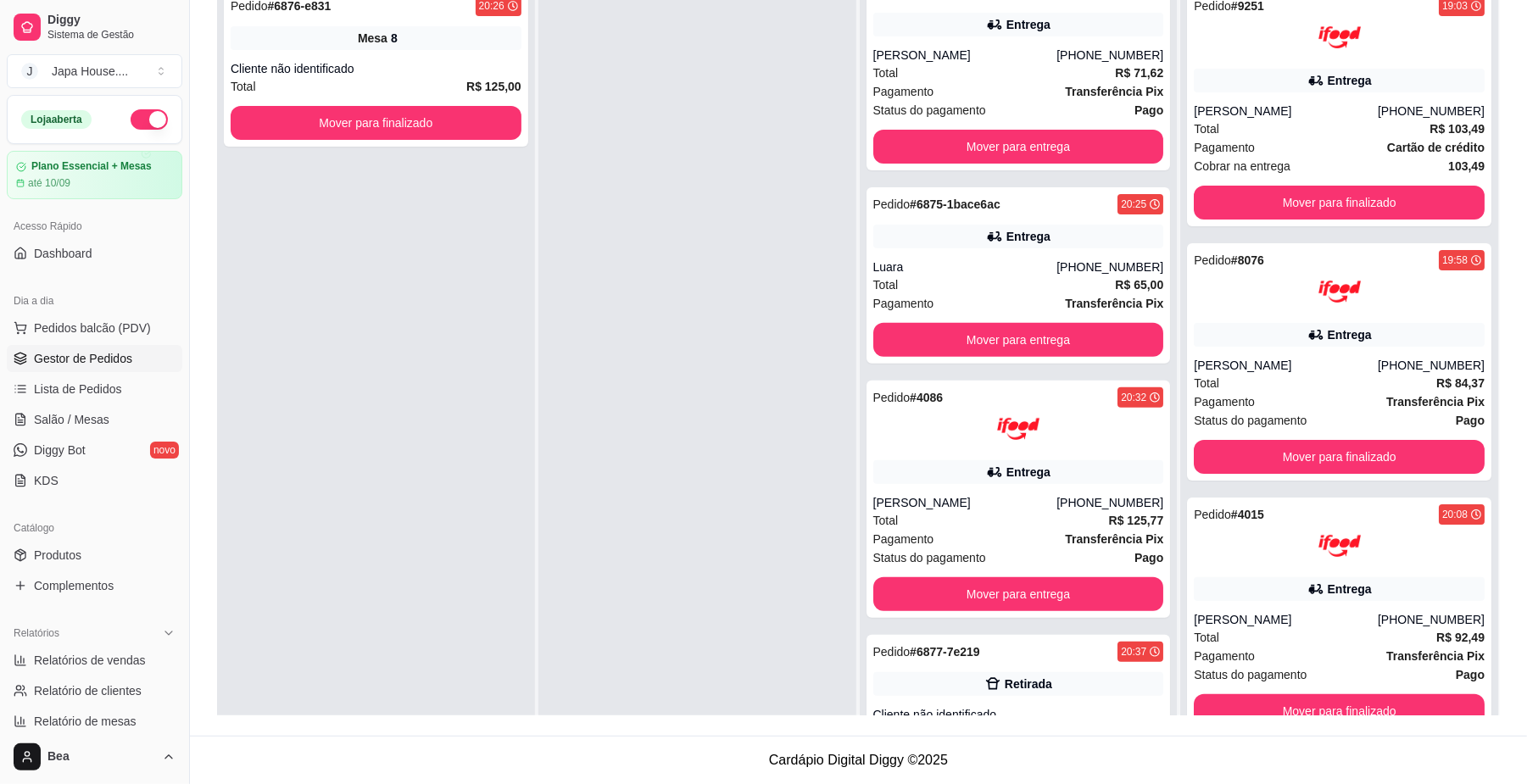
scroll to position [0, 0]
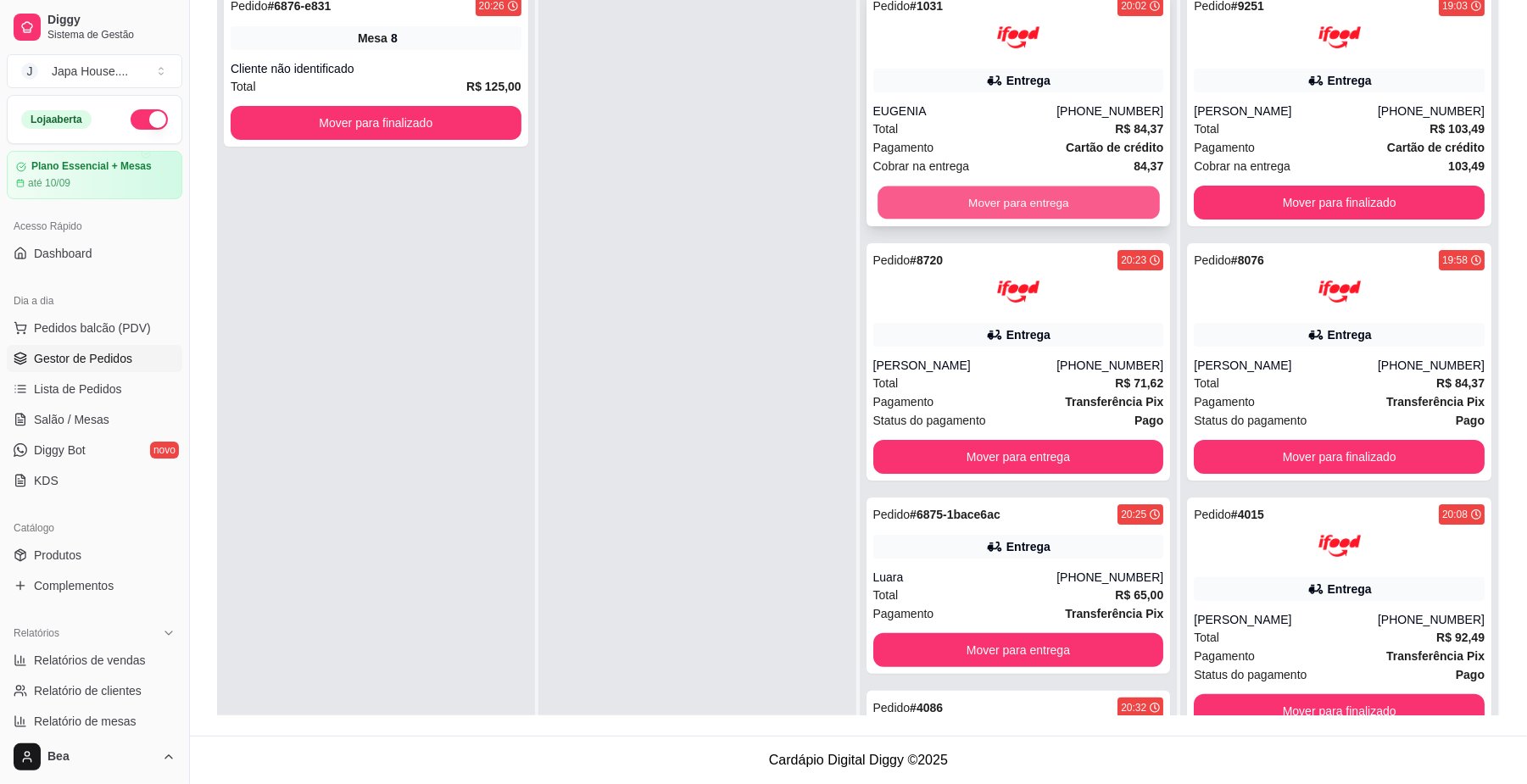
click at [1105, 202] on button "Mover para entrega" at bounding box center [1019, 203] width 282 height 33
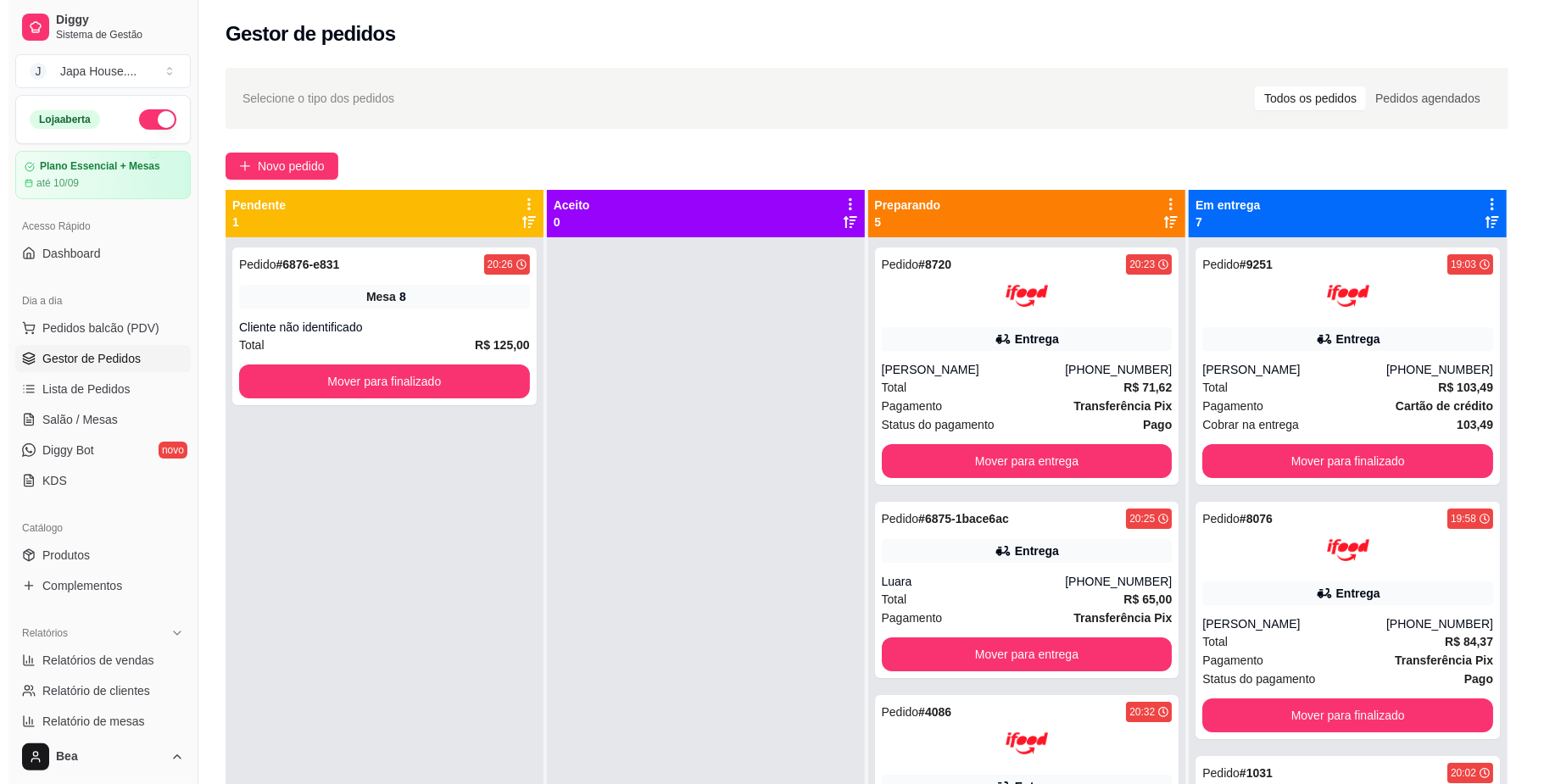
scroll to position [1, 0]
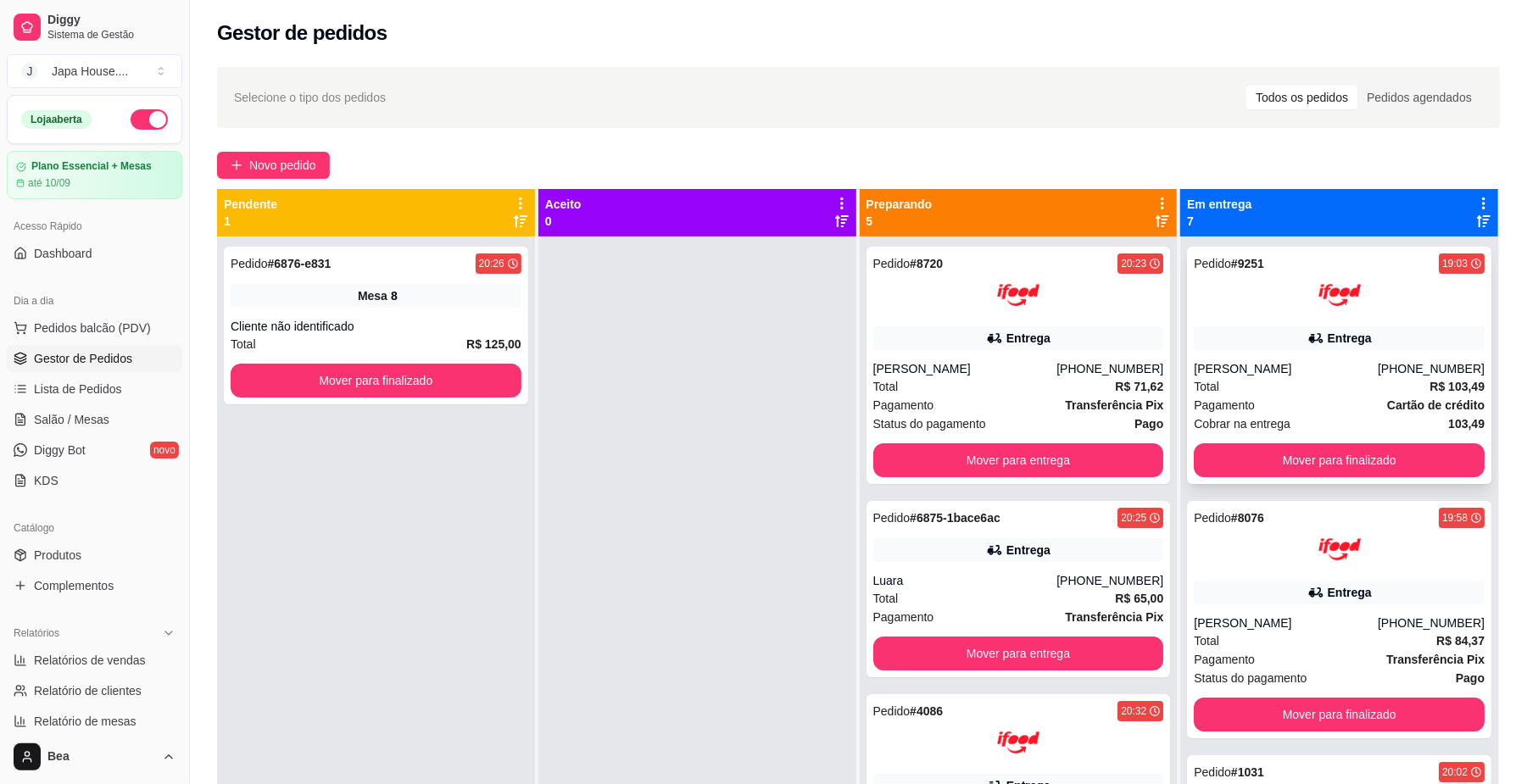
click at [1317, 347] on div "Entrega" at bounding box center [1339, 338] width 291 height 24
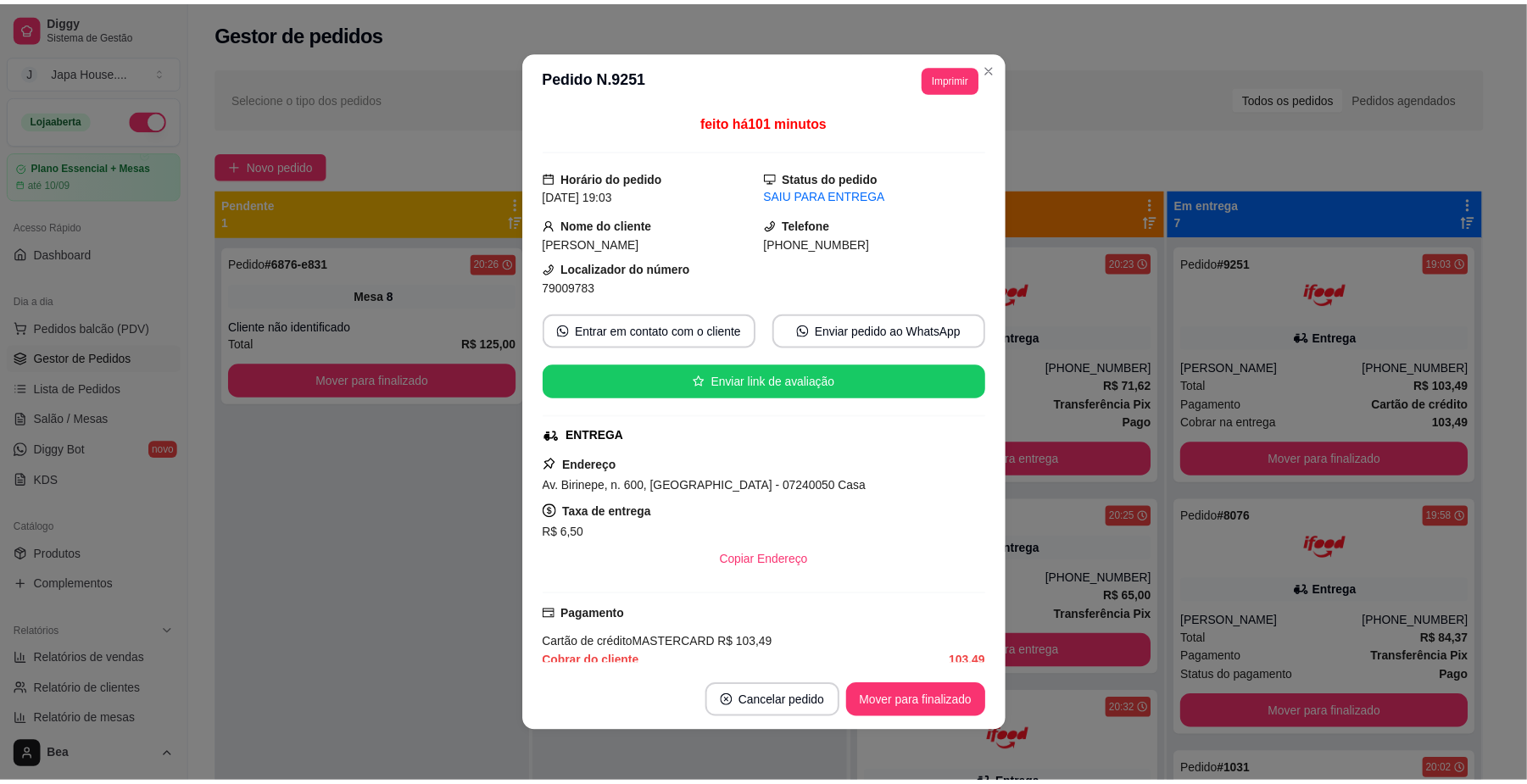
scroll to position [380, 0]
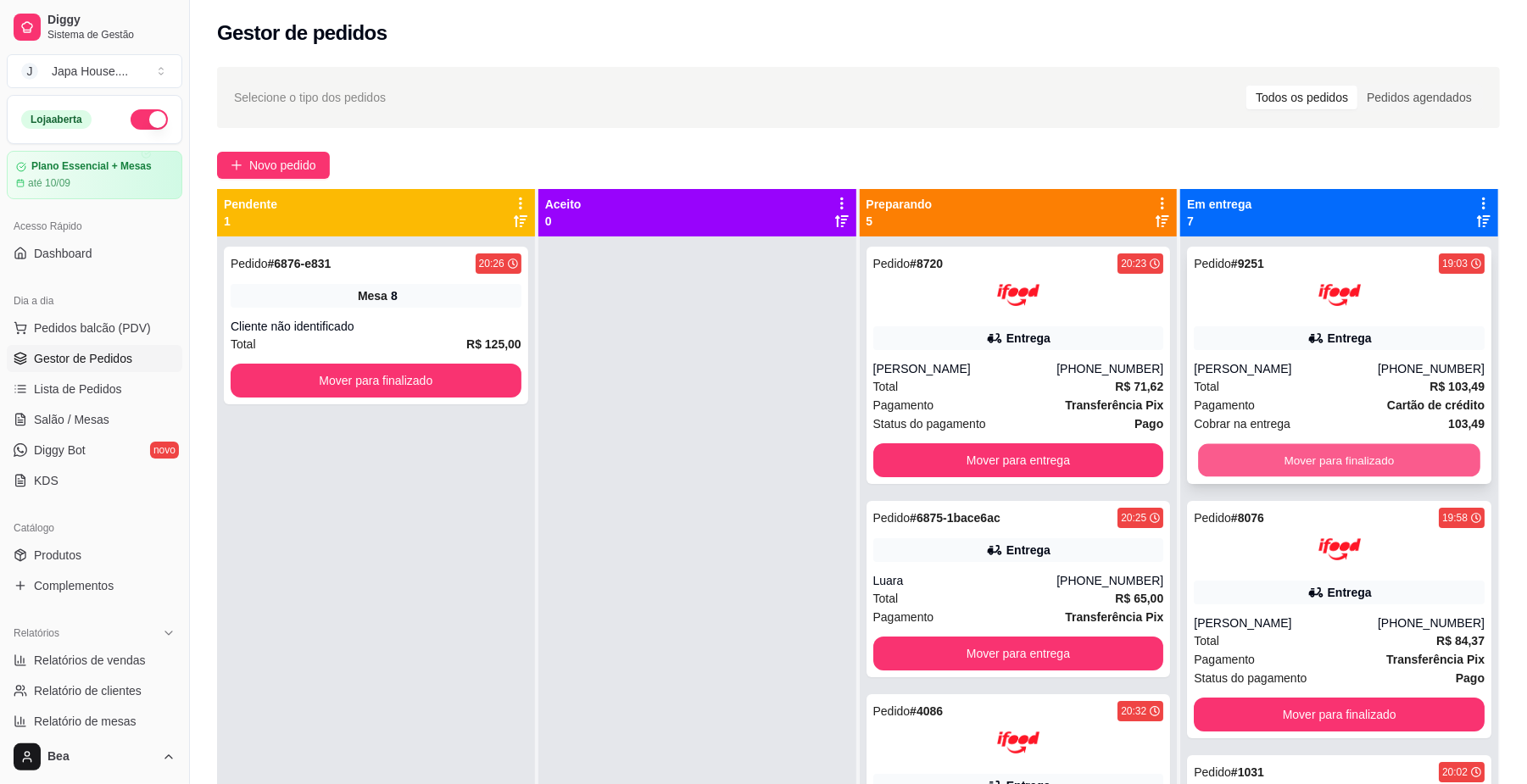
click at [1310, 454] on button "Mover para finalizado" at bounding box center [1339, 461] width 282 height 33
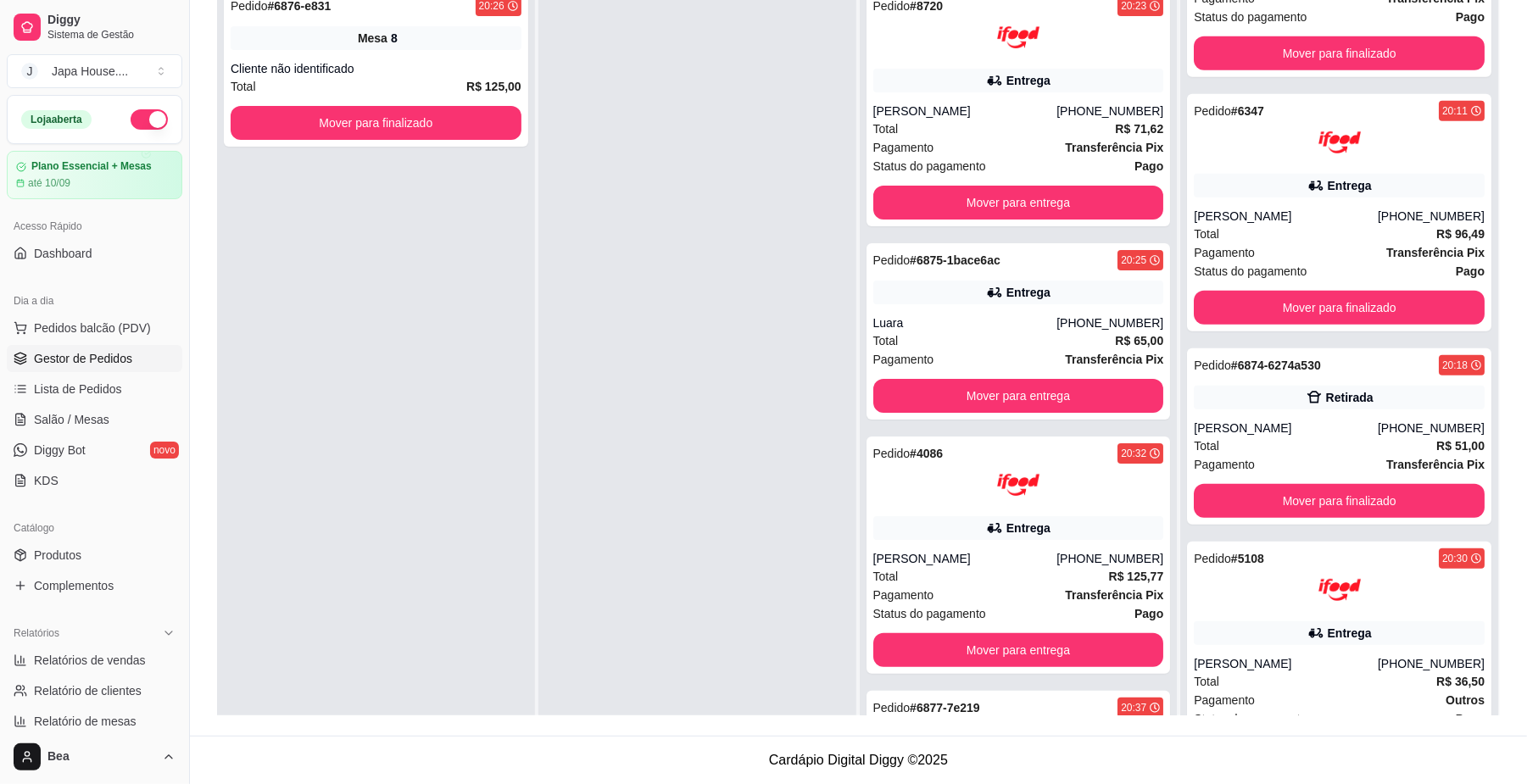
scroll to position [700, 0]
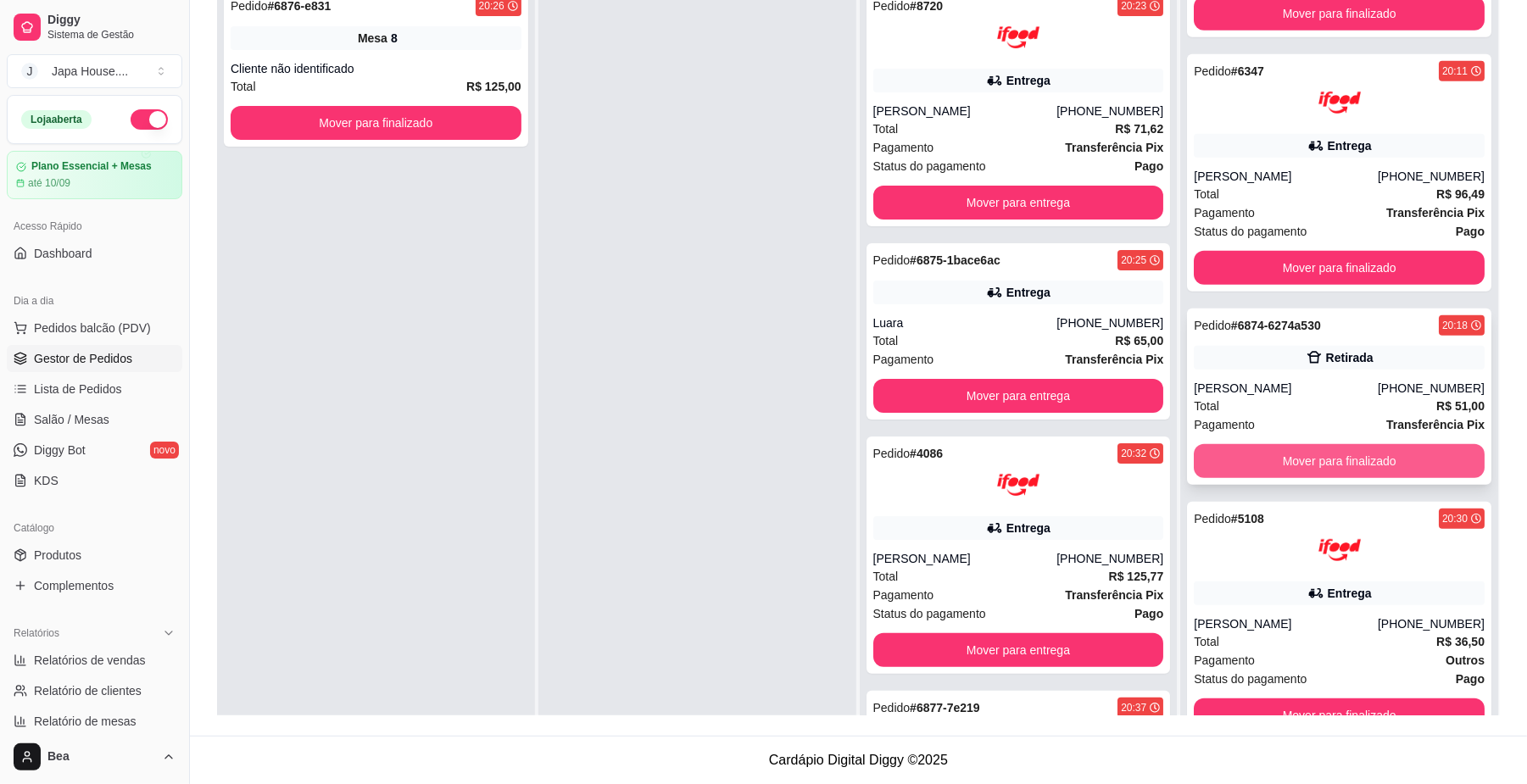
click at [1392, 449] on button "Mover para finalizado" at bounding box center [1339, 461] width 291 height 34
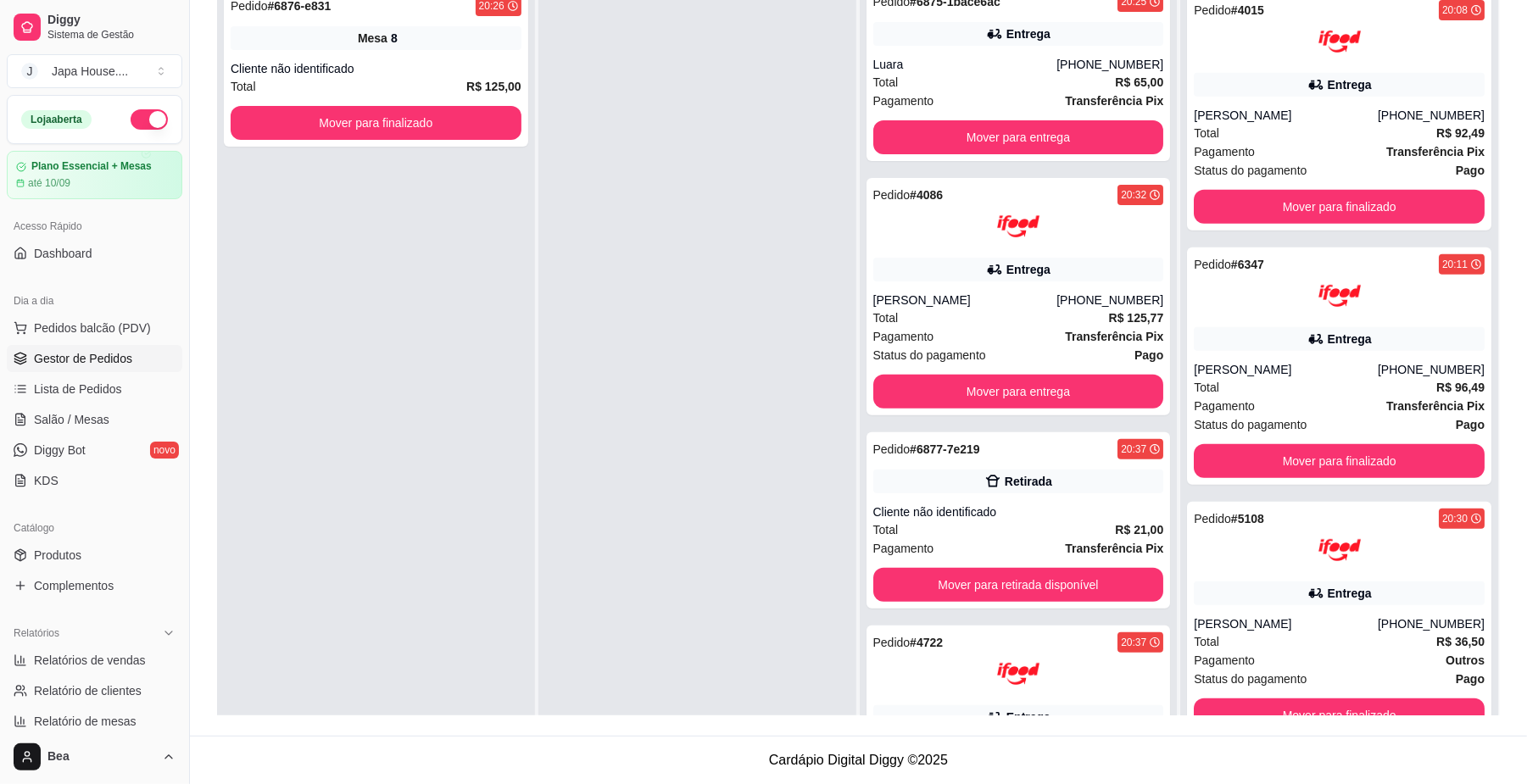
scroll to position [259, 0]
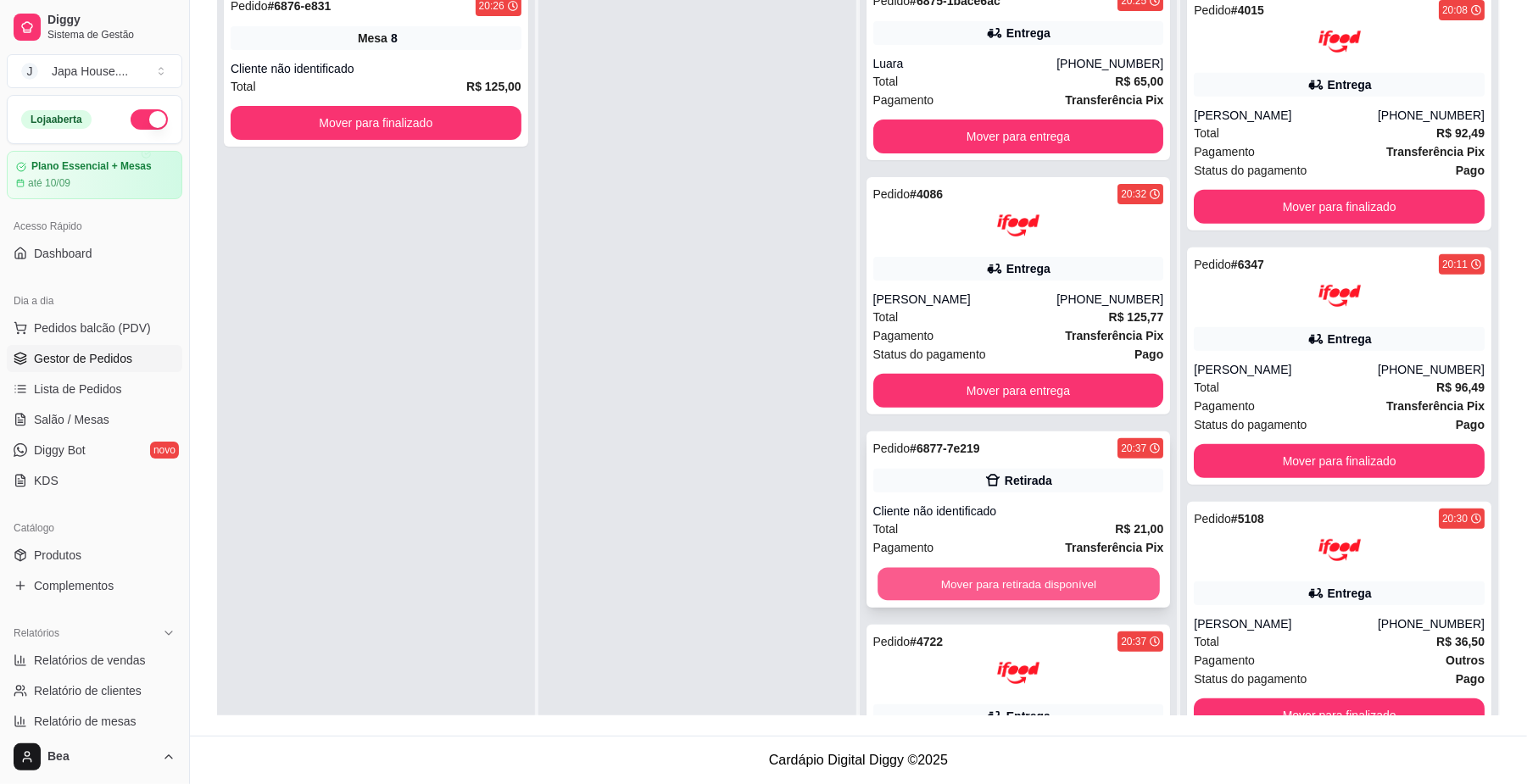
click at [1120, 573] on button "Mover para retirada disponível" at bounding box center [1019, 584] width 282 height 33
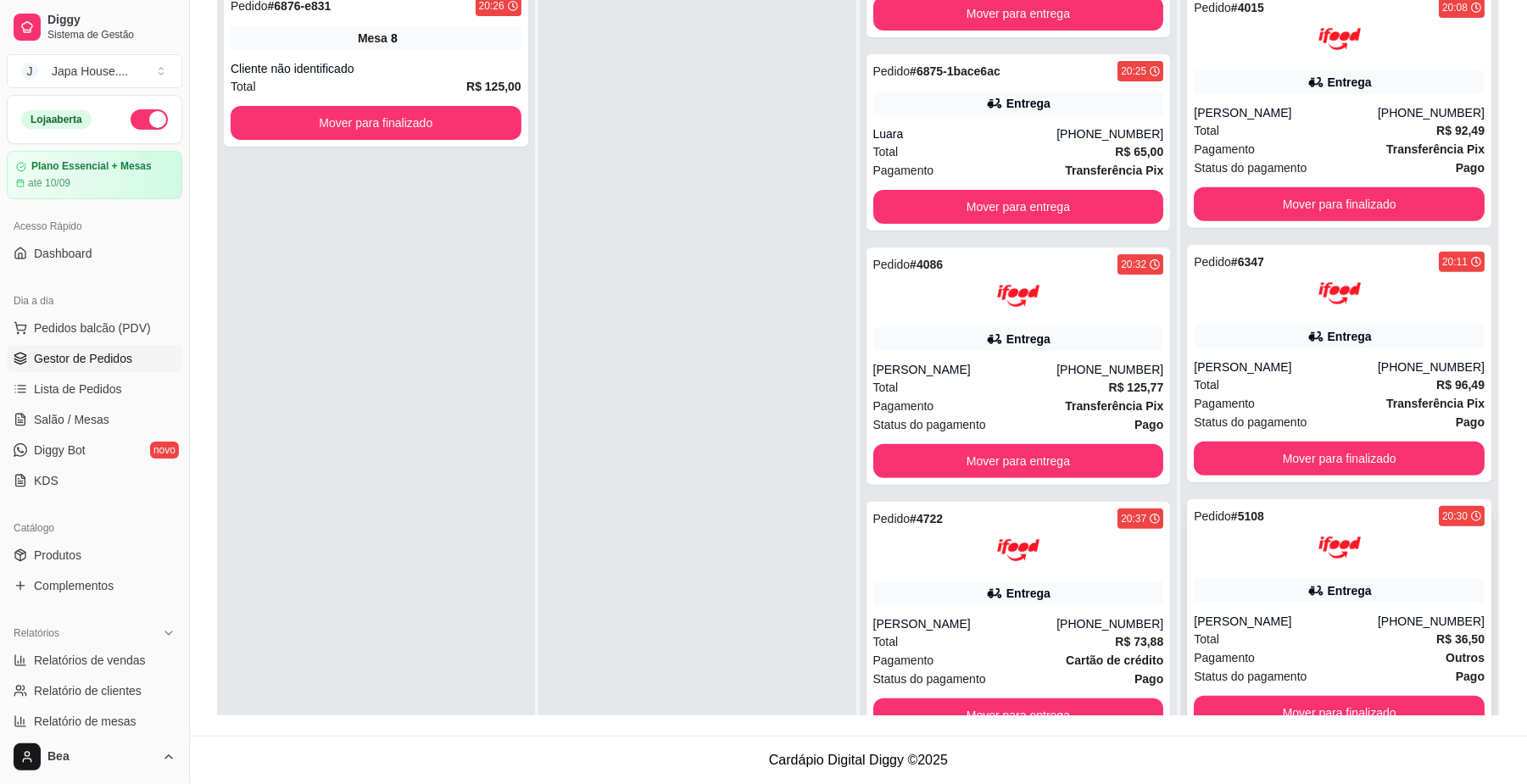
scroll to position [700, 0]
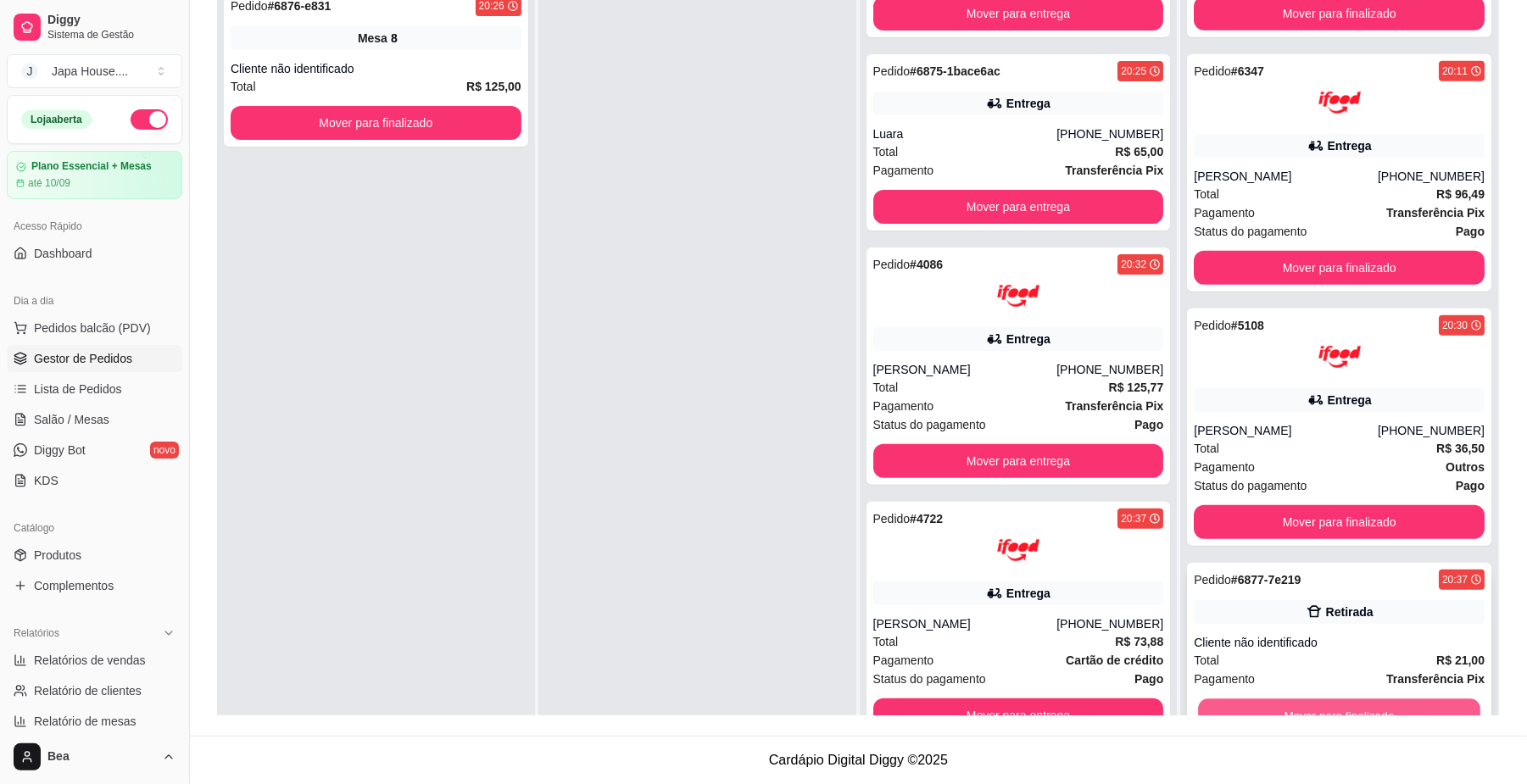
click at [1367, 710] on button "Mover para finalizado" at bounding box center [1339, 716] width 282 height 33
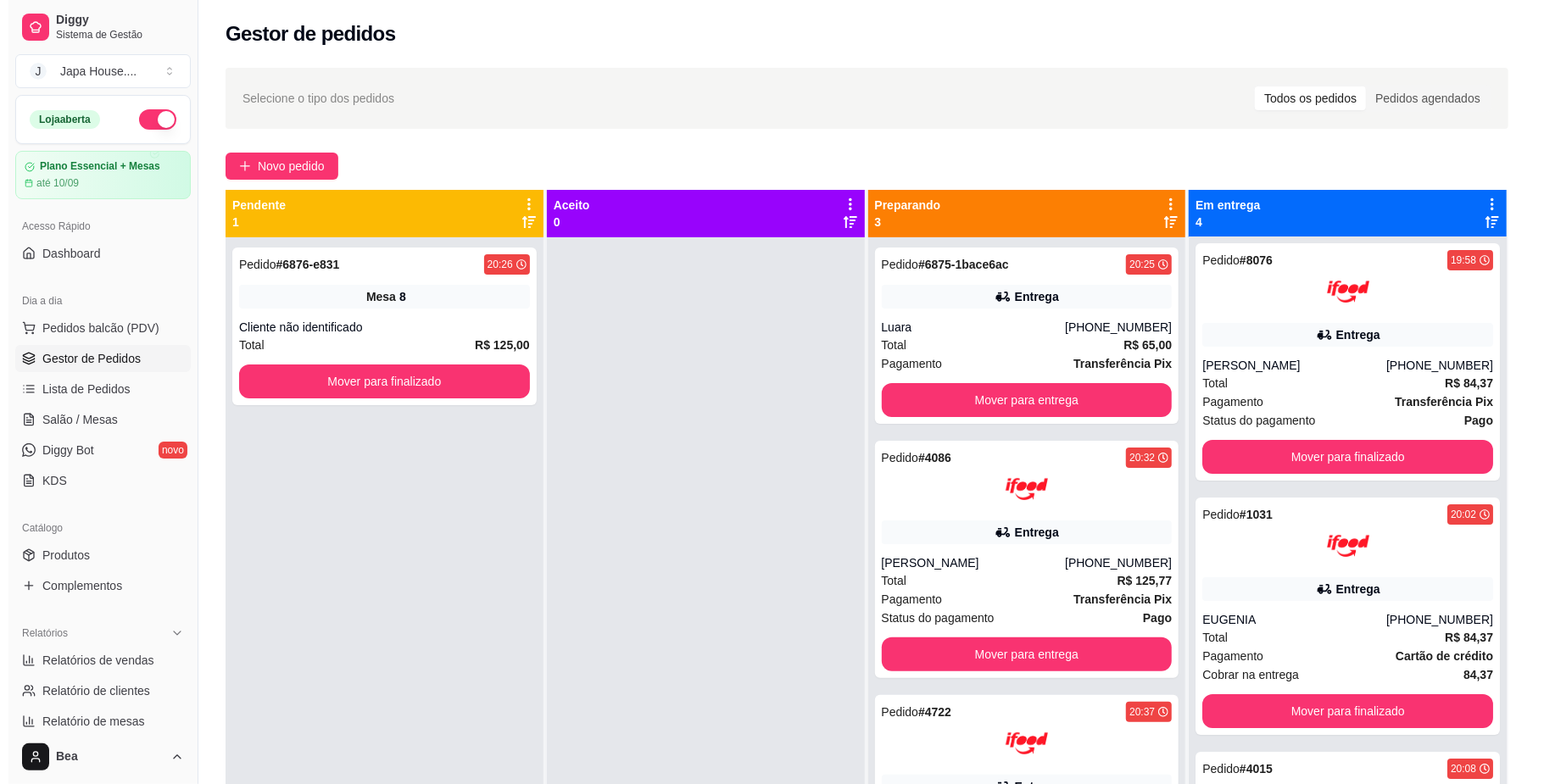
scroll to position [0, 0]
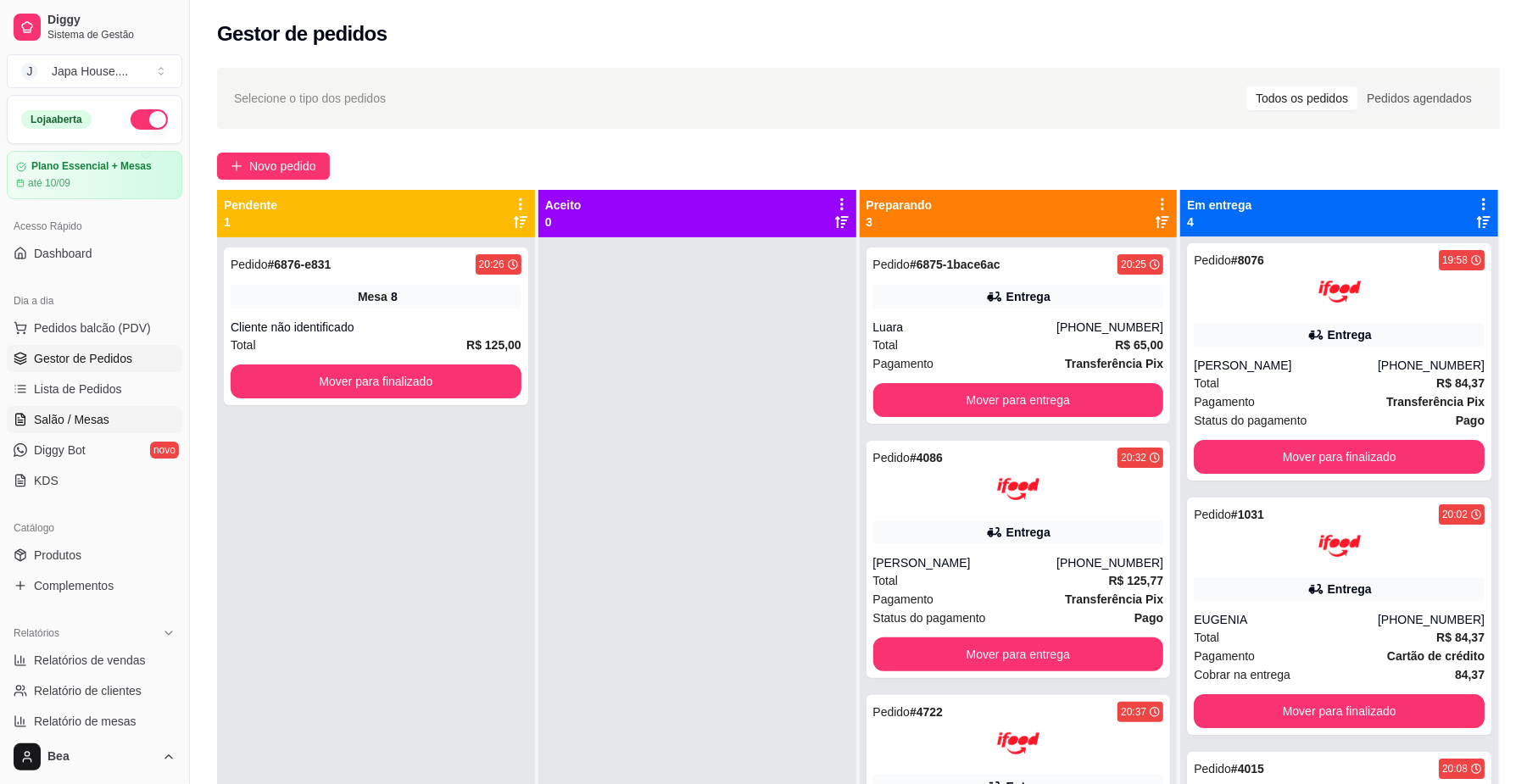
click at [106, 412] on link "Salão / Mesas" at bounding box center [95, 419] width 176 height 27
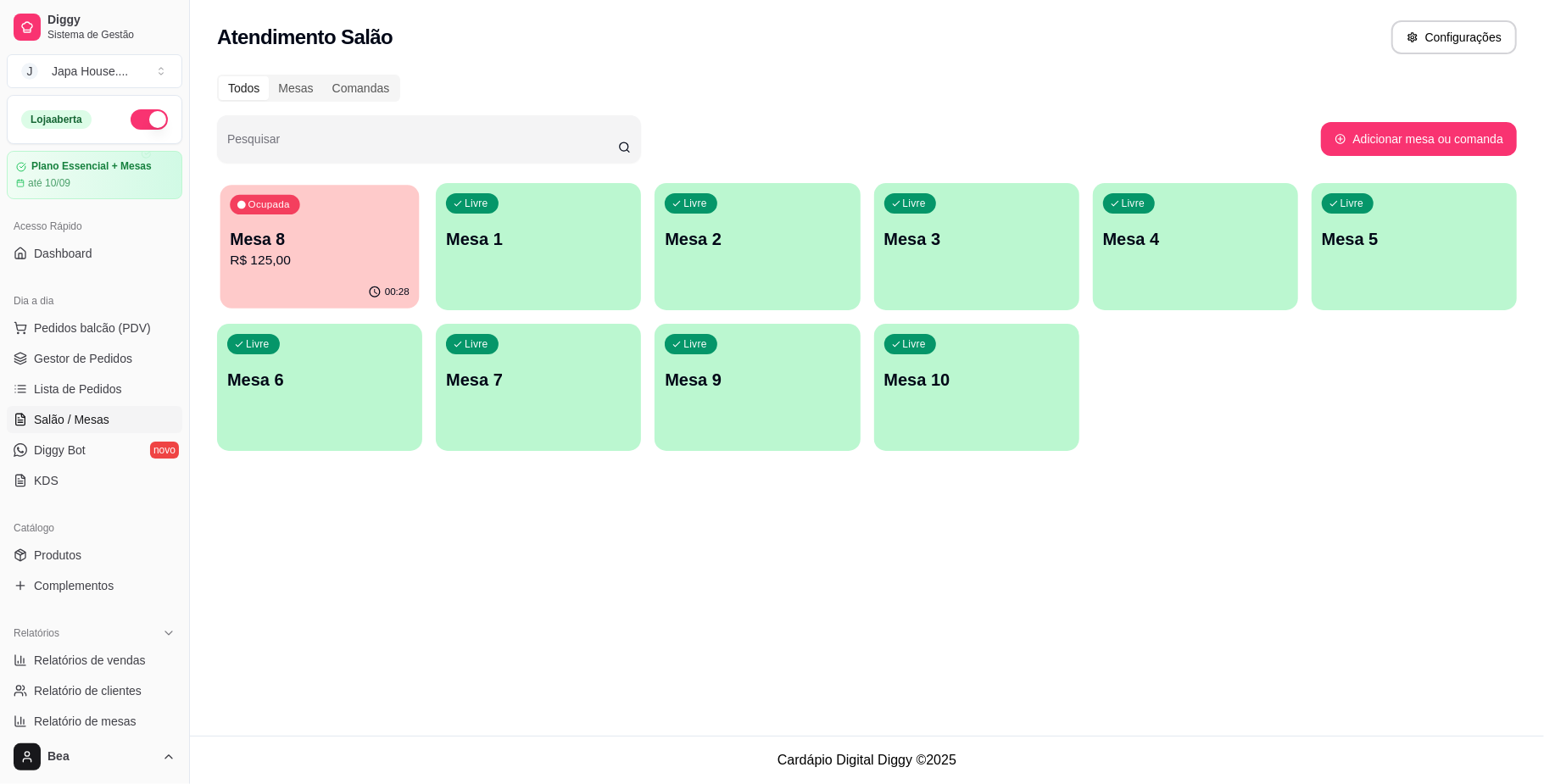
click at [346, 214] on div "Ocupada Mesa 8 R$ 125,00" at bounding box center [320, 230] width 200 height 92
click at [102, 360] on span "Gestor de Pedidos" at bounding box center [83, 358] width 98 height 17
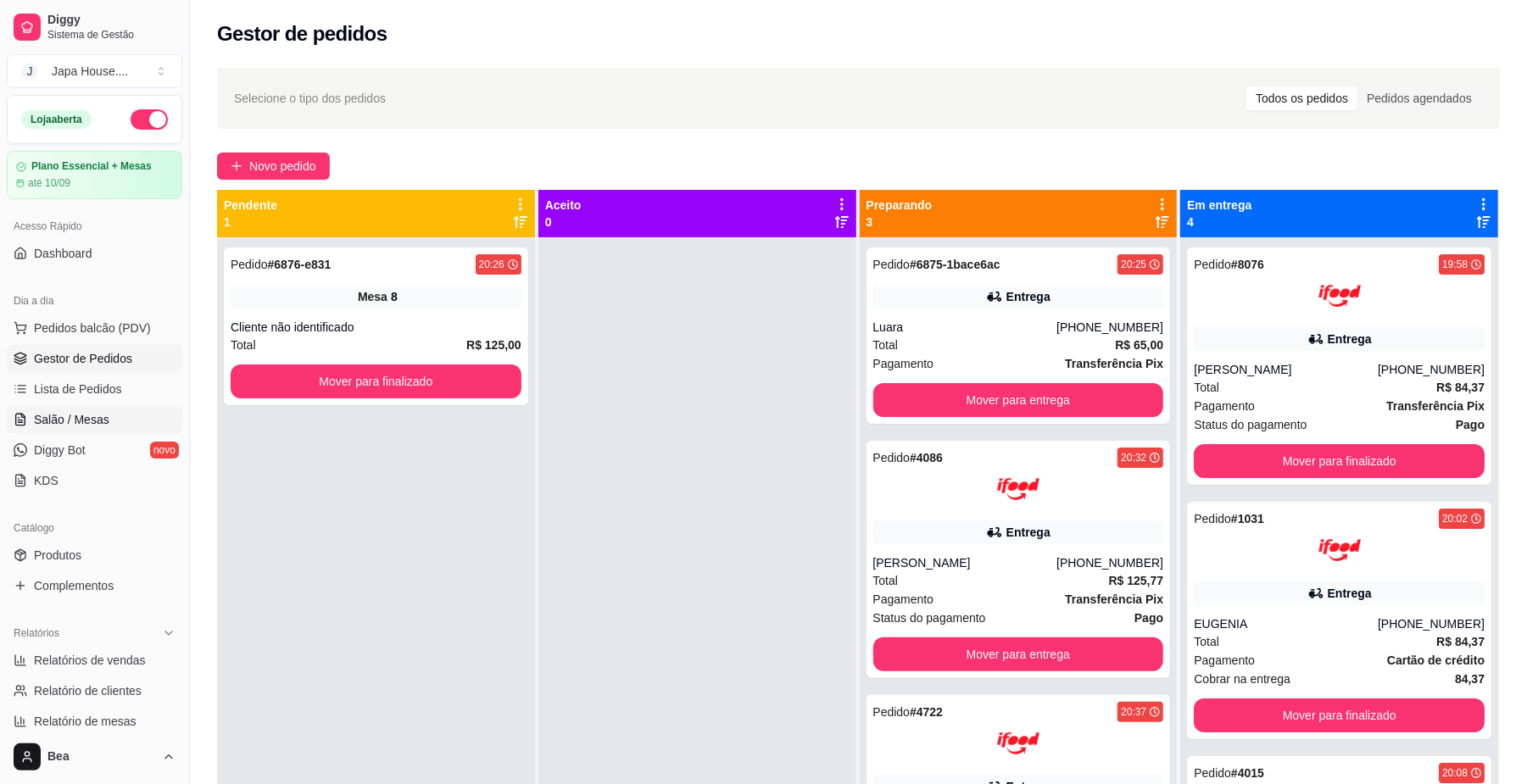
click at [95, 415] on span "Salão / Mesas" at bounding box center [72, 419] width 75 height 17
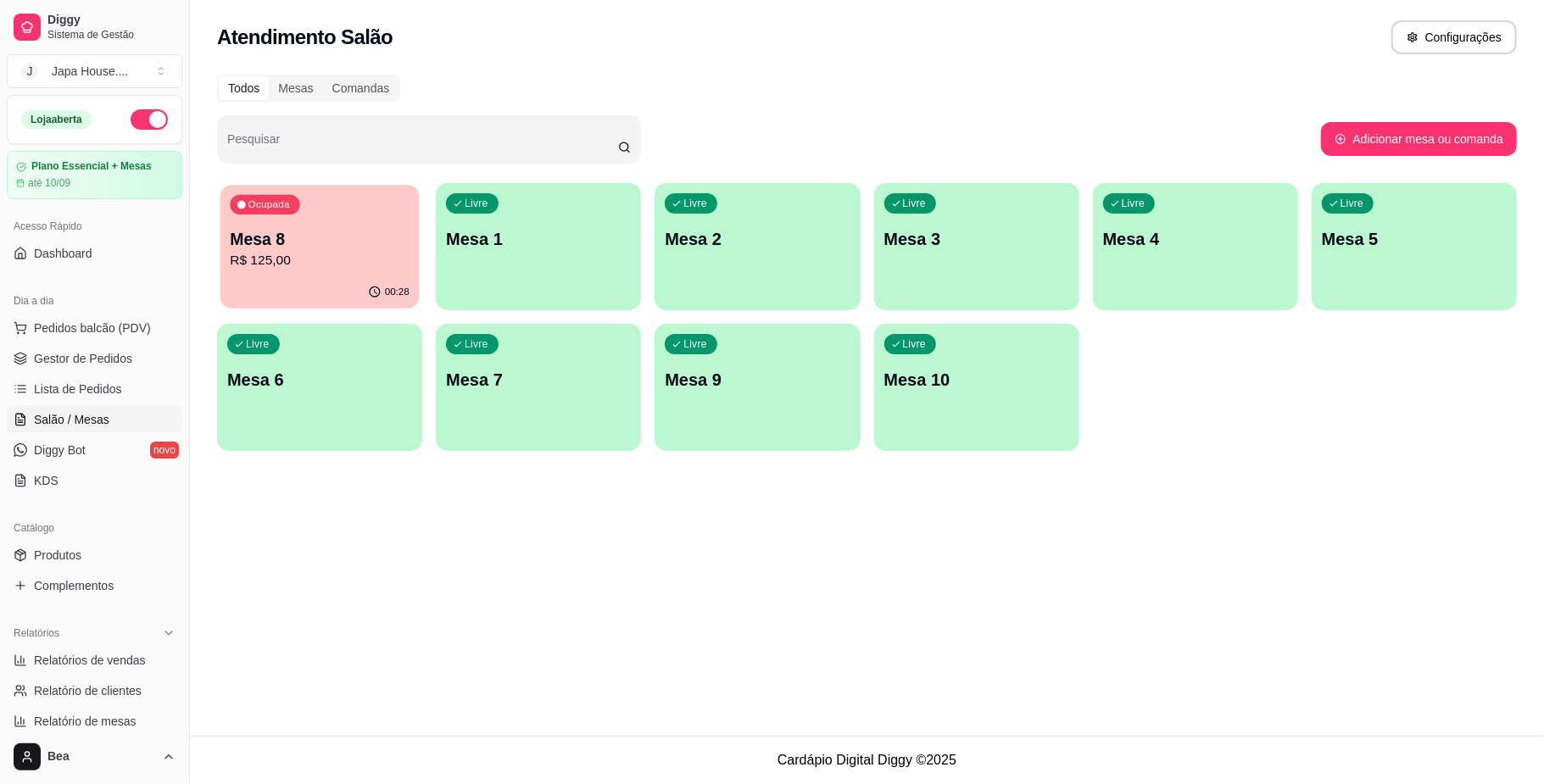
click at [367, 268] on p "R$ 125,00" at bounding box center [319, 261] width 179 height 19
click at [312, 239] on p "Mesa 8" at bounding box center [319, 240] width 179 height 23
click at [357, 226] on div "Ocupada Mesa 8 R$ 125,00" at bounding box center [320, 230] width 200 height 92
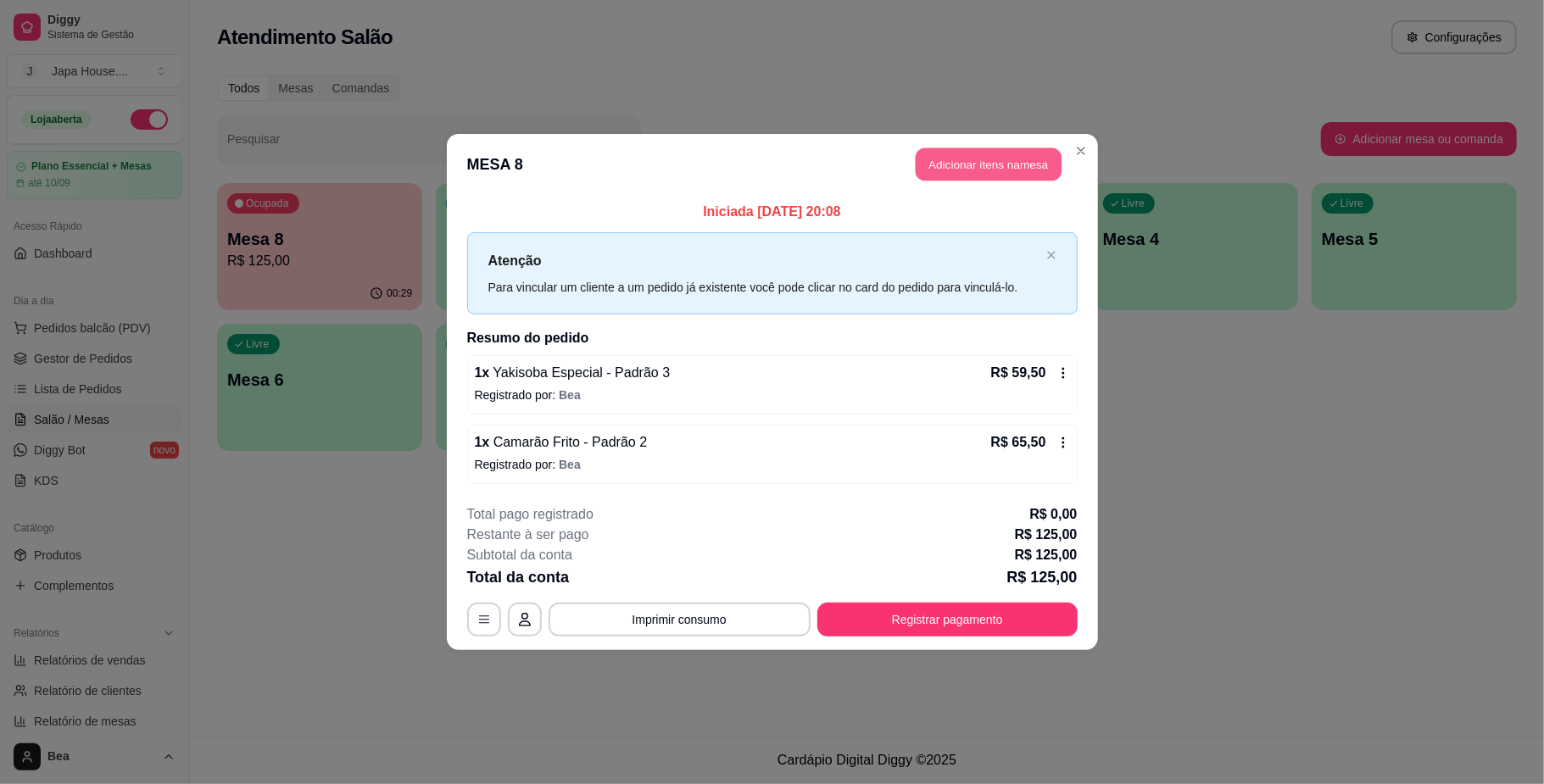
click at [988, 166] on button "Adicionar itens na mesa" at bounding box center [988, 165] width 146 height 33
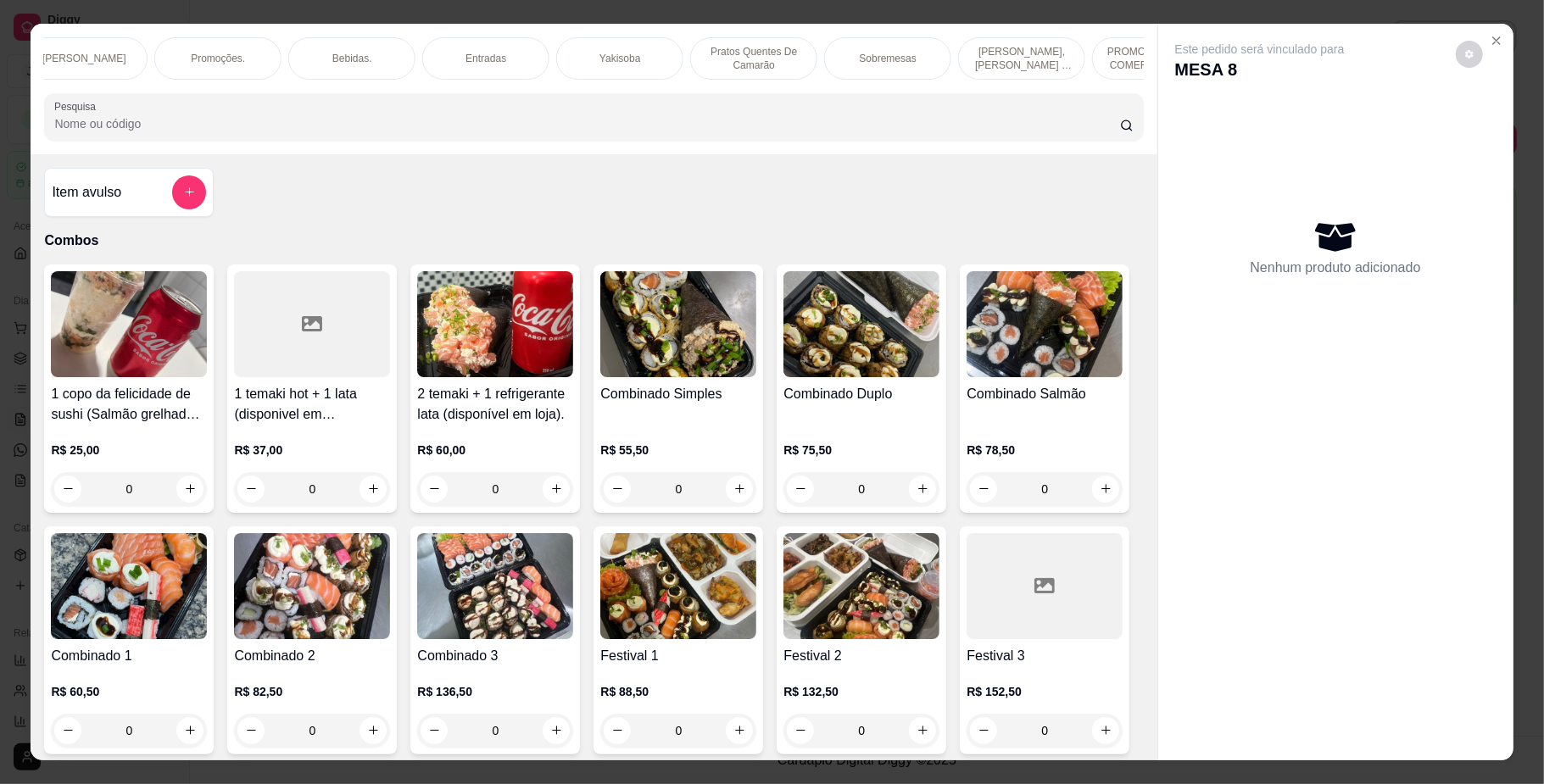
scroll to position [0, 1171]
click at [132, 68] on div "Bebidas." at bounding box center [142, 59] width 127 height 42
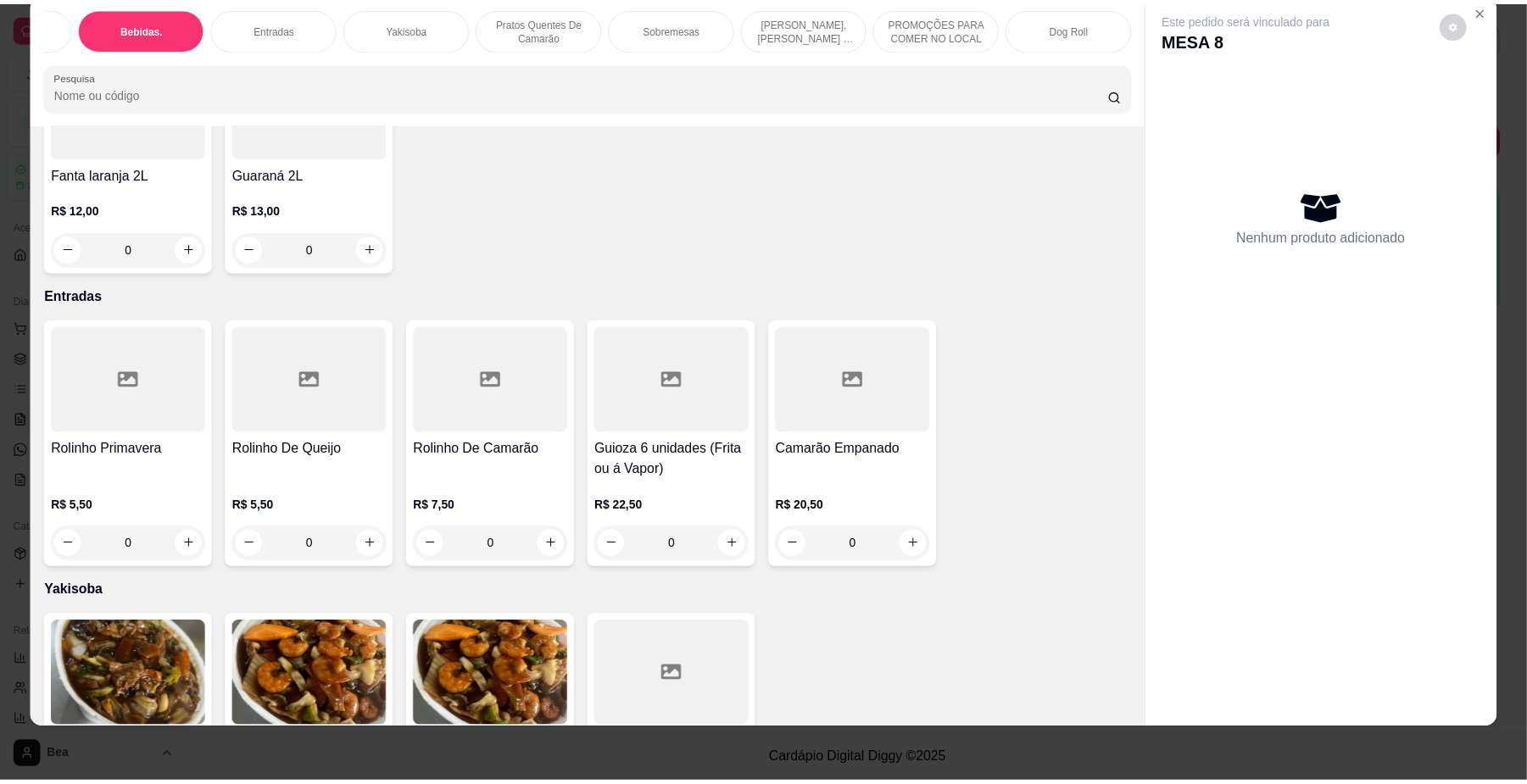
scroll to position [4322, 0]
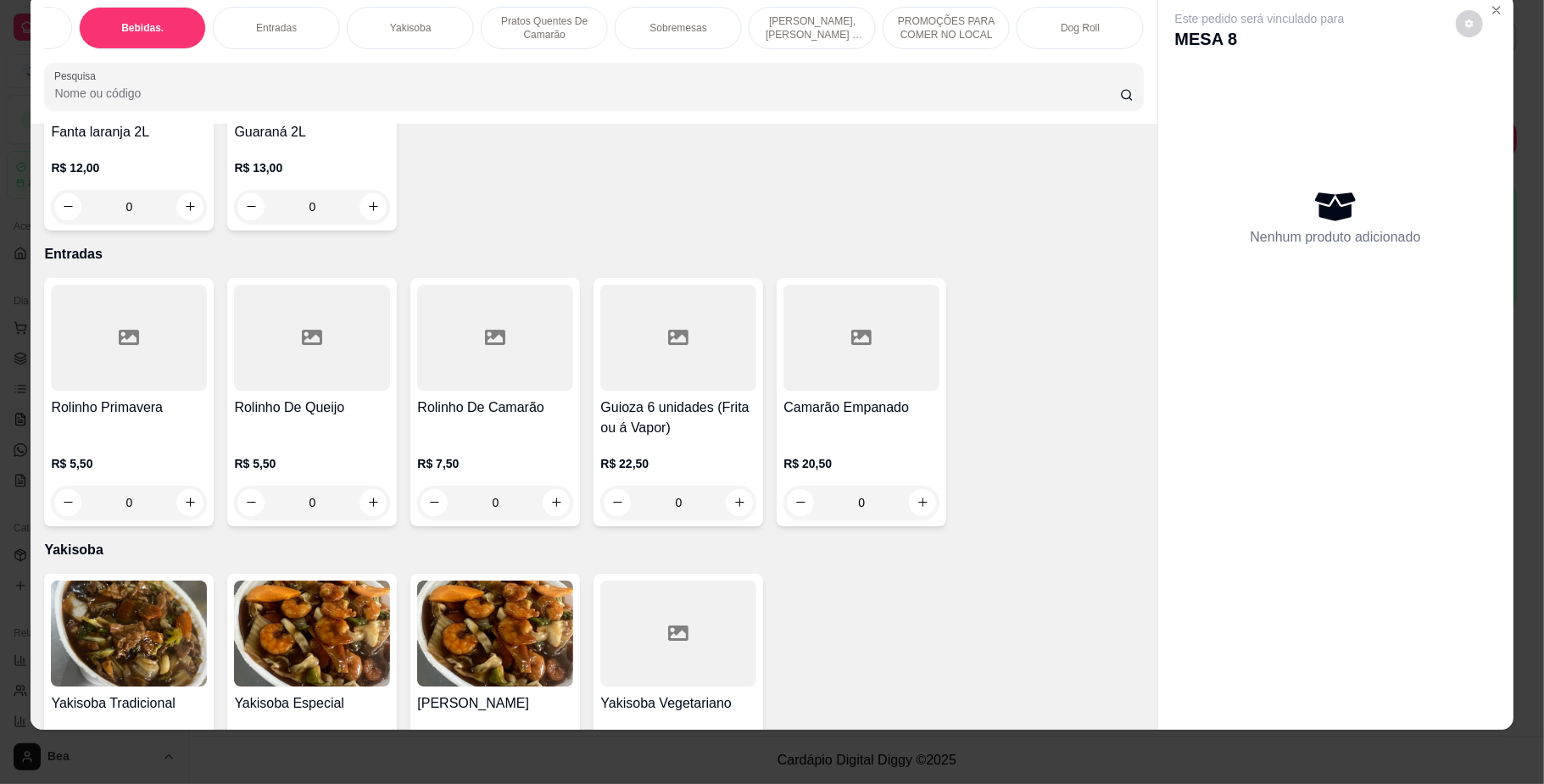
type input "1"
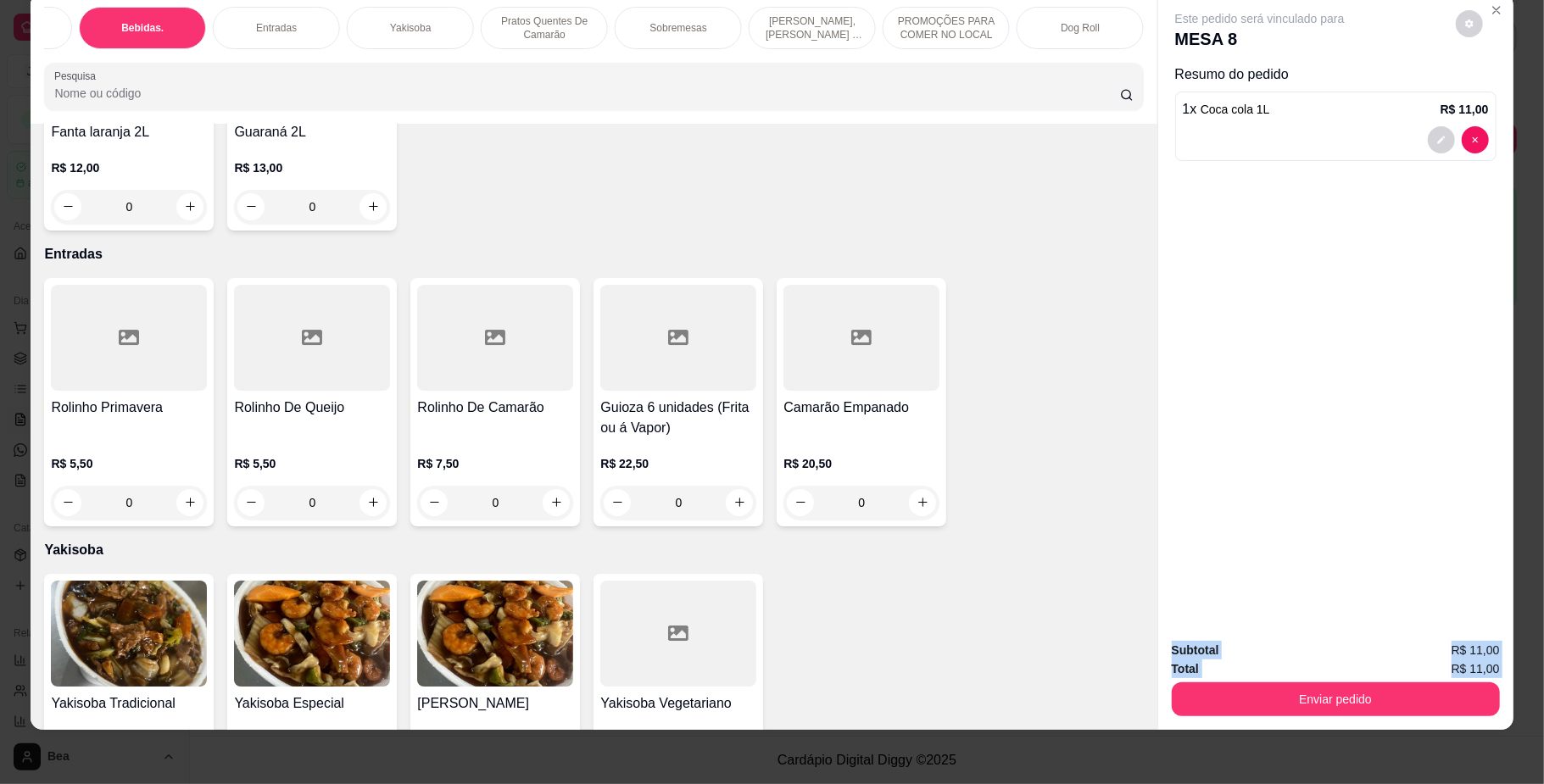
drag, startPoint x: 1151, startPoint y: 651, endPoint x: 1543, endPoint y: 686, distance: 393.6
click at [1543, 686] on div "Combos [PERSON_NAME]. Hot rolls Hossomakis. [GEOGRAPHIC_DATA]. Niguiris. Sashim…" at bounding box center [772, 392] width 1544 height 784
click at [1348, 551] on div "Este pedido será vinculado para MESA 8 Resumo do pedido 1 x Coca cola 1L R$ 11,…" at bounding box center [1336, 311] width 355 height 635
click at [1286, 675] on div "Total R$ 11,00" at bounding box center [1336, 668] width 328 height 18
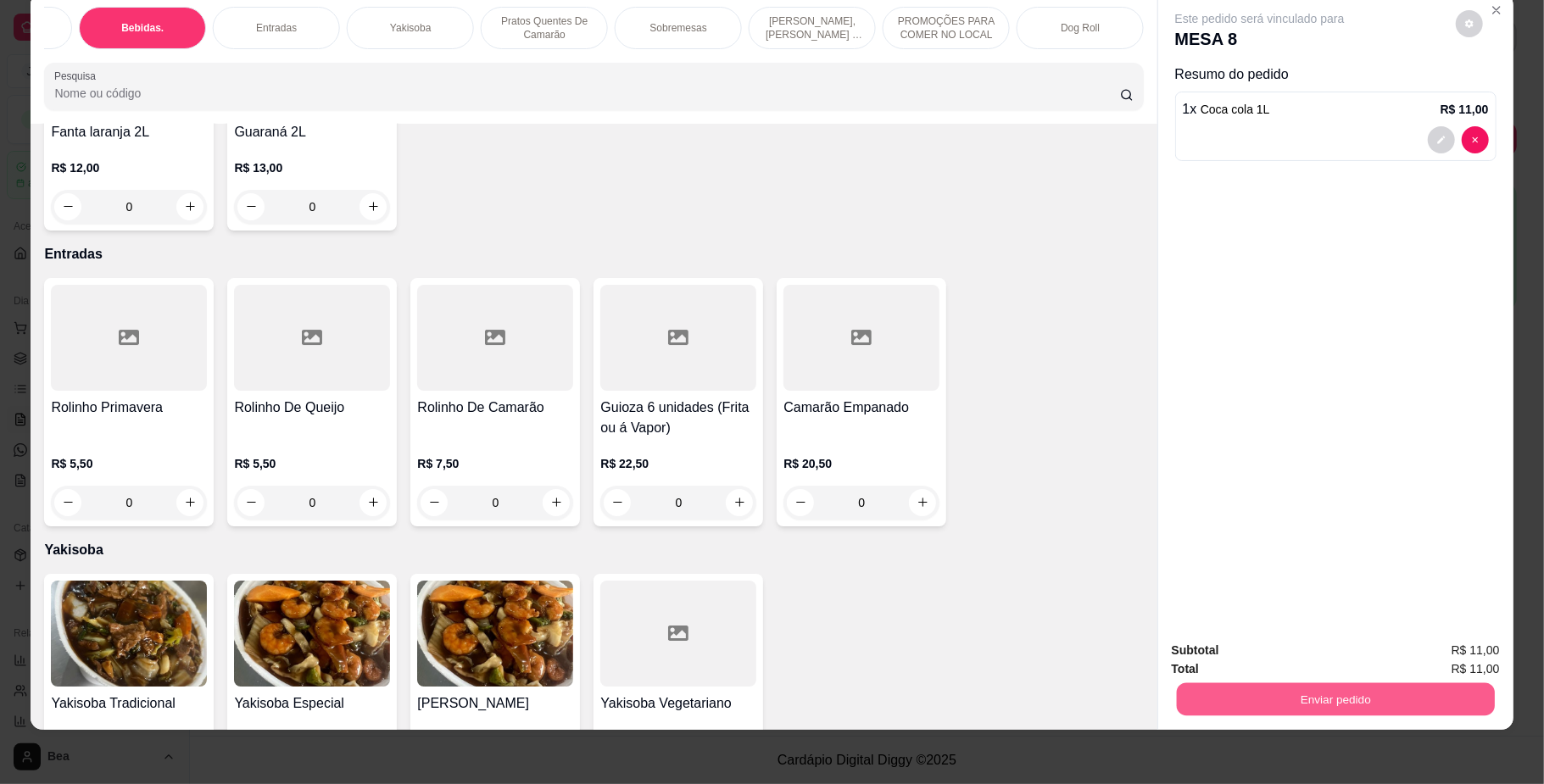
click at [1283, 686] on button "Enviar pedido" at bounding box center [1335, 700] width 318 height 33
click at [1273, 654] on button "Não registrar e enviar pedido" at bounding box center [1278, 658] width 172 height 32
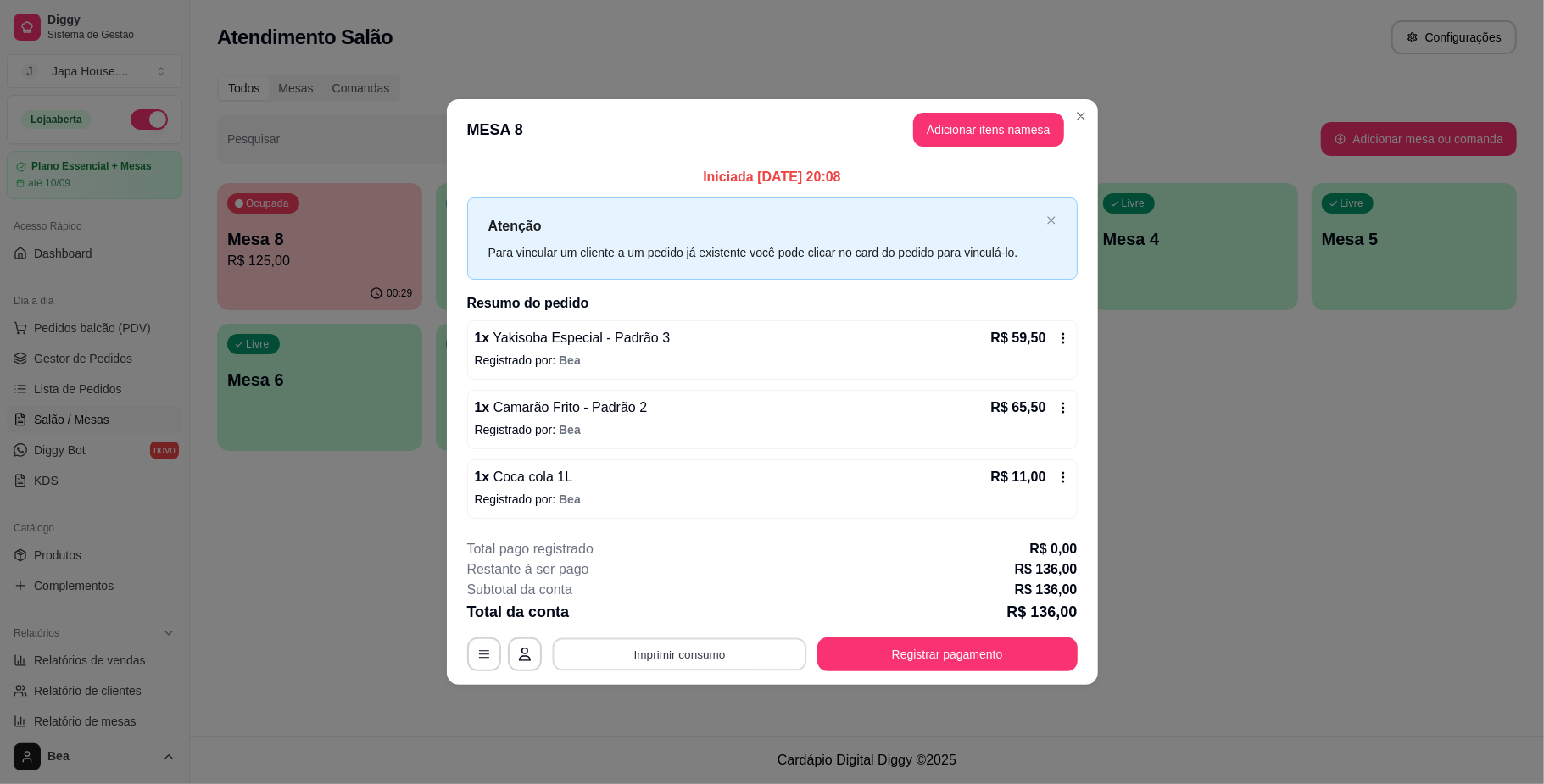
click at [753, 655] on button "Imprimir consumo" at bounding box center [679, 654] width 255 height 33
click at [714, 617] on button "IMPRESSORA" at bounding box center [684, 617] width 123 height 27
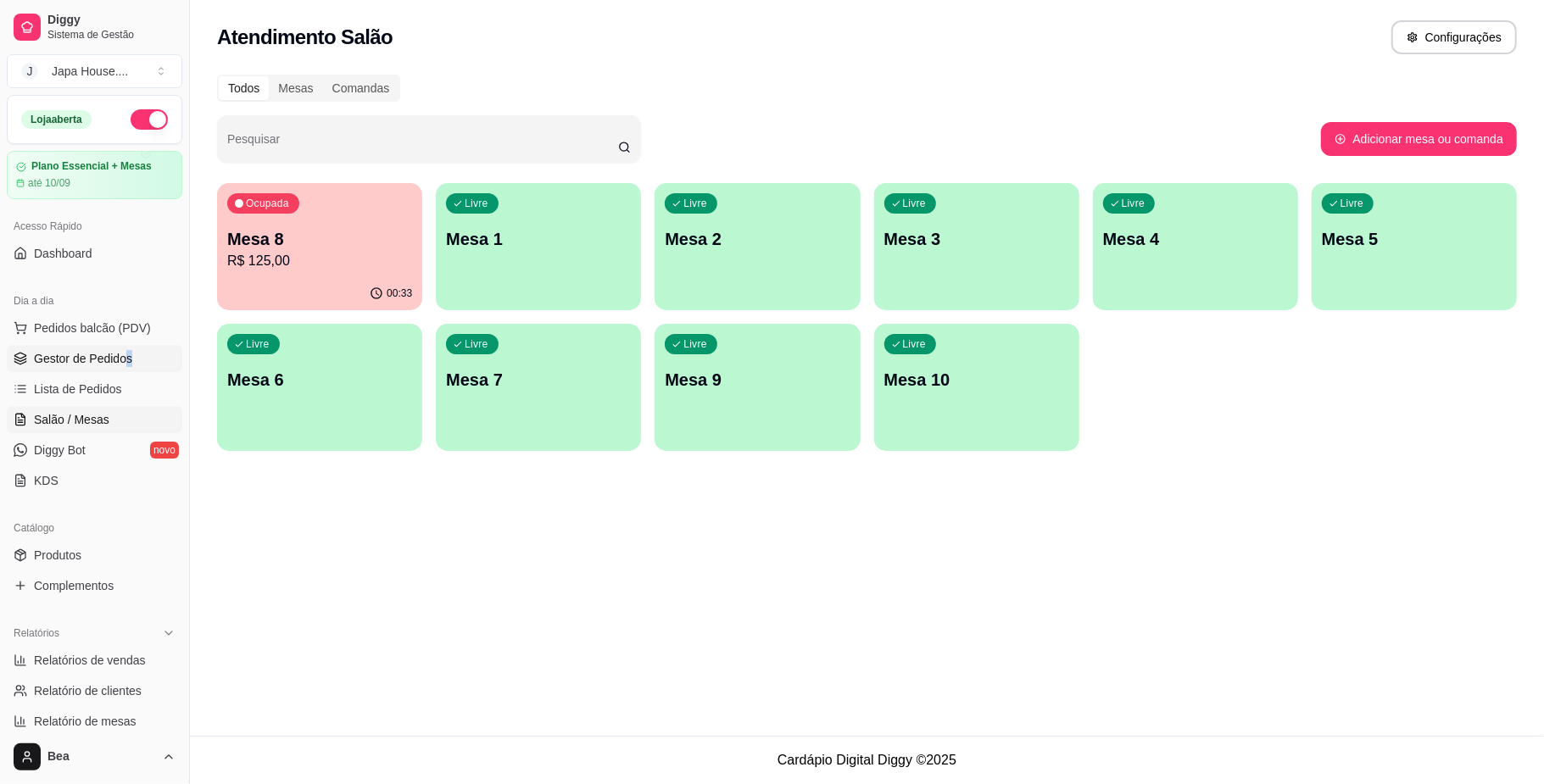
drag, startPoint x: 126, startPoint y: 344, endPoint x: 127, endPoint y: 354, distance: 10.0
click at [127, 354] on ul "Pedidos balcão (PDV) Gestor de Pedidos Lista de Pedidos Salão / Mesas Diggy Bot…" at bounding box center [95, 403] width 176 height 179
click at [127, 354] on span "Gestor de Pedidos" at bounding box center [83, 358] width 98 height 17
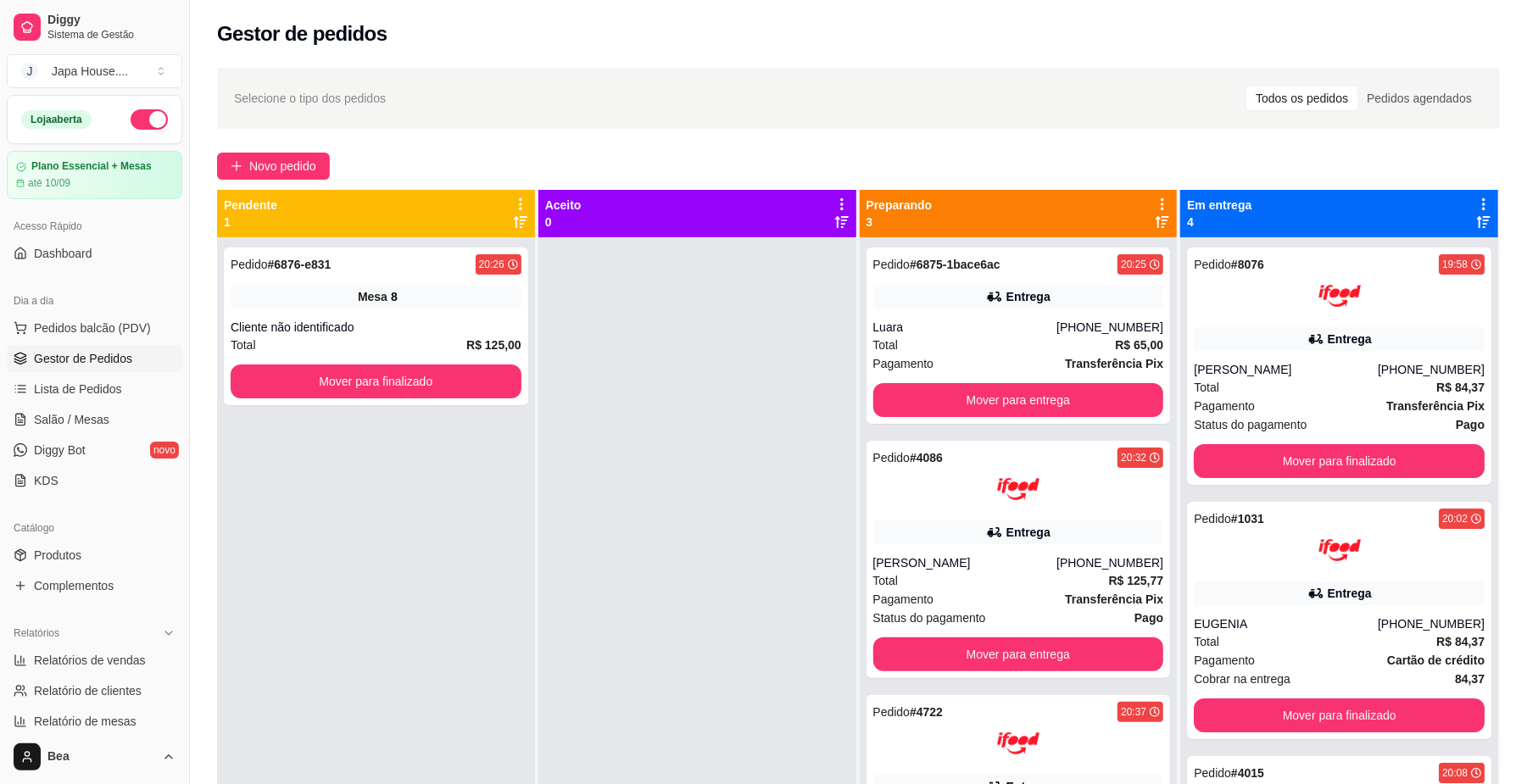
click at [400, 595] on div "Pedido # 6876-e831 20:26 Mesa 8 Cliente não identificado Total R$ 125,00 Mover …" at bounding box center [375, 629] width 318 height 784
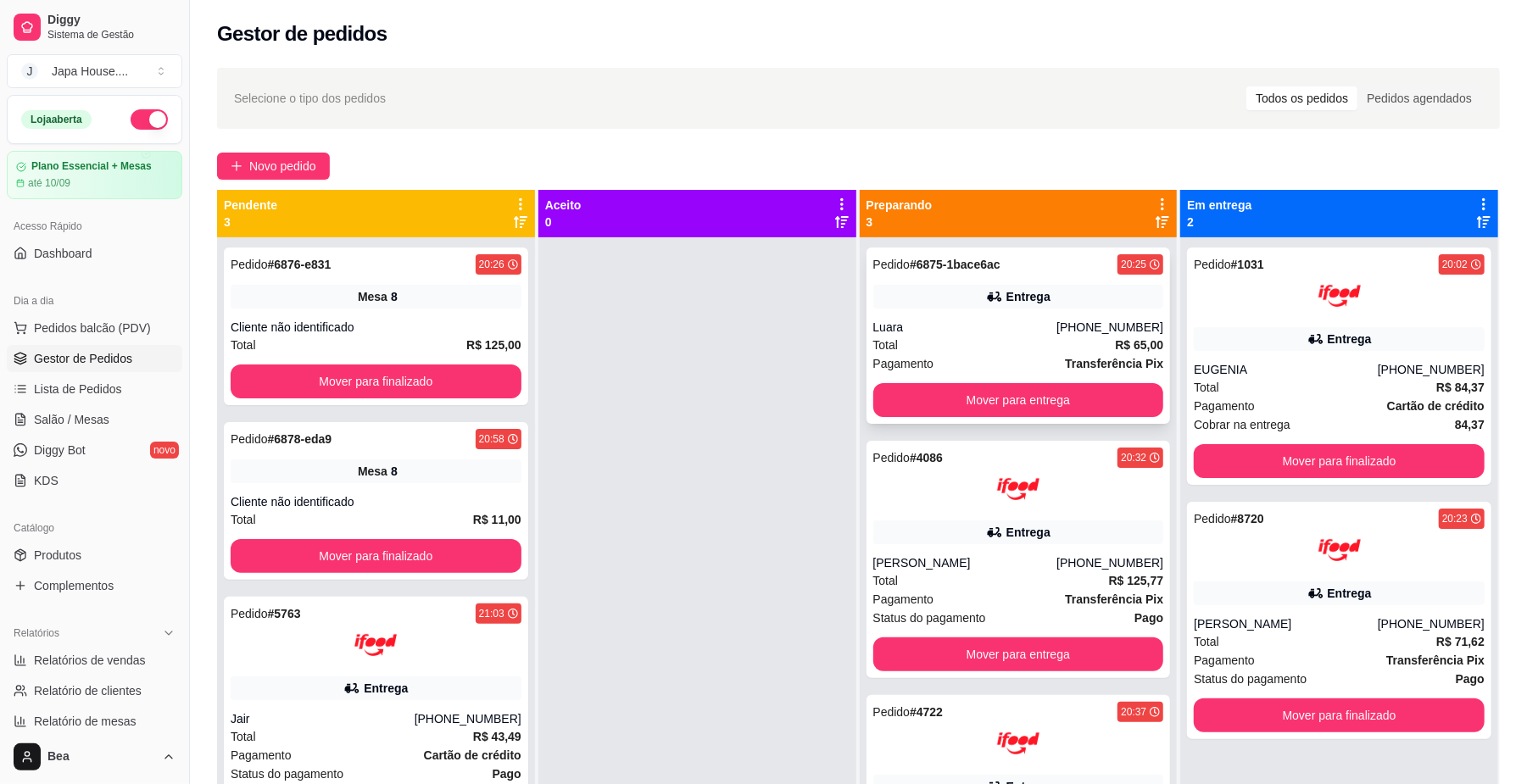
click at [978, 334] on div "Luara" at bounding box center [965, 326] width 184 height 17
click at [415, 720] on div "Jair" at bounding box center [322, 718] width 184 height 17
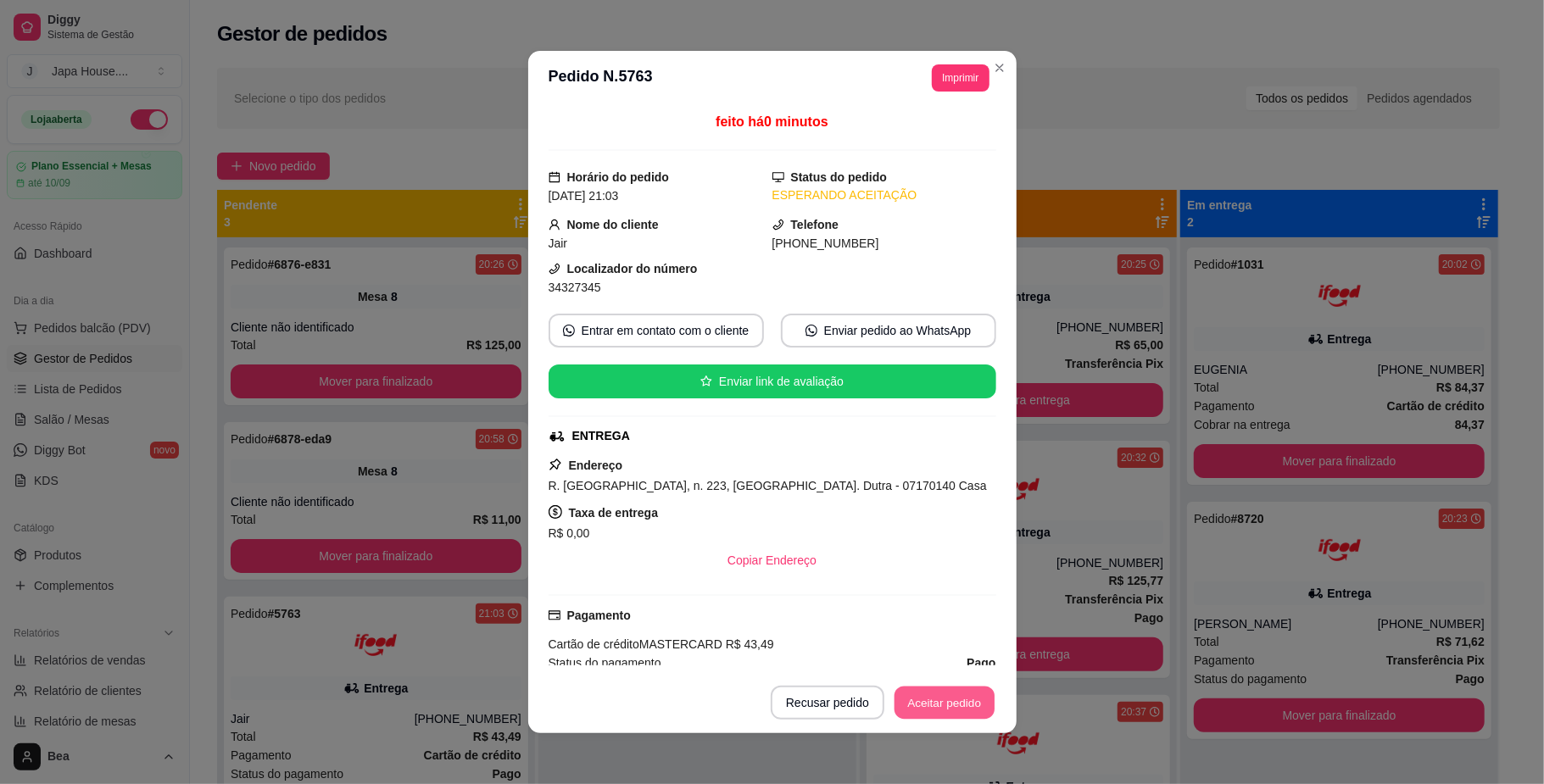
click at [941, 707] on button "Aceitar pedido" at bounding box center [944, 704] width 100 height 33
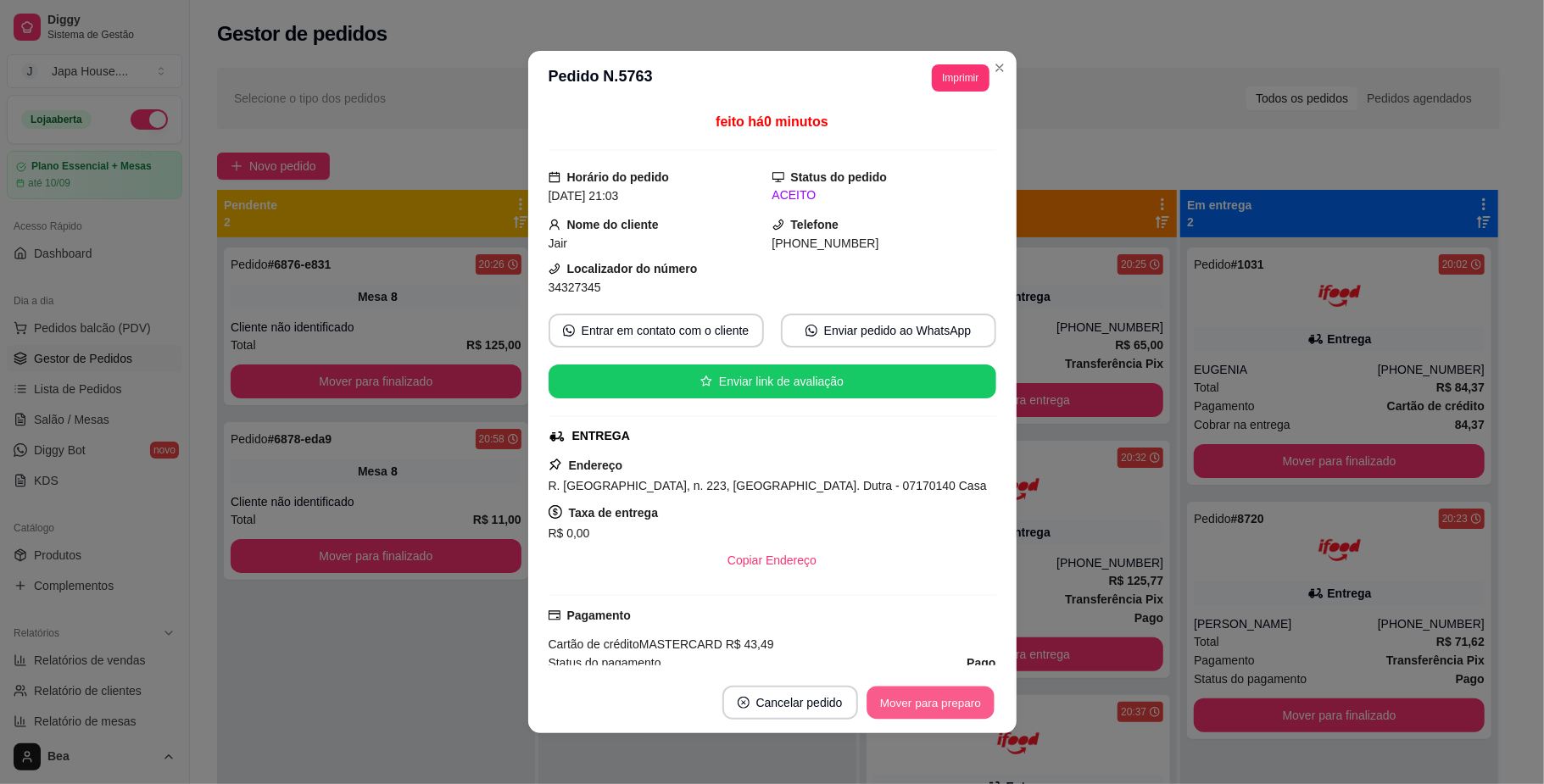
click at [941, 707] on button "Mover para preparo" at bounding box center [930, 704] width 127 height 33
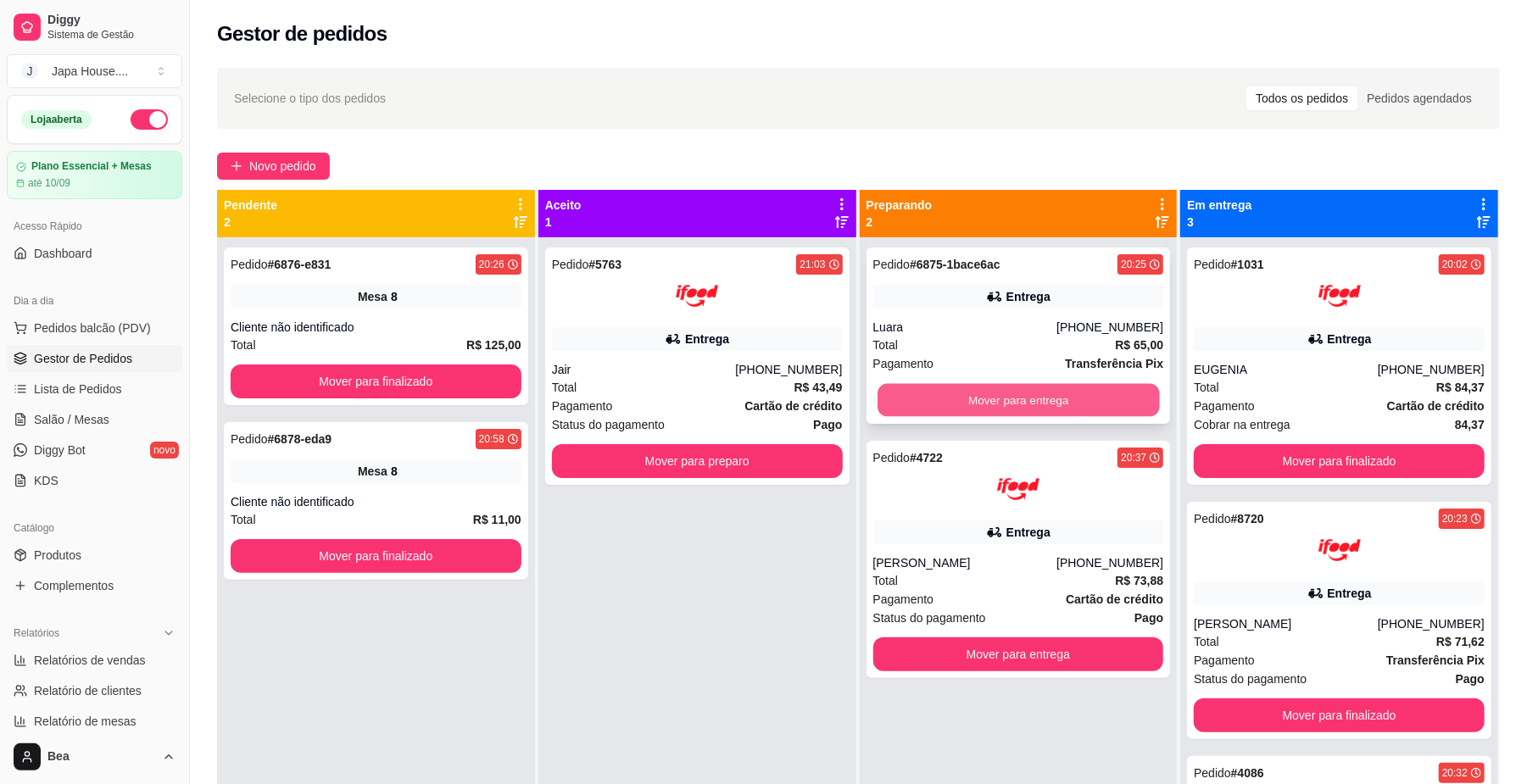
click at [913, 398] on button "Mover para entrega" at bounding box center [1019, 401] width 282 height 33
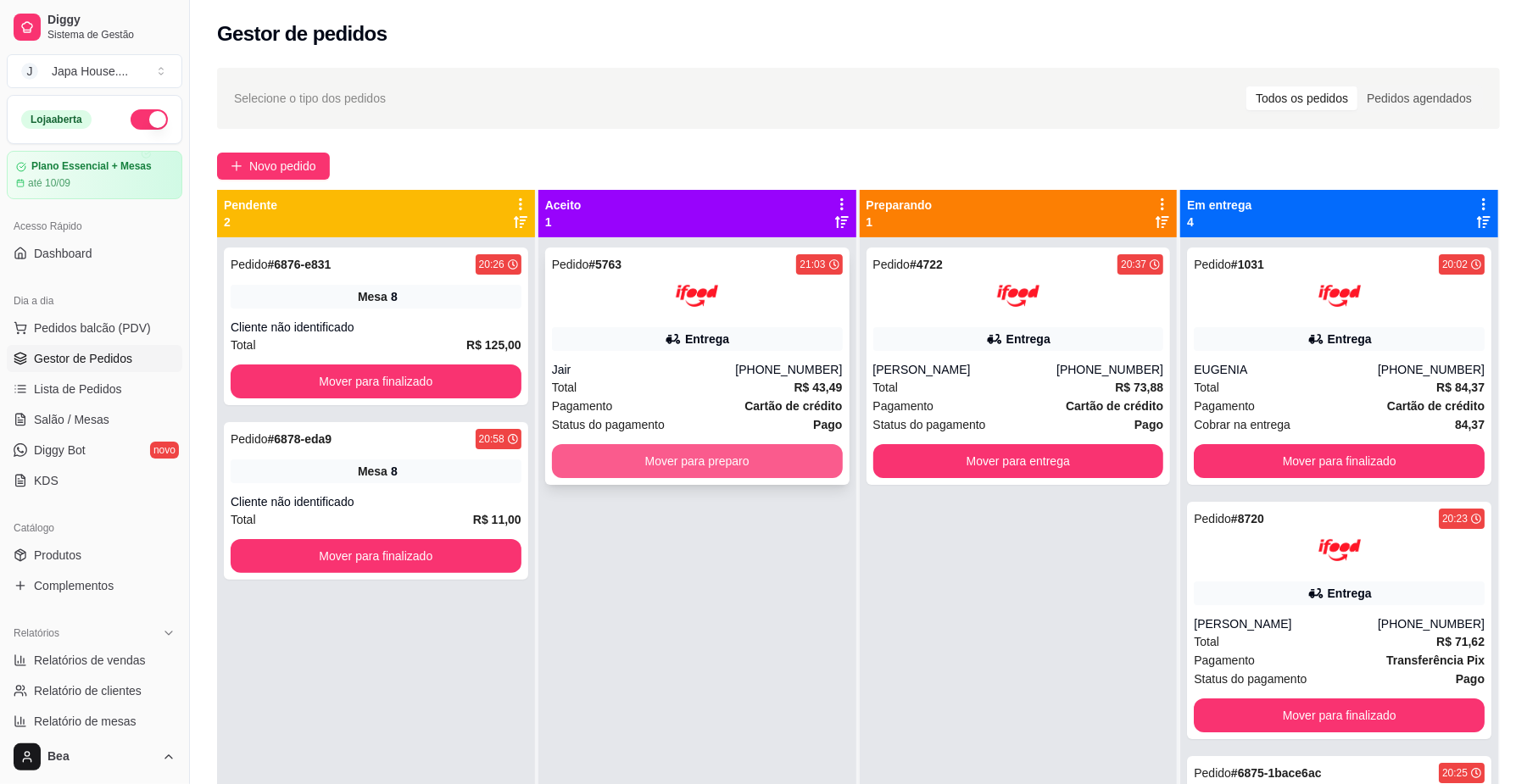
click at [816, 454] on button "Mover para preparo" at bounding box center [697, 461] width 291 height 34
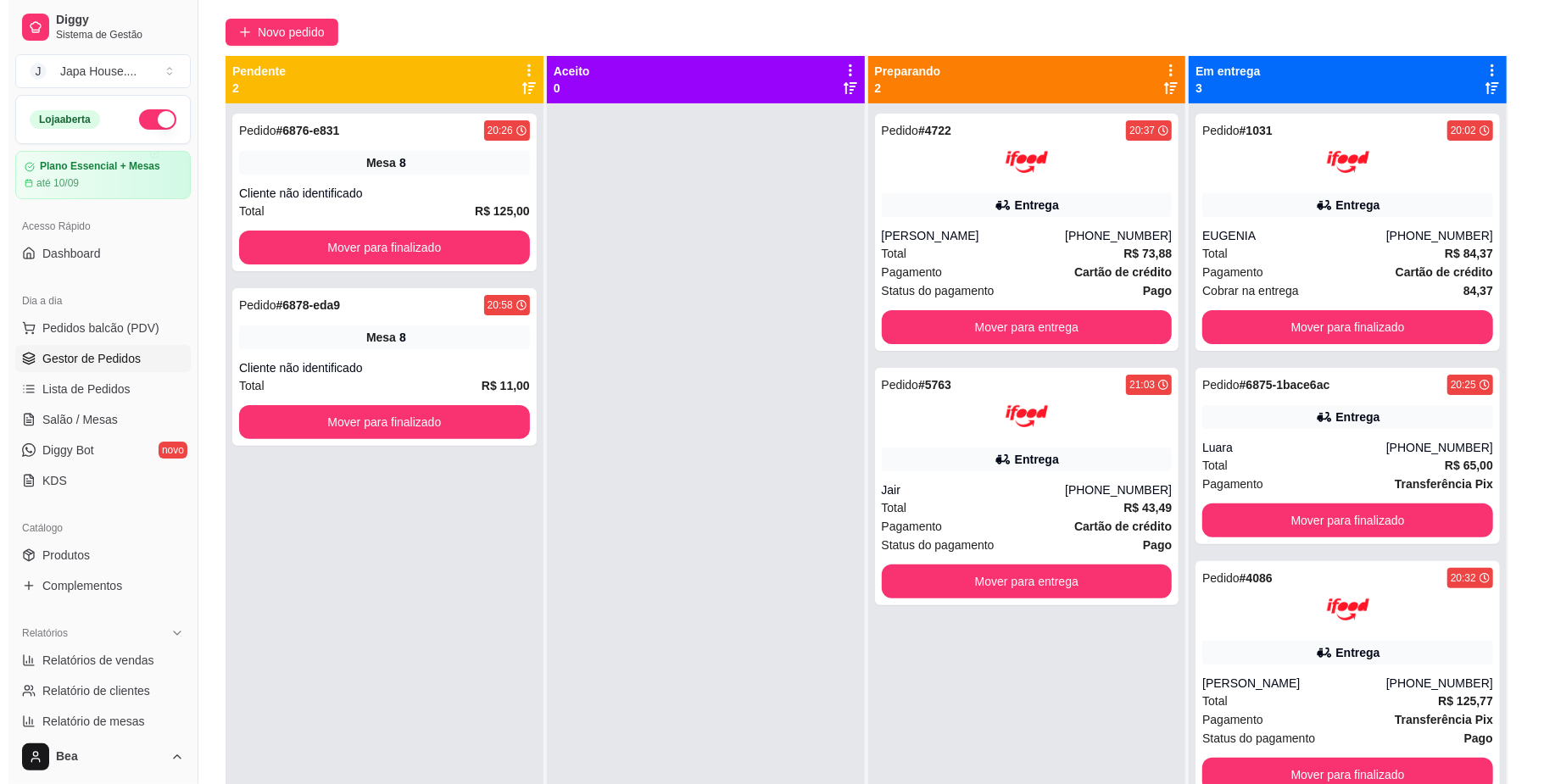
scroll to position [110, 0]
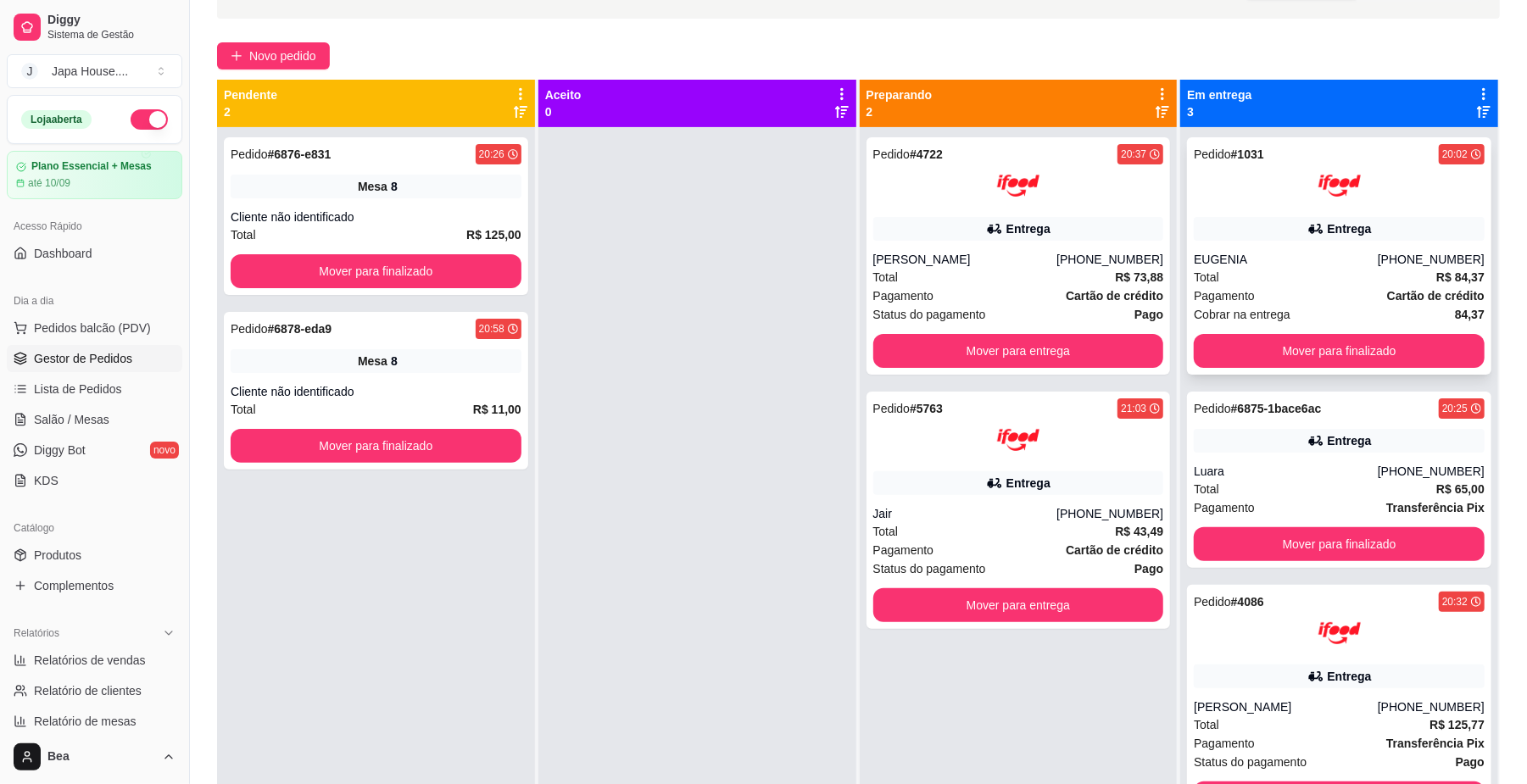
click at [1278, 275] on div "Total R$ 84,37" at bounding box center [1339, 276] width 291 height 18
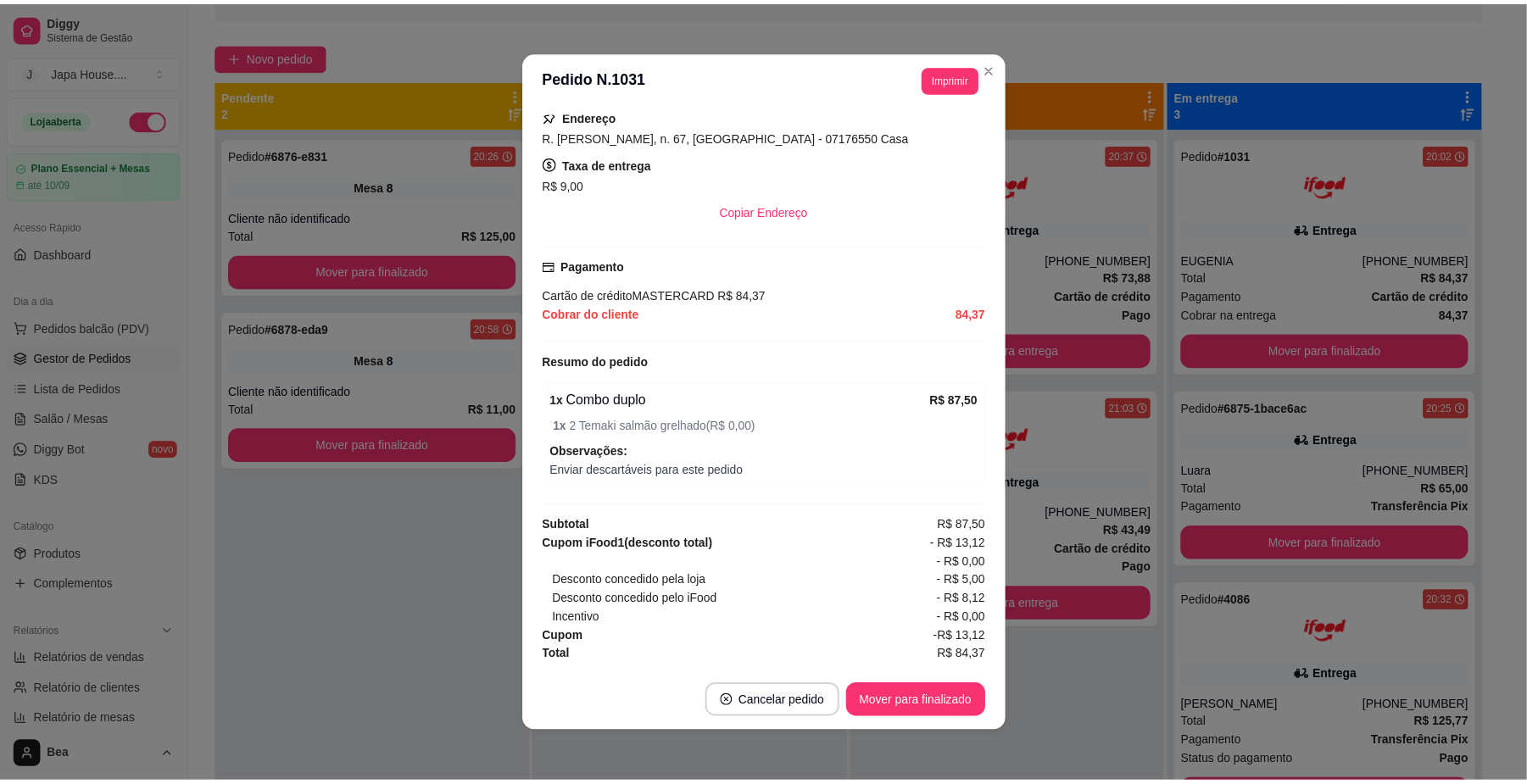
scroll to position [358, 0]
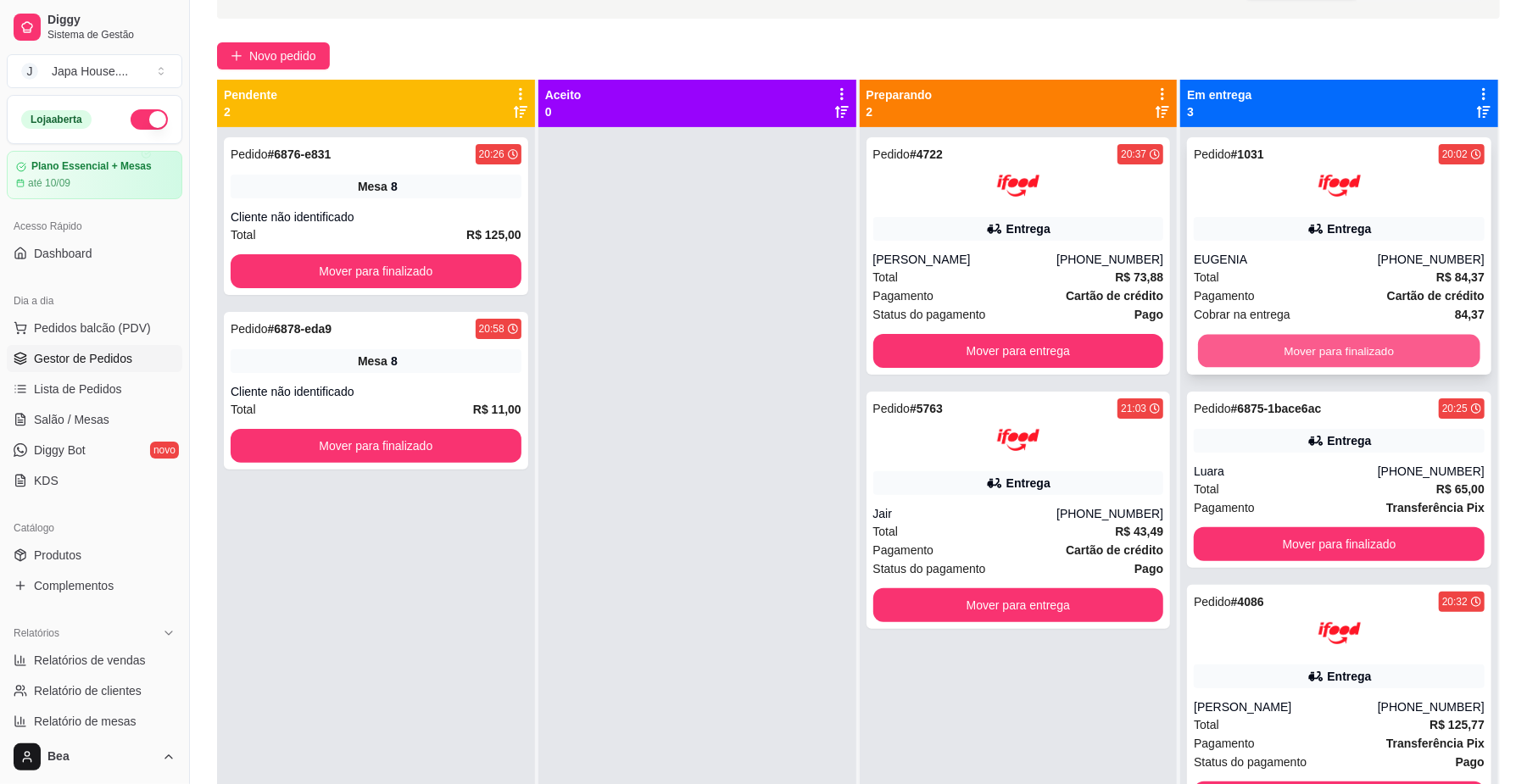
click at [1340, 360] on button "Mover para finalizado" at bounding box center [1339, 352] width 282 height 33
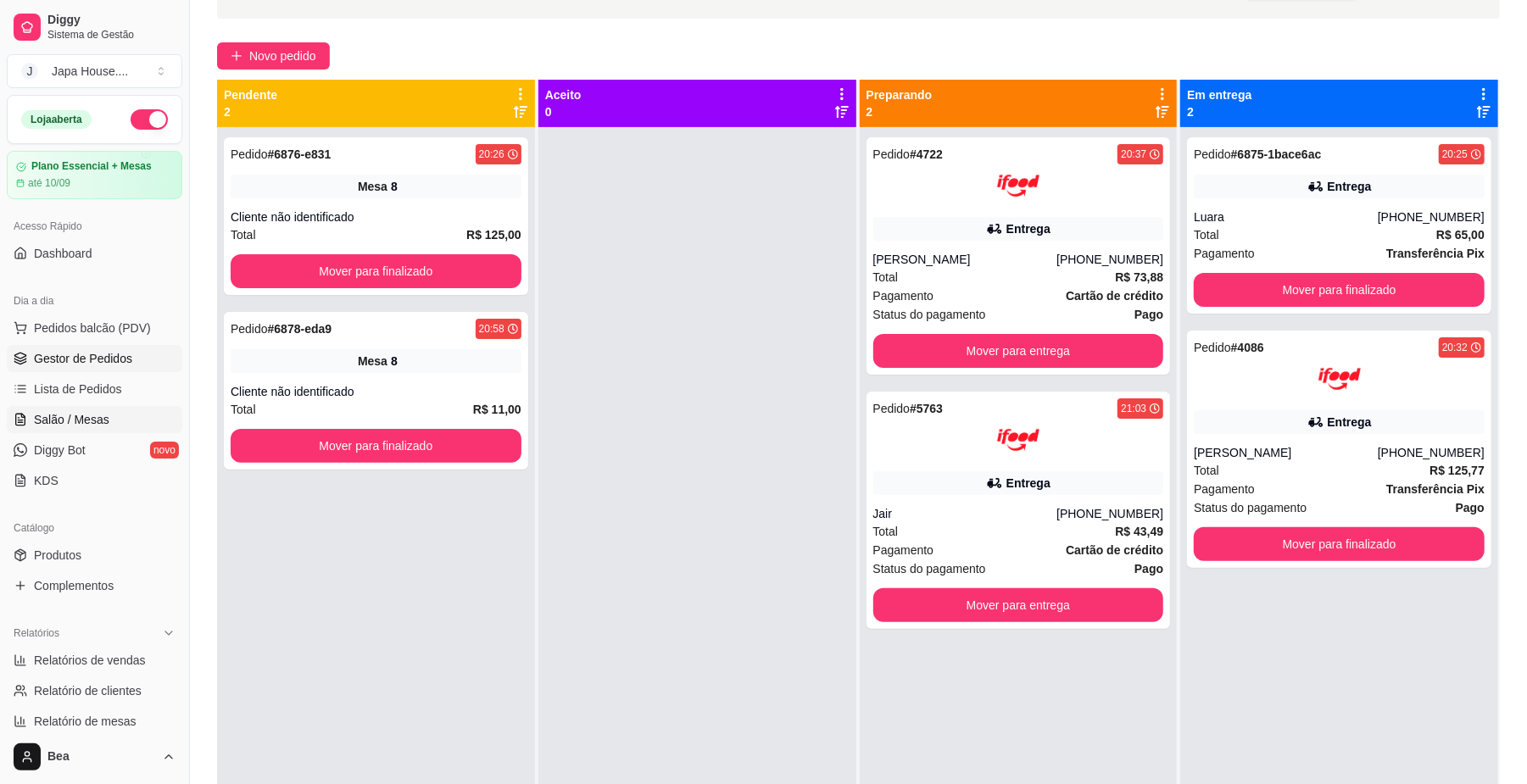
click at [103, 408] on link "Salão / Mesas" at bounding box center [95, 419] width 176 height 27
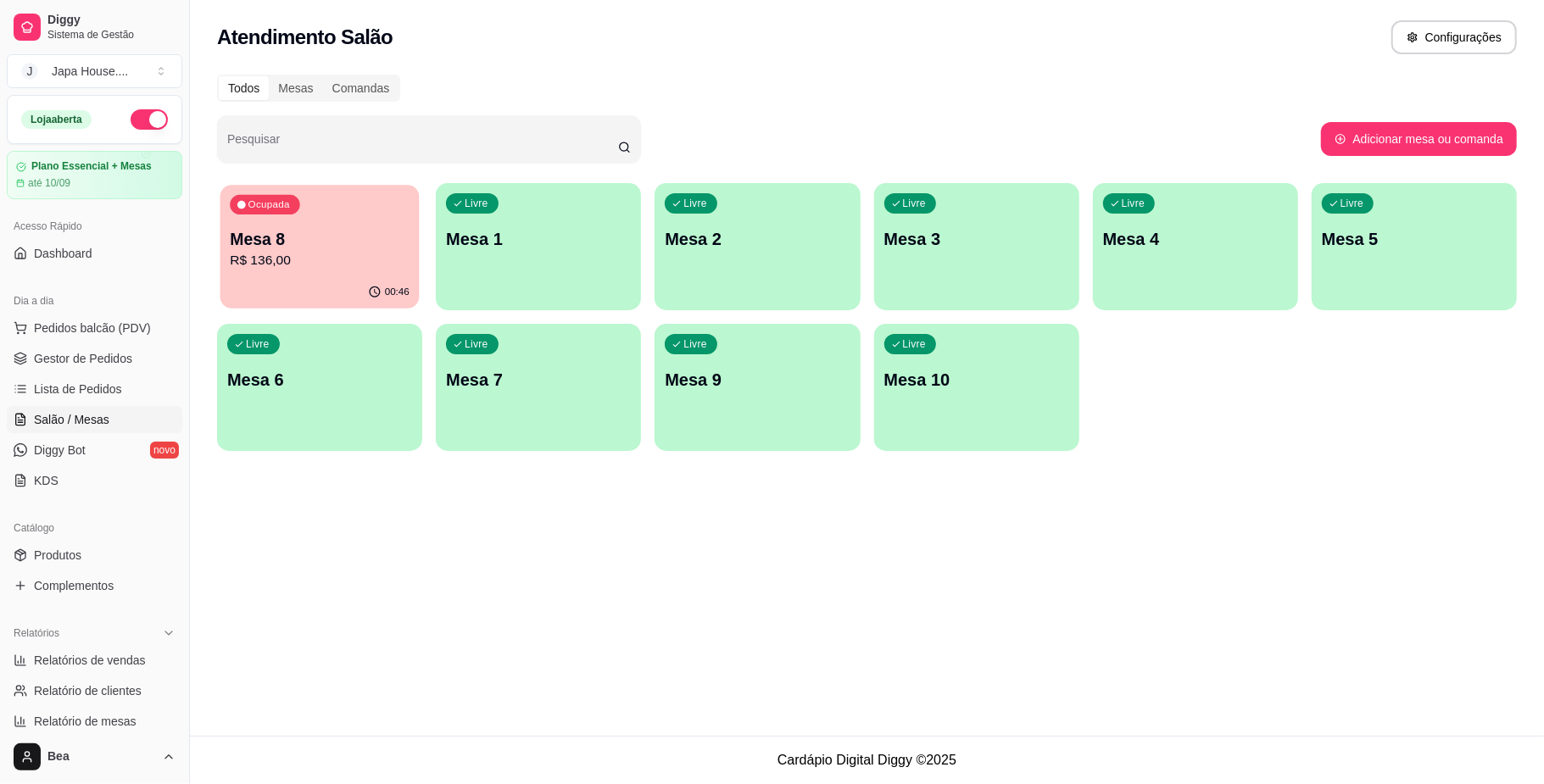
click at [253, 220] on div "Ocupada Mesa 8 R$ 136,00" at bounding box center [320, 230] width 200 height 92
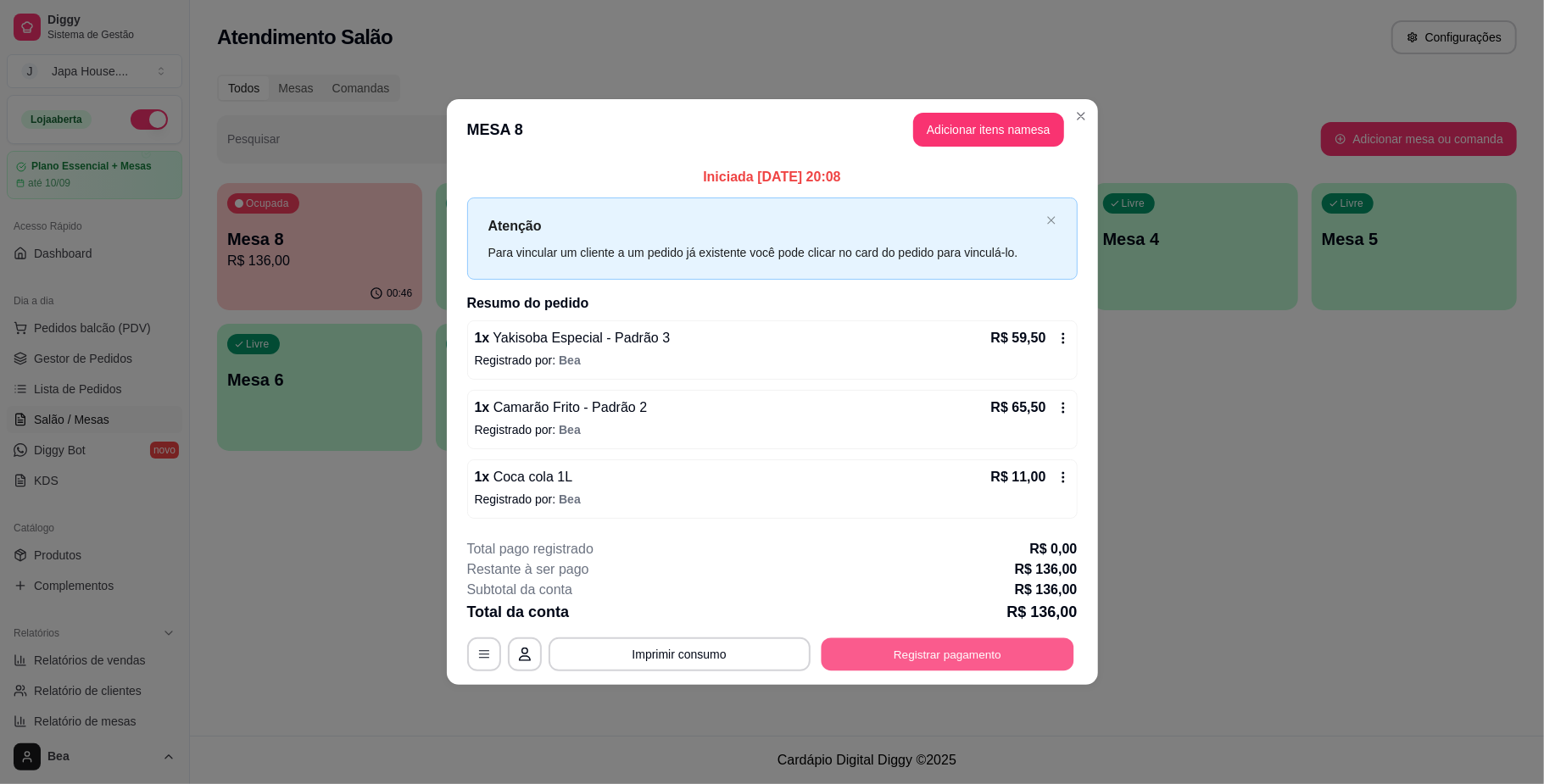
click at [946, 649] on button "Registrar pagamento" at bounding box center [947, 654] width 253 height 33
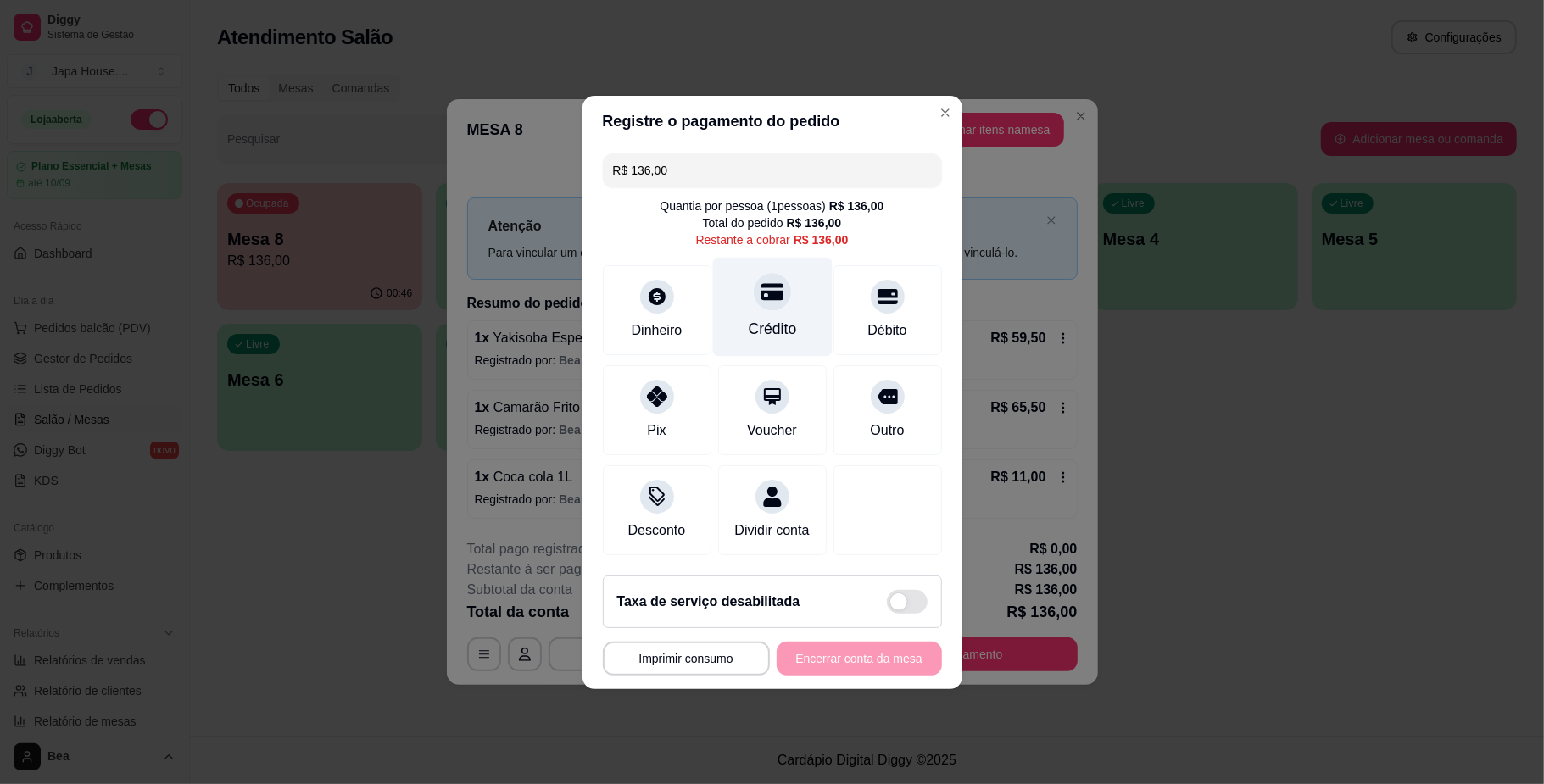
click at [749, 298] on div "Crédito" at bounding box center [772, 306] width 120 height 99
type input "R$ 0,00"
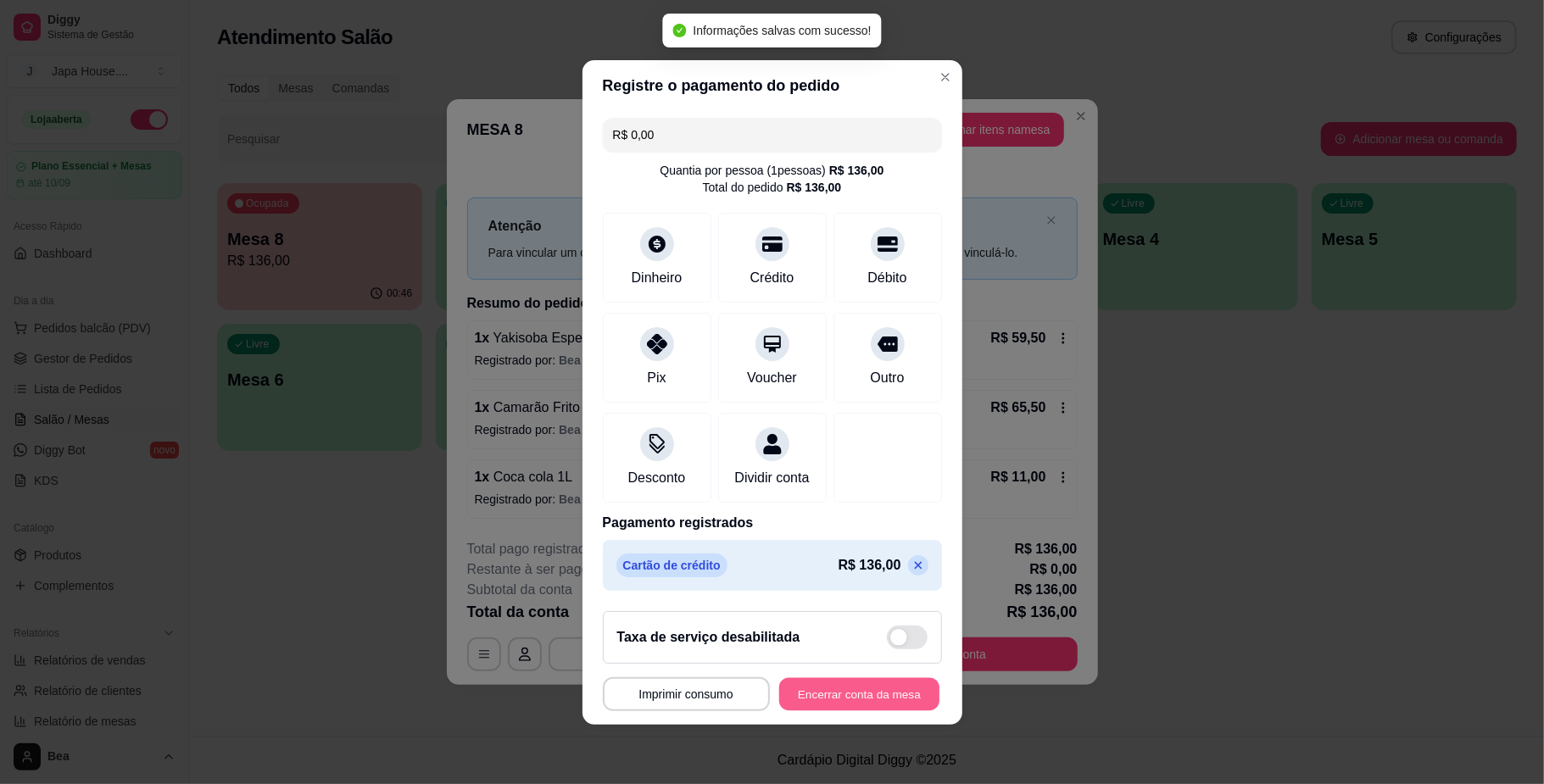
click at [832, 700] on button "Encerrar conta da mesa" at bounding box center [859, 694] width 160 height 33
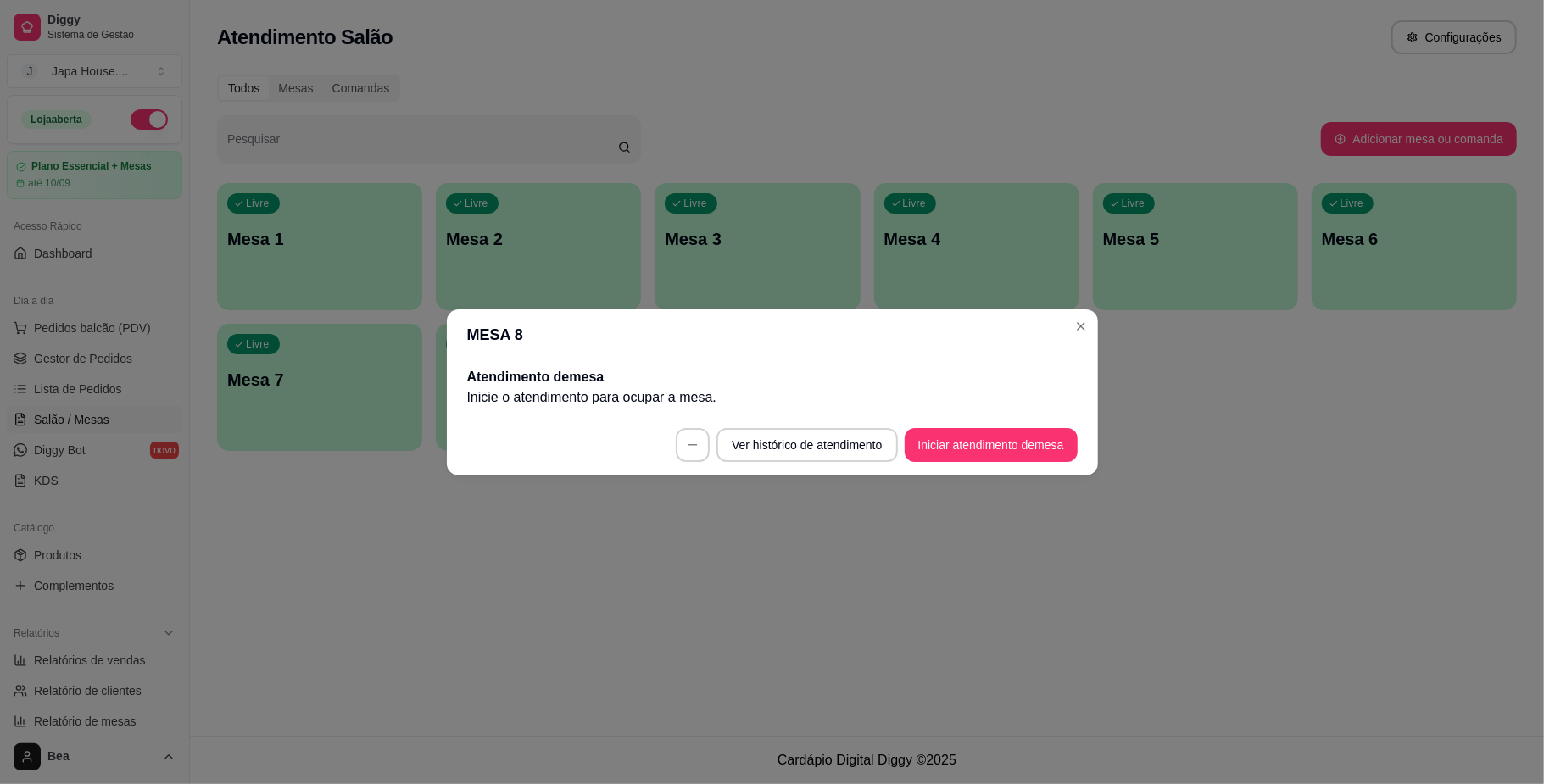
click at [93, 364] on span "Gestor de Pedidos" at bounding box center [83, 358] width 98 height 17
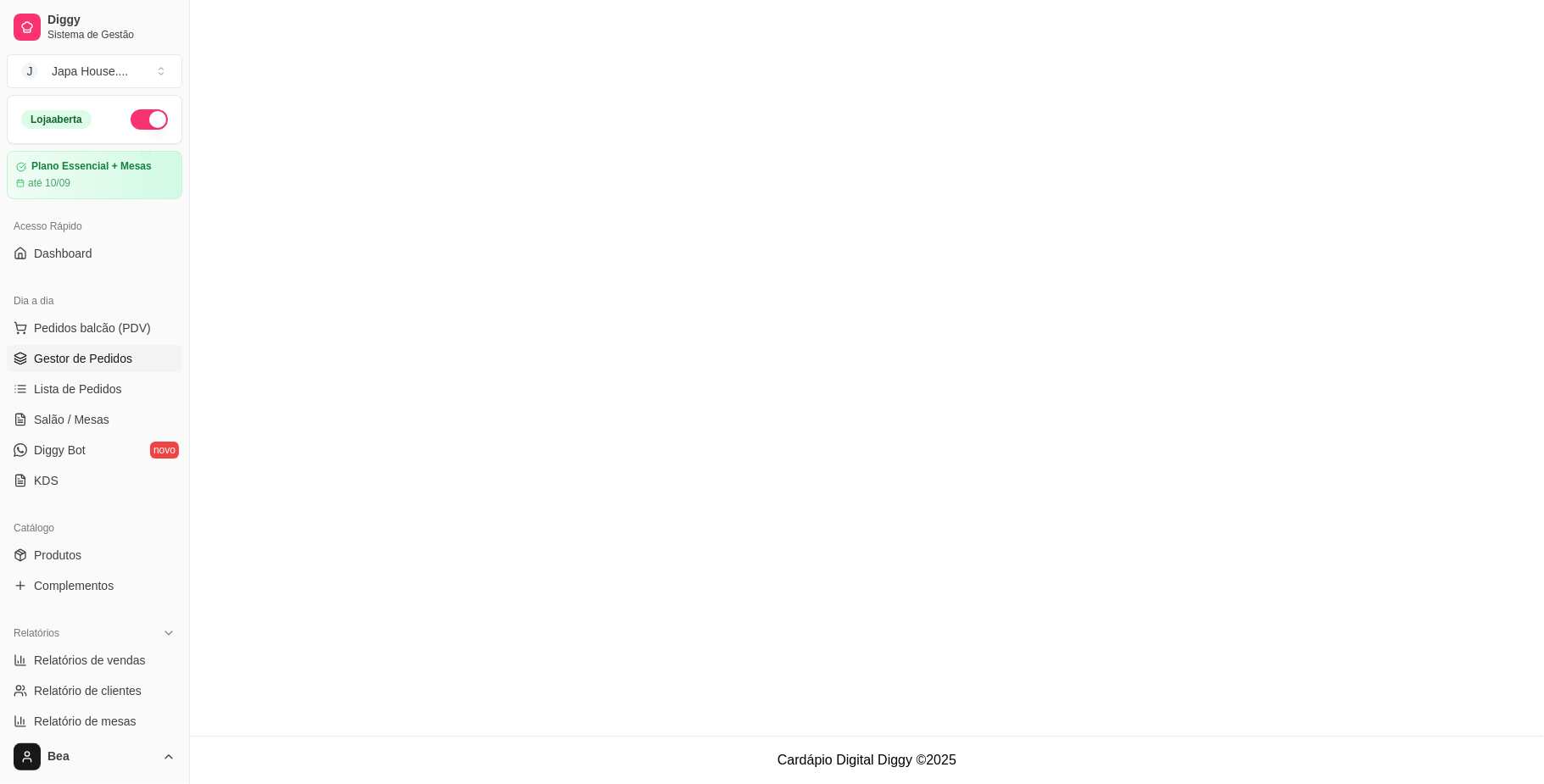
click at [98, 358] on span "Gestor de Pedidos" at bounding box center [83, 358] width 98 height 17
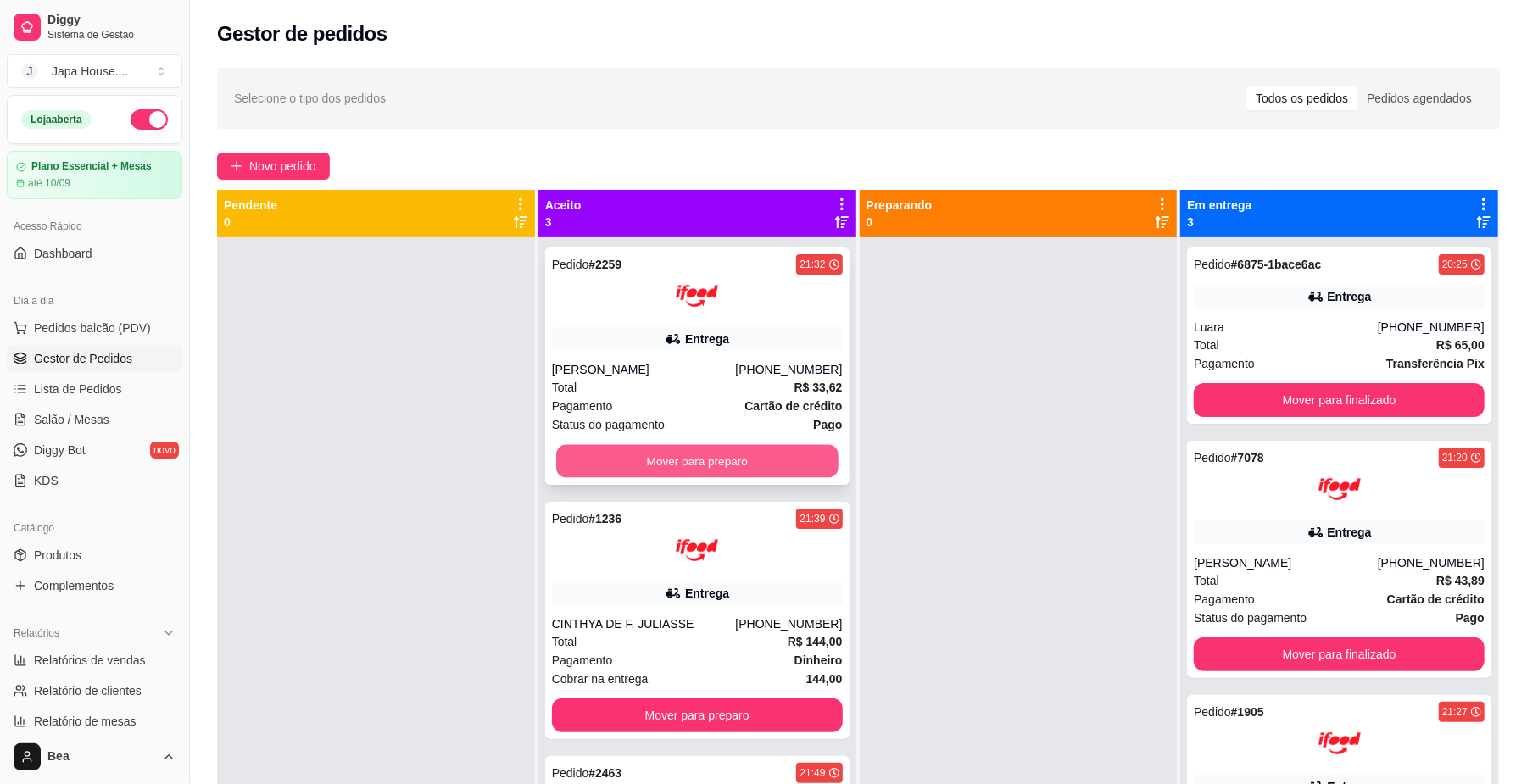
click at [801, 458] on button "Mover para preparo" at bounding box center [697, 462] width 282 height 33
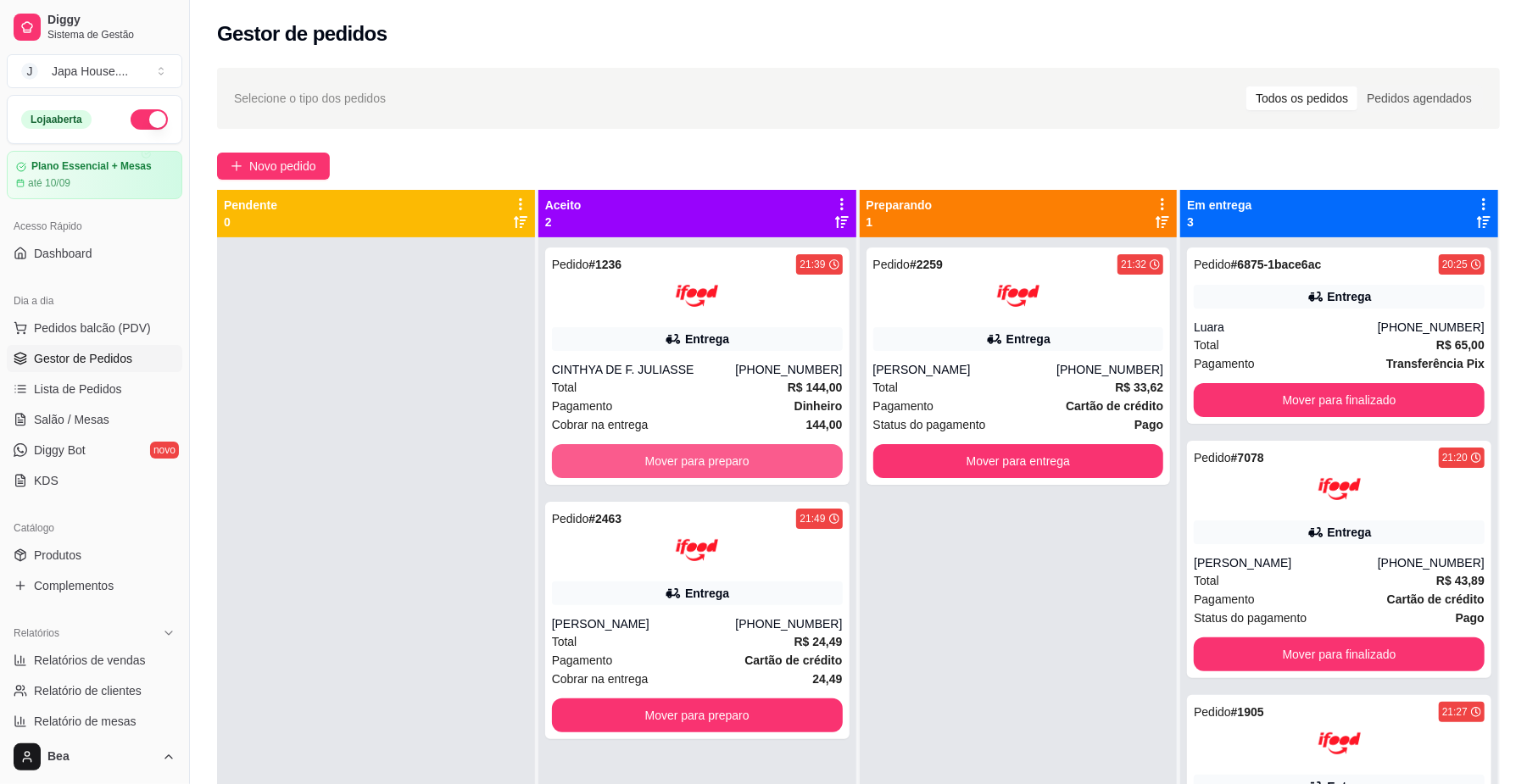
click at [801, 458] on button "Mover para preparo" at bounding box center [697, 461] width 291 height 34
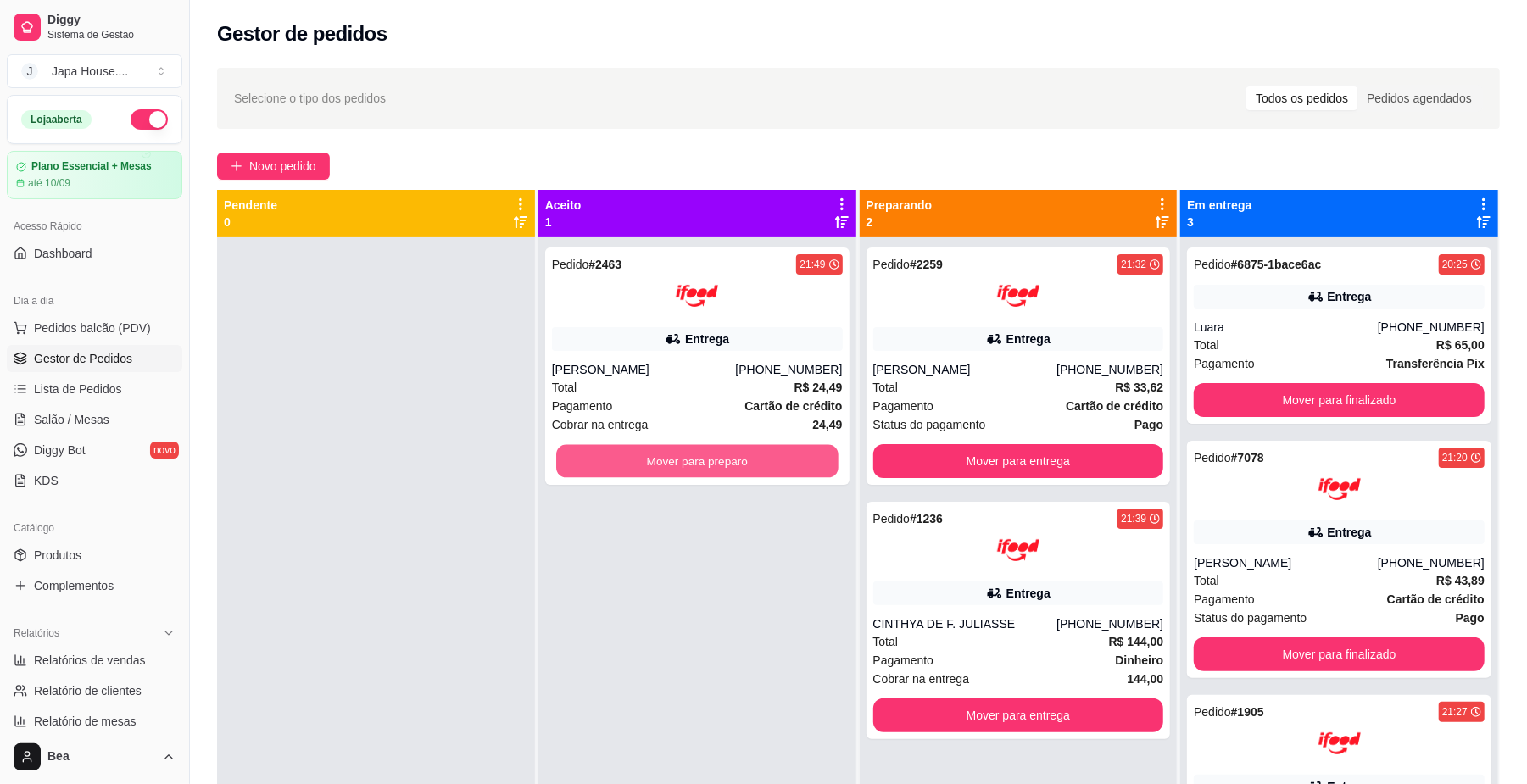
click at [801, 458] on button "Mover para preparo" at bounding box center [697, 462] width 282 height 33
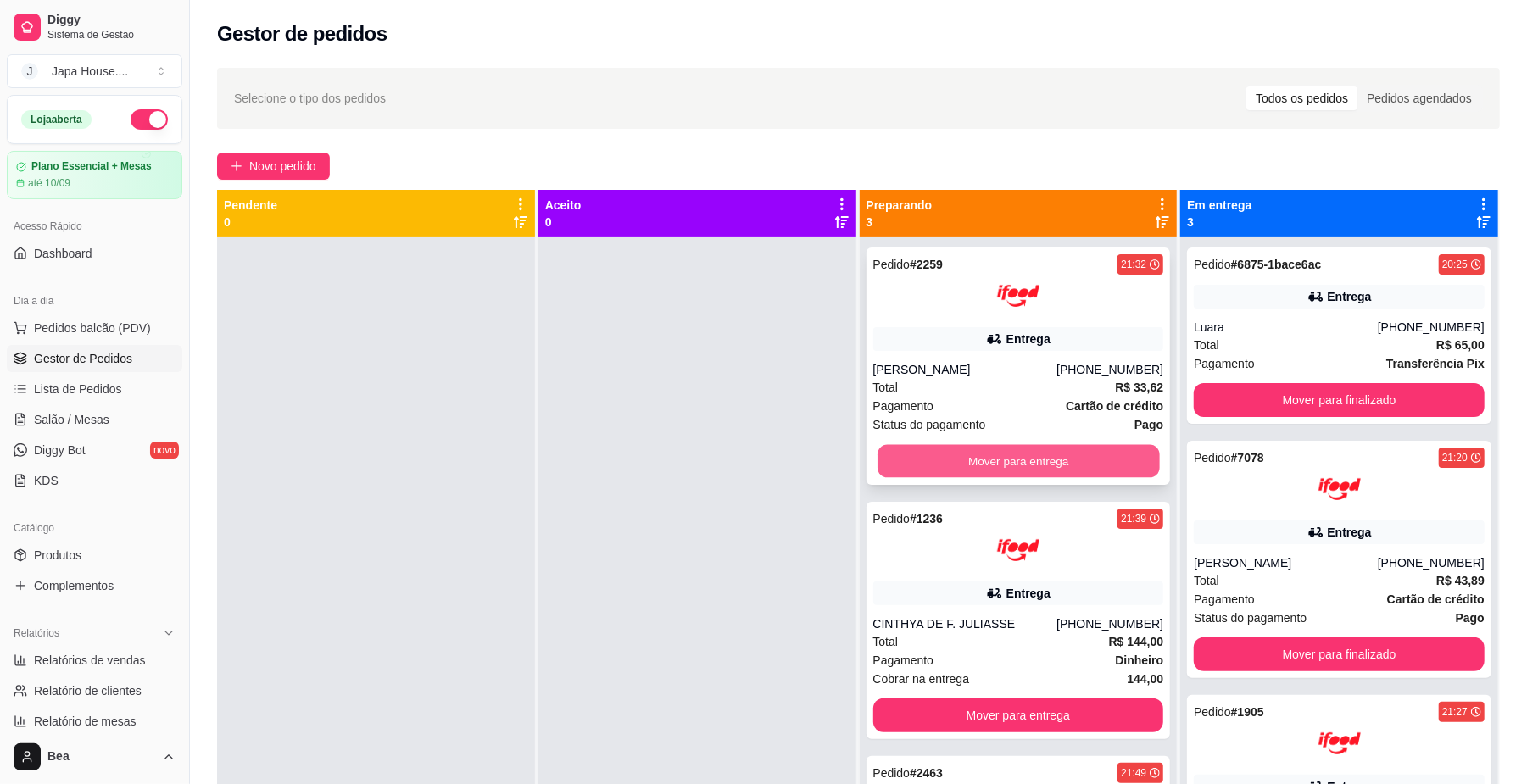
click at [963, 466] on button "Mover para entrega" at bounding box center [1019, 462] width 282 height 33
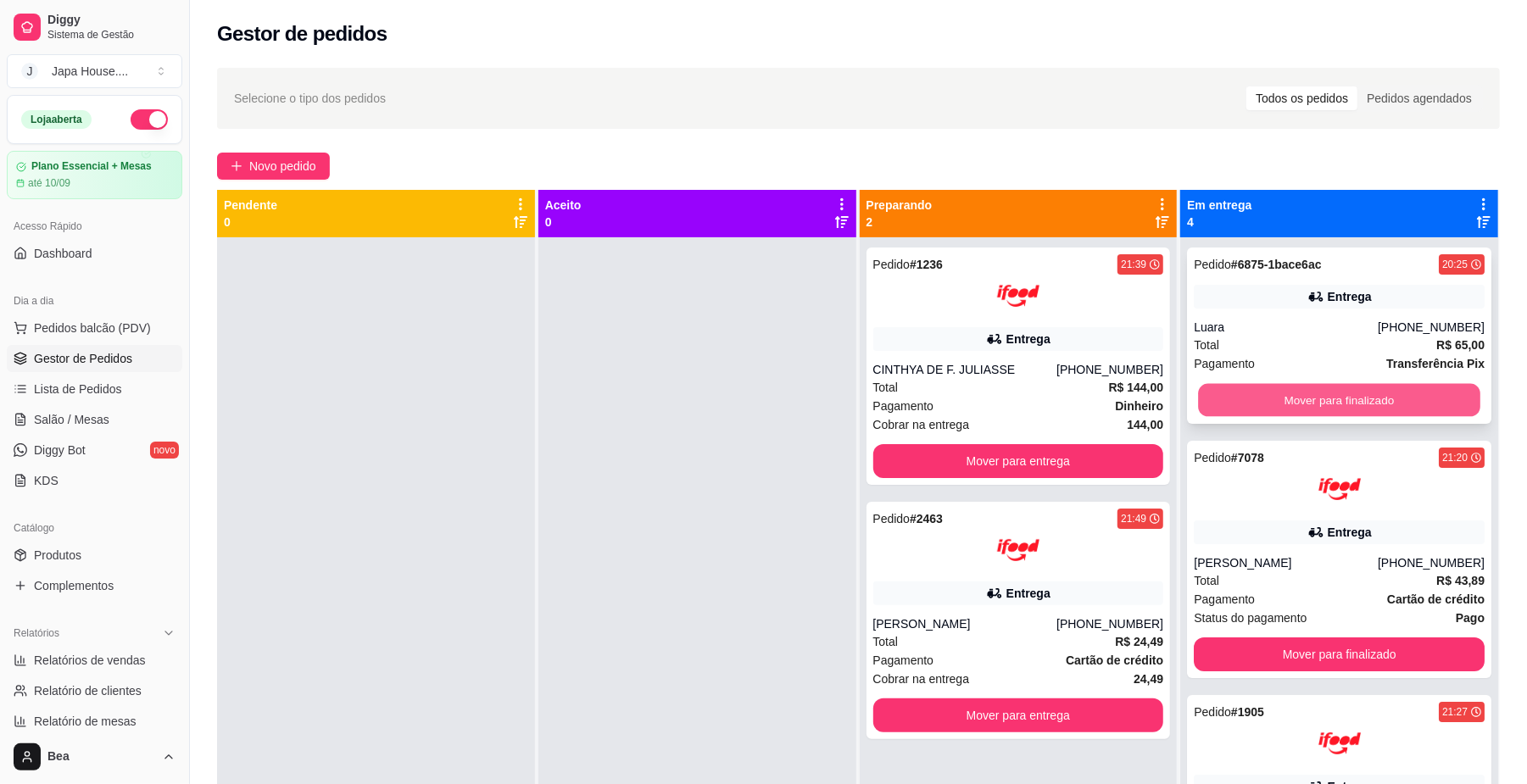
click at [1251, 397] on button "Mover para finalizado" at bounding box center [1339, 401] width 282 height 33
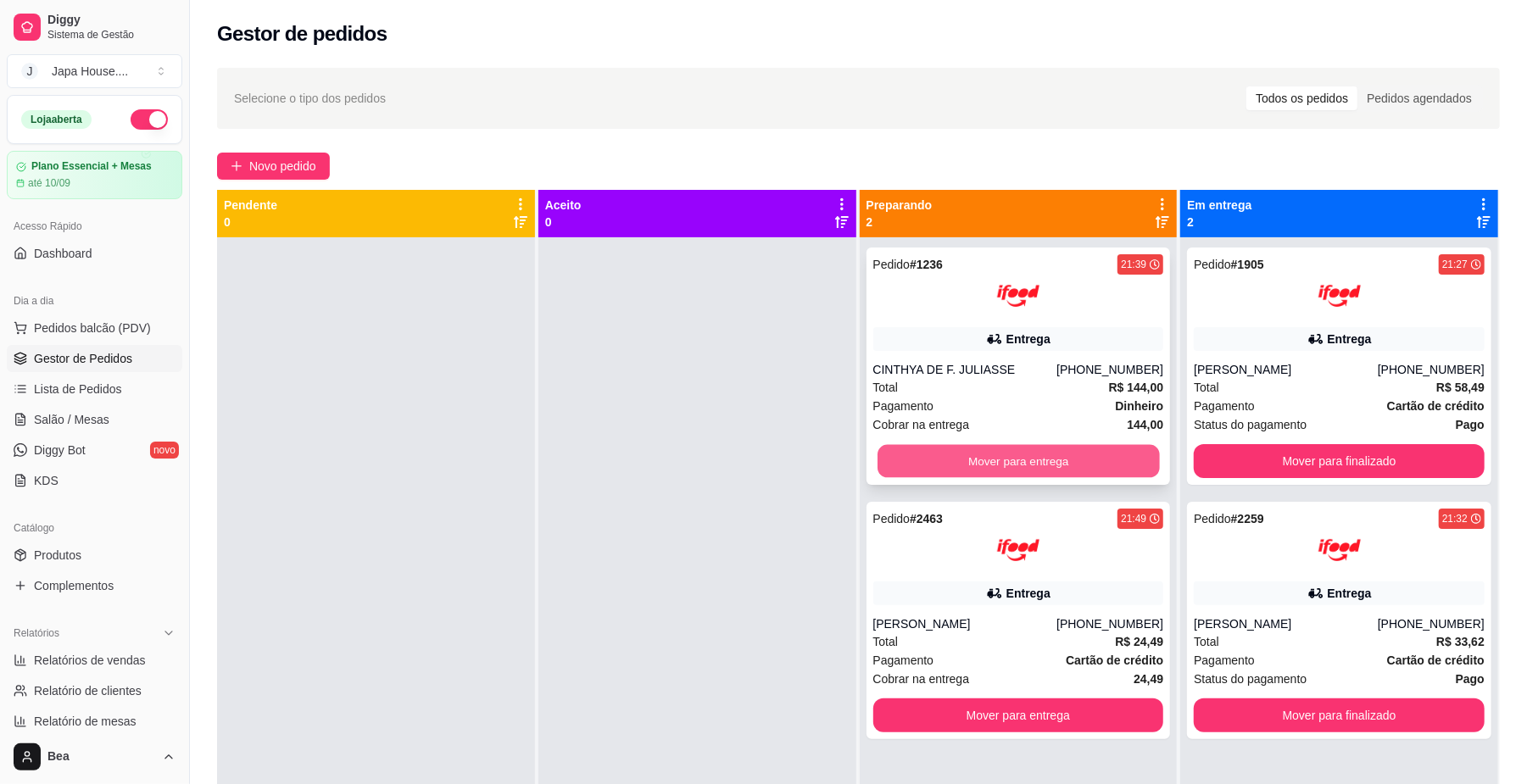
click at [951, 465] on button "Mover para entrega" at bounding box center [1019, 462] width 282 height 33
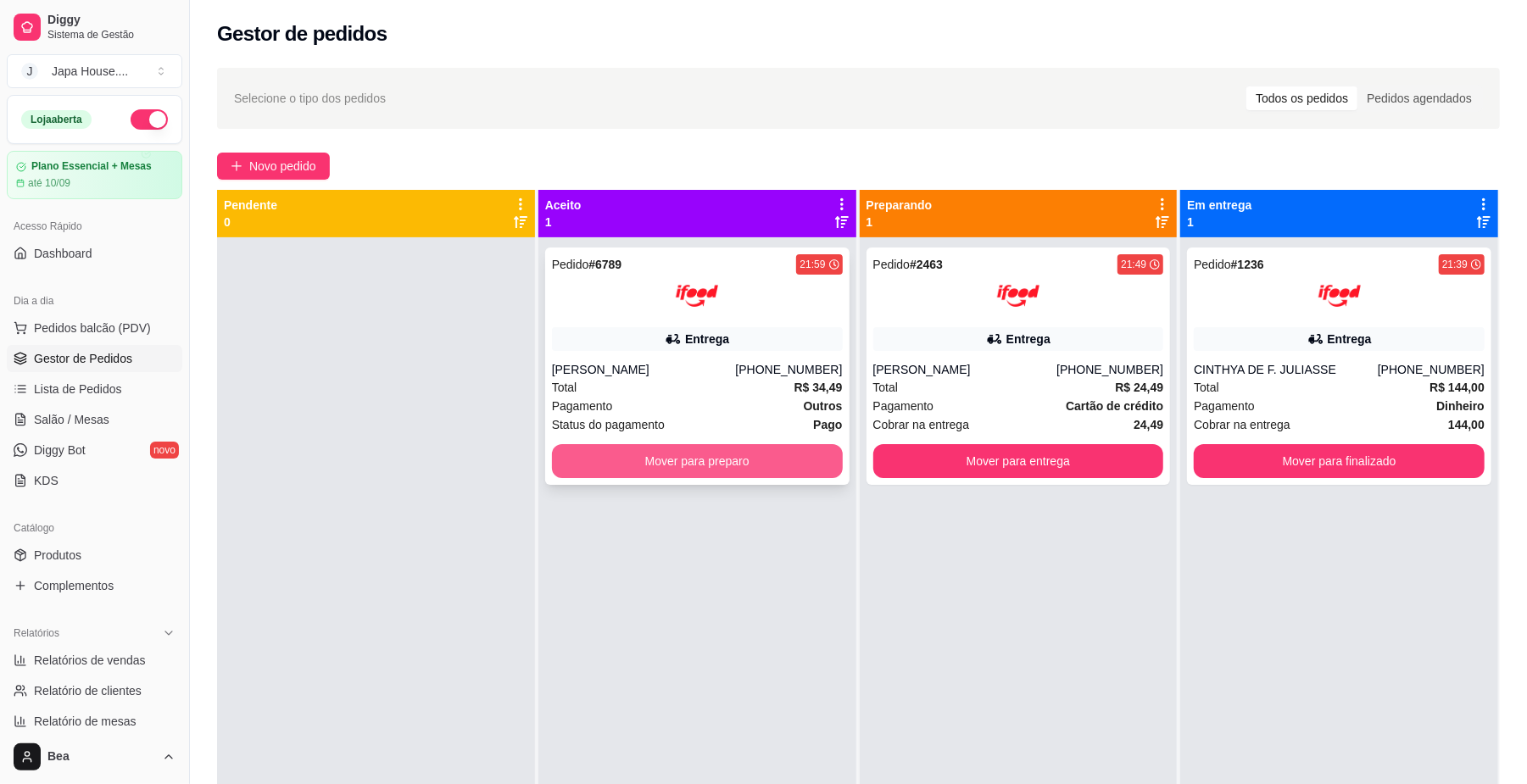
click at [695, 447] on button "Mover para preparo" at bounding box center [697, 461] width 291 height 34
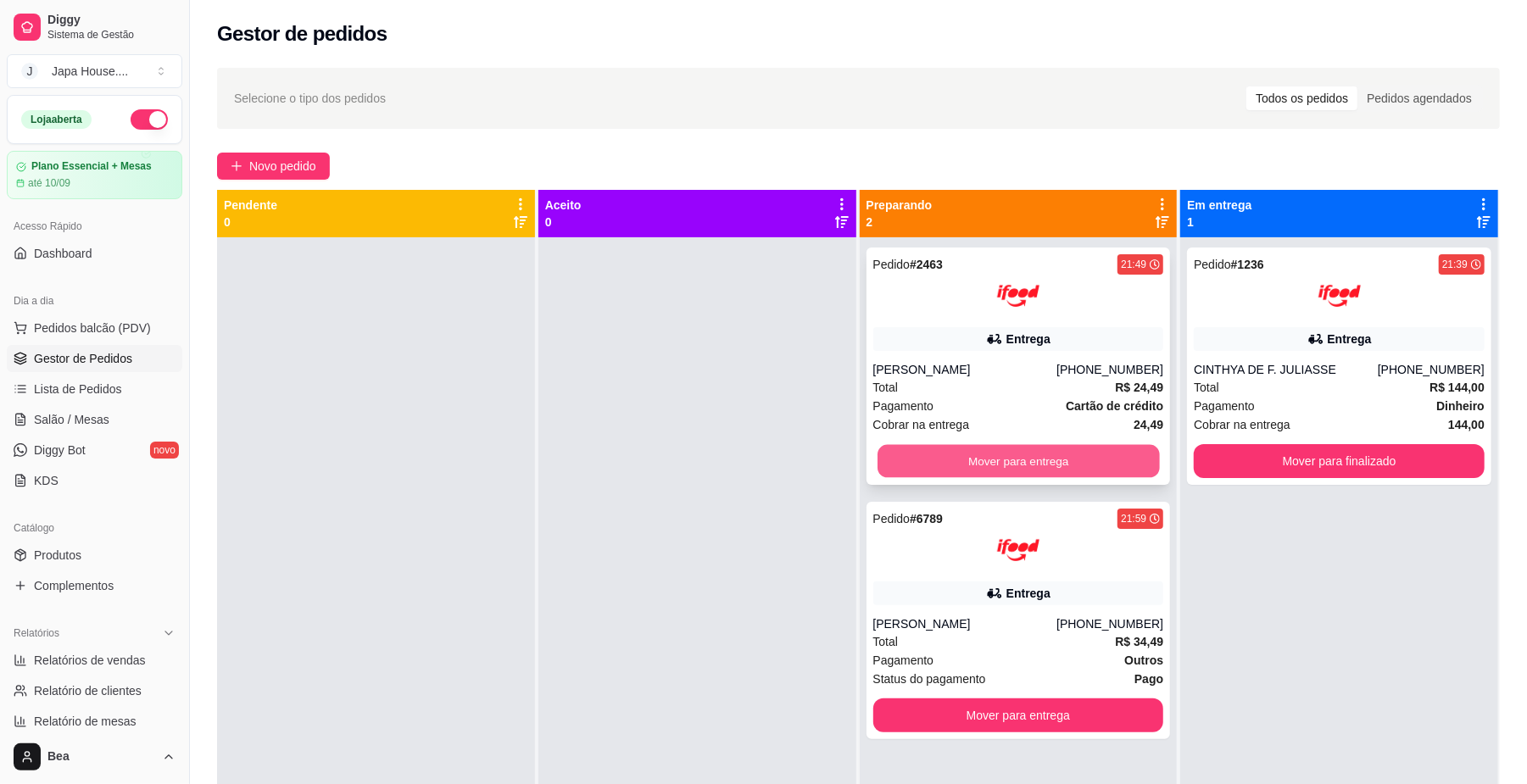
click at [994, 459] on button "Mover para entrega" at bounding box center [1019, 462] width 282 height 33
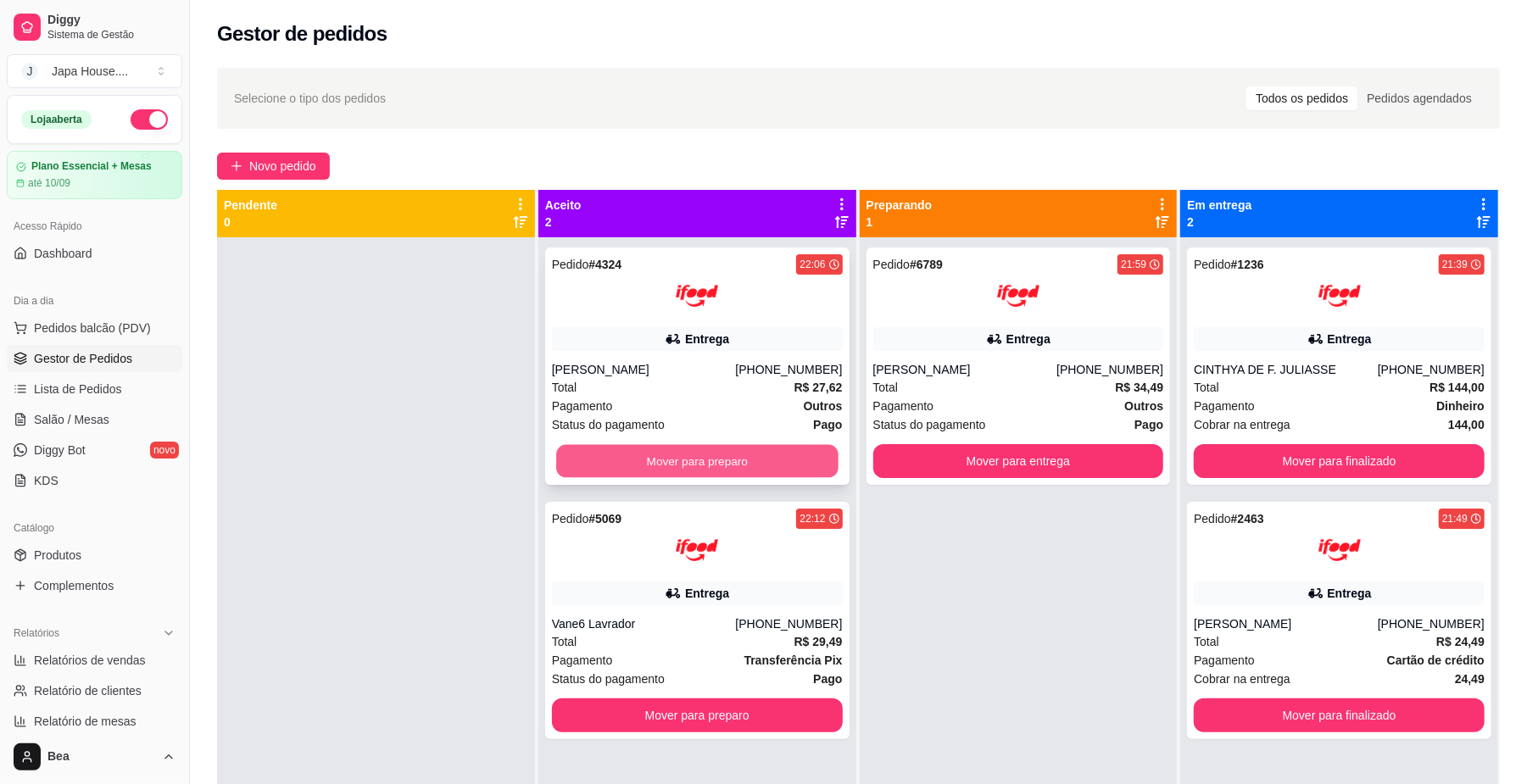
click at [733, 462] on button "Mover para preparo" at bounding box center [697, 462] width 282 height 33
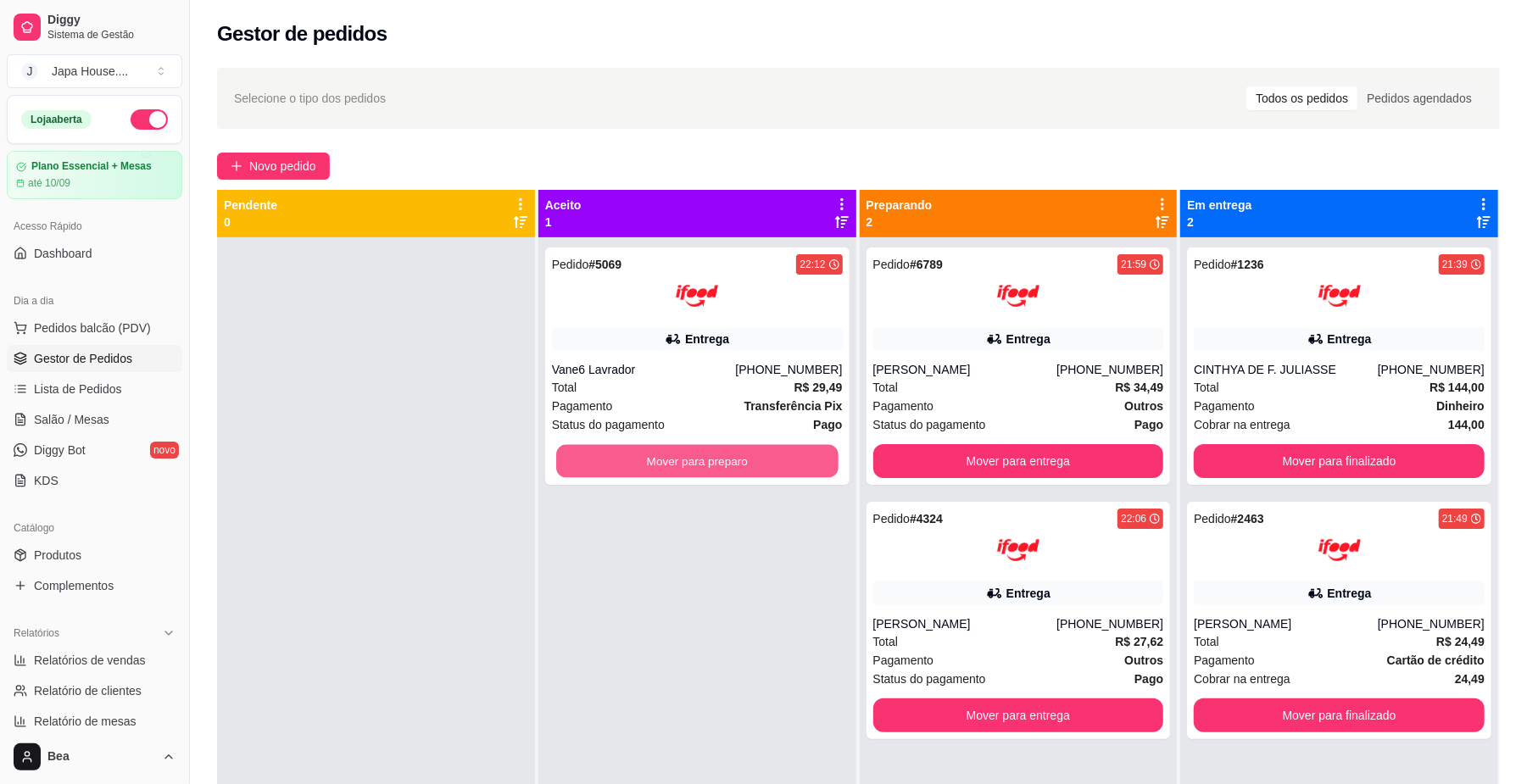
click at [733, 462] on button "Mover para preparo" at bounding box center [697, 462] width 282 height 33
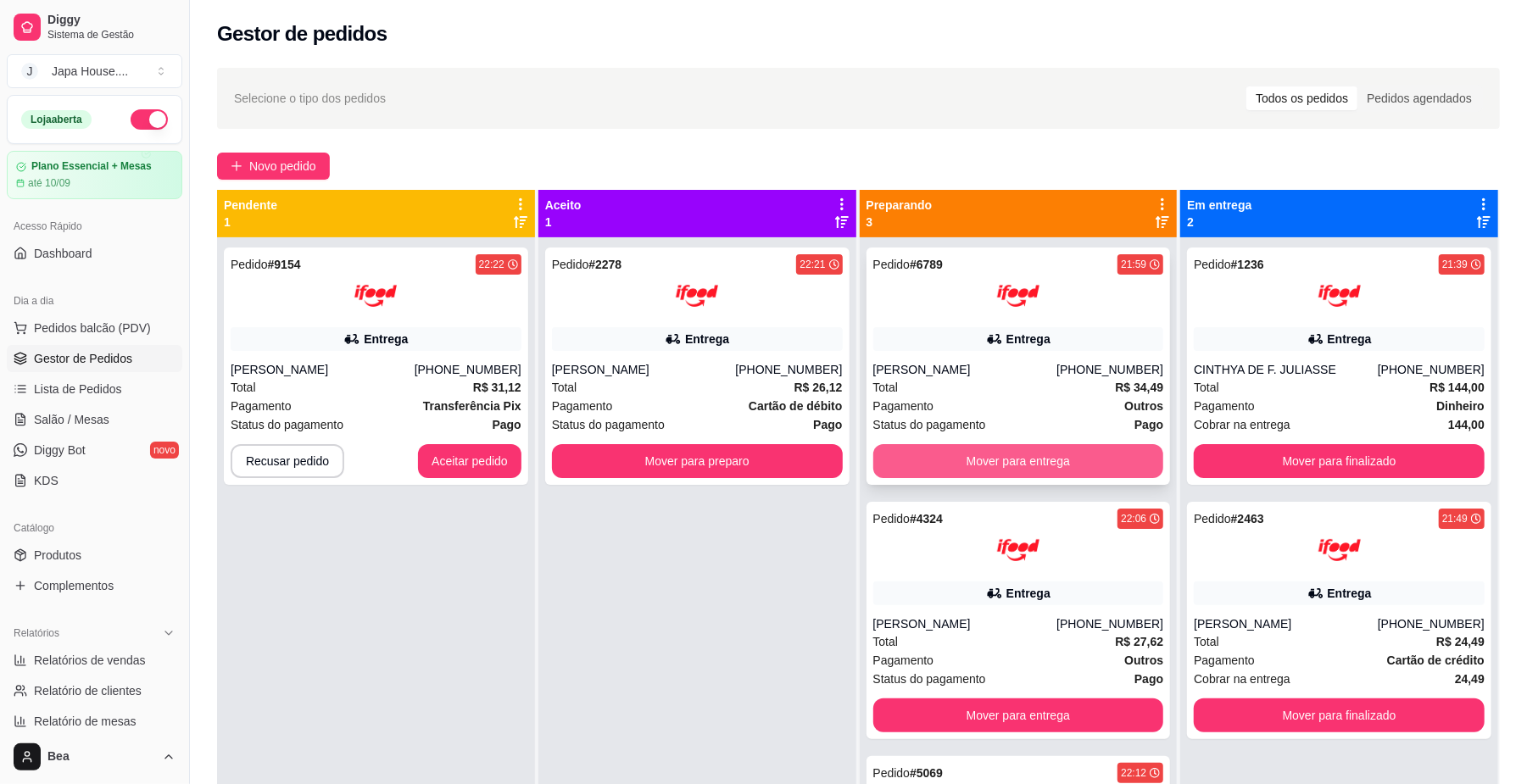
click at [1054, 458] on button "Mover para entrega" at bounding box center [1019, 461] width 291 height 34
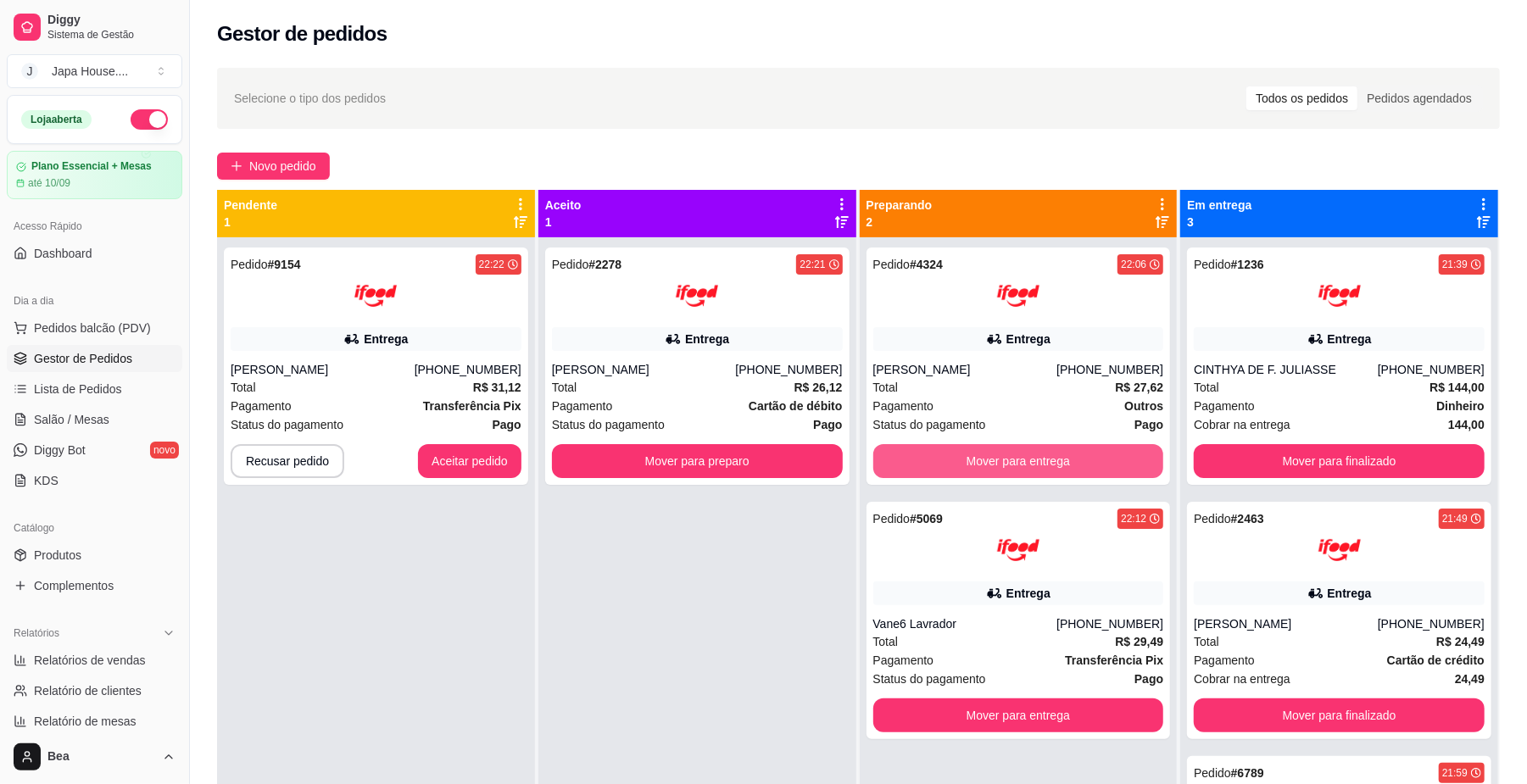
click at [1054, 458] on button "Mover para entrega" at bounding box center [1019, 461] width 291 height 34
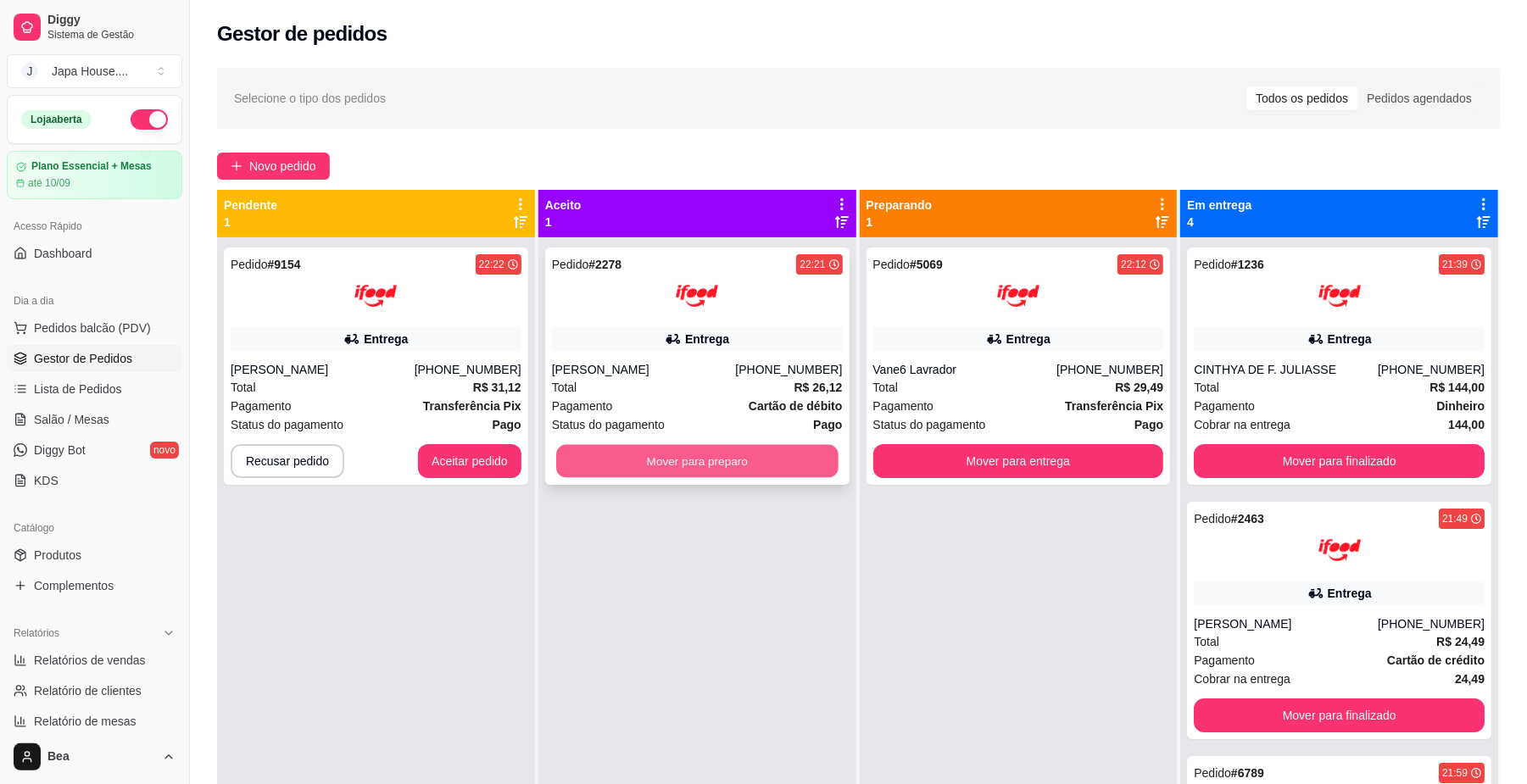
click at [746, 458] on button "Mover para preparo" at bounding box center [697, 462] width 282 height 33
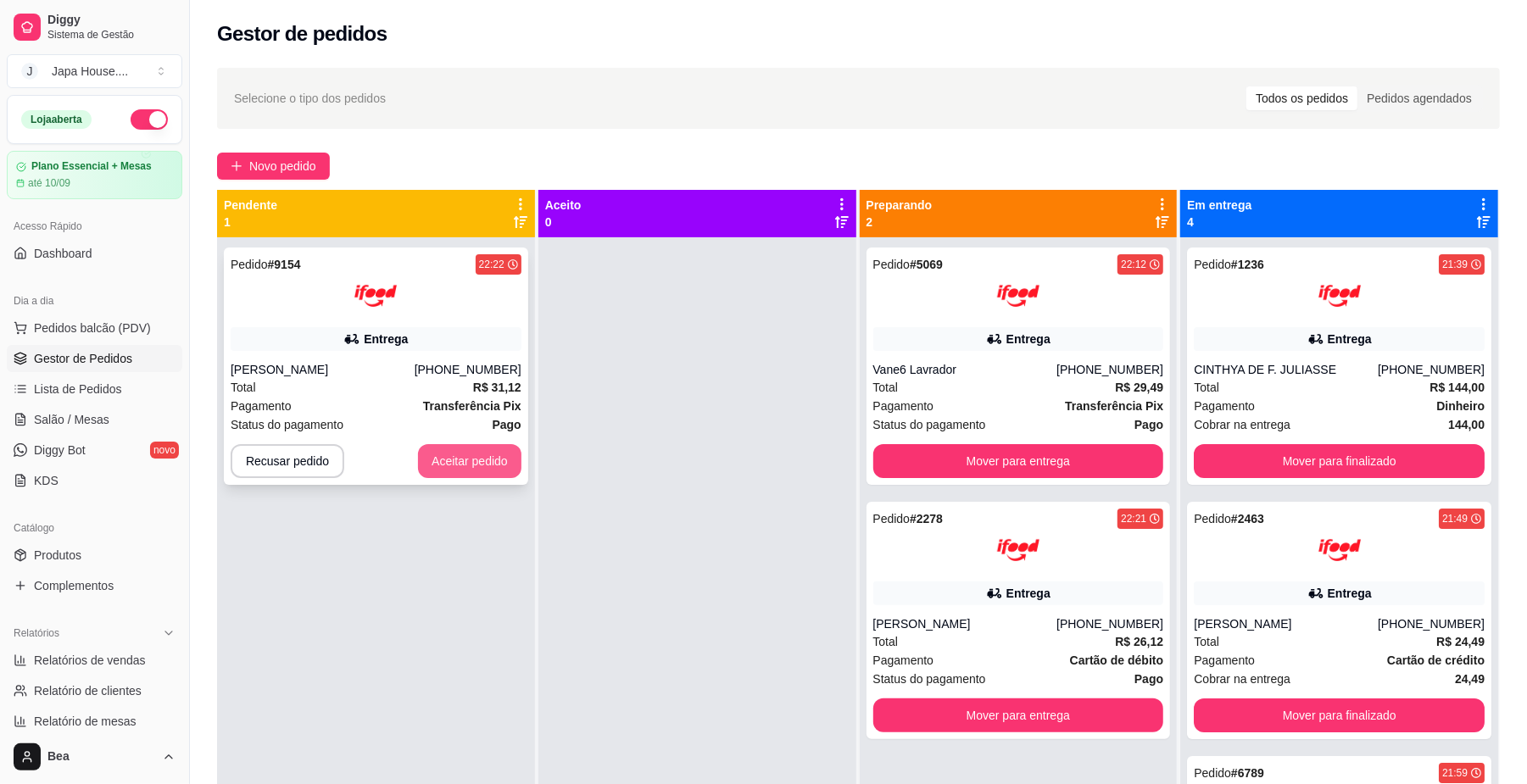
click at [485, 456] on button "Aceitar pedido" at bounding box center [470, 461] width 103 height 34
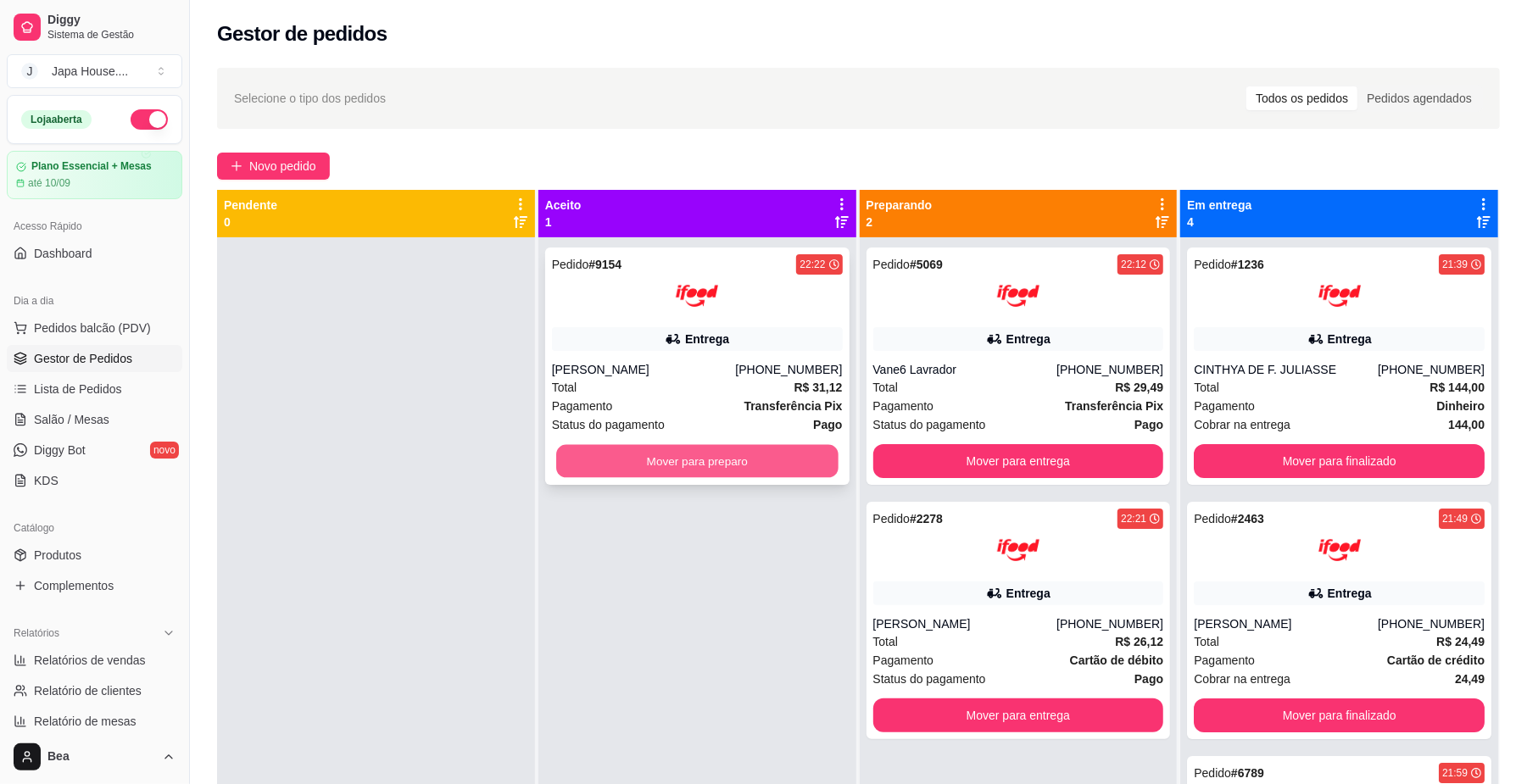
click at [652, 462] on button "Mover para preparo" at bounding box center [697, 462] width 282 height 33
click at [741, 462] on button "Mover para preparo" at bounding box center [697, 462] width 282 height 33
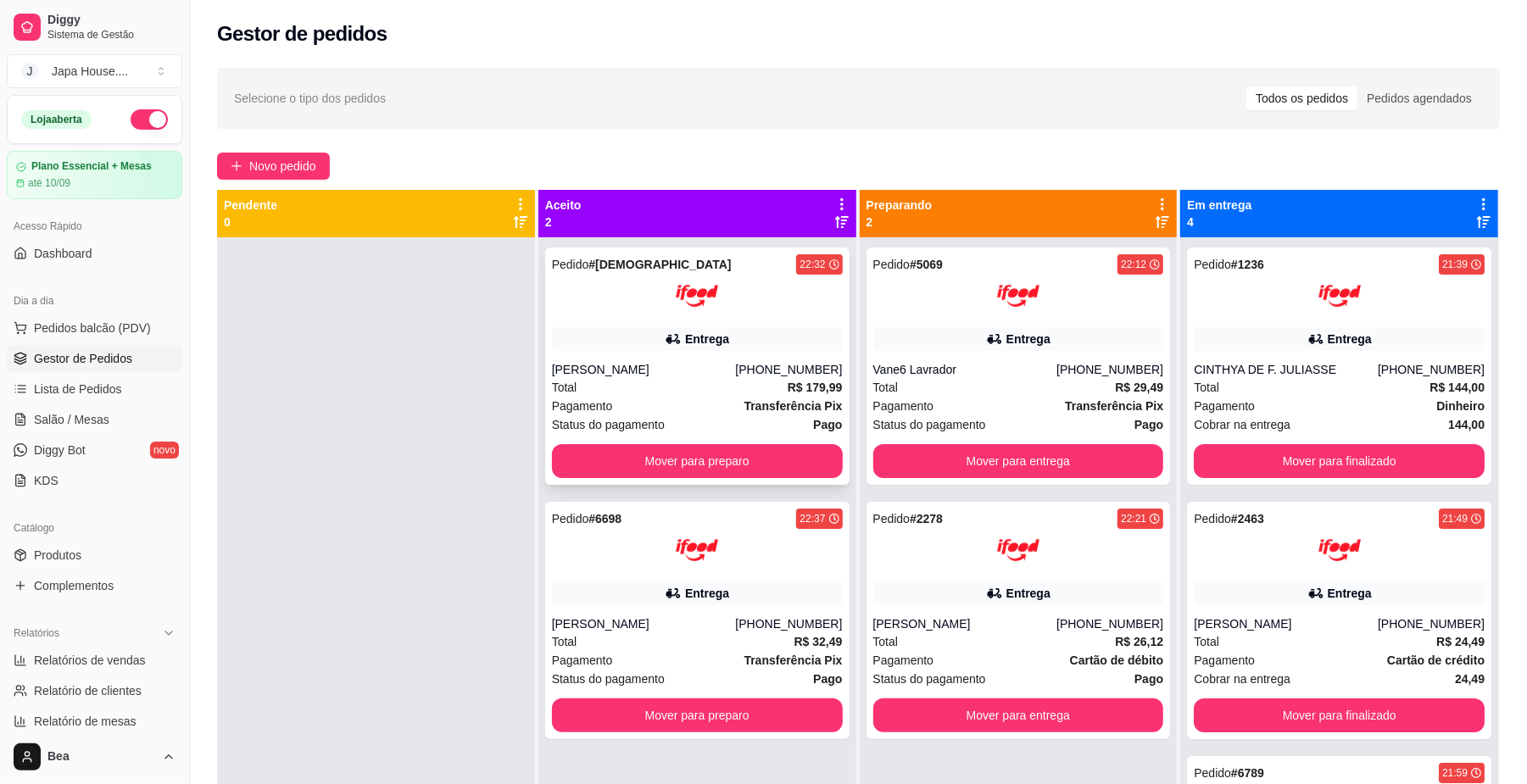
click at [710, 463] on button "Mover para preparo" at bounding box center [697, 461] width 291 height 34
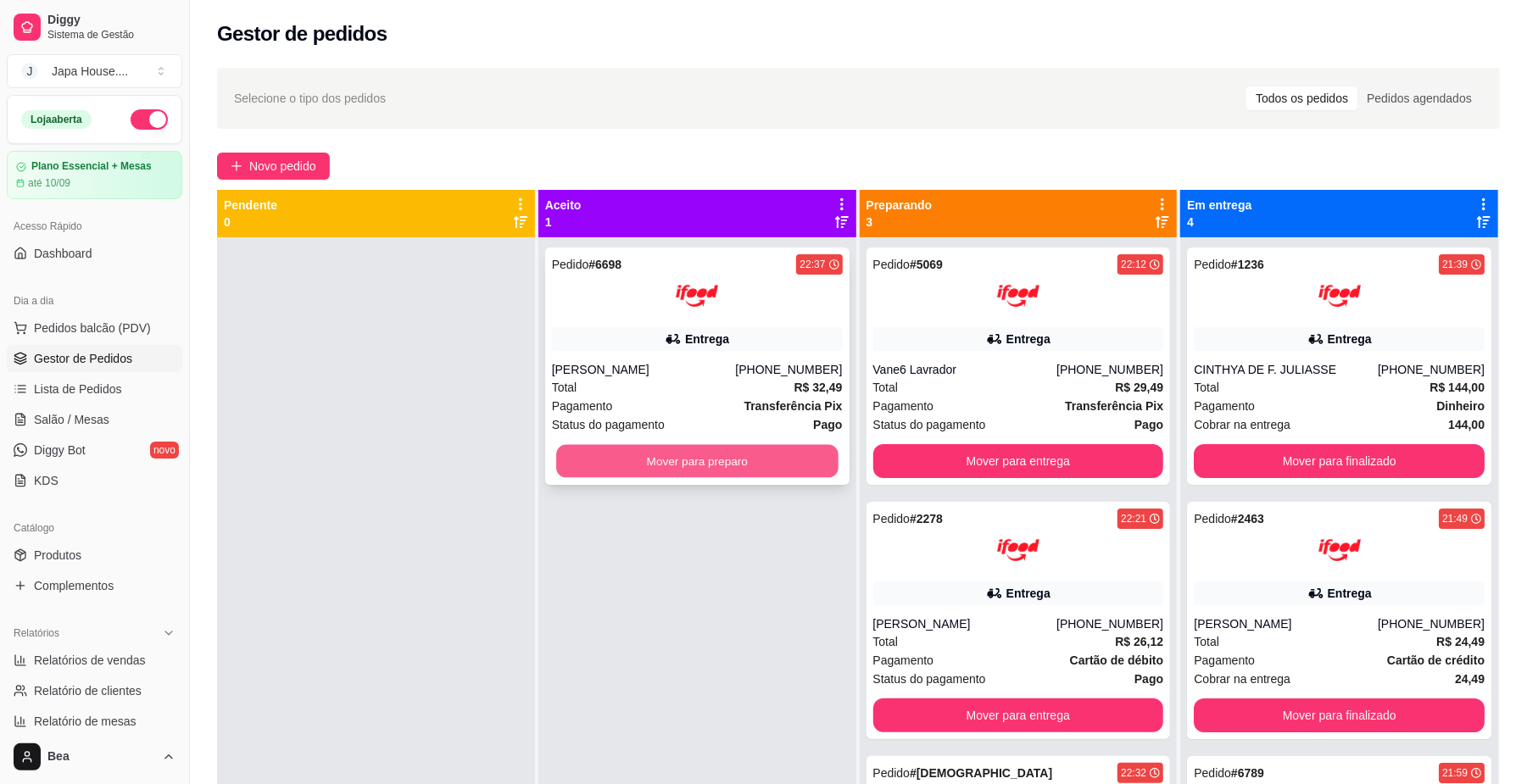
click at [746, 454] on button "Mover para preparo" at bounding box center [697, 462] width 282 height 33
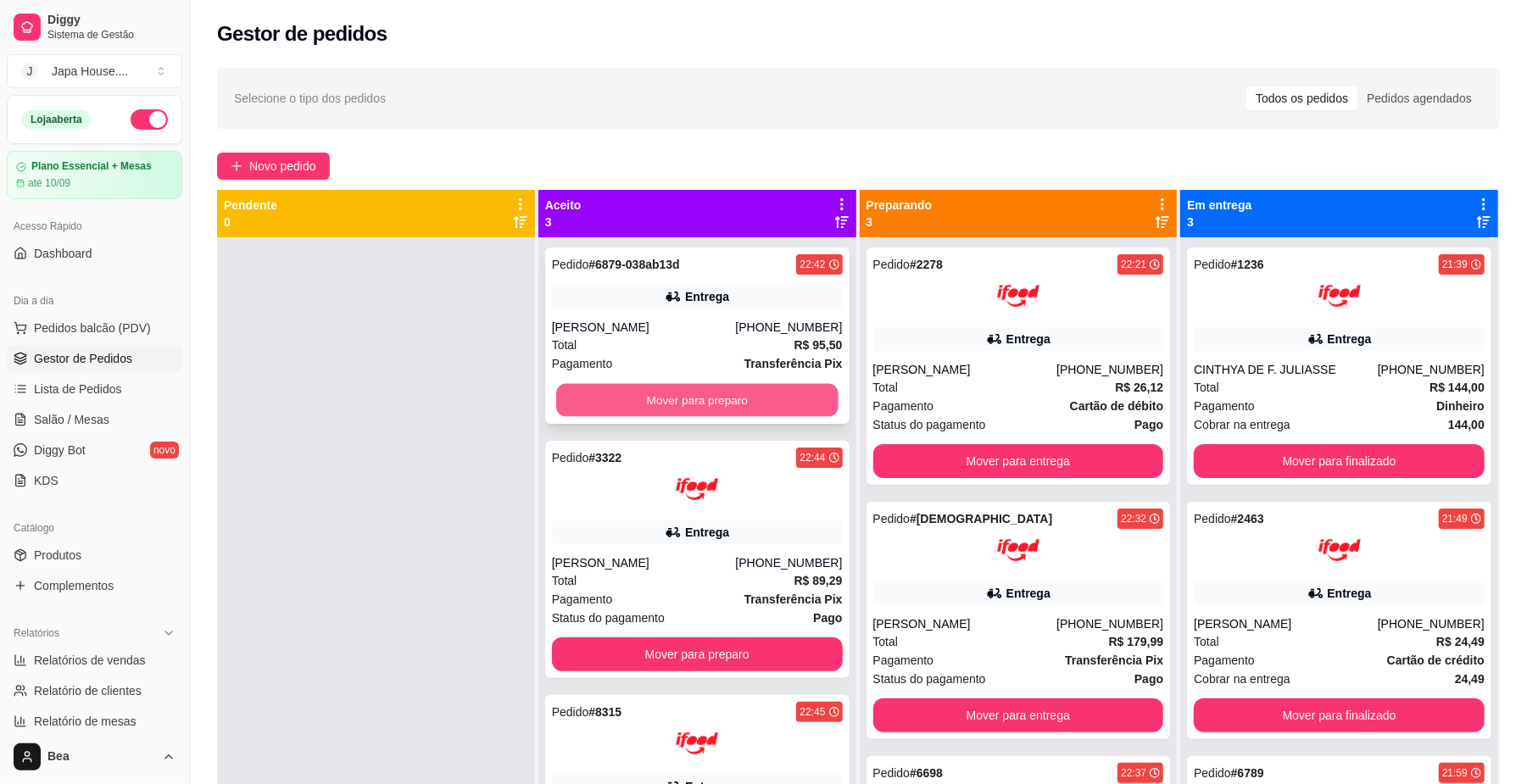
click at [773, 393] on button "Mover para preparo" at bounding box center [697, 401] width 282 height 33
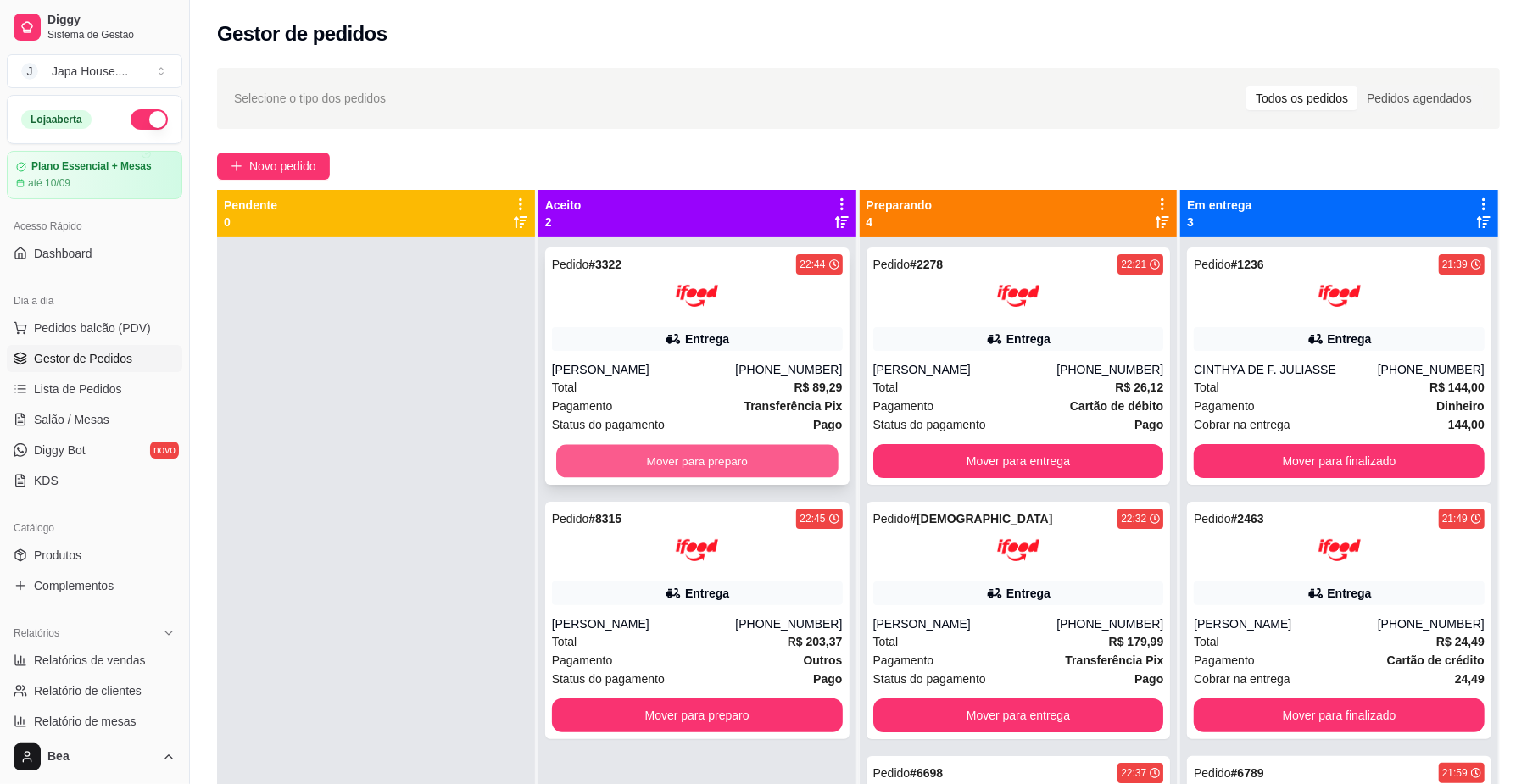
click at [788, 451] on button "Mover para preparo" at bounding box center [697, 462] width 282 height 33
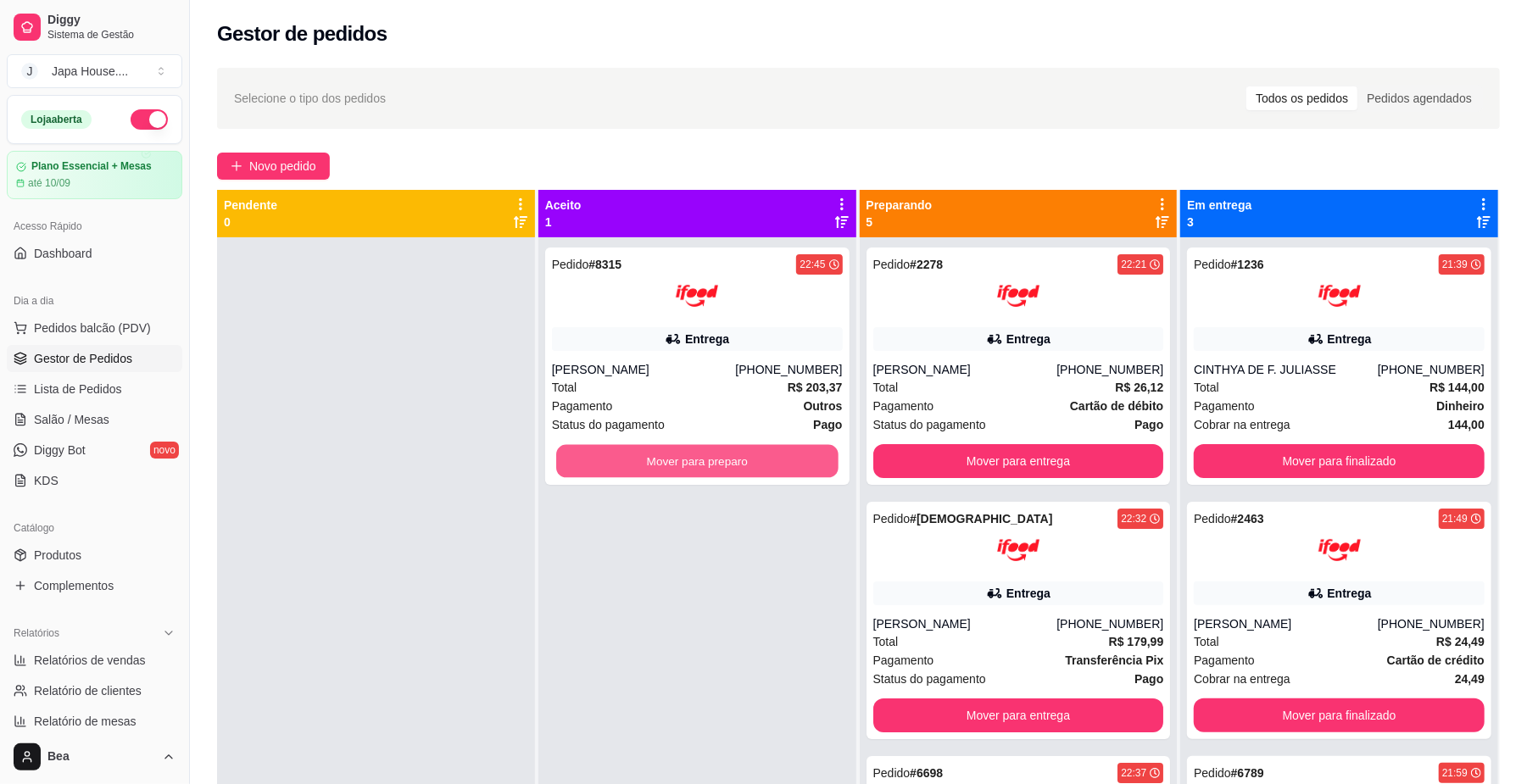
click at [788, 451] on button "Mover para preparo" at bounding box center [697, 462] width 282 height 33
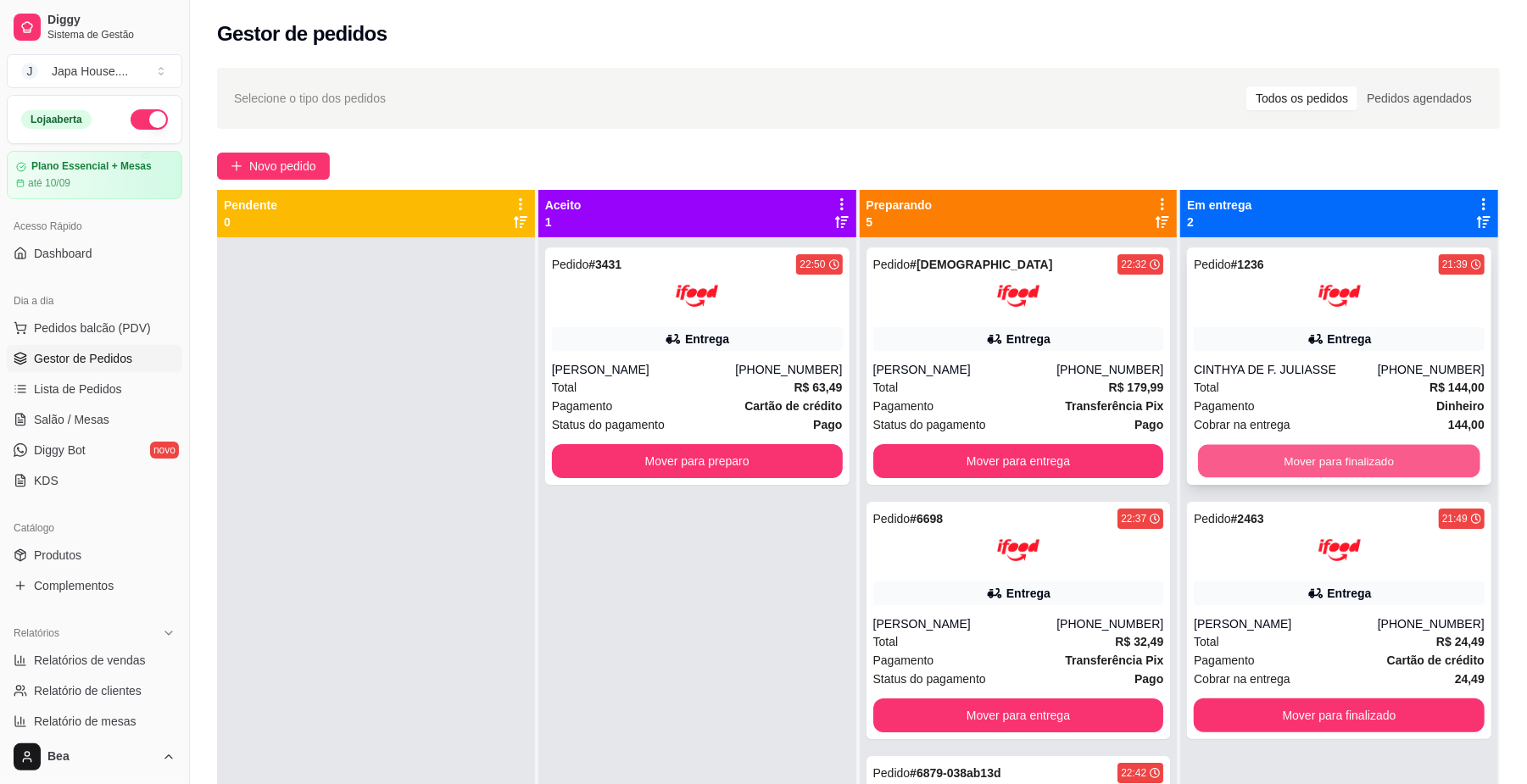
click at [1317, 461] on button "Mover para finalizado" at bounding box center [1339, 462] width 282 height 33
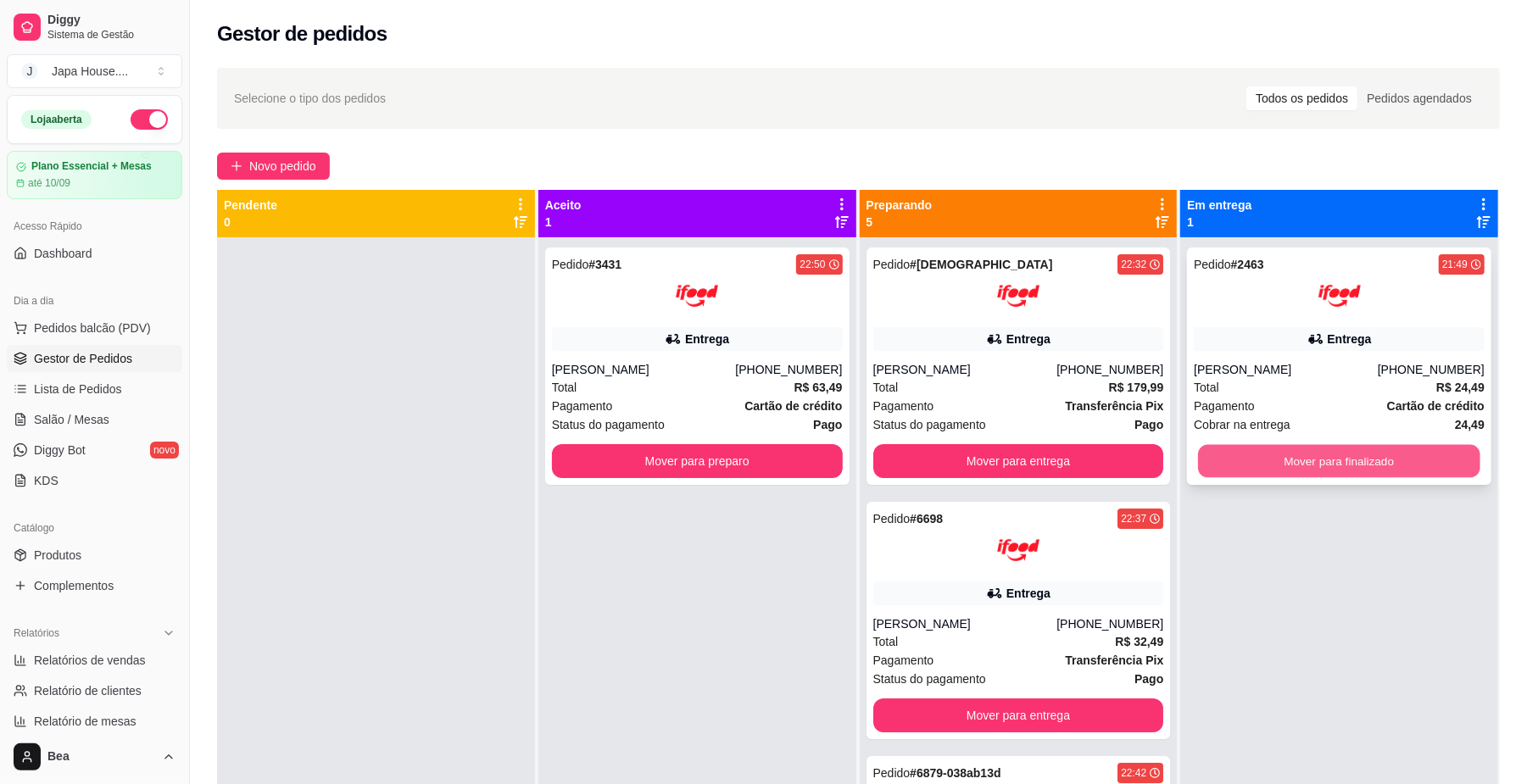
click at [1307, 454] on button "Mover para finalizado" at bounding box center [1339, 462] width 282 height 33
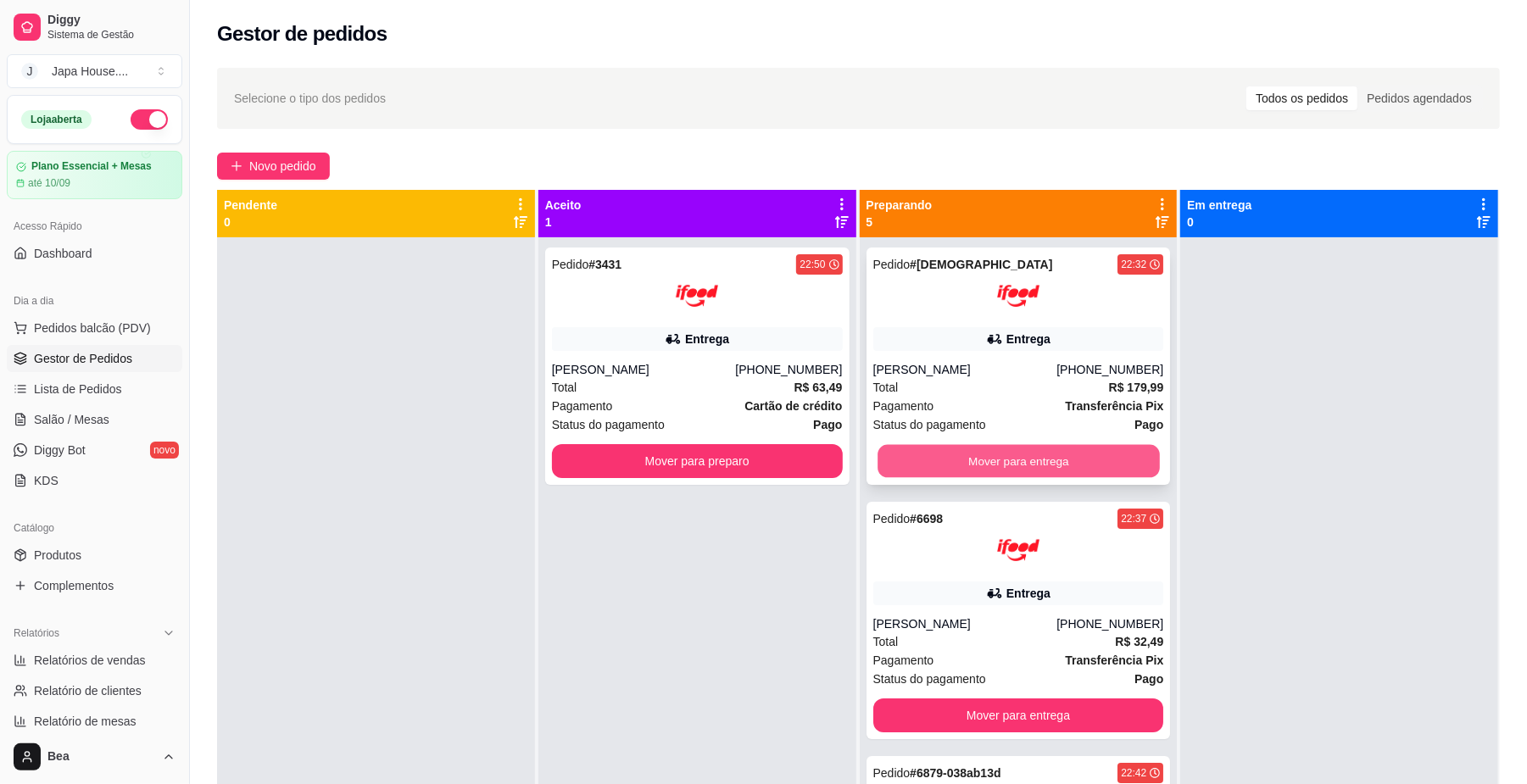
click at [1085, 461] on button "Mover para entrega" at bounding box center [1019, 462] width 282 height 33
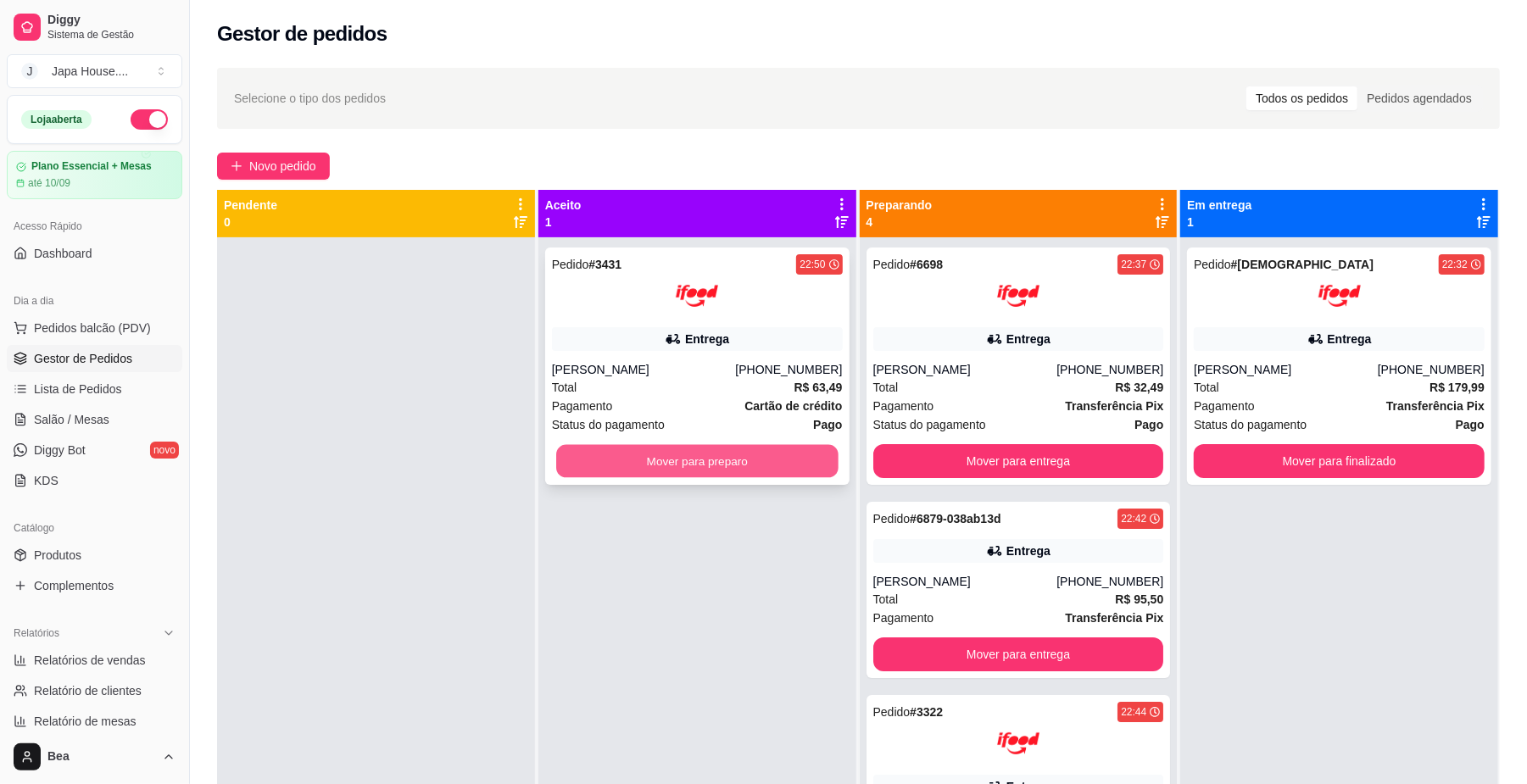
click at [764, 472] on button "Mover para preparo" at bounding box center [697, 462] width 282 height 33
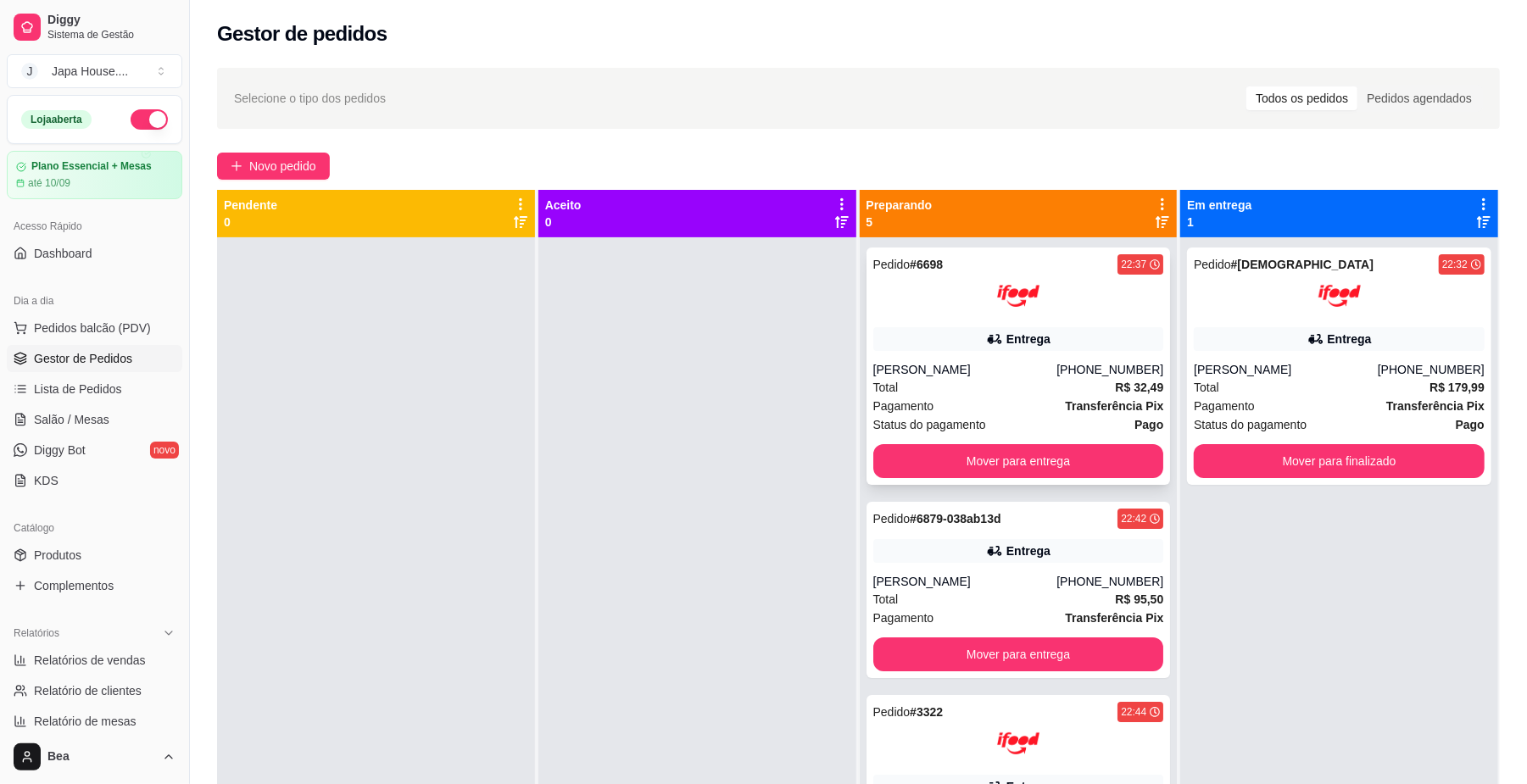
click at [1065, 411] on strong "Transferência Pix" at bounding box center [1114, 405] width 98 height 13
click at [1062, 461] on button "Mover para entrega" at bounding box center [1019, 462] width 282 height 33
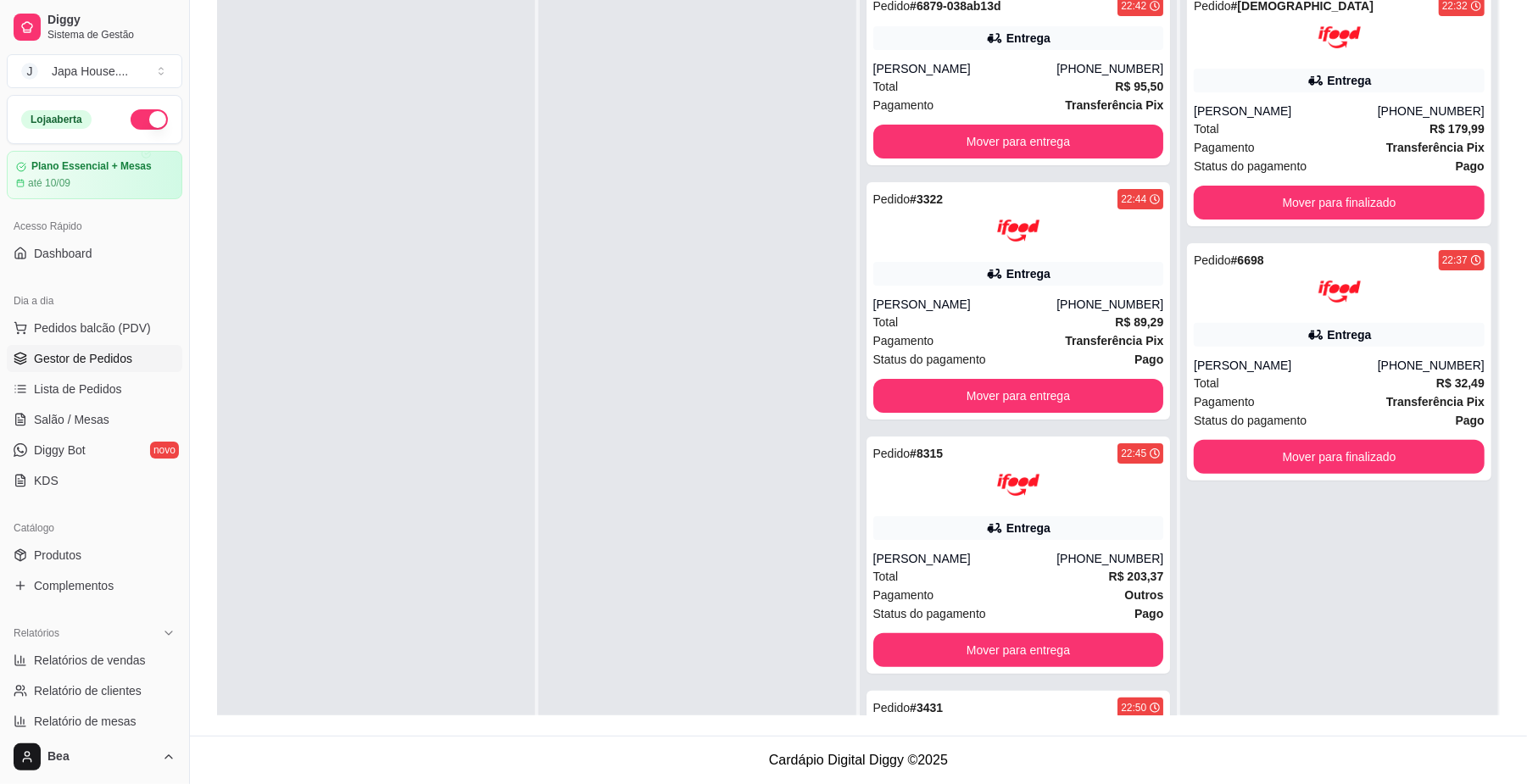
scroll to position [191, 0]
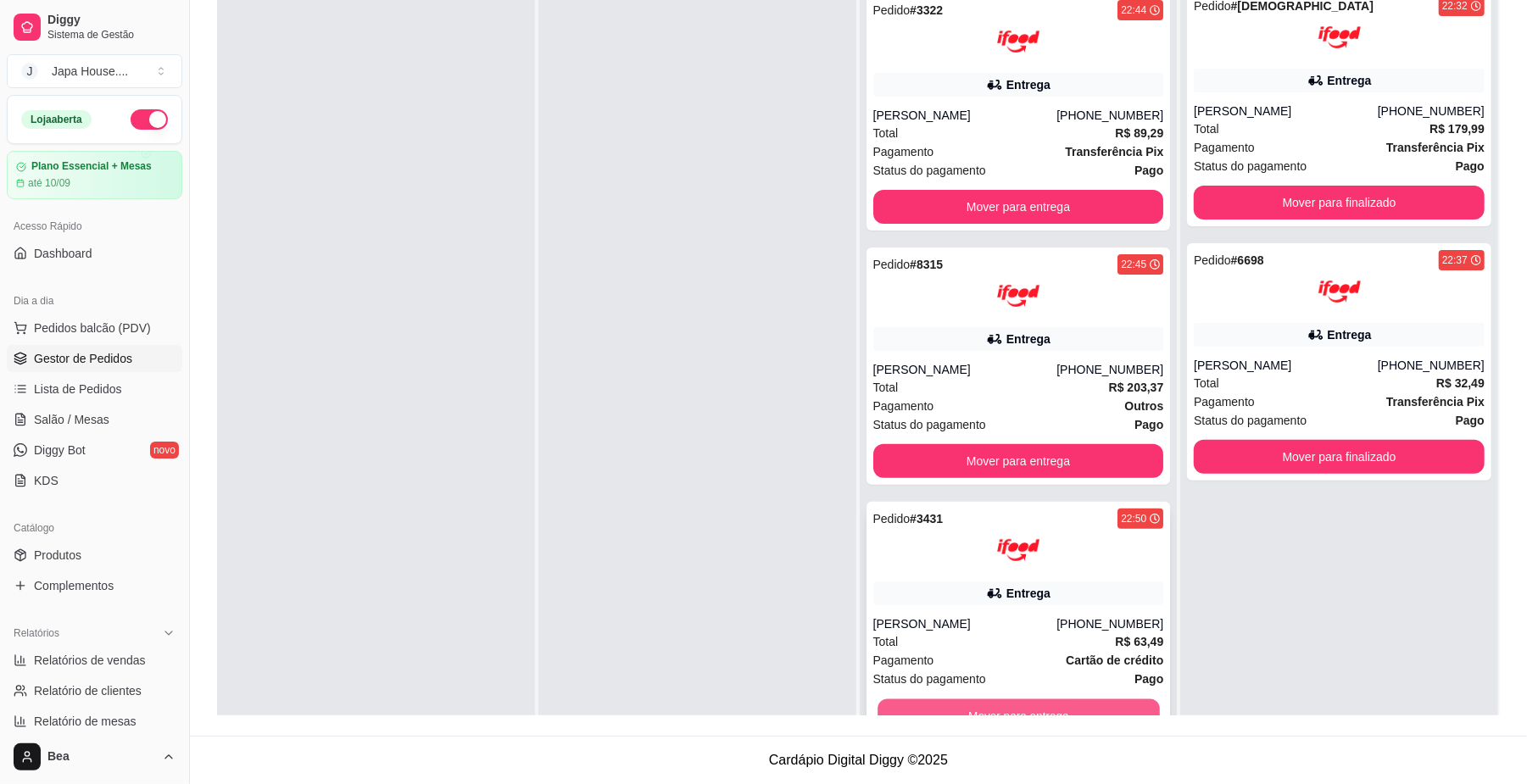
click at [1089, 712] on button "Mover para entrega" at bounding box center [1019, 716] width 282 height 33
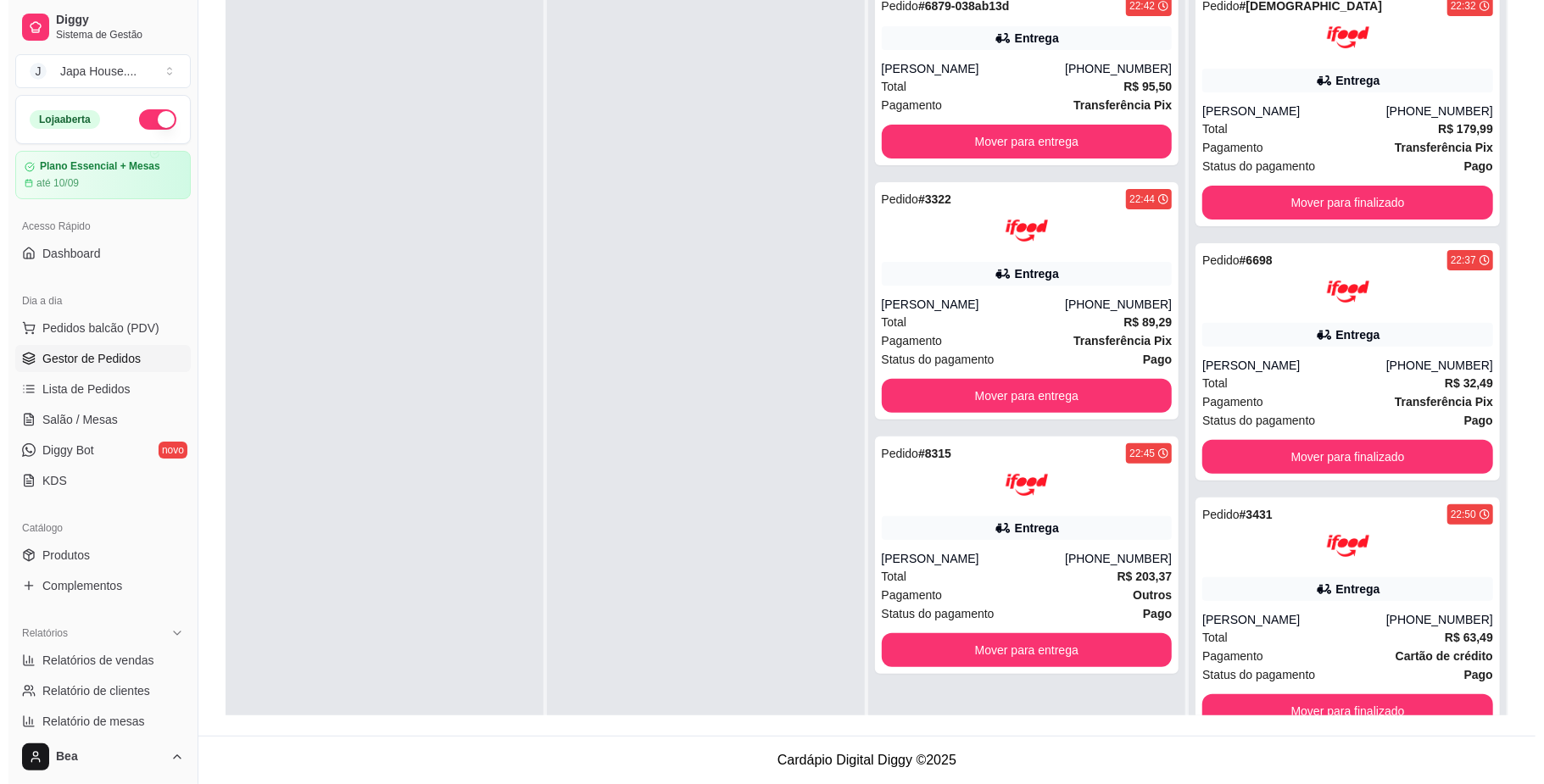
scroll to position [0, 0]
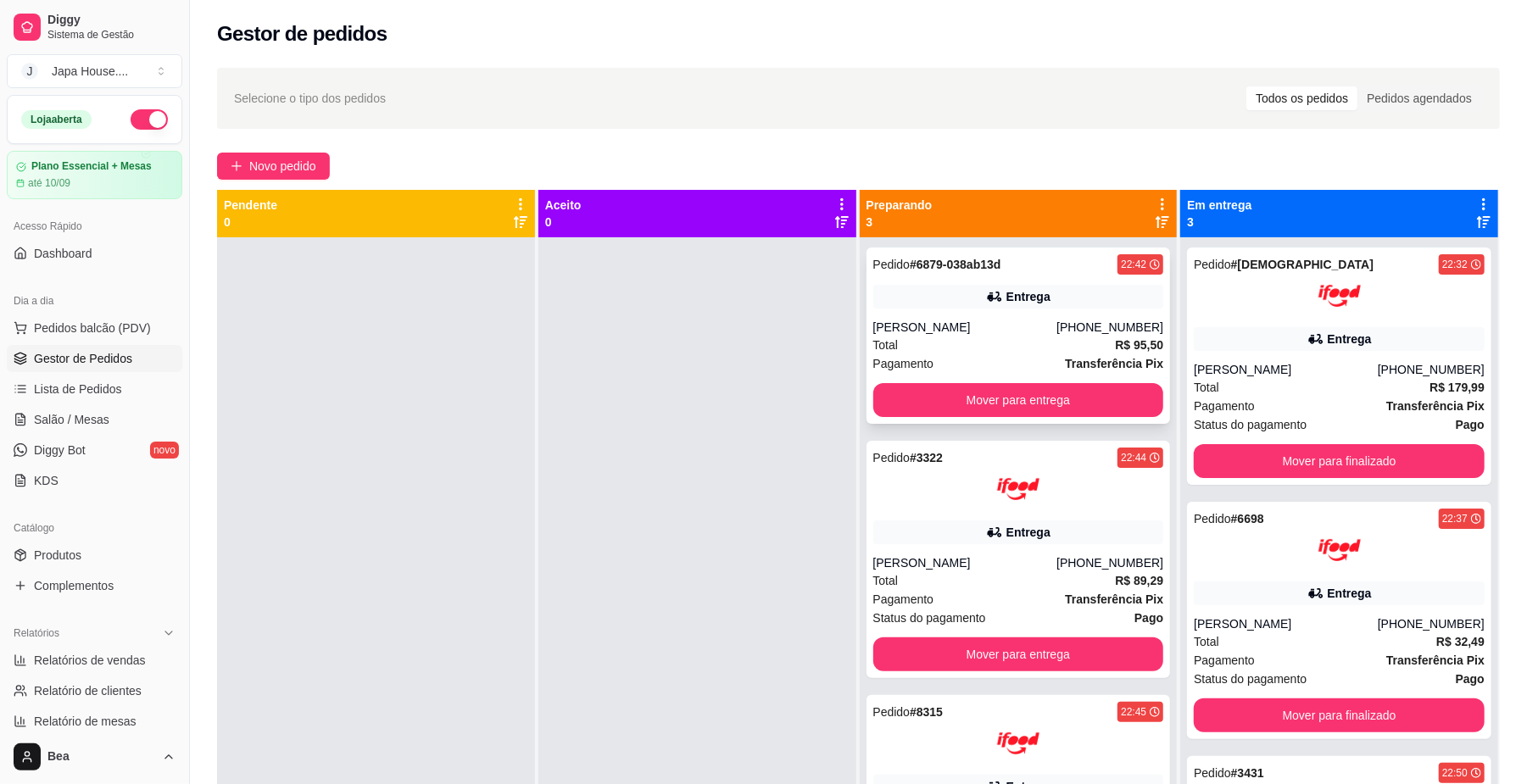
click at [1047, 319] on div "Mariana Bellini" at bounding box center [965, 326] width 184 height 17
click at [1120, 317] on div "Pedido # 6879-038ab13d 22:42 Entrega Mariana Bellini (11) 99232-0615 Total R$ 9…" at bounding box center [1019, 335] width 305 height 176
click at [1098, 326] on div "(11) 99232-0615" at bounding box center [1110, 326] width 107 height 17
click at [1340, 462] on button "Mover para finalizado" at bounding box center [1339, 462] width 282 height 33
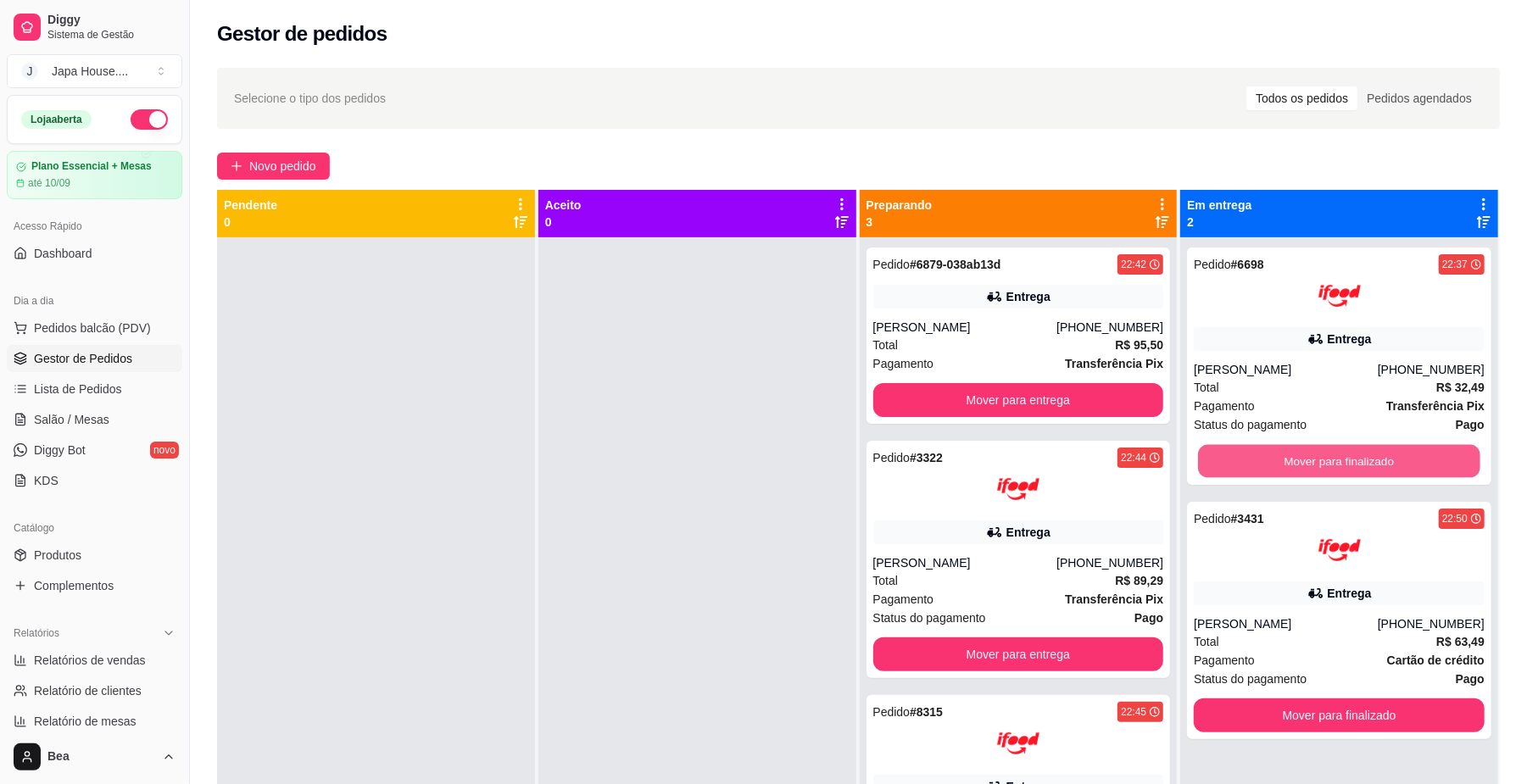
click at [1340, 462] on button "Mover para finalizado" at bounding box center [1339, 462] width 282 height 33
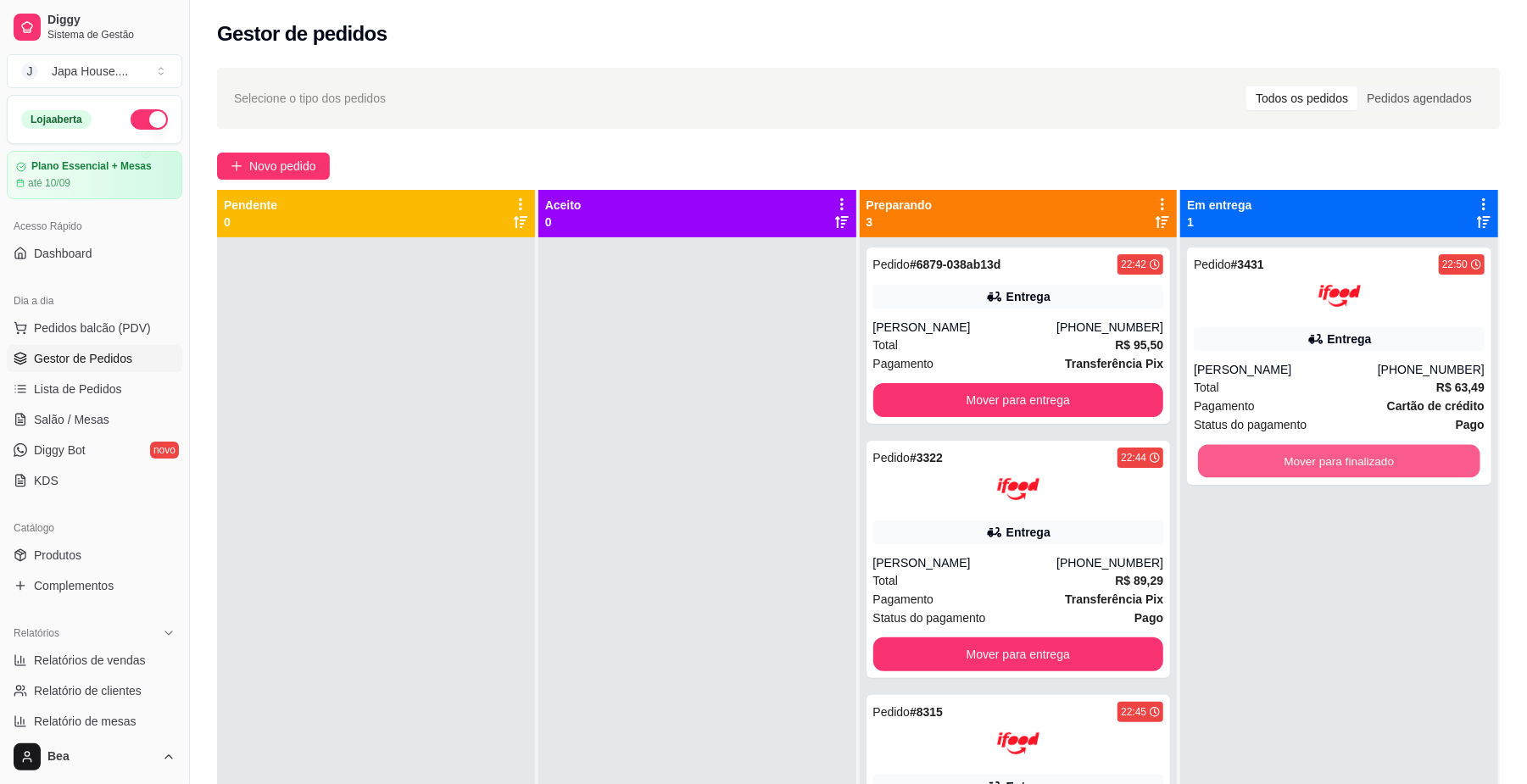
click at [1340, 462] on button "Mover para finalizado" at bounding box center [1339, 462] width 282 height 33
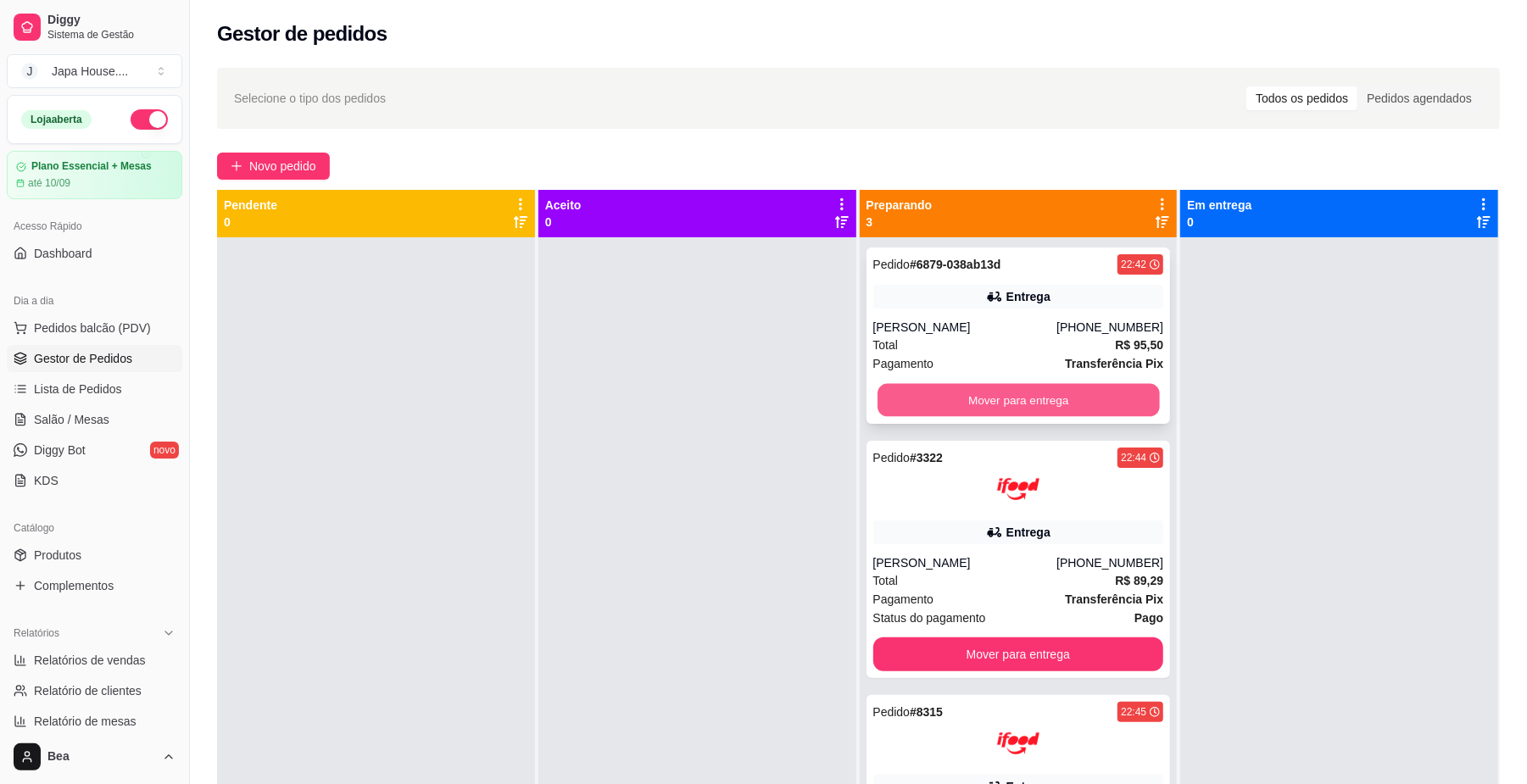
click at [1106, 392] on button "Mover para entrega" at bounding box center [1019, 401] width 282 height 33
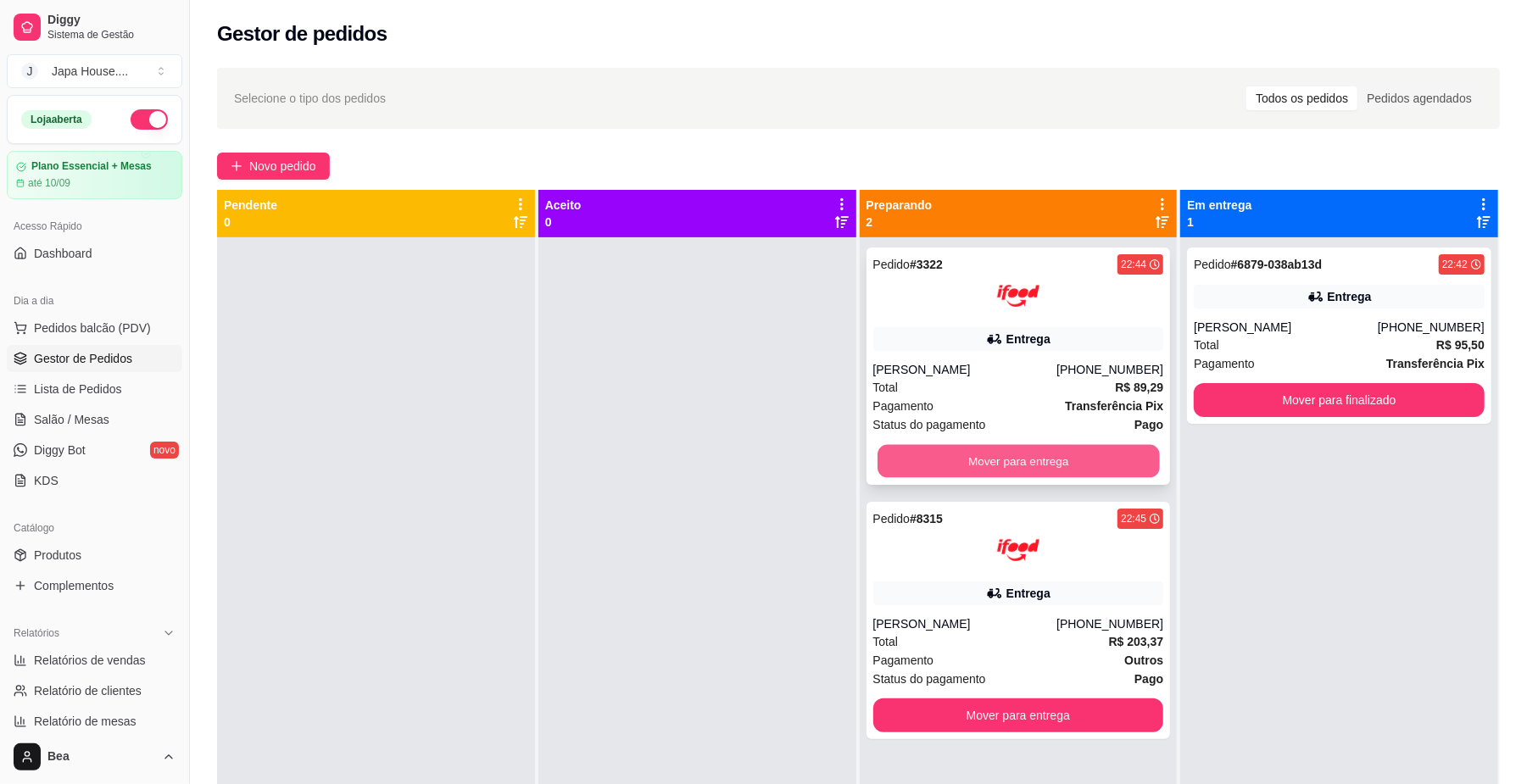
click at [1089, 474] on button "Mover para entrega" at bounding box center [1019, 462] width 282 height 33
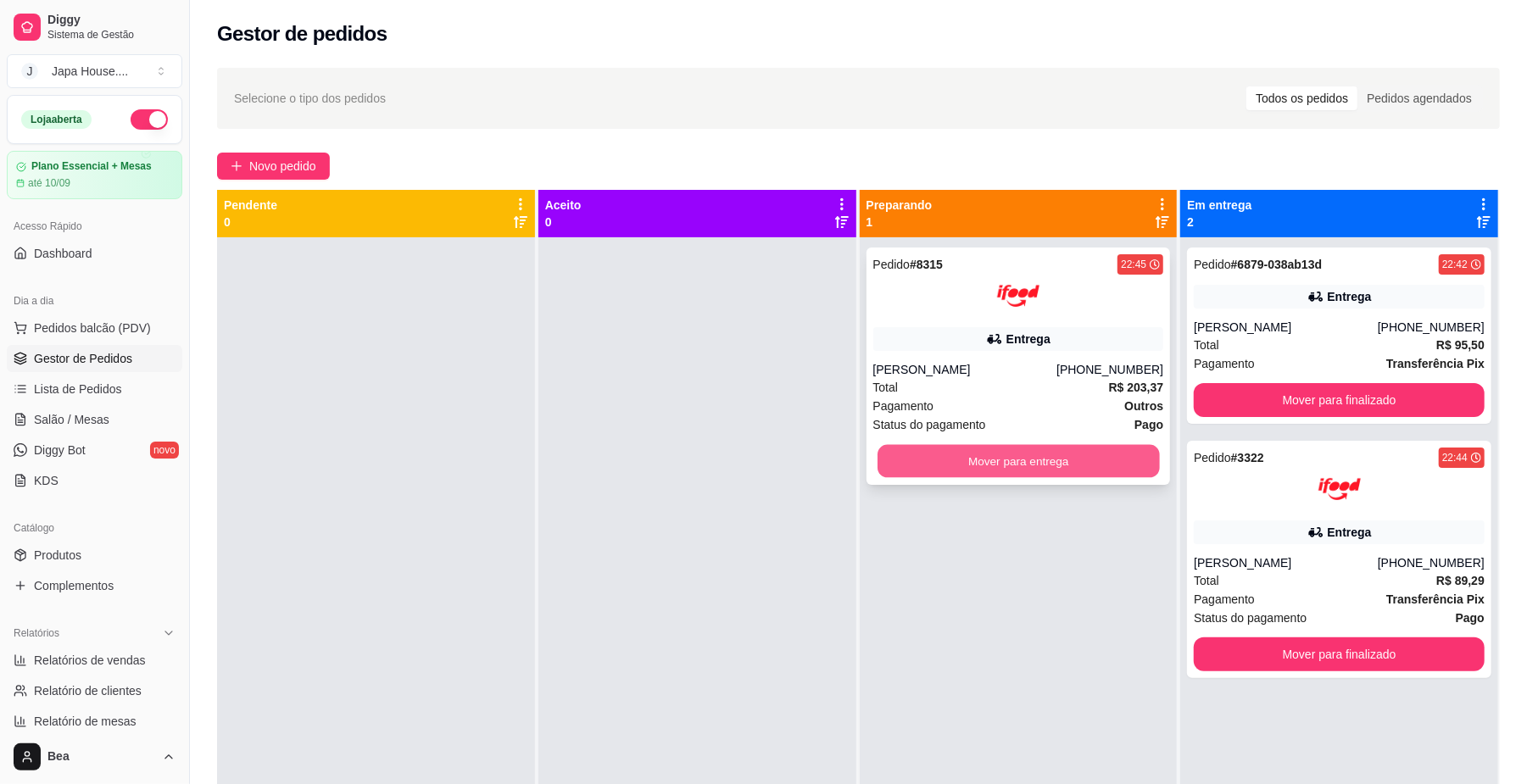
click at [1090, 466] on button "Mover para entrega" at bounding box center [1019, 462] width 282 height 33
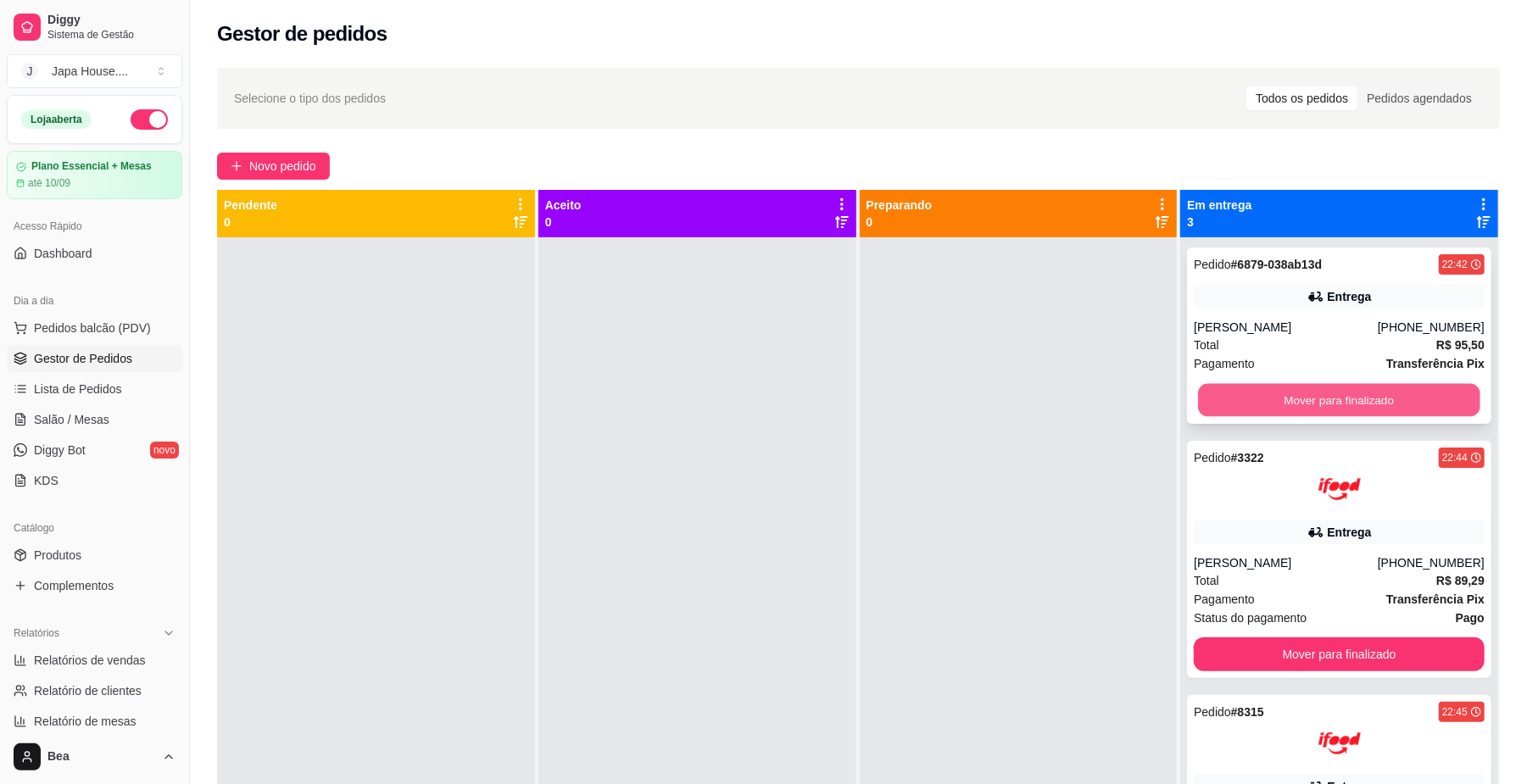
click at [1237, 408] on button "Mover para finalizado" at bounding box center [1339, 401] width 282 height 33
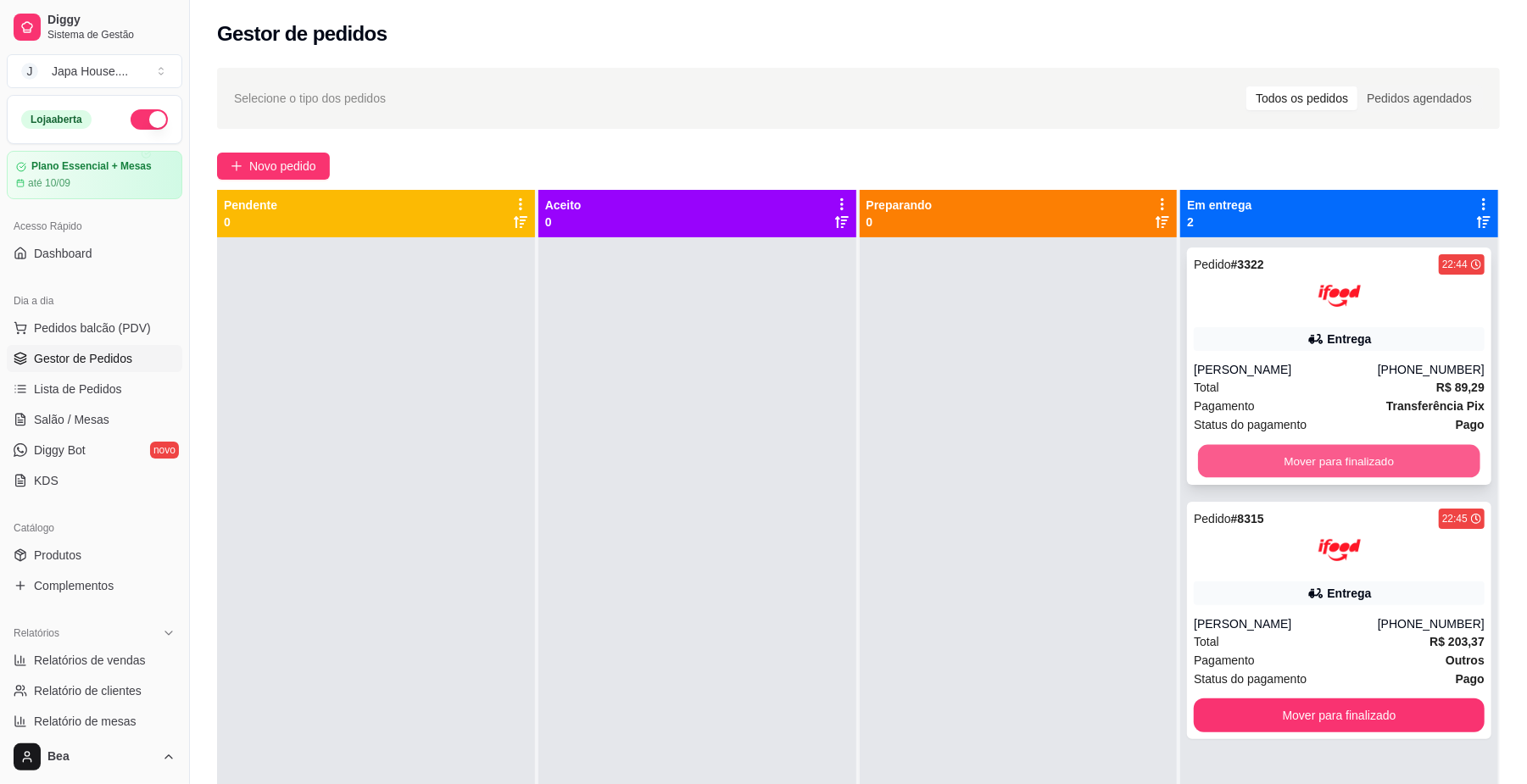
click at [1253, 463] on button "Mover para finalizado" at bounding box center [1339, 462] width 282 height 33
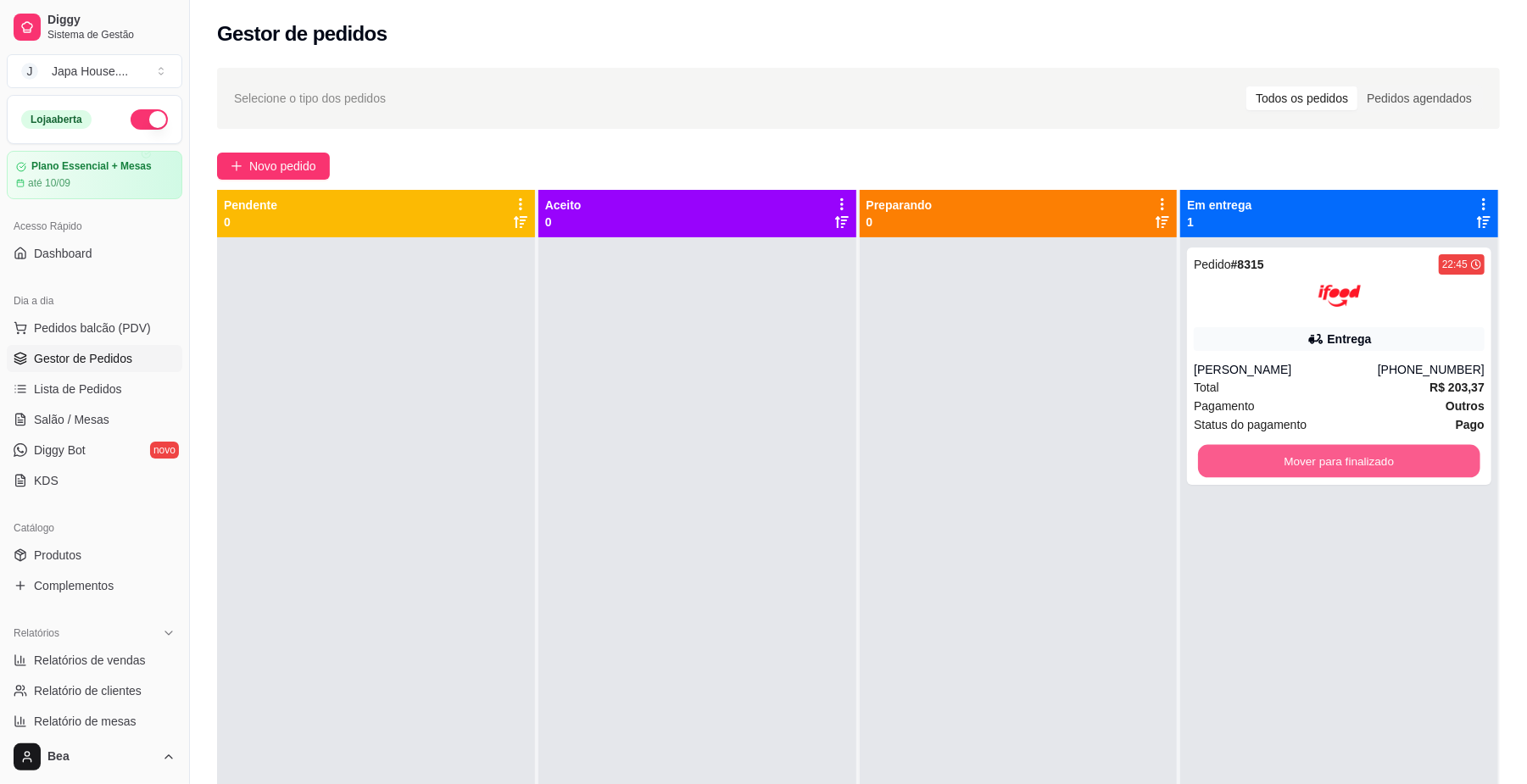
click at [1253, 463] on button "Mover para finalizado" at bounding box center [1339, 462] width 282 height 33
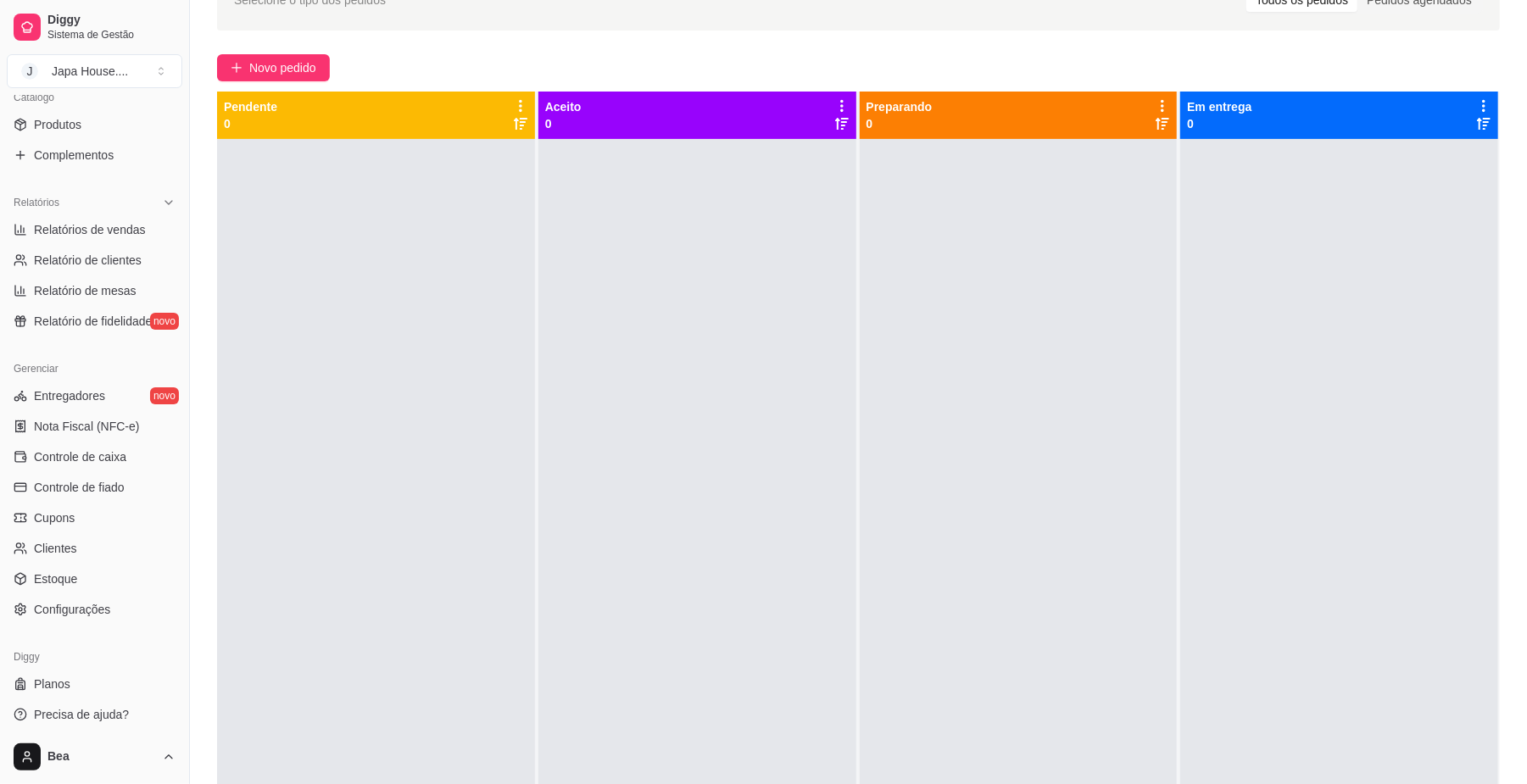
scroll to position [436, 0]
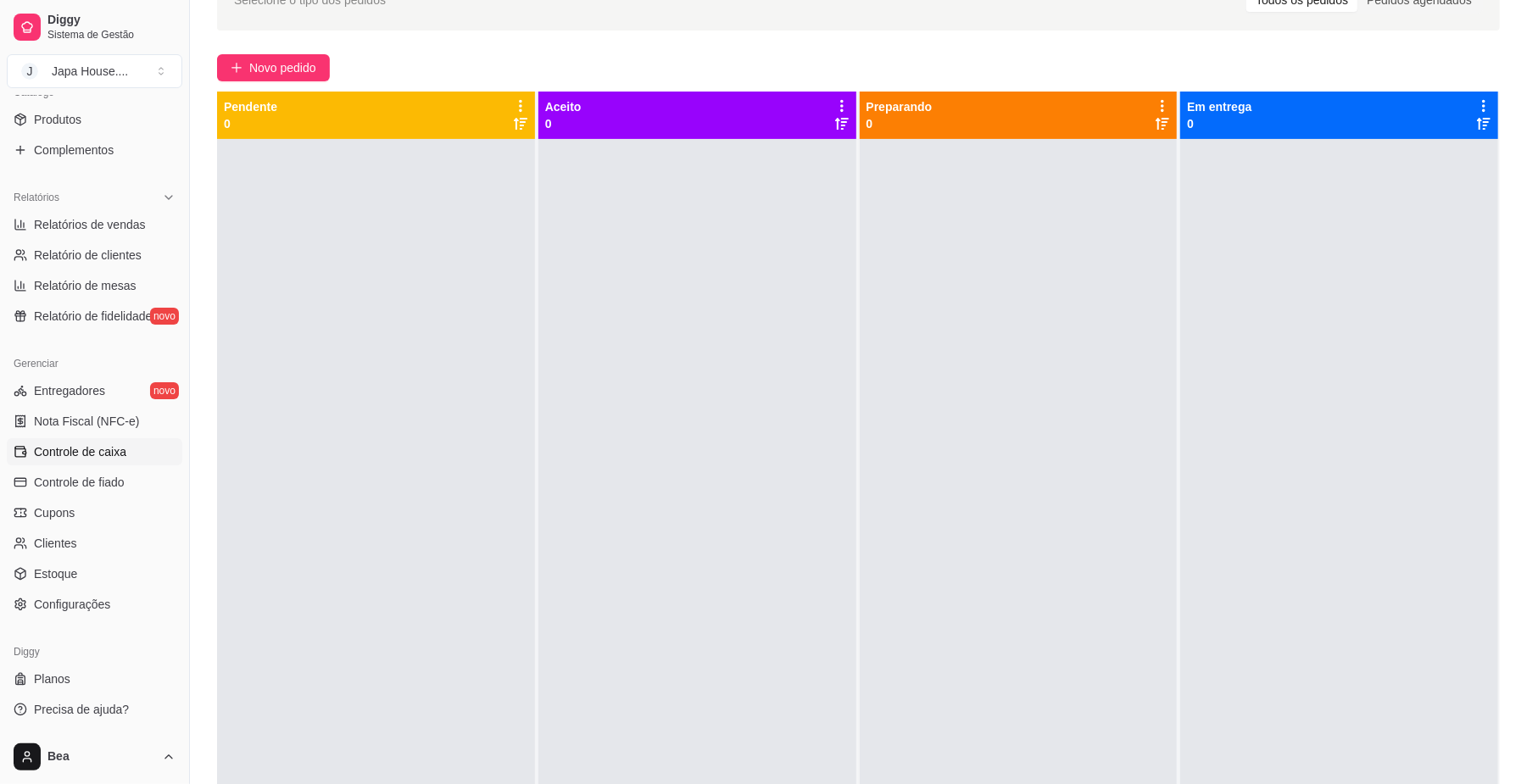
click at [106, 454] on span "Controle de caixa" at bounding box center [81, 452] width 93 height 17
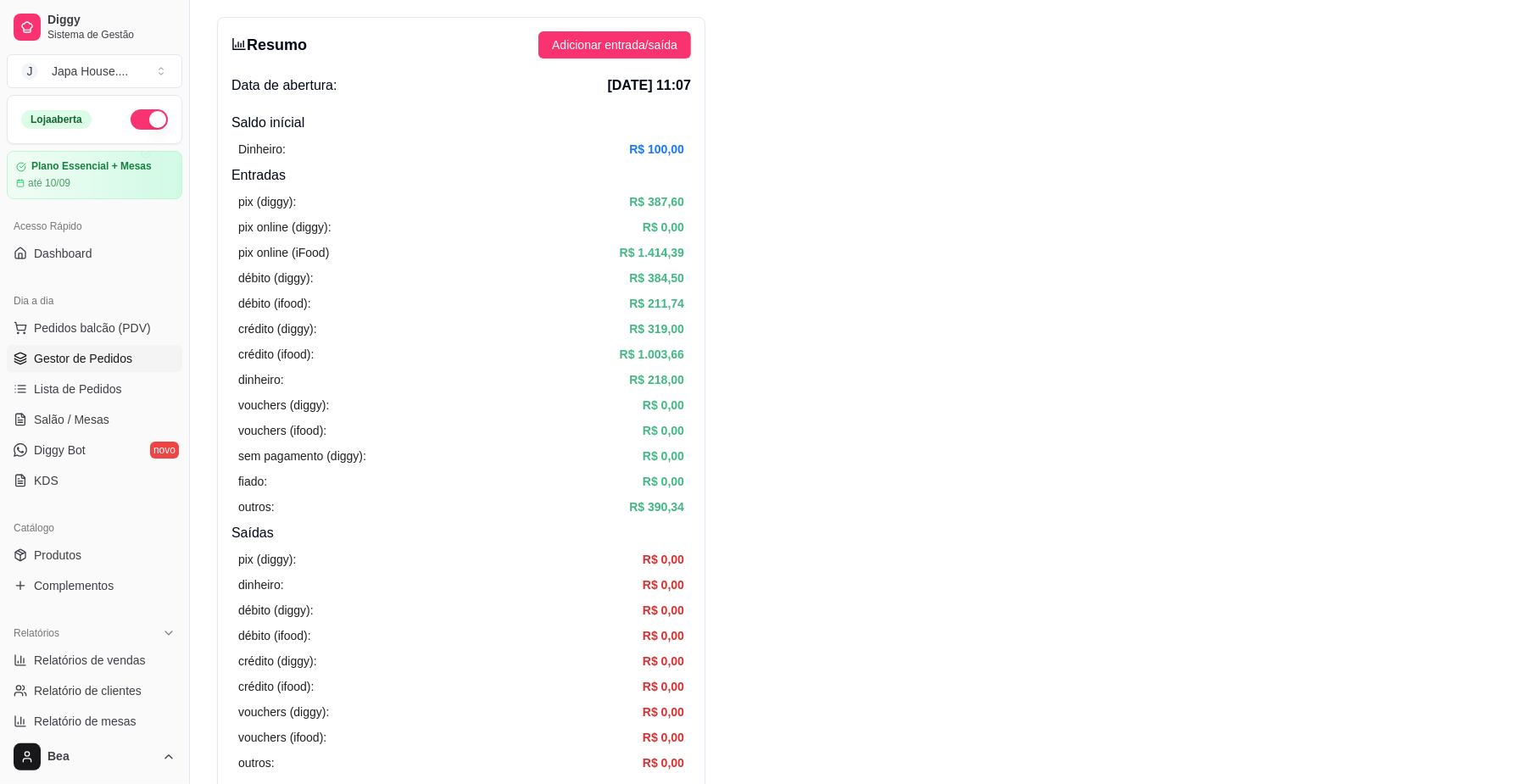
click at [109, 360] on span "Gestor de Pedidos" at bounding box center [83, 358] width 98 height 17
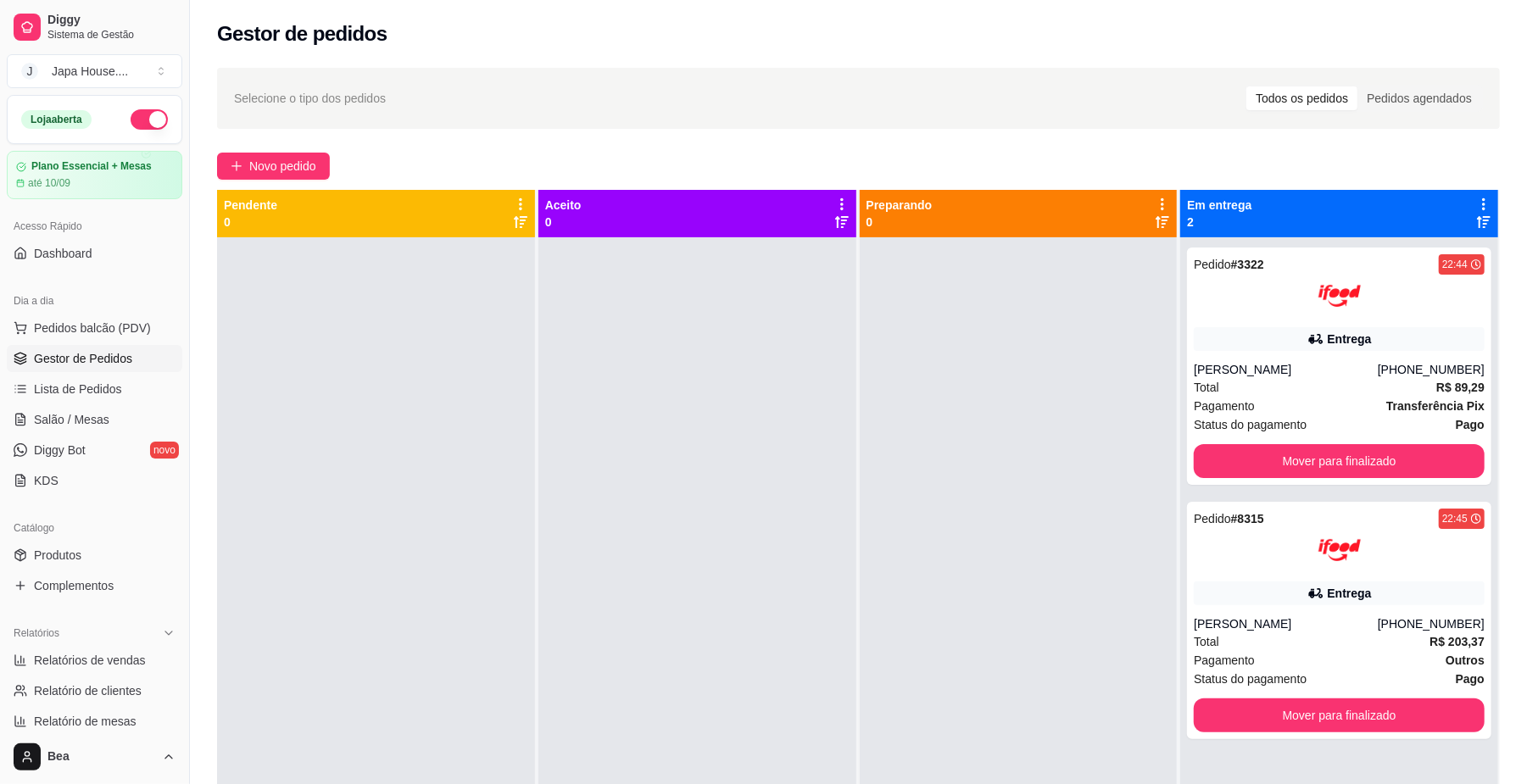
drag, startPoint x: 183, startPoint y: 342, endPoint x: 754, endPoint y: 443, distance: 579.9
click at [754, 443] on div "Diggy Sistema de Gestão J Japa House. ... Loja aberta Plano Essencial + Mesas a…" at bounding box center [763, 521] width 1527 height 1042
click at [1299, 448] on button "Mover para finalizado" at bounding box center [1339, 462] width 282 height 33
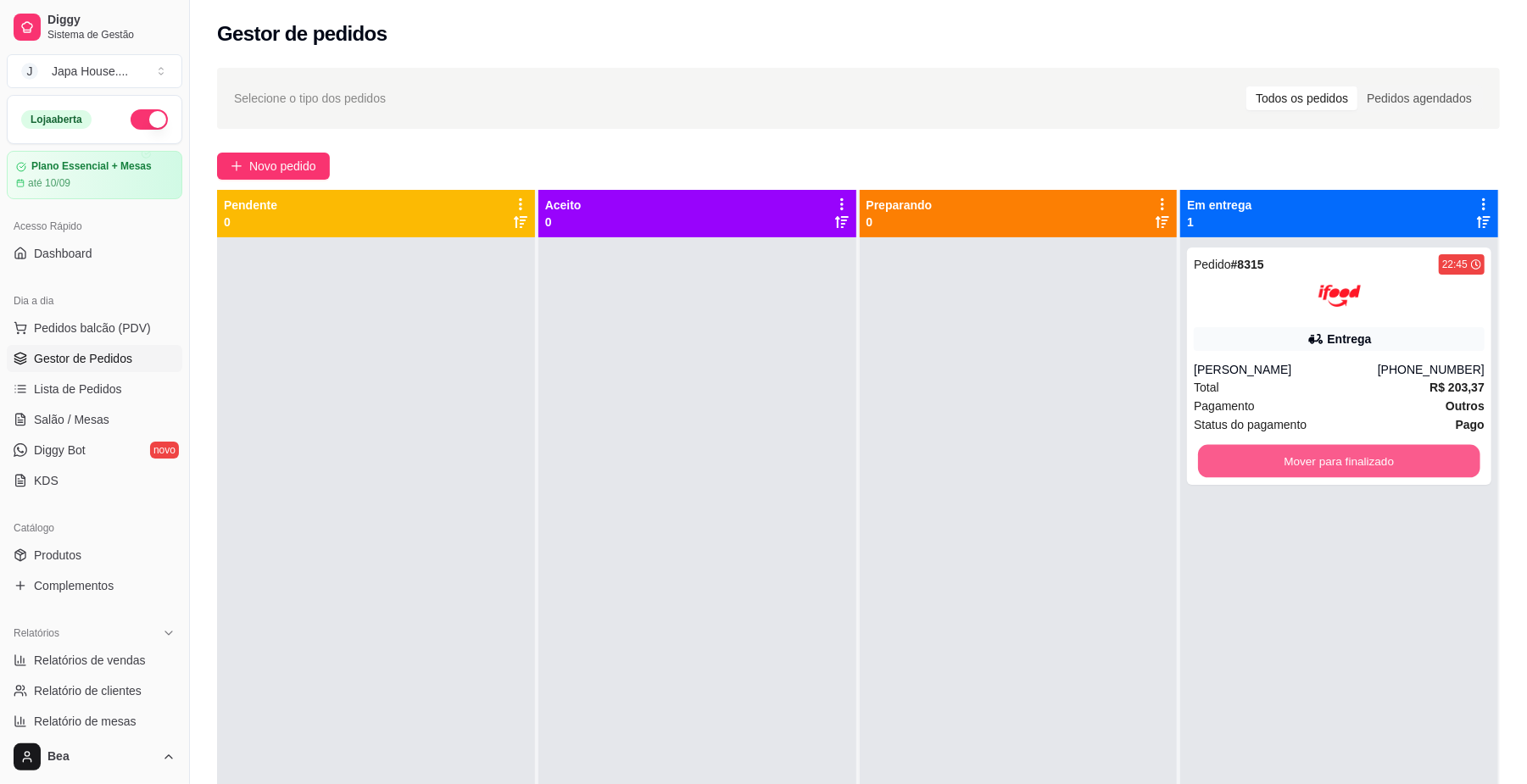
click at [1299, 448] on button "Mover para finalizado" at bounding box center [1339, 462] width 282 height 33
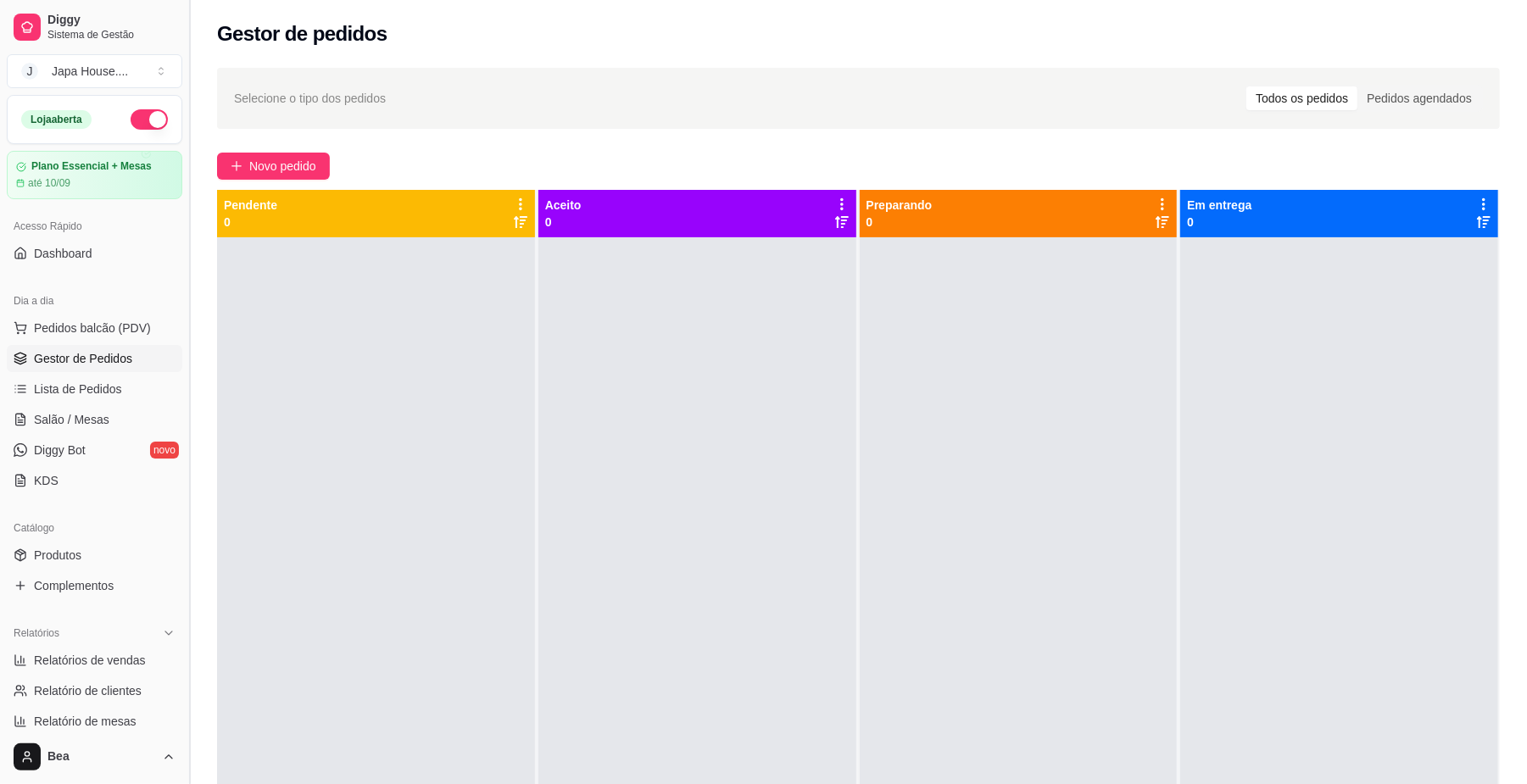
drag, startPoint x: 181, startPoint y: 312, endPoint x: 184, endPoint y: 746, distance: 434.0
click at [184, 746] on button "Toggle Sidebar" at bounding box center [188, 392] width 13 height 784
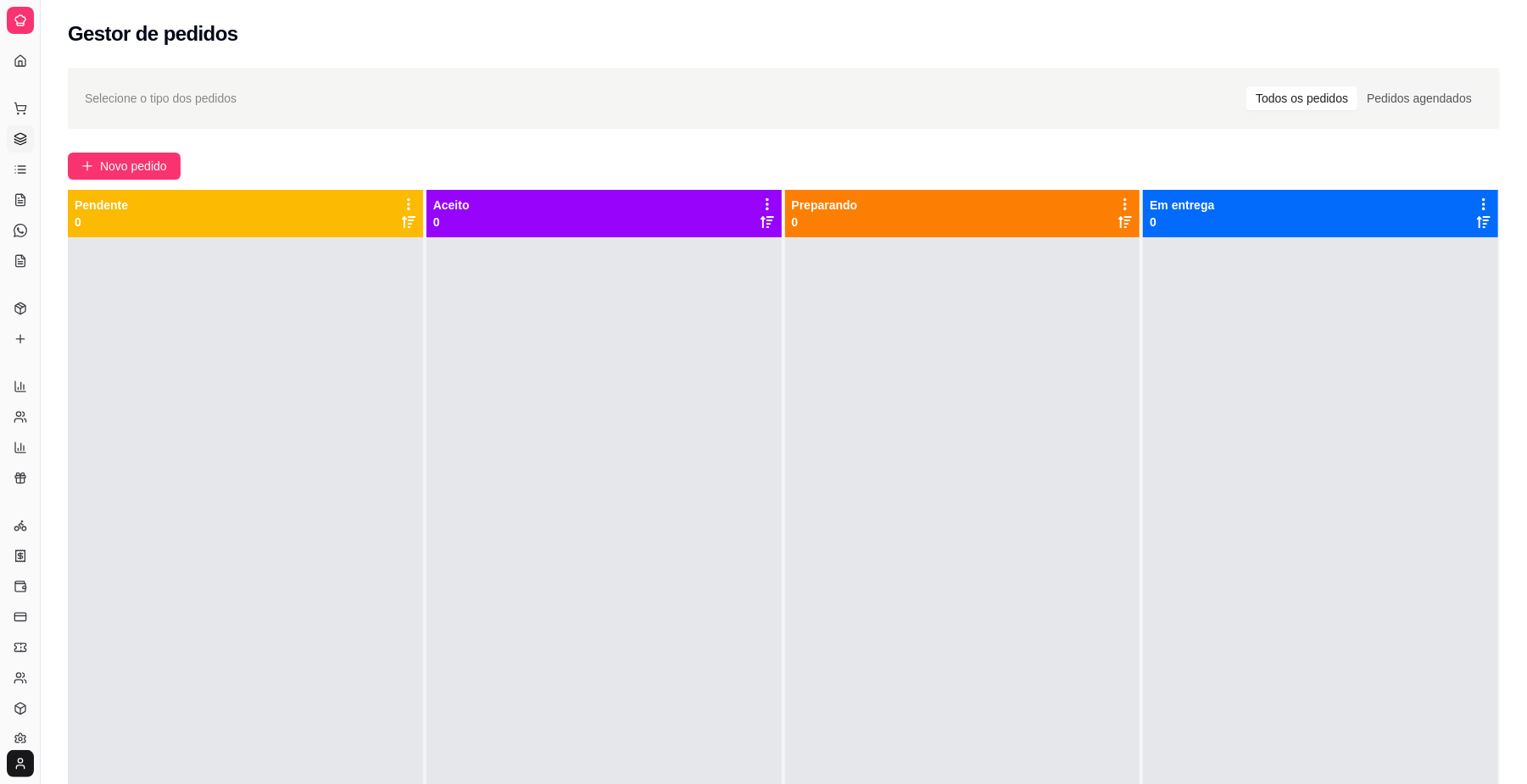
drag, startPoint x: 35, startPoint y: 443, endPoint x: 152, endPoint y: 451, distance: 117.3
click at [152, 451] on div "Diggy Sistema de Gestão J Japa House. ... Loja aberta Plano Essencial + Mesas a…" at bounding box center [763, 521] width 1527 height 1042
drag, startPoint x: 39, startPoint y: 397, endPoint x: 165, endPoint y: 175, distance: 255.3
click at [165, 175] on div "Diggy Sistema de Gestão J Japa House. ... Loja aberta Plano Essencial + Mesas a…" at bounding box center [763, 521] width 1527 height 1042
click at [39, 94] on button "Toggle Sidebar" at bounding box center [39, 392] width 13 height 784
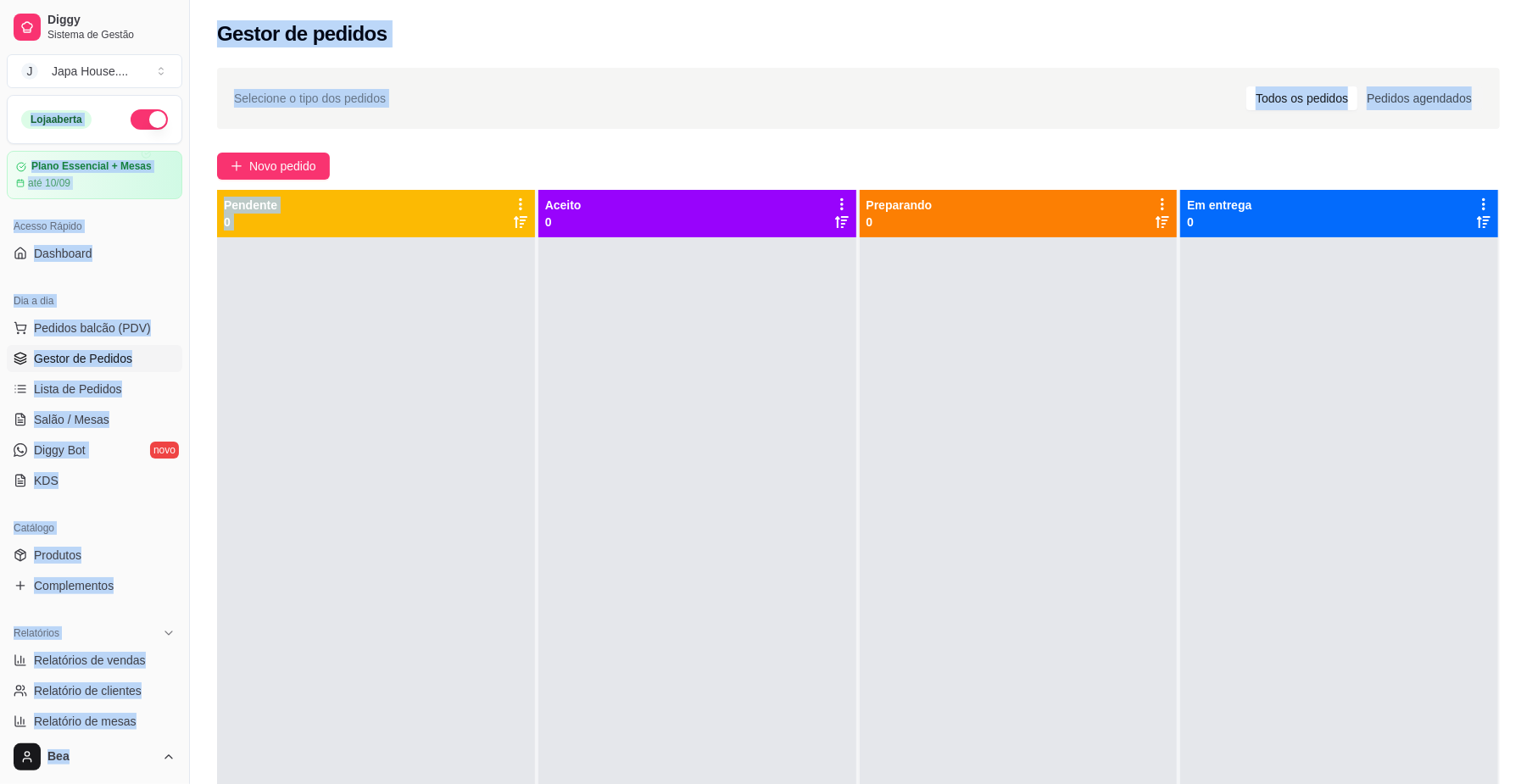
drag, startPoint x: 39, startPoint y: 94, endPoint x: 215, endPoint y: 238, distance: 227.4
click at [215, 238] on div "Diggy Sistema de Gestão J Japa House. ... Loja aberta Plano Essencial + Mesas a…" at bounding box center [763, 521] width 1527 height 1042
click at [215, 238] on div "Selecione o tipo dos pedidos Todos os pedidos Pedidos agendados Novo pedido Pen…" at bounding box center [858, 526] width 1337 height 936
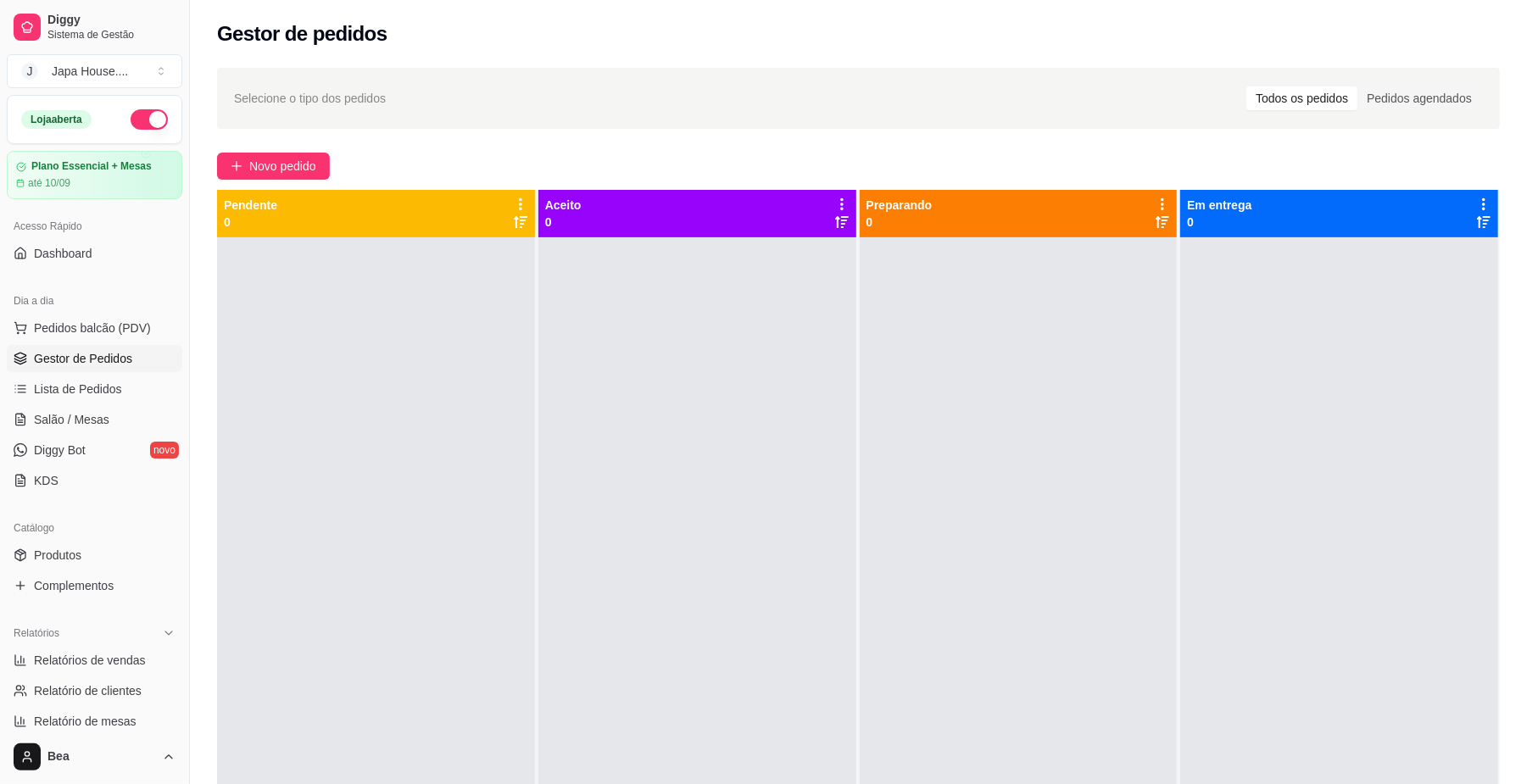
scroll to position [436, 0]
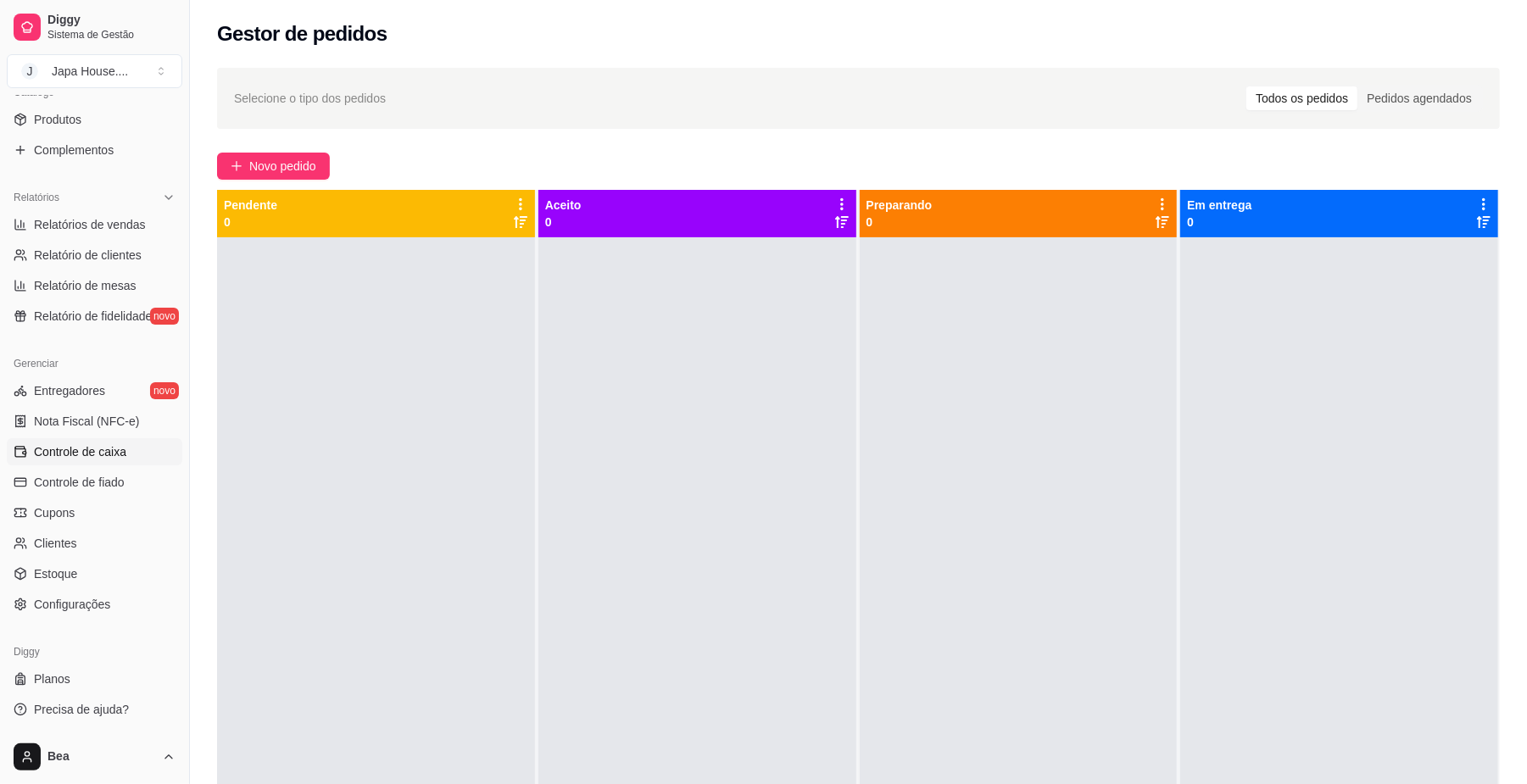
click at [120, 451] on span "Controle de caixa" at bounding box center [81, 452] width 93 height 17
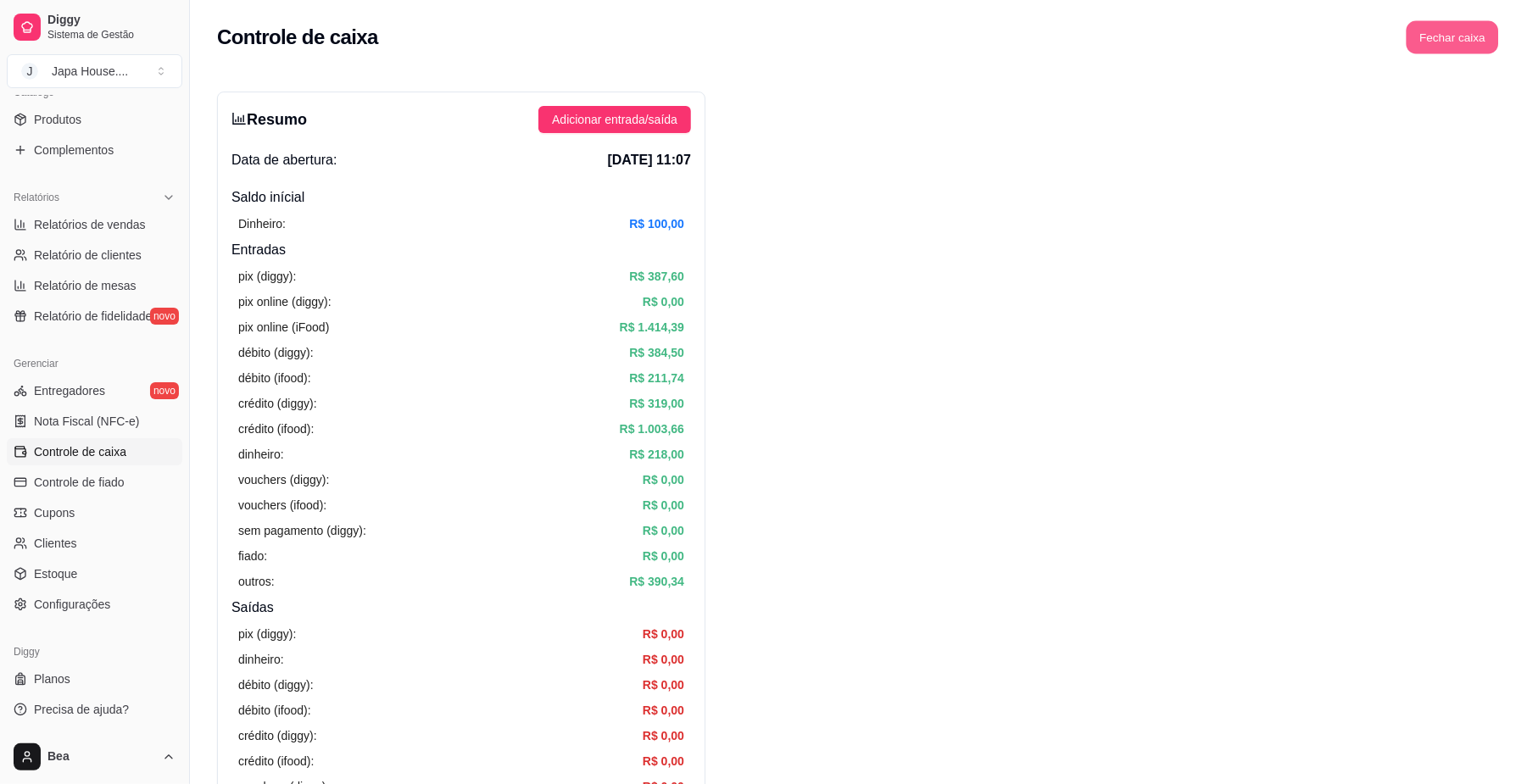
click at [1462, 48] on button "Fechar caixa" at bounding box center [1453, 38] width 93 height 33
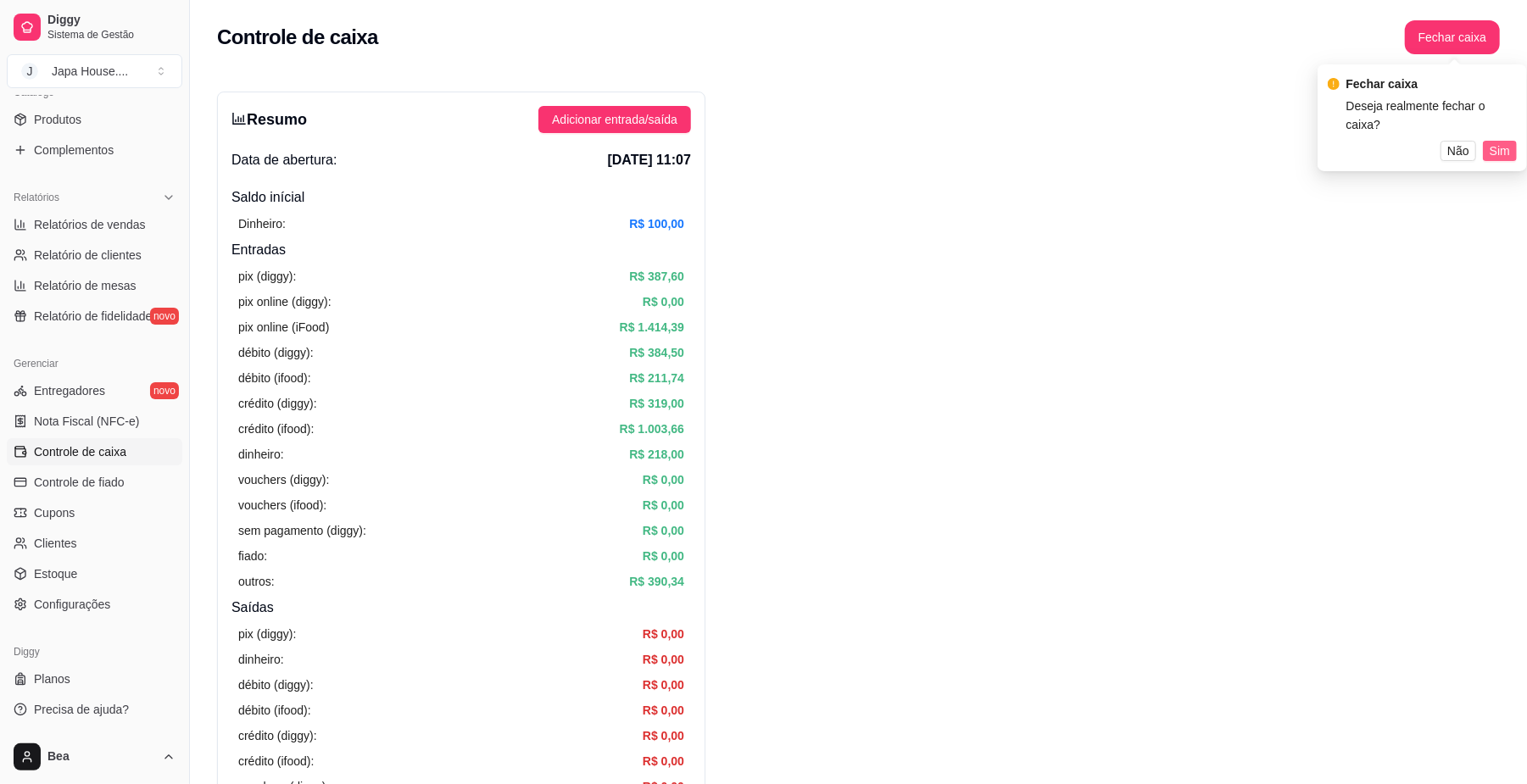
click at [1496, 142] on span "Sim" at bounding box center [1499, 150] width 20 height 18
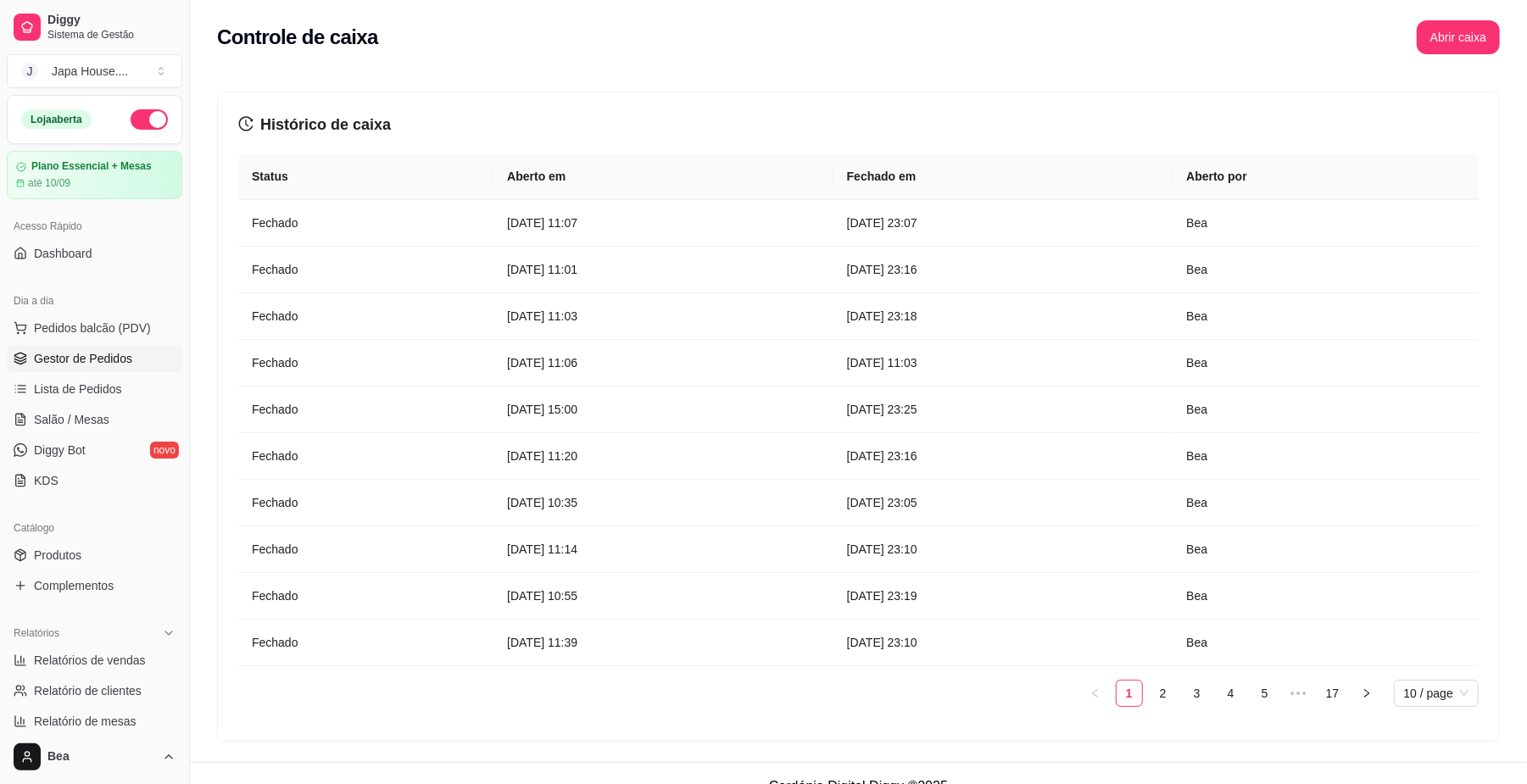
click at [123, 360] on span "Gestor de Pedidos" at bounding box center [83, 358] width 98 height 17
